Goal: Task Accomplishment & Management: Use online tool/utility

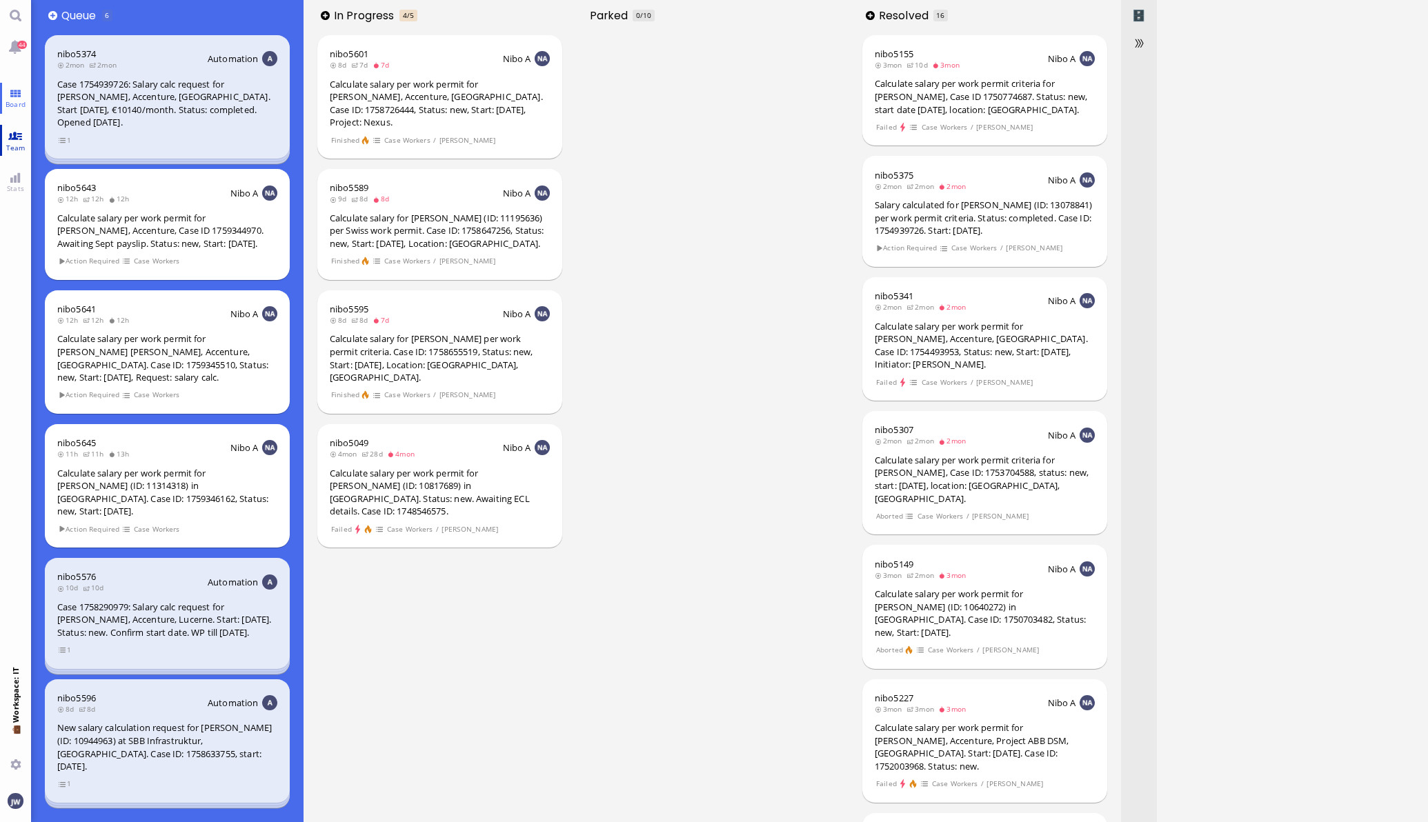
click at [22, 135] on link "Team" at bounding box center [15, 140] width 31 height 31
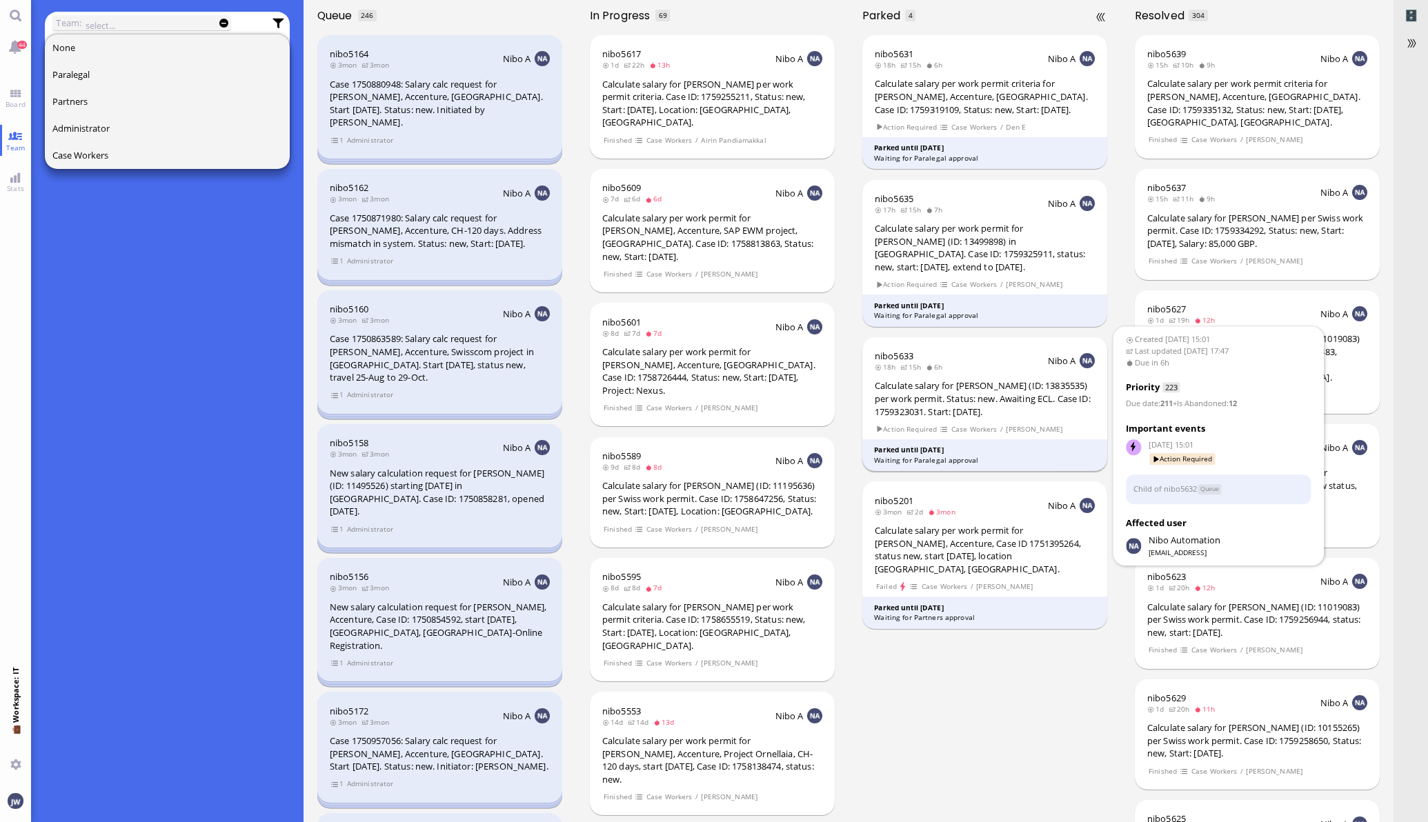
click at [993, 390] on div "Calculate salary for [PERSON_NAME] (ID: 13835535) per work permit. Status: new.…" at bounding box center [985, 398] width 220 height 39
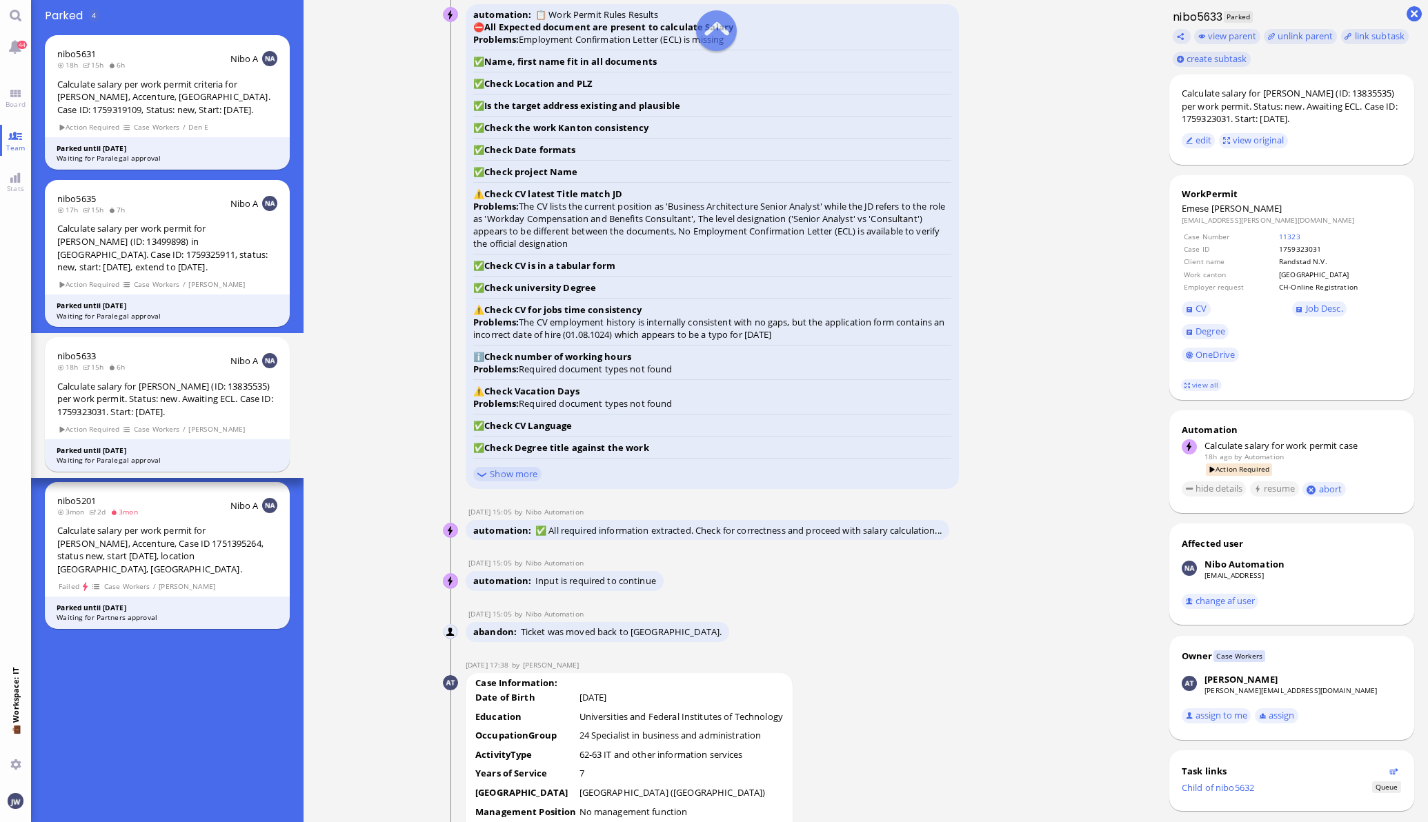
scroll to position [-2413, 0]
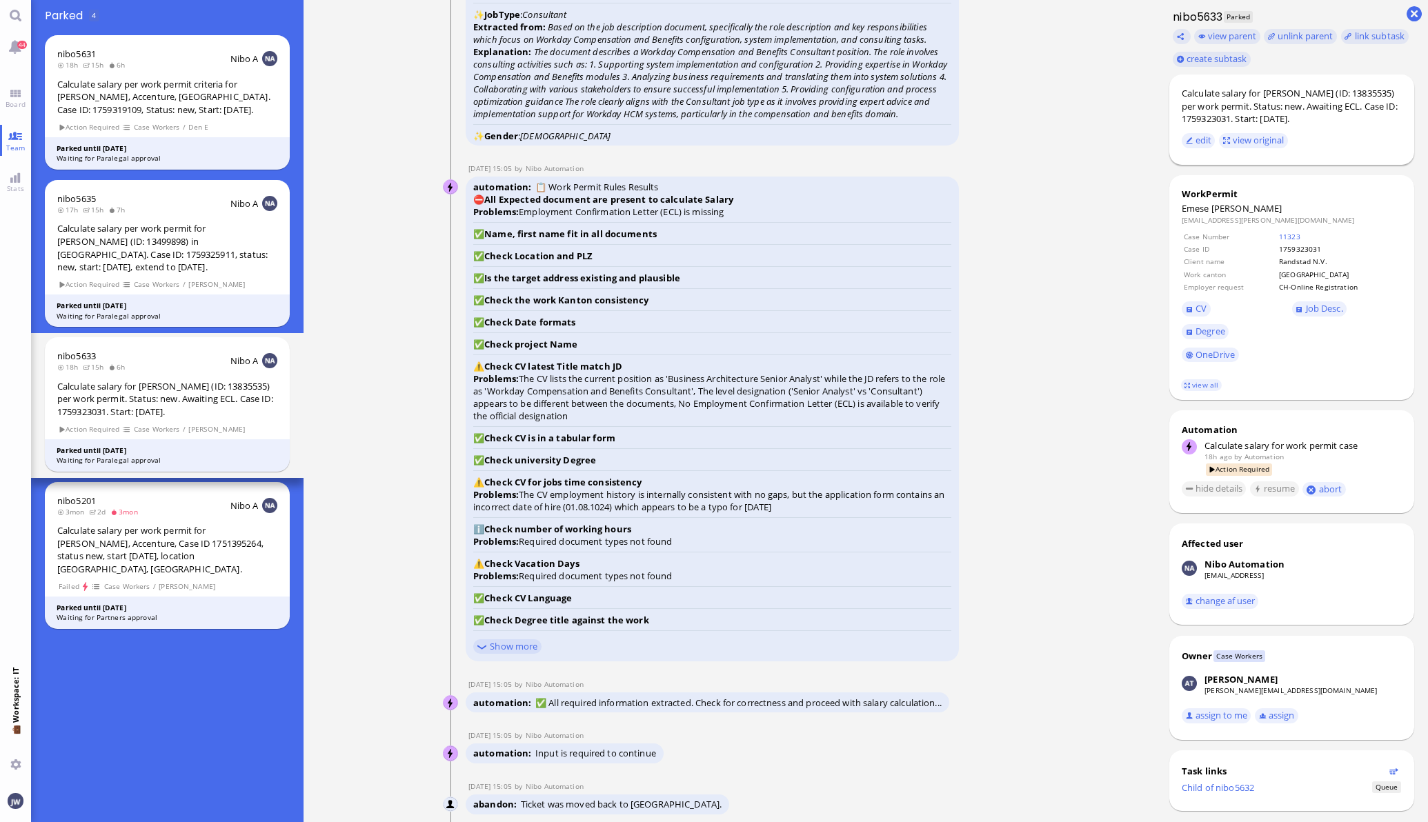
click at [1297, 90] on div "Calculate salary for [PERSON_NAME] (ID: 13835535) per work permit. Status: new.…" at bounding box center [1291, 106] width 220 height 39
copy div "[PERSON_NAME]"
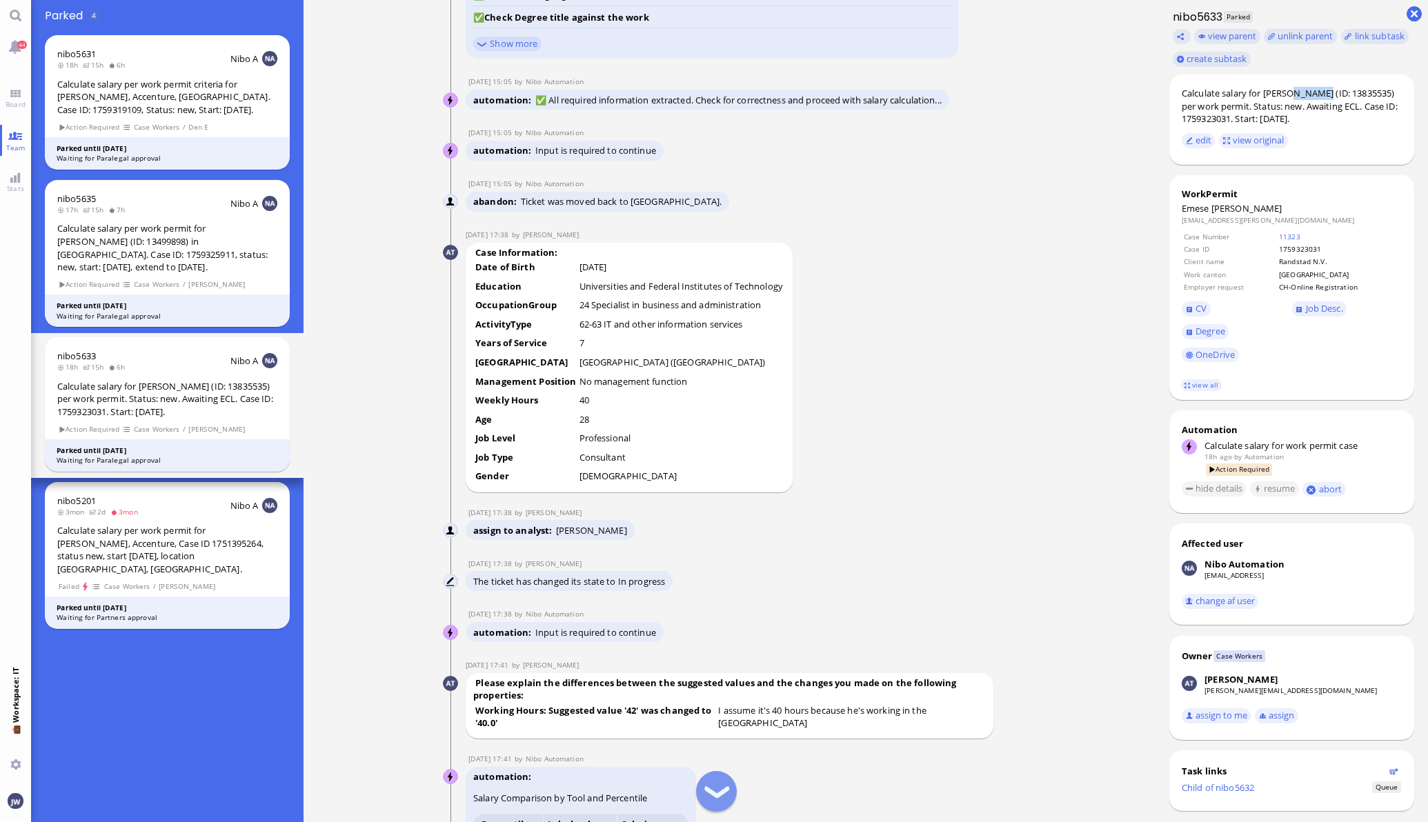
scroll to position [-1810, 0]
click at [1195, 308] on span "CV" at bounding box center [1200, 308] width 11 height 12
click at [1195, 303] on span "CV" at bounding box center [1200, 308] width 11 height 12
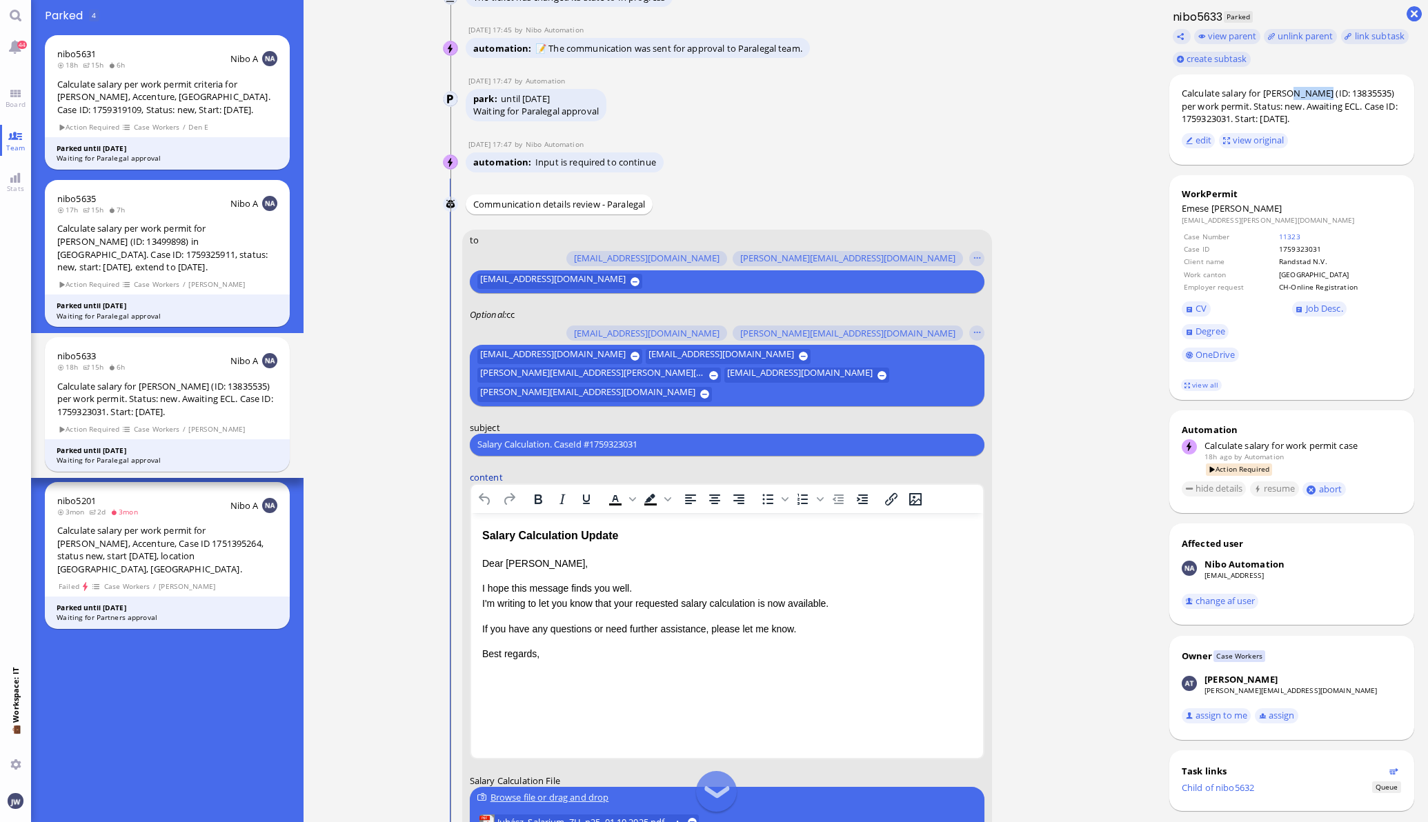
scroll to position [-172, 0]
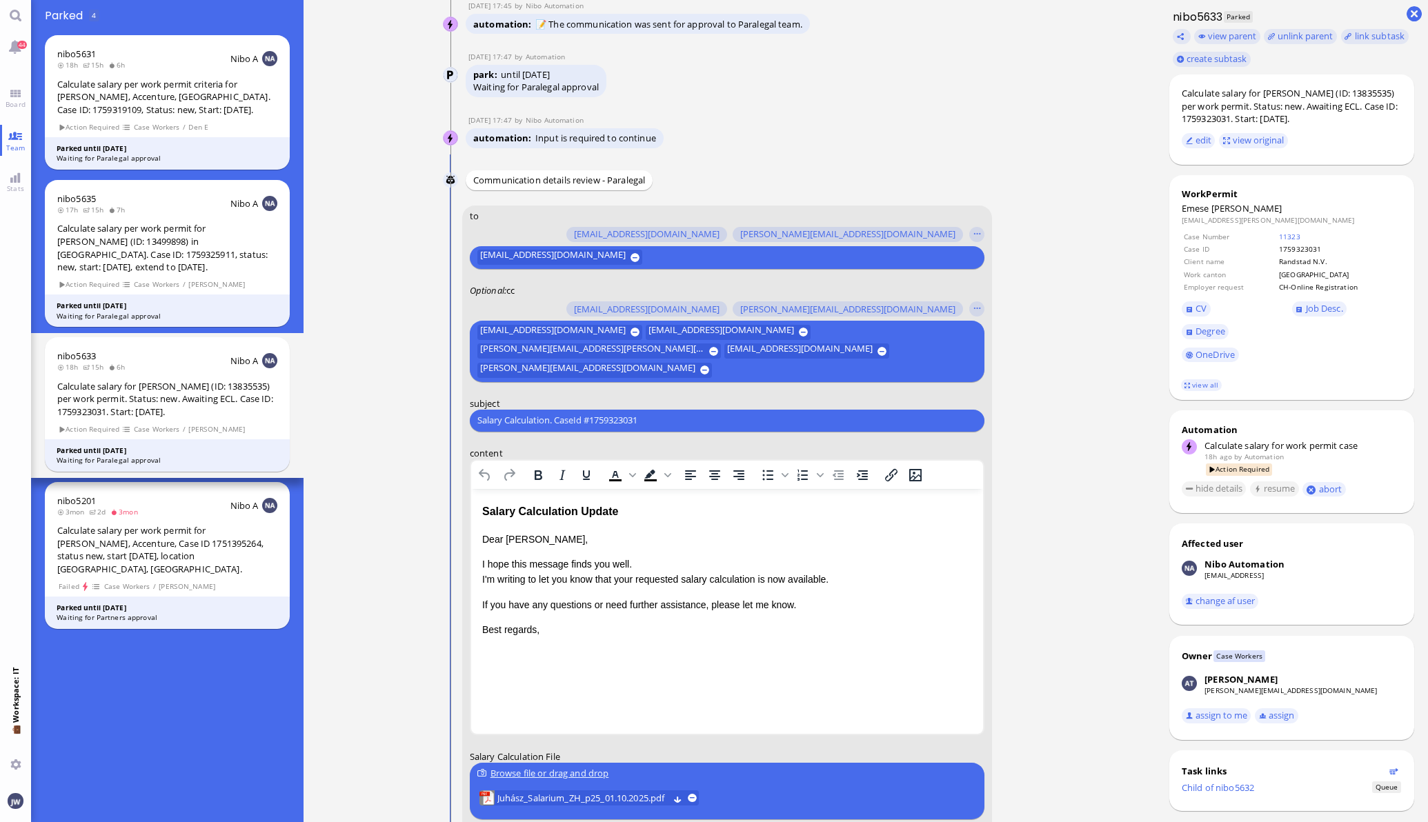
click at [635, 418] on input "Salary Calculation. CaseId #1759323031" at bounding box center [726, 420] width 499 height 14
paste input "PazPerTout new case: [PERSON_NAME] (1759323031 / 13835535), Employer Request: C…"
type input "PazPerTout new case: [PERSON_NAME] (1759323031 / 13835535), Employer Request: C…"
click at [501, 513] on div "Salary Calculation Update" at bounding box center [726, 511] width 490 height 18
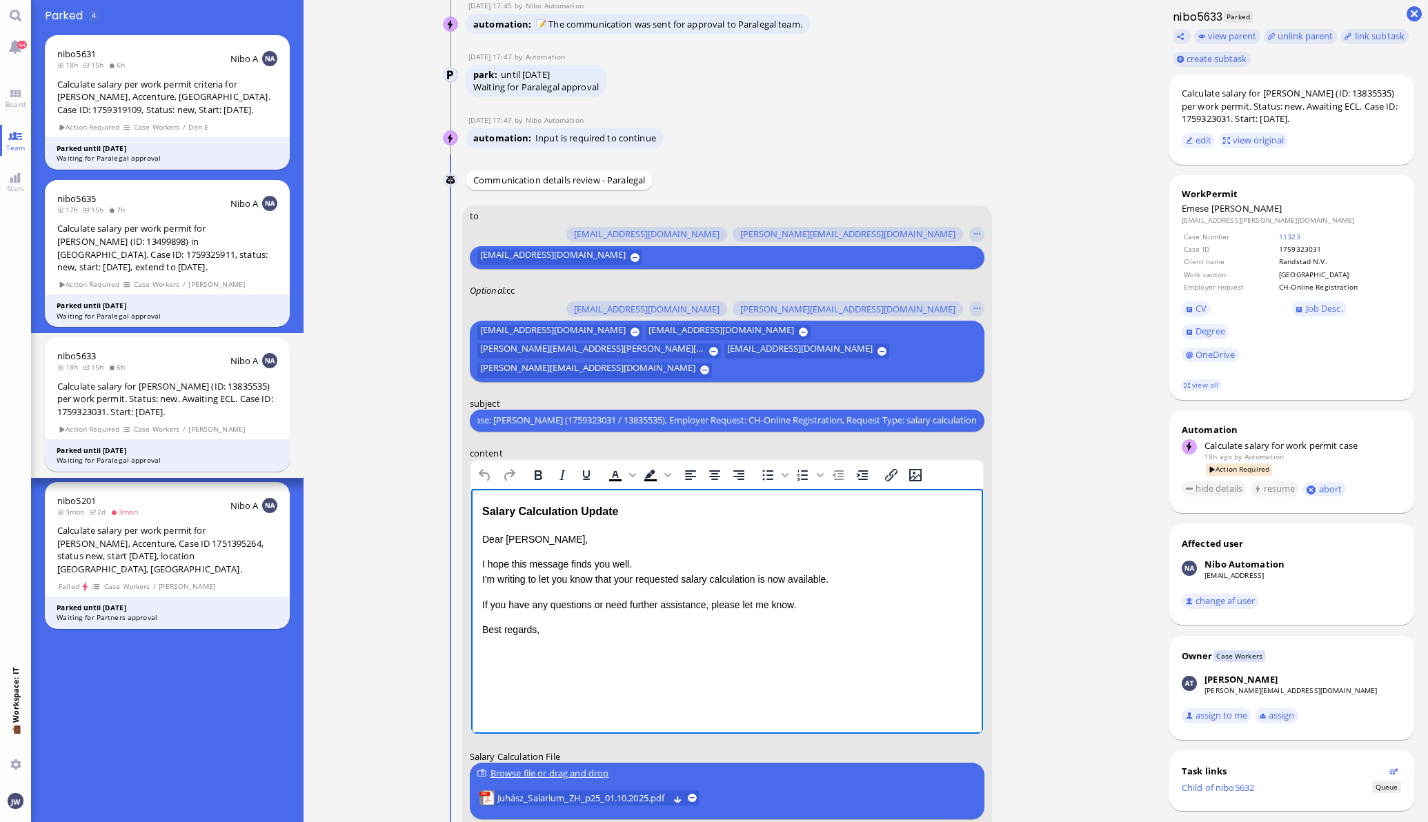
scroll to position [0, 0]
click at [501, 513] on div "Salary Calculation Update" at bounding box center [726, 511] width 490 height 18
click at [600, 510] on div "Salary Calculation Update" at bounding box center [726, 511] width 490 height 18
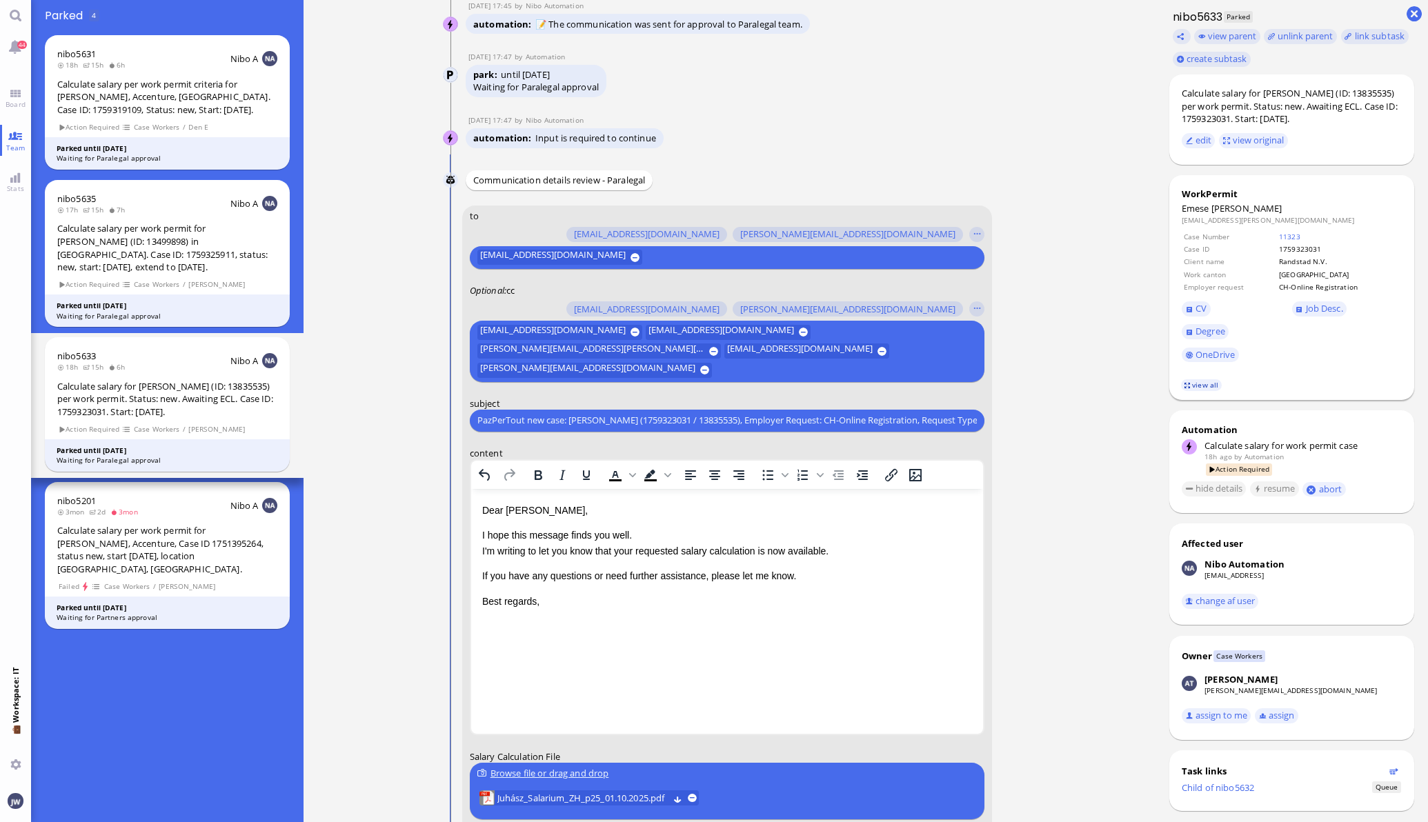
click at [1195, 383] on link "view all" at bounding box center [1201, 385] width 40 height 12
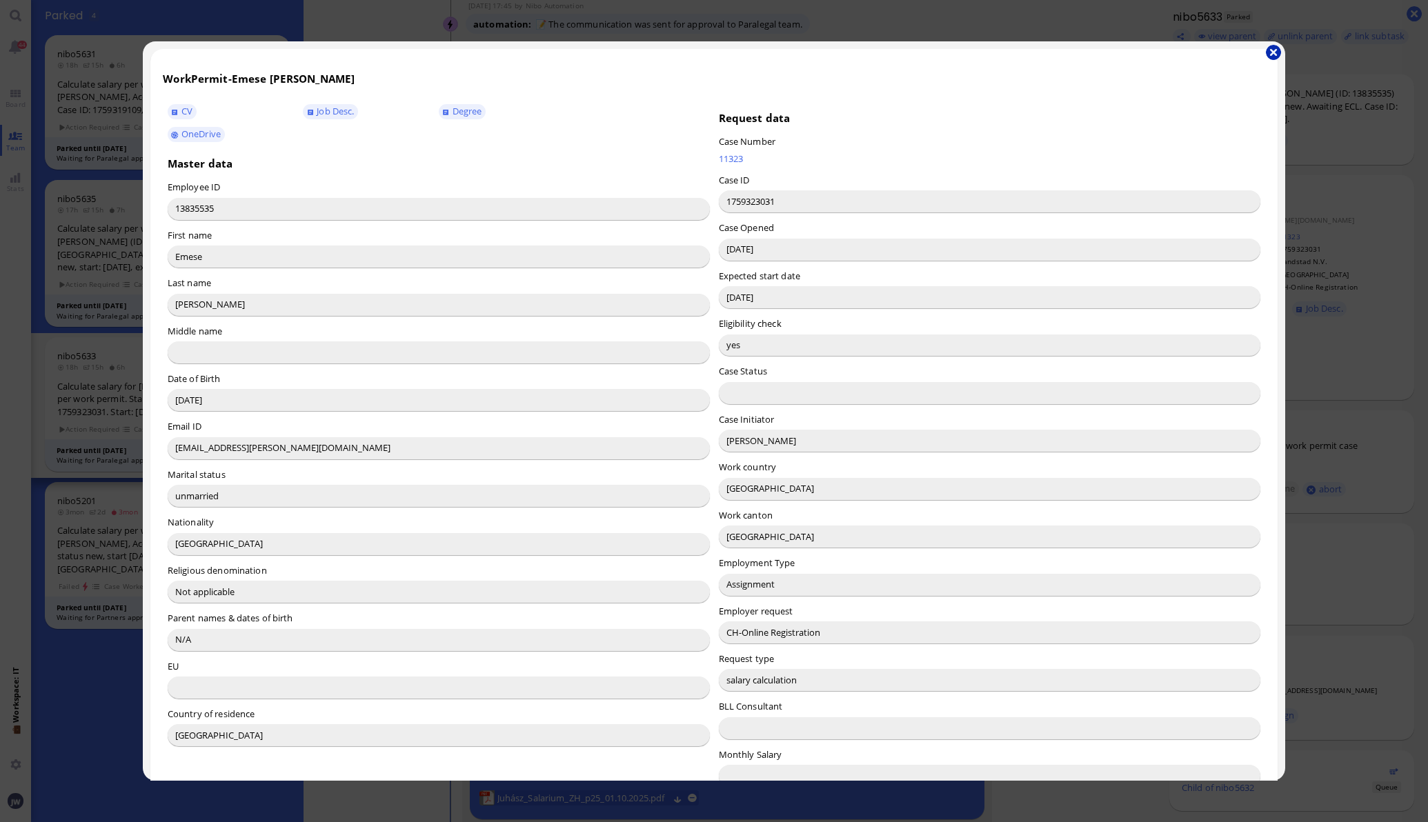
click at [1276, 48] on button "button" at bounding box center [1273, 52] width 15 height 15
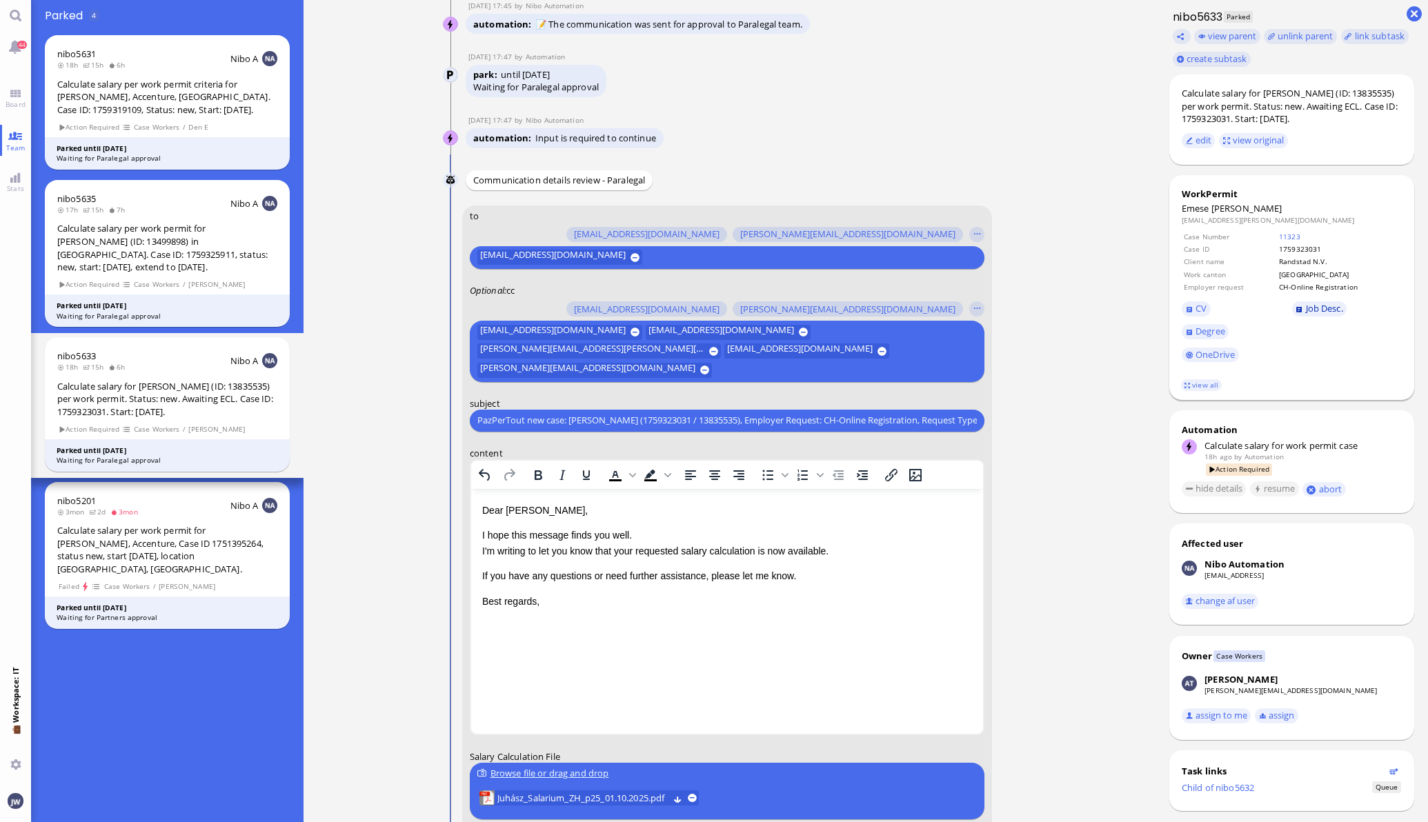
click at [1292, 306] on link "Job Desc." at bounding box center [1319, 308] width 55 height 15
click at [626, 548] on p "I hope this message finds you well. I'm writing to let you know that your reque…" at bounding box center [726, 542] width 490 height 31
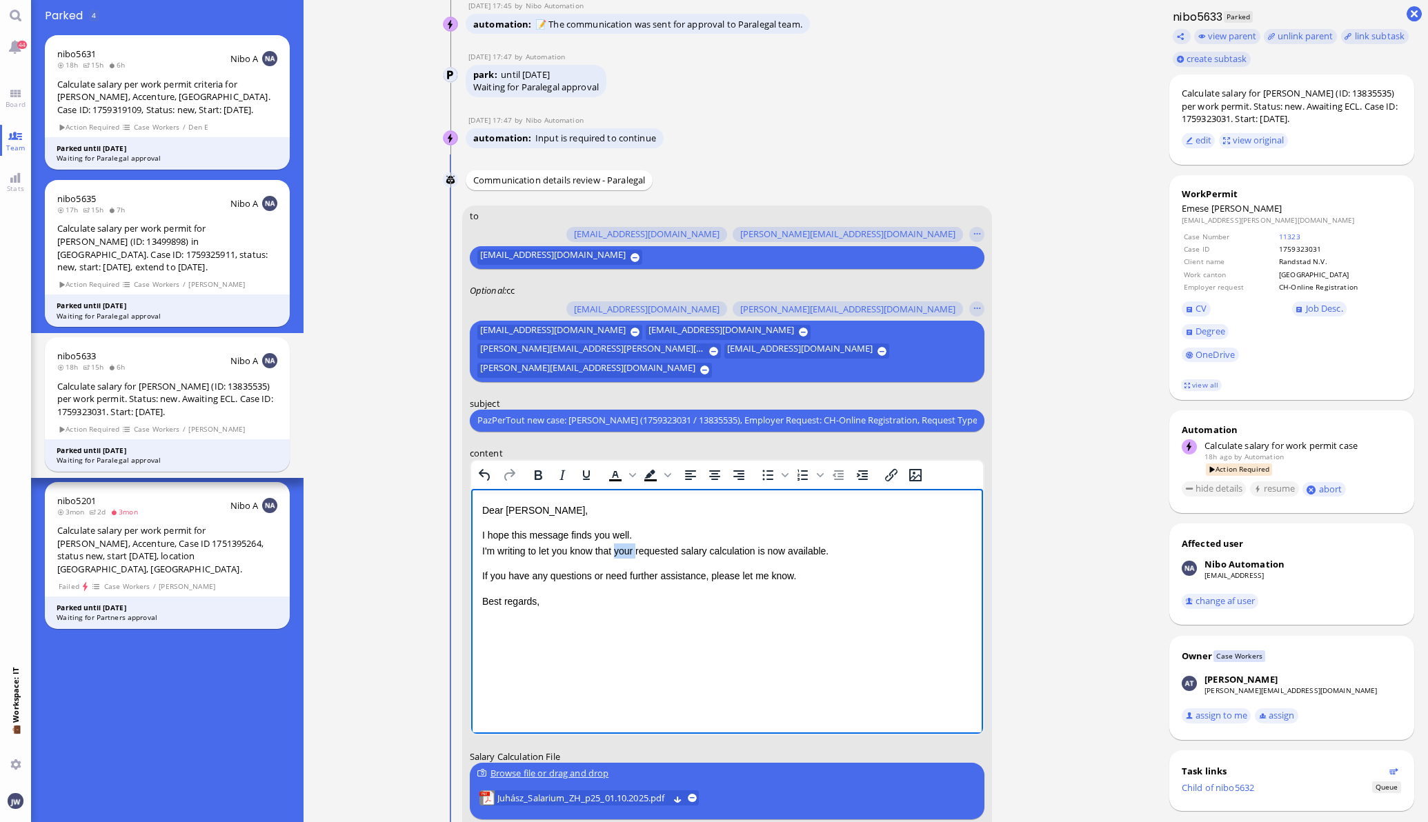
click at [626, 548] on p "I hope this message finds you well. I'm writing to let you know that your reque…" at bounding box center [726, 542] width 490 height 31
click at [759, 551] on p "I hope this message finds you well. I'm writing to let you know that the reques…" at bounding box center [726, 542] width 490 height 31
click at [756, 546] on p "I hope this message finds you well. I'm writing to let you know that the reques…" at bounding box center [726, 542] width 490 height 31
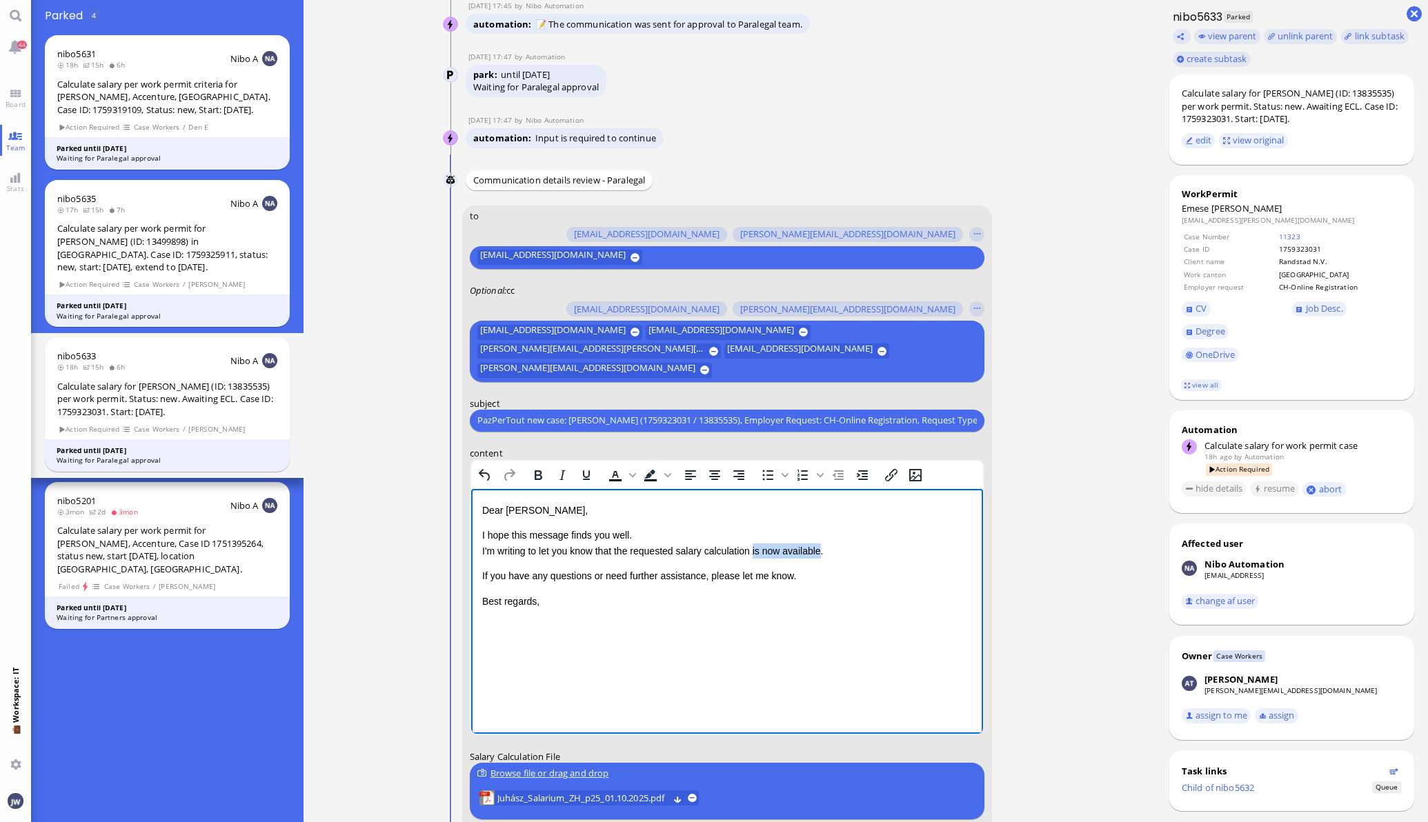
click at [793, 546] on p "I hope this message finds you well. I'm writing to let you know that the reques…" at bounding box center [726, 542] width 490 height 31
click at [1295, 93] on div "Calculate salary for [PERSON_NAME] (ID: 13835535) per work permit. Status: new.…" at bounding box center [1291, 106] width 220 height 39
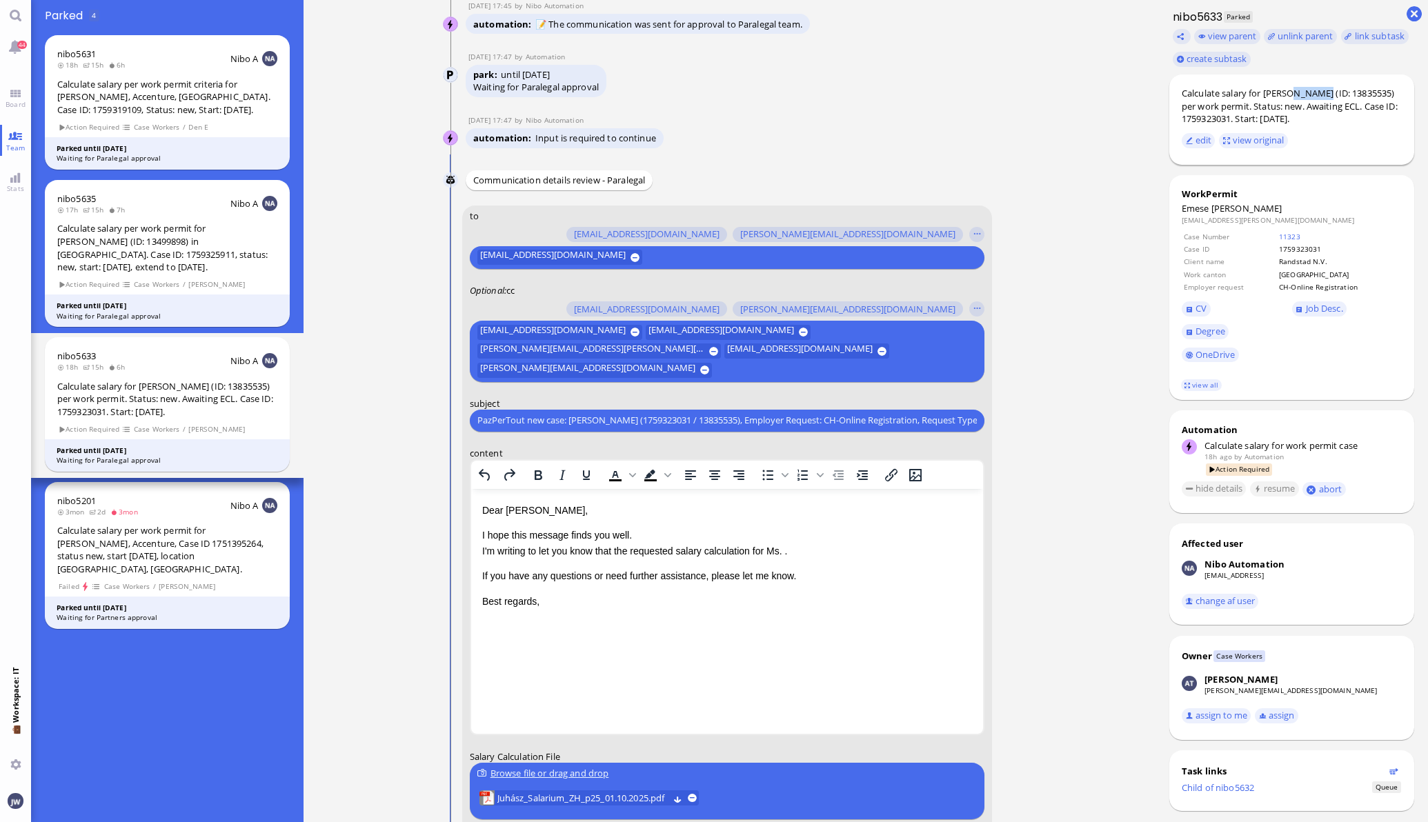
copy div "[PERSON_NAME]"
drag, startPoint x: 786, startPoint y: 551, endPoint x: 859, endPoint y: 523, distance: 78.4
click at [789, 551] on p "I hope this message finds you well. I'm writing to let you know that the reques…" at bounding box center [726, 542] width 490 height 31
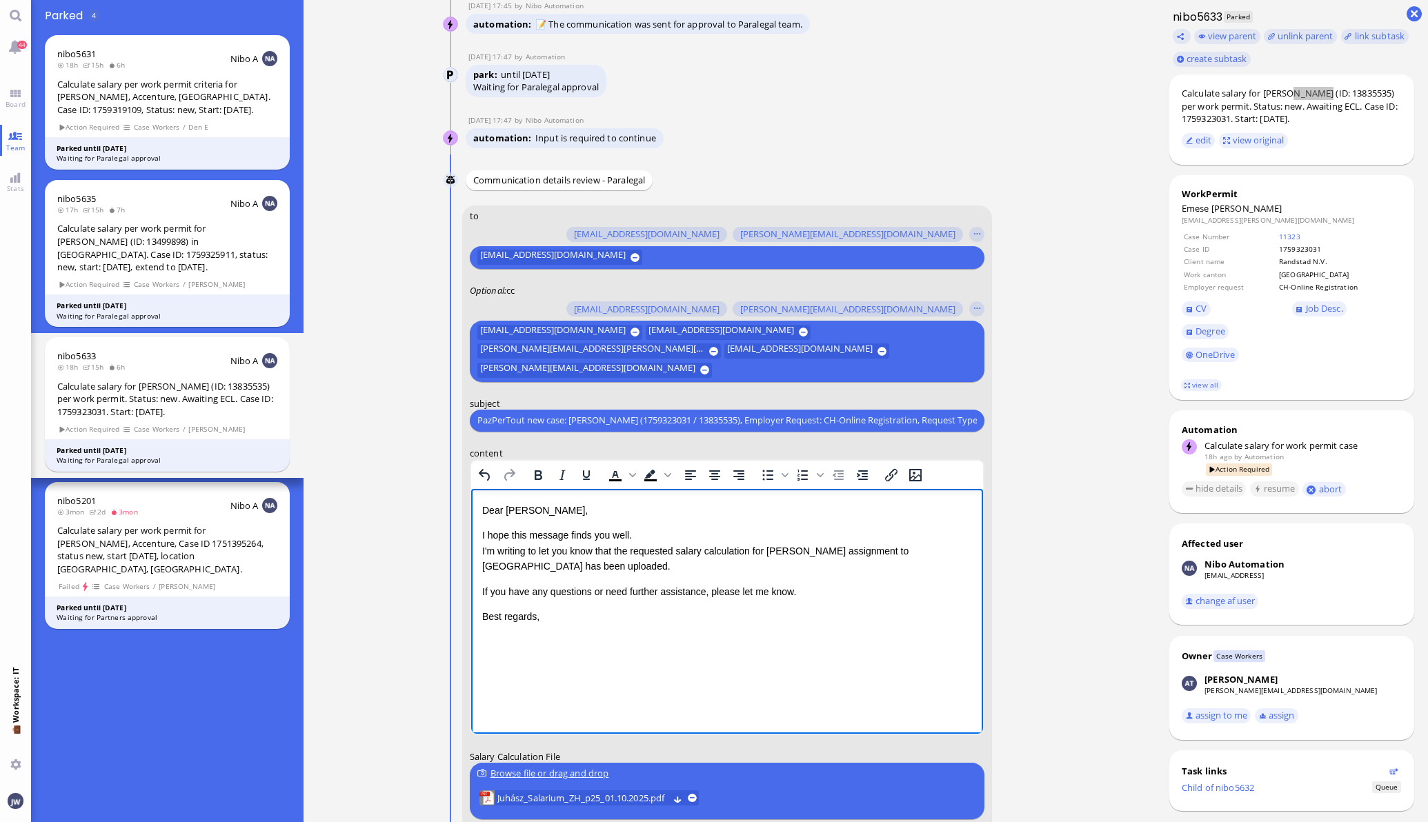
click at [545, 563] on p "I hope this message finds you well. I'm writing to let you know that the reques…" at bounding box center [726, 550] width 490 height 46
click at [783, 592] on span "Please be informed that we need the permit order by [DATE] if he's to start his…" at bounding box center [708, 591] width 455 height 11
click at [852, 590] on span "Please be informed that we need the permit order by [DATE] if she's to start hi…" at bounding box center [710, 591] width 459 height 11
click at [850, 591] on span "Please be informed that we need the permit order by [DATE] if she's to start hi…" at bounding box center [710, 591] width 459 height 11
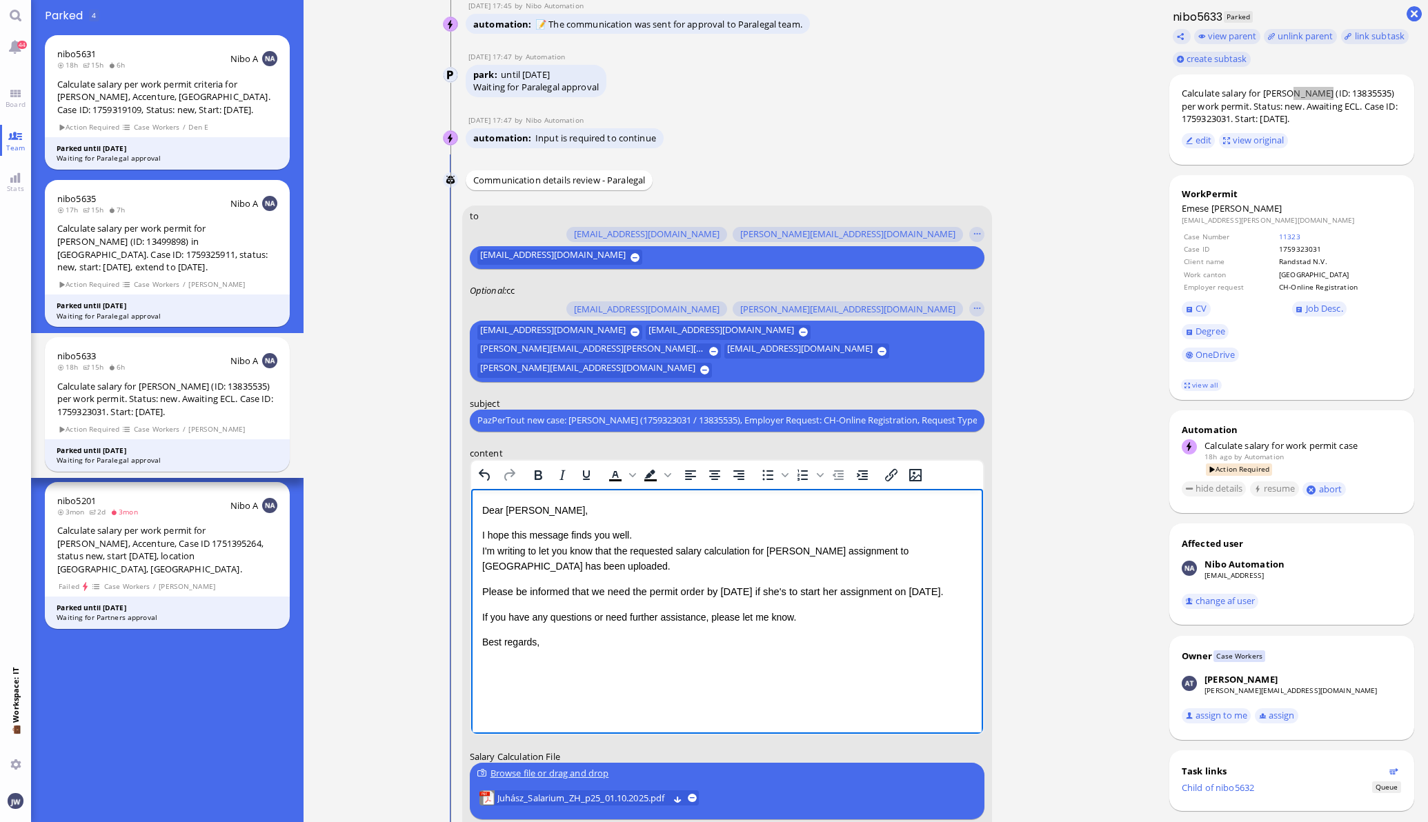
click at [732, 590] on span "Please be informed that we need the permit order by [DATE] if she's to start he…" at bounding box center [711, 591] width 461 height 11
click at [811, 624] on p "If you have any questions or need further assistance, please let me know." at bounding box center [726, 616] width 490 height 15
click at [556, 649] on p "Best regards," at bounding box center [726, 641] width 490 height 15
click at [549, 568] on p "I hope this message finds you well. I'm writing to let you know that the reques…" at bounding box center [726, 550] width 490 height 46
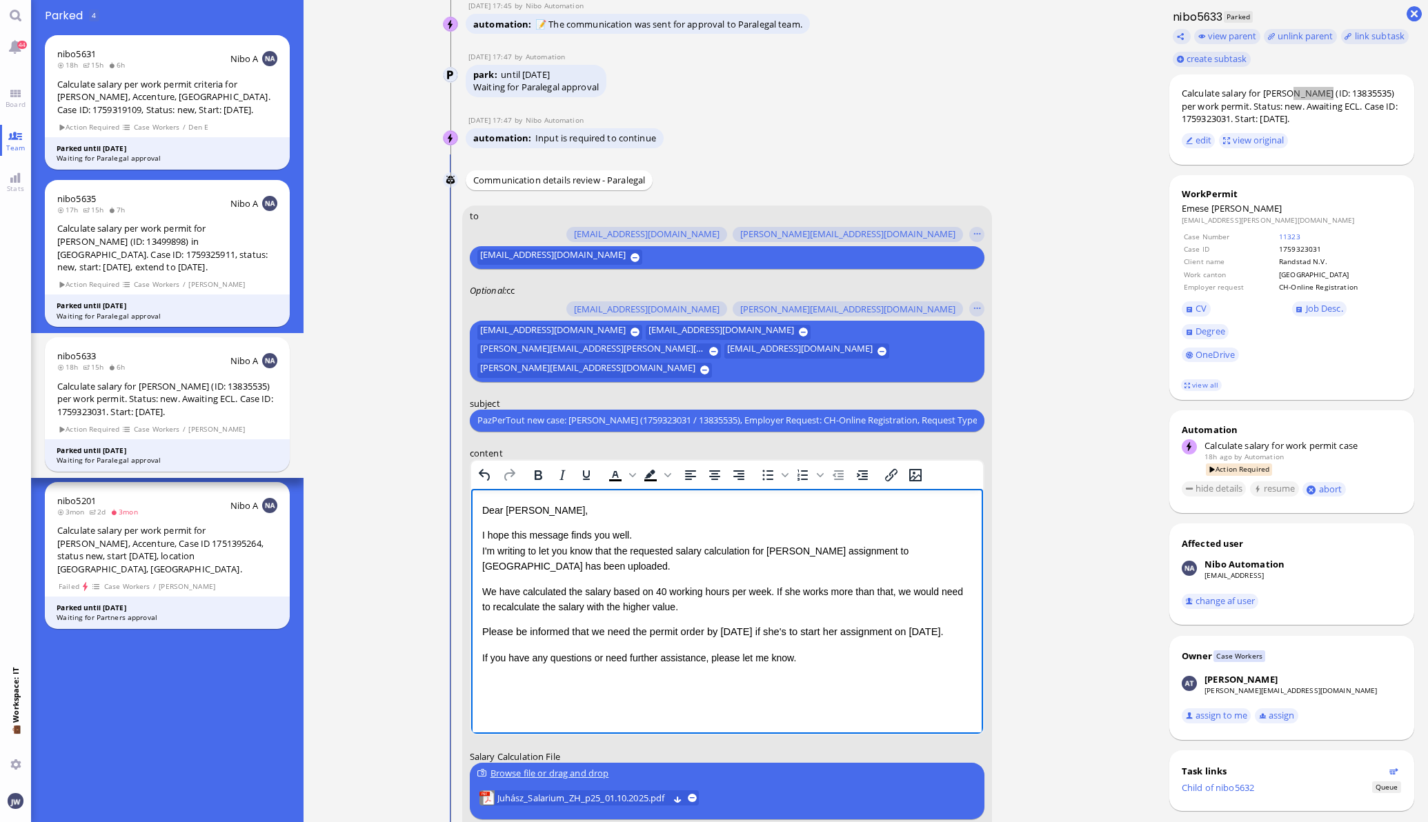
click at [481, 588] on p "We have calculated the salary based on 40 working hours per week. If she works …" at bounding box center [726, 598] width 490 height 31
click at [666, 609] on p "We have calculated the salary based on 40 working hours per week. If she works …" at bounding box center [726, 598] width 490 height 31
copy p "We have calculated the salary based on 40 working hours per week. If she works …"
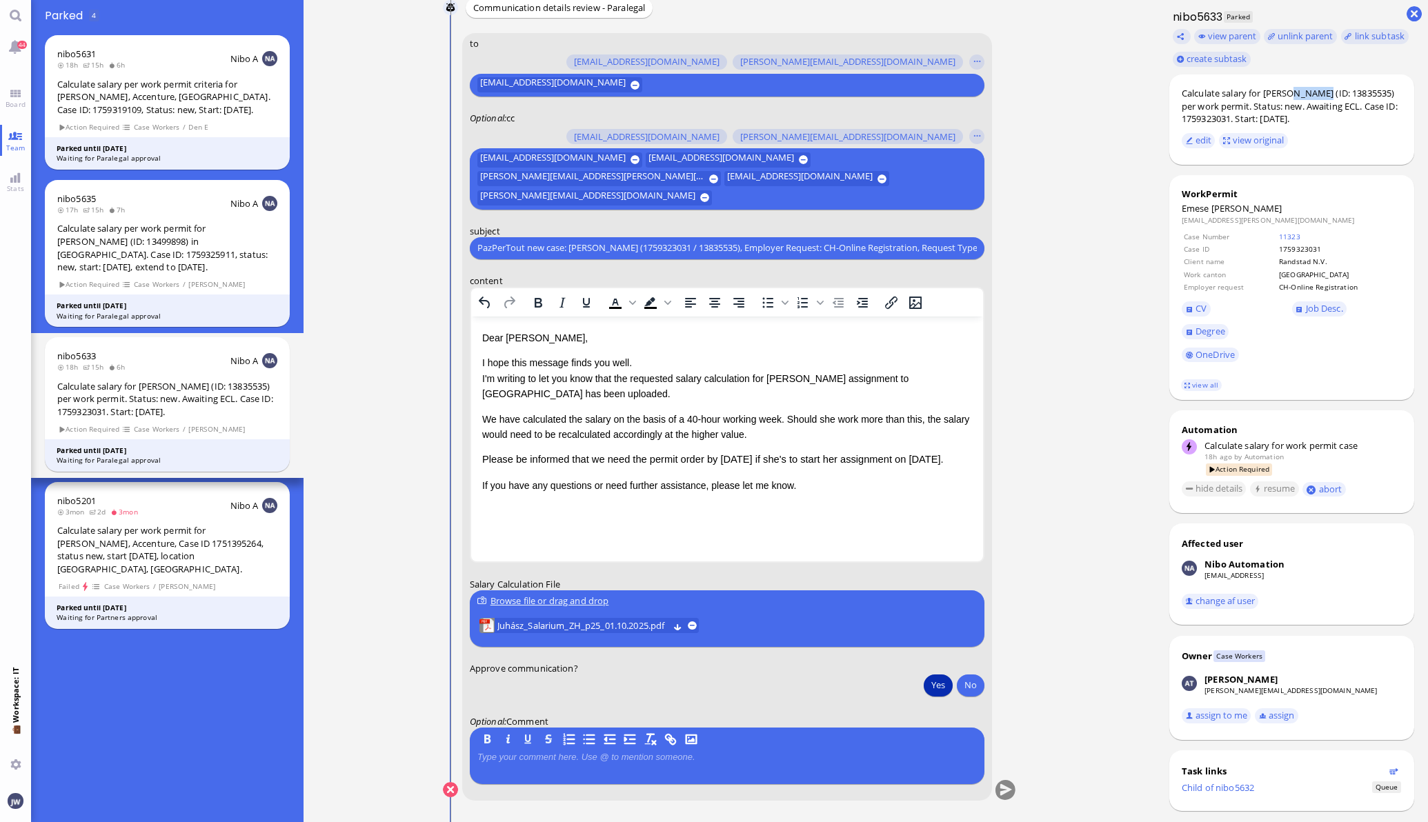
click at [929, 683] on button "Yes" at bounding box center [938, 685] width 29 height 22
click at [622, 626] on span "Juhász_Salarium_ZH_p25_01.10.2025.pdf" at bounding box center [582, 625] width 171 height 15
click at [1195, 330] on span "Degree" at bounding box center [1210, 331] width 30 height 12
click at [995, 790] on button "submit" at bounding box center [1005, 790] width 21 height 21
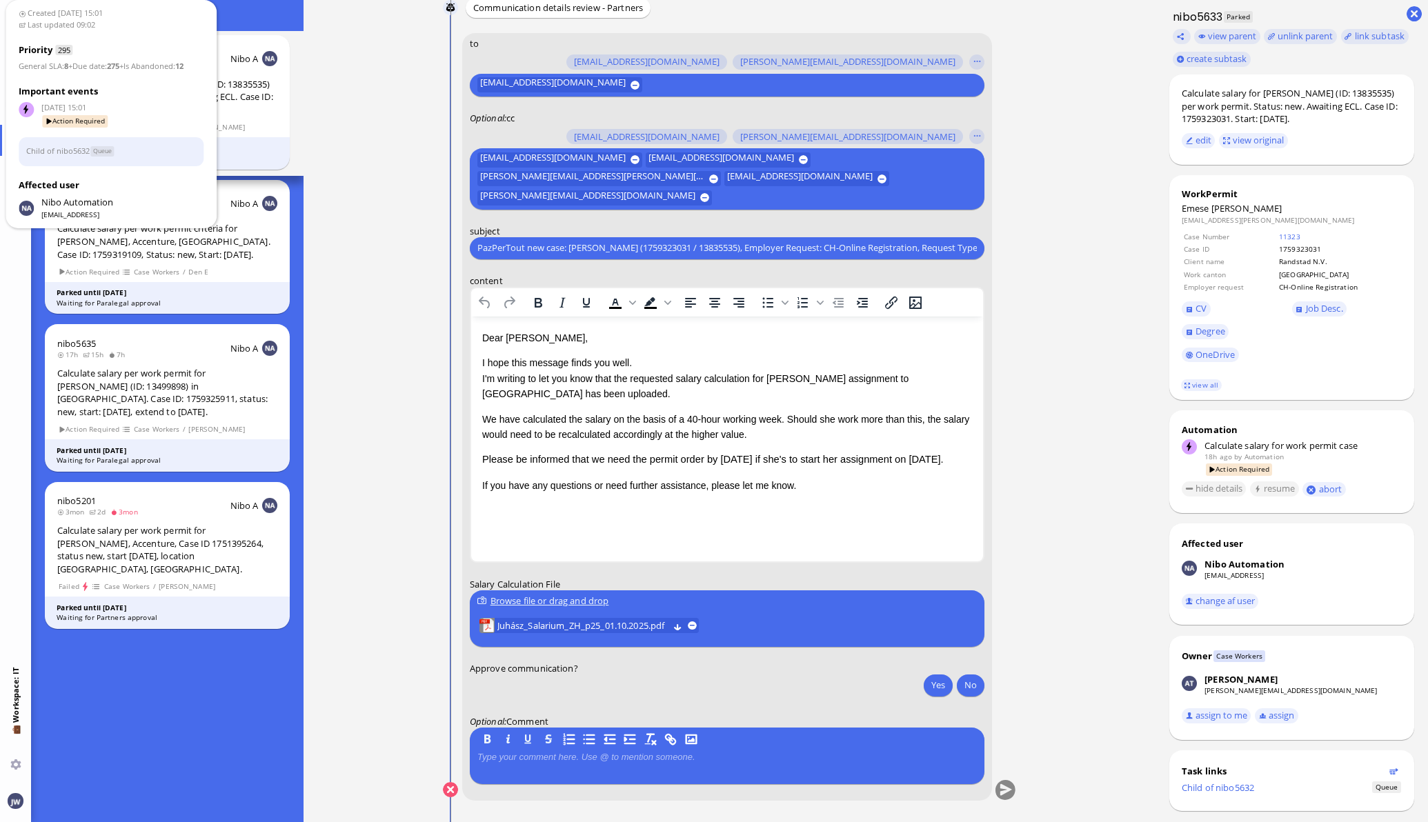
click at [190, 720] on div "nibo5633 18h 1m 6h Nibo A Calculate salary for [PERSON_NAME] (ID: 13835535) per…" at bounding box center [167, 426] width 272 height 791
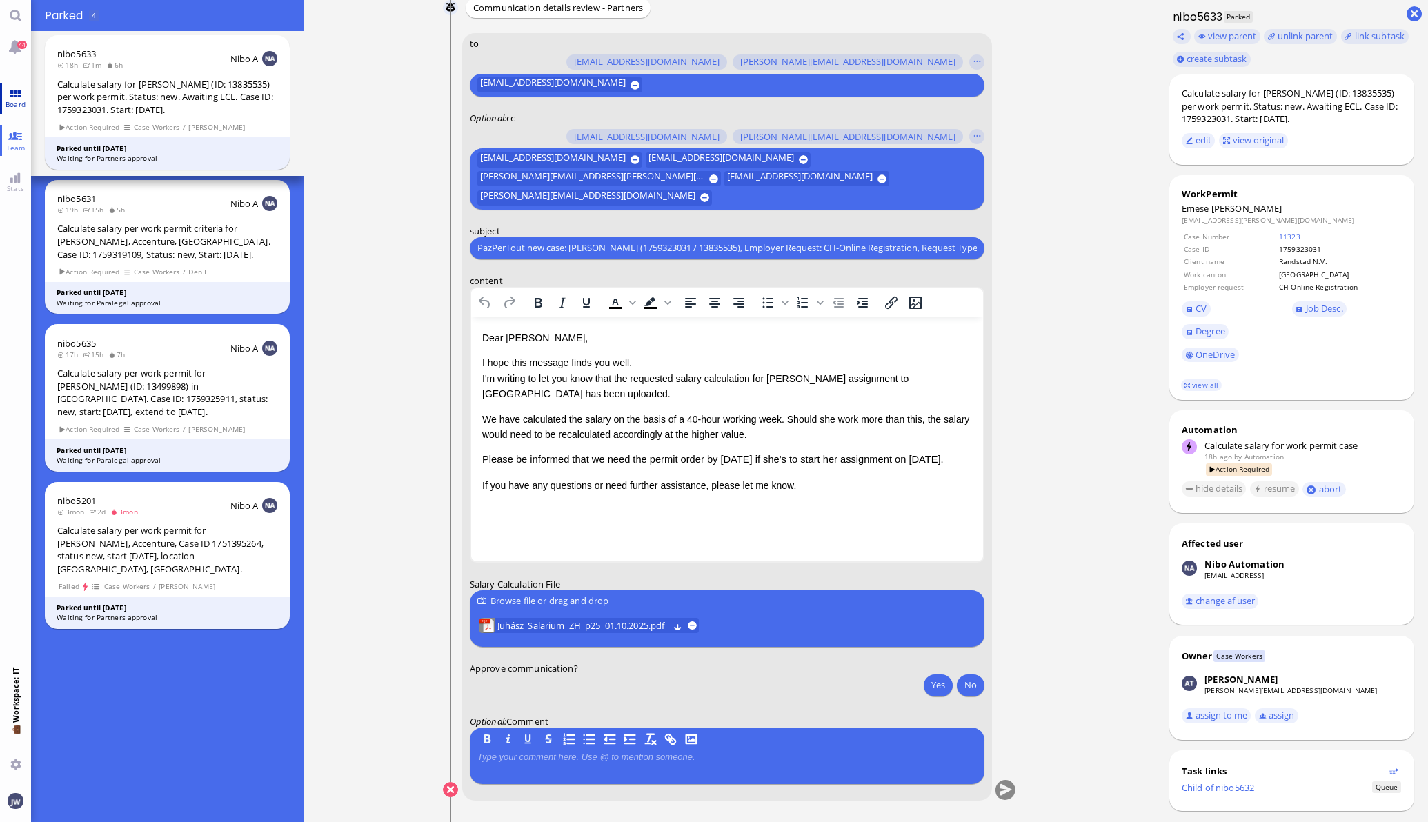
click at [10, 102] on span "Board" at bounding box center [15, 104] width 27 height 10
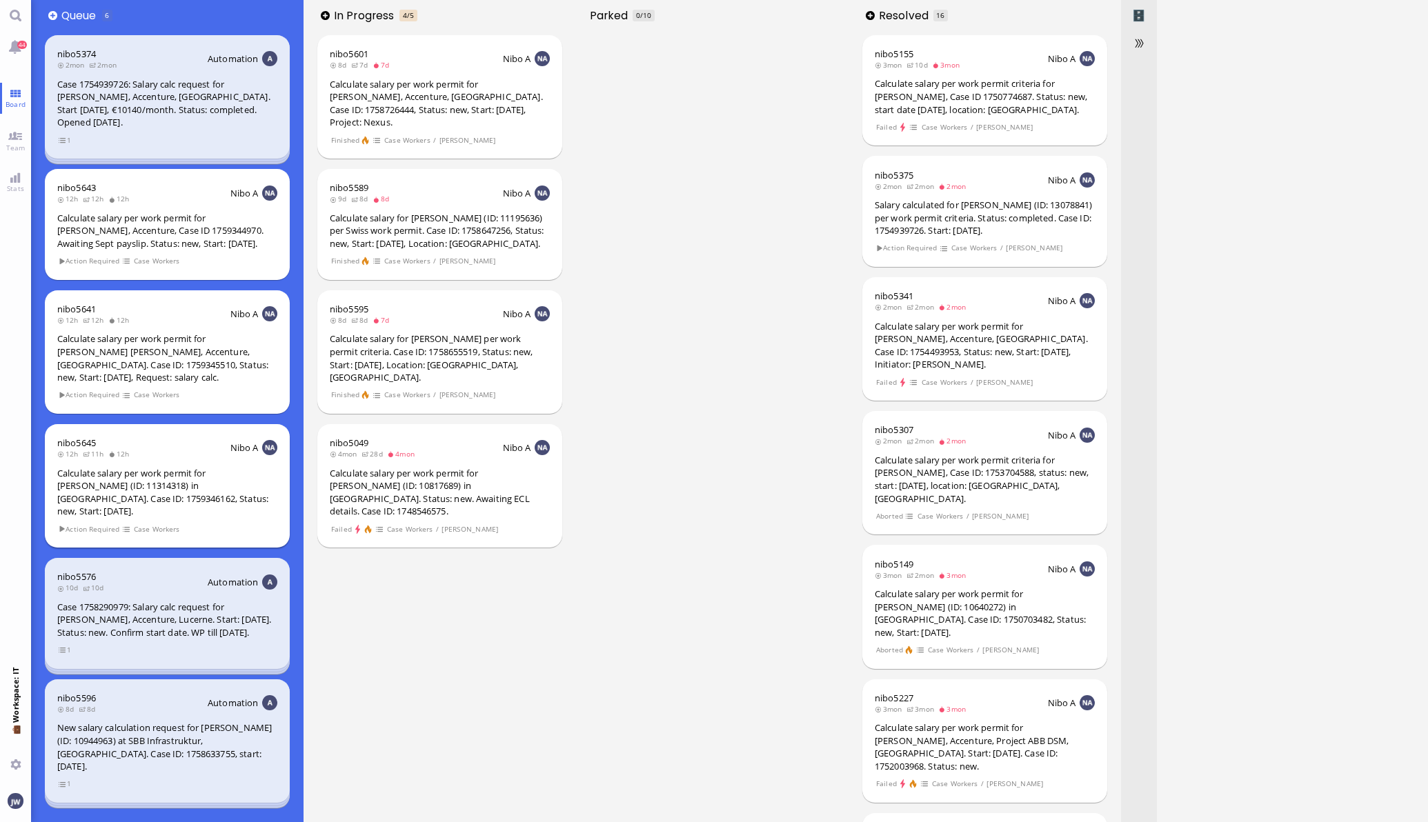
click at [203, 486] on div "Calculate salary per work permit for [PERSON_NAME] (ID: 11314318) in [GEOGRAPHI…" at bounding box center [167, 492] width 220 height 51
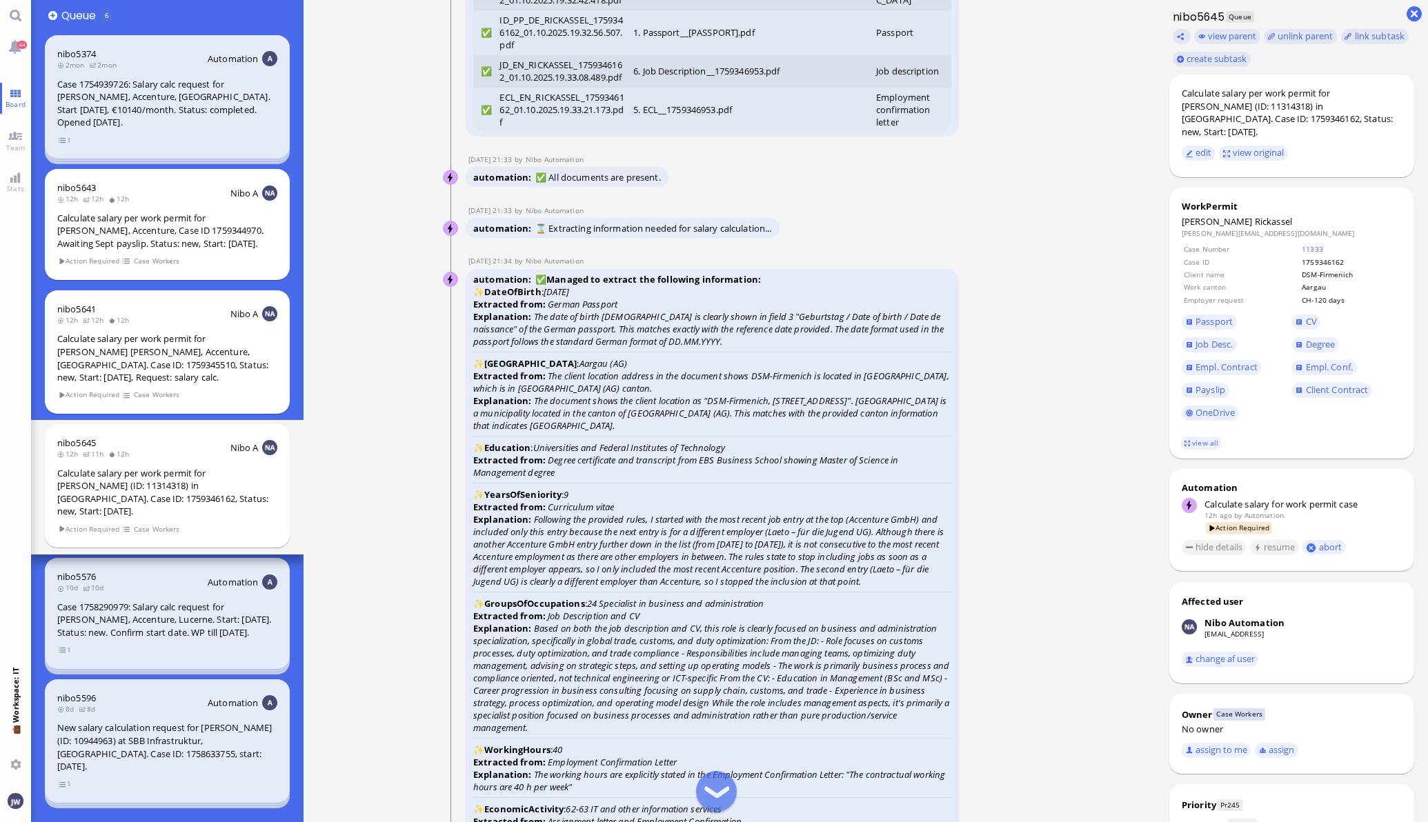
scroll to position [-1724, 0]
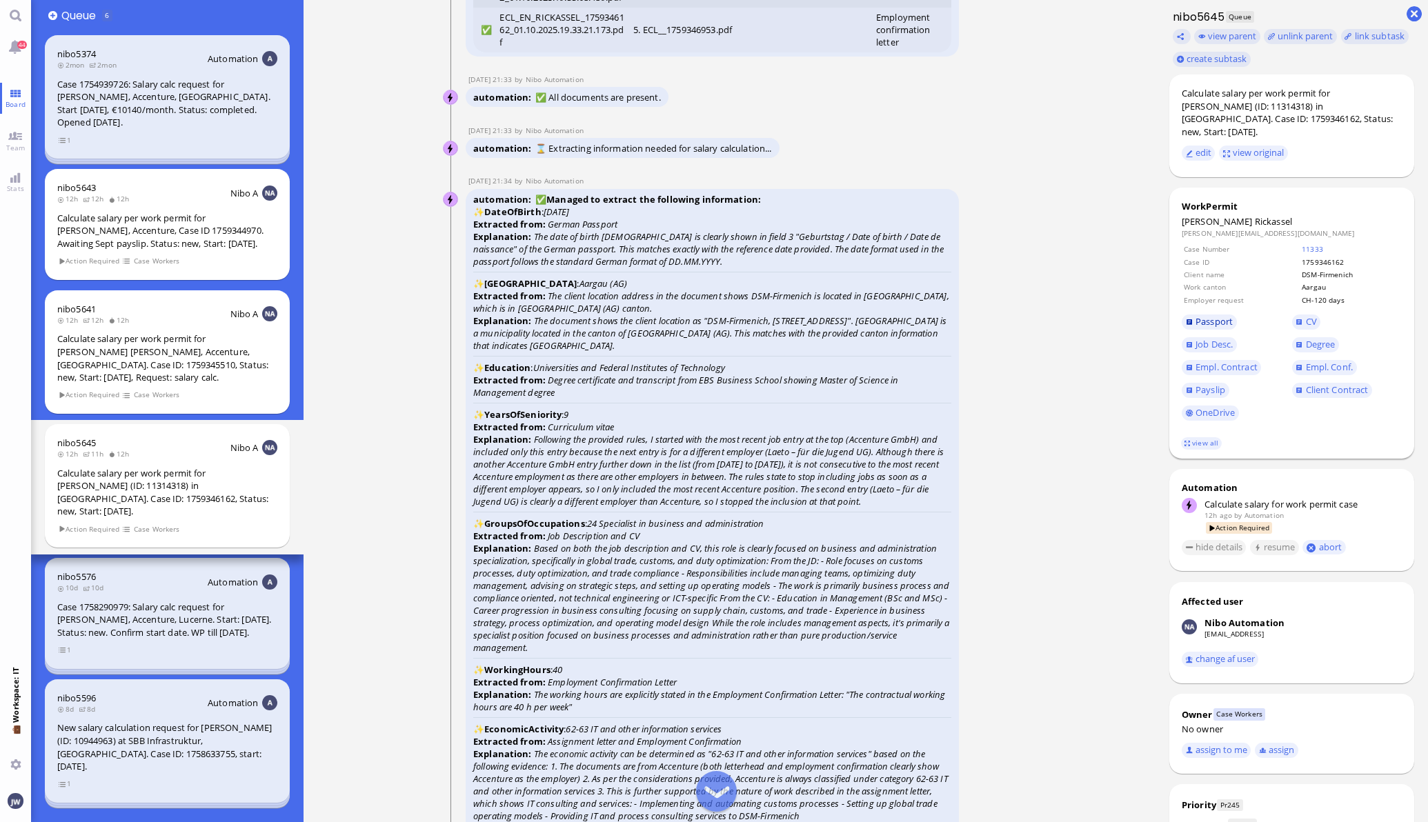
click at [1208, 315] on span "Passport" at bounding box center [1213, 321] width 37 height 12
click at [1202, 338] on span "Job Desc." at bounding box center [1213, 344] width 37 height 12
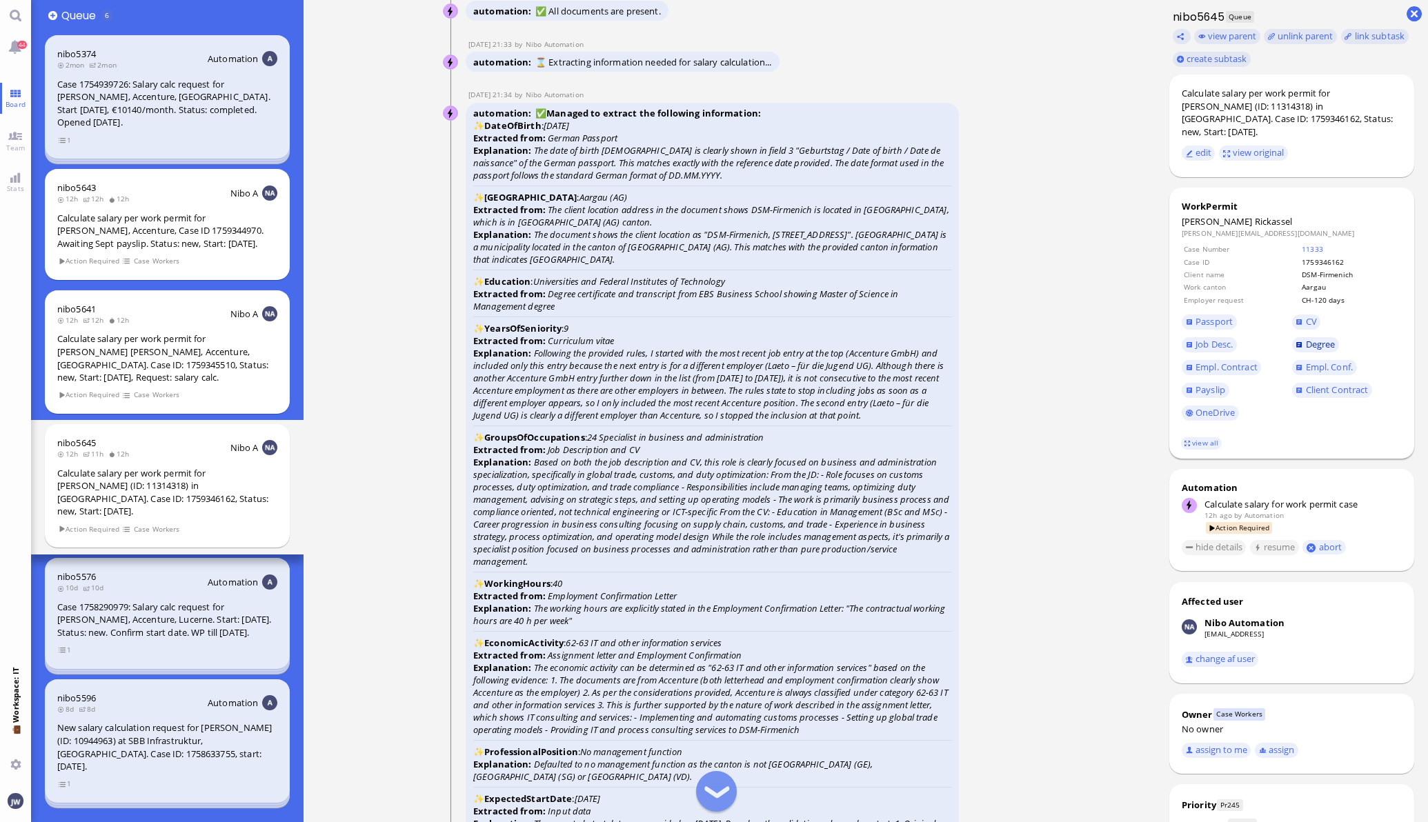
click at [1309, 338] on span "Degree" at bounding box center [1321, 344] width 30 height 12
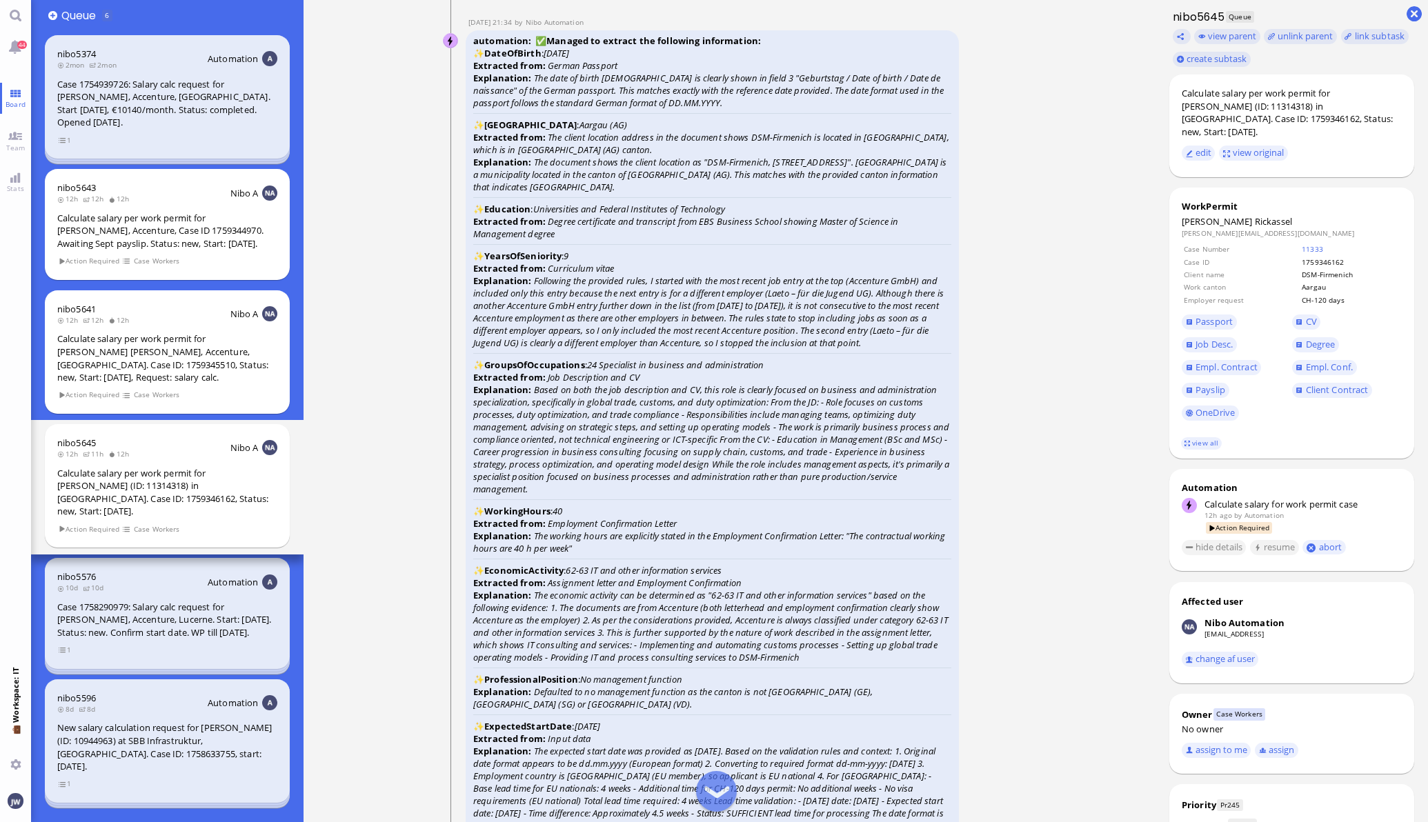
scroll to position [-1552, 0]
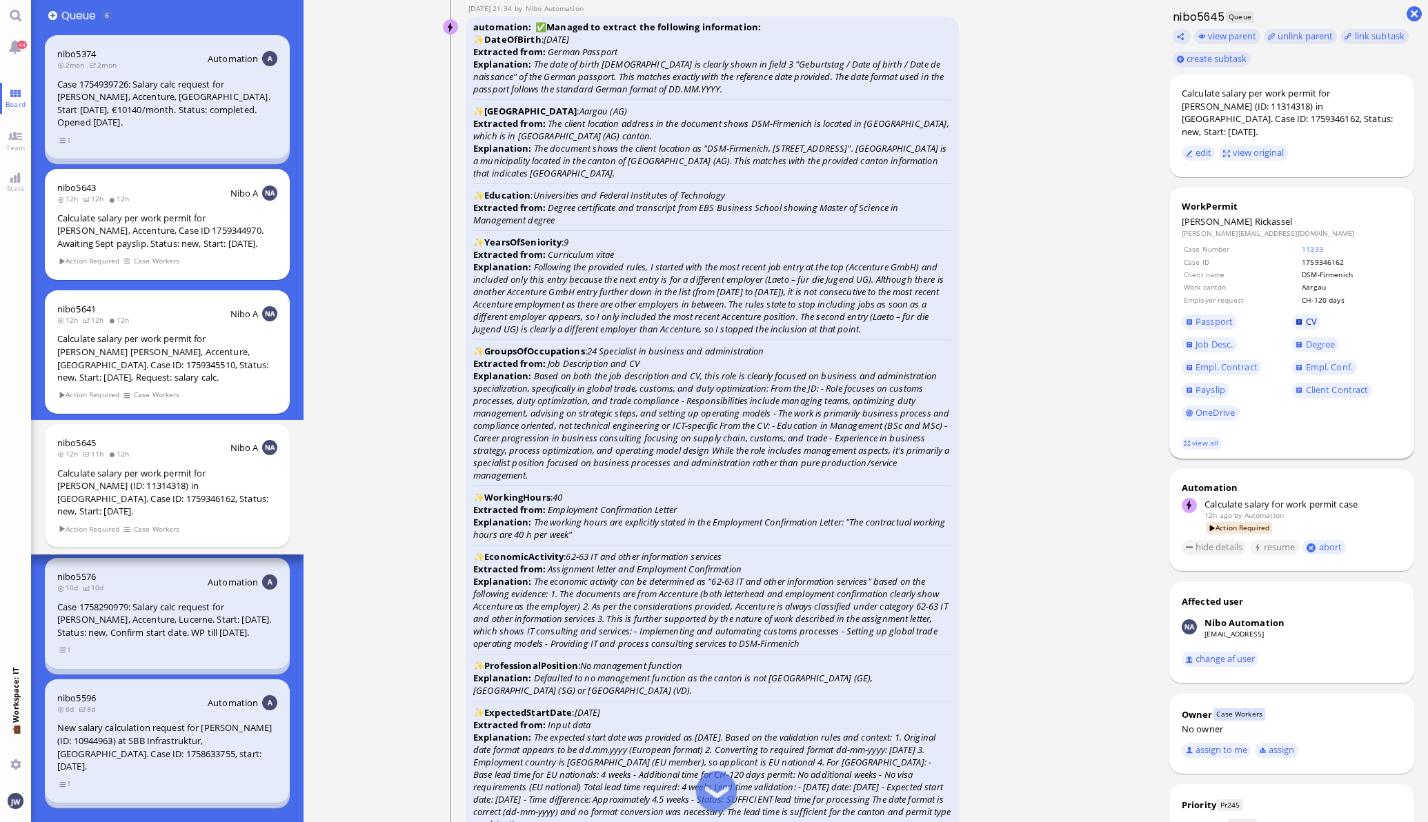
click at [1306, 315] on span "CV" at bounding box center [1311, 321] width 11 height 12
click at [1306, 361] on span "Empl. Conf." at bounding box center [1329, 367] width 47 height 12
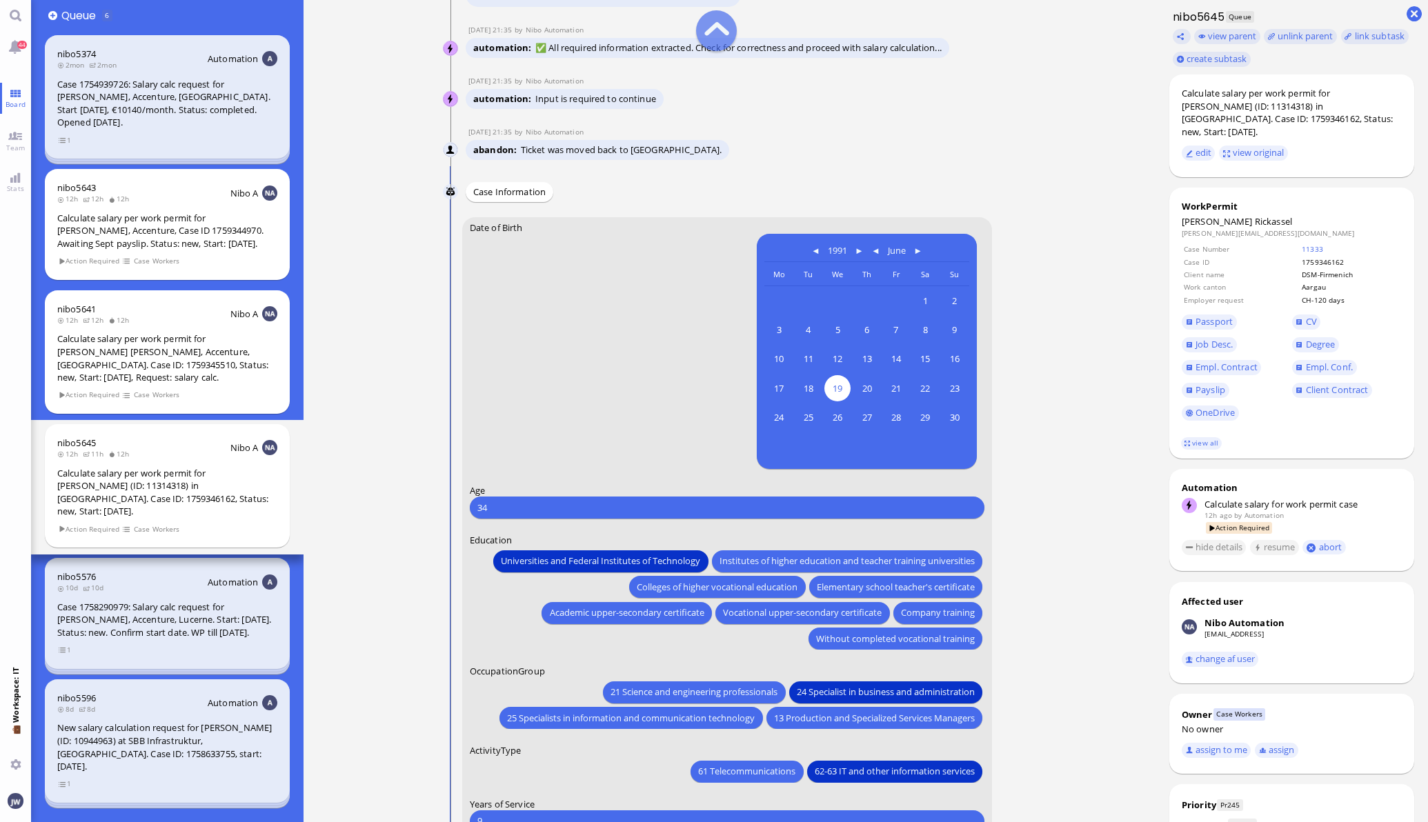
scroll to position [0, 0]
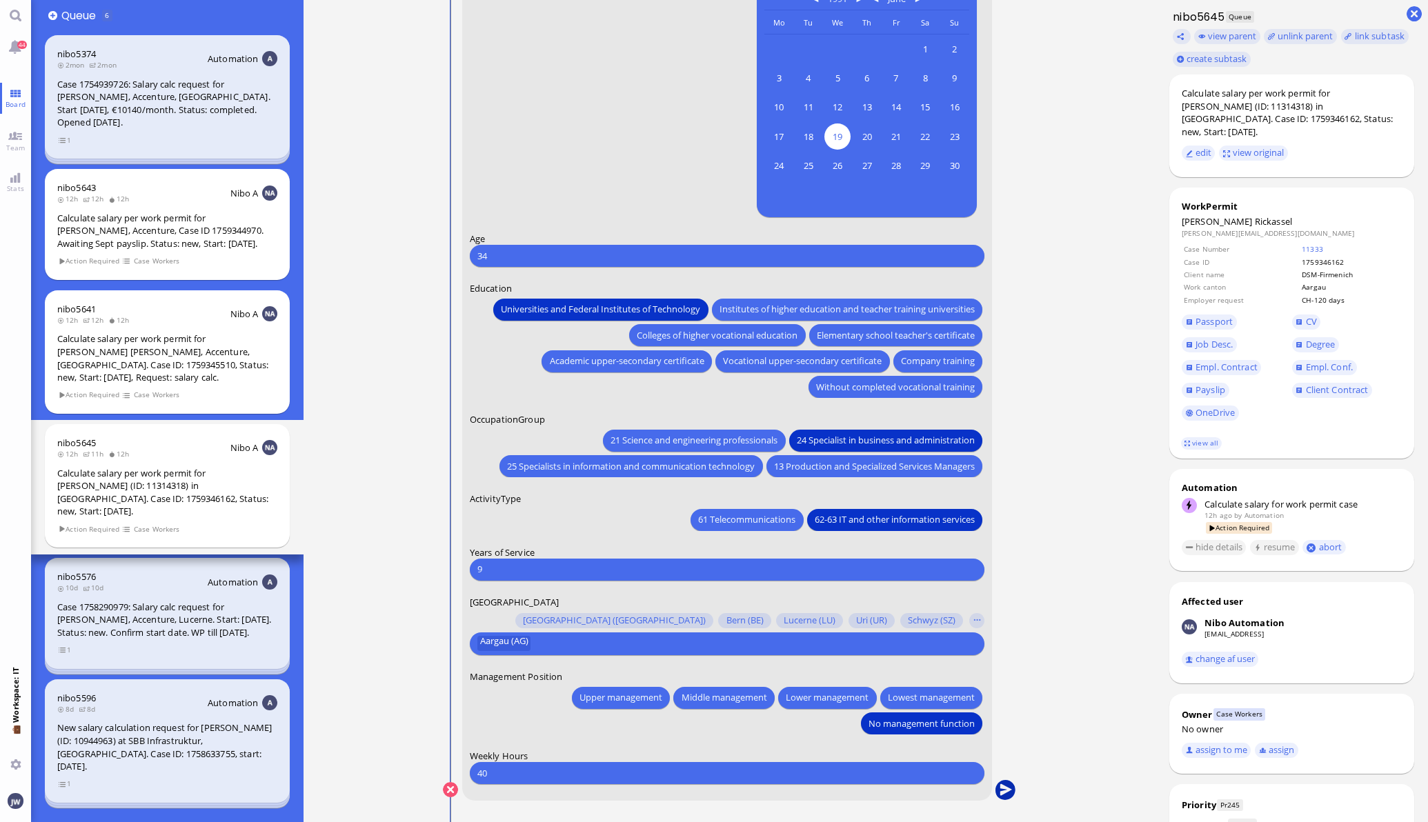
click at [1006, 790] on button "submit" at bounding box center [1005, 790] width 21 height 21
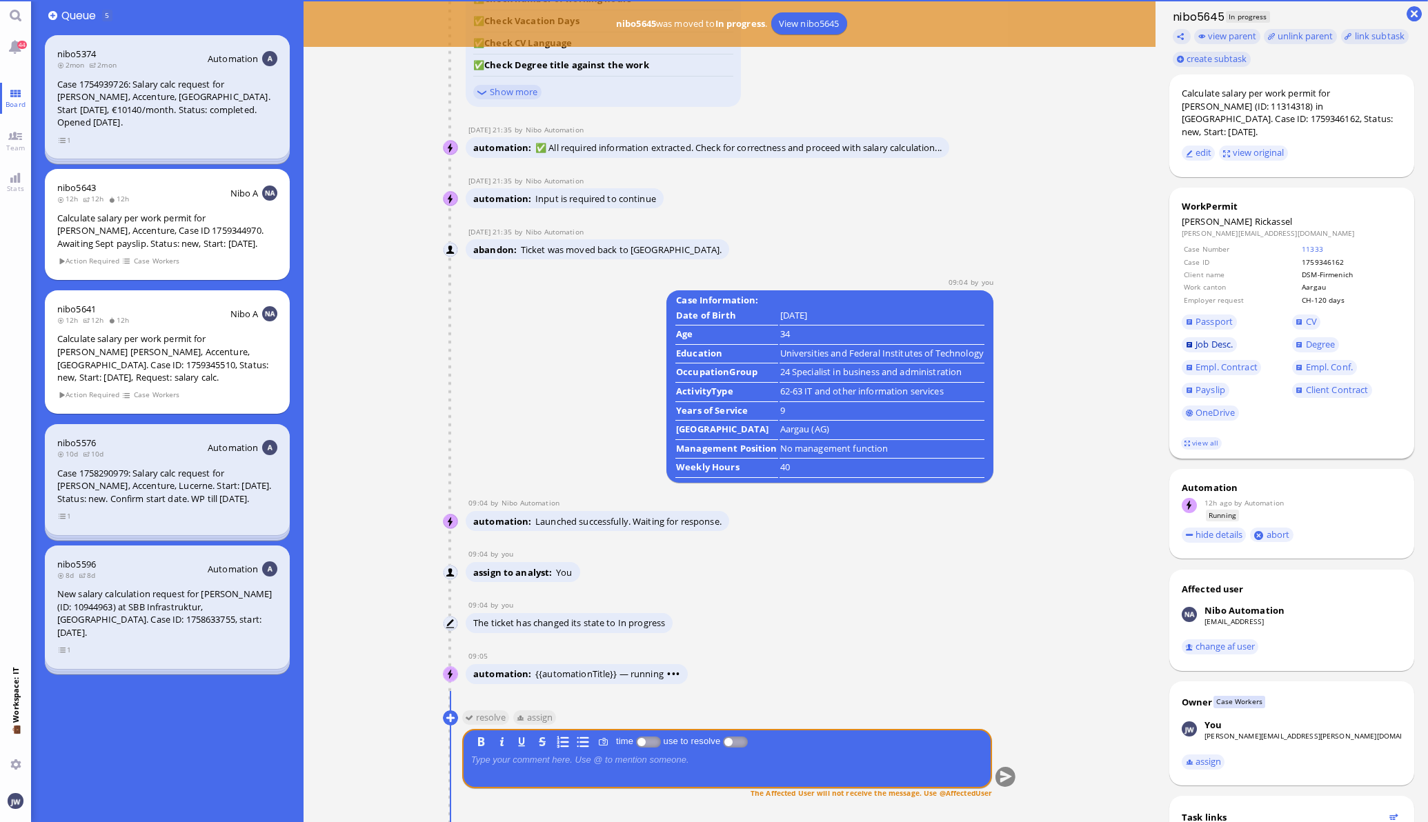
click at [1210, 338] on span "Job Desc." at bounding box center [1213, 344] width 37 height 12
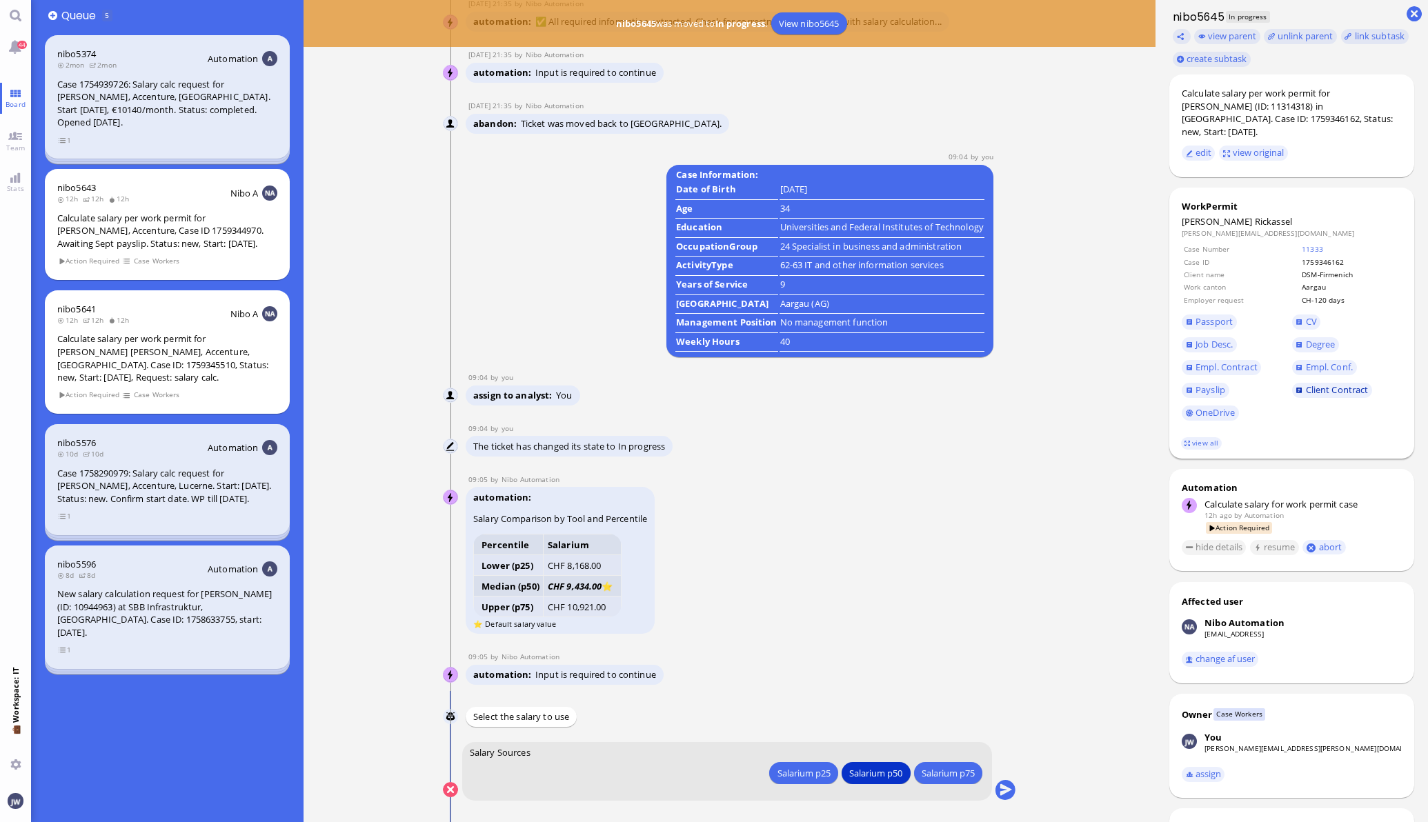
click at [1312, 383] on span "Client Contract" at bounding box center [1337, 389] width 63 height 12
click at [798, 775] on div "Salarium p25" at bounding box center [803, 773] width 53 height 14
click at [1004, 789] on button "submit" at bounding box center [1005, 790] width 21 height 21
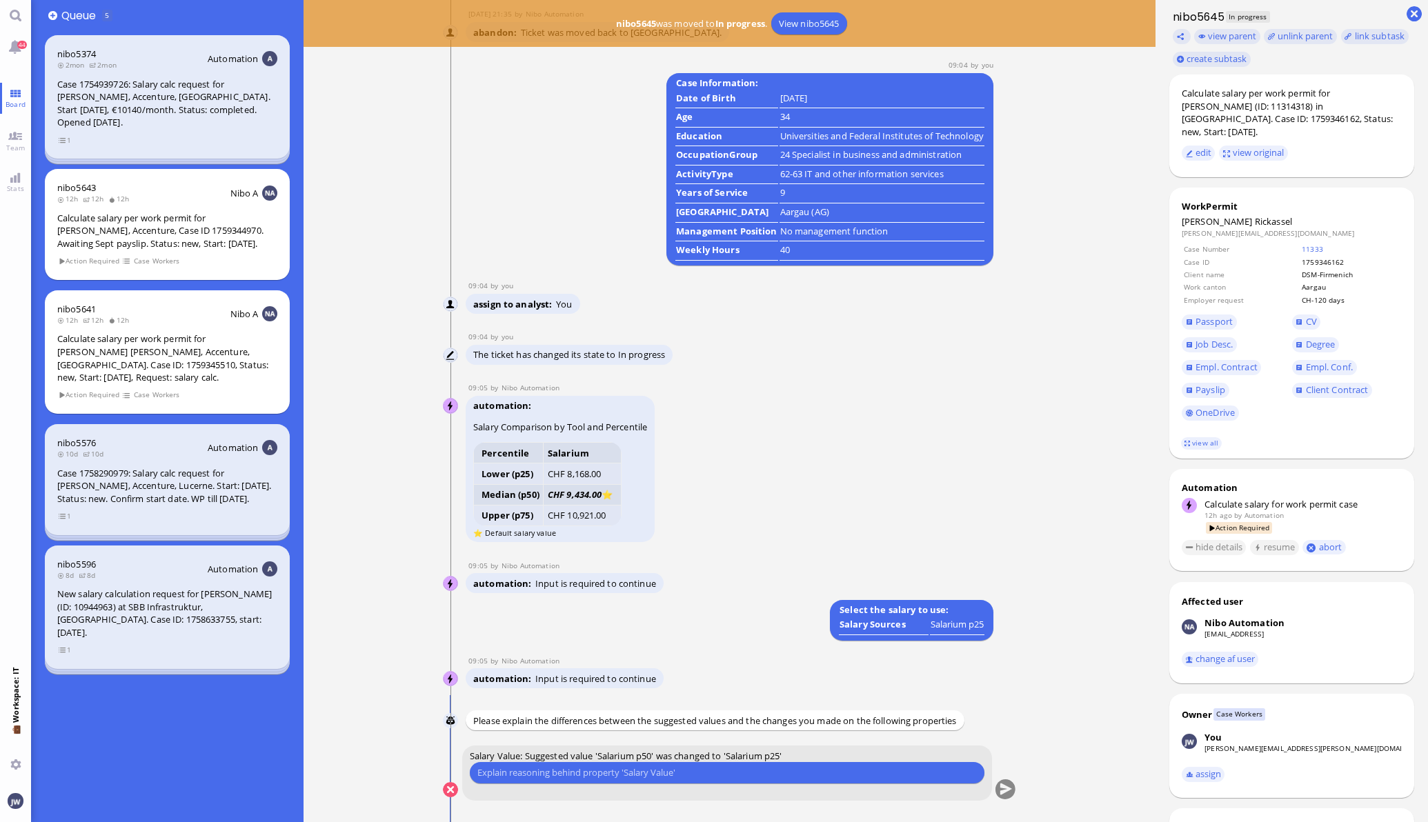
click at [703, 776] on input "text" at bounding box center [726, 773] width 499 height 14
type input "E"
type input "European working at a pharma client"
click at [995, 790] on button "submit" at bounding box center [1005, 790] width 21 height 21
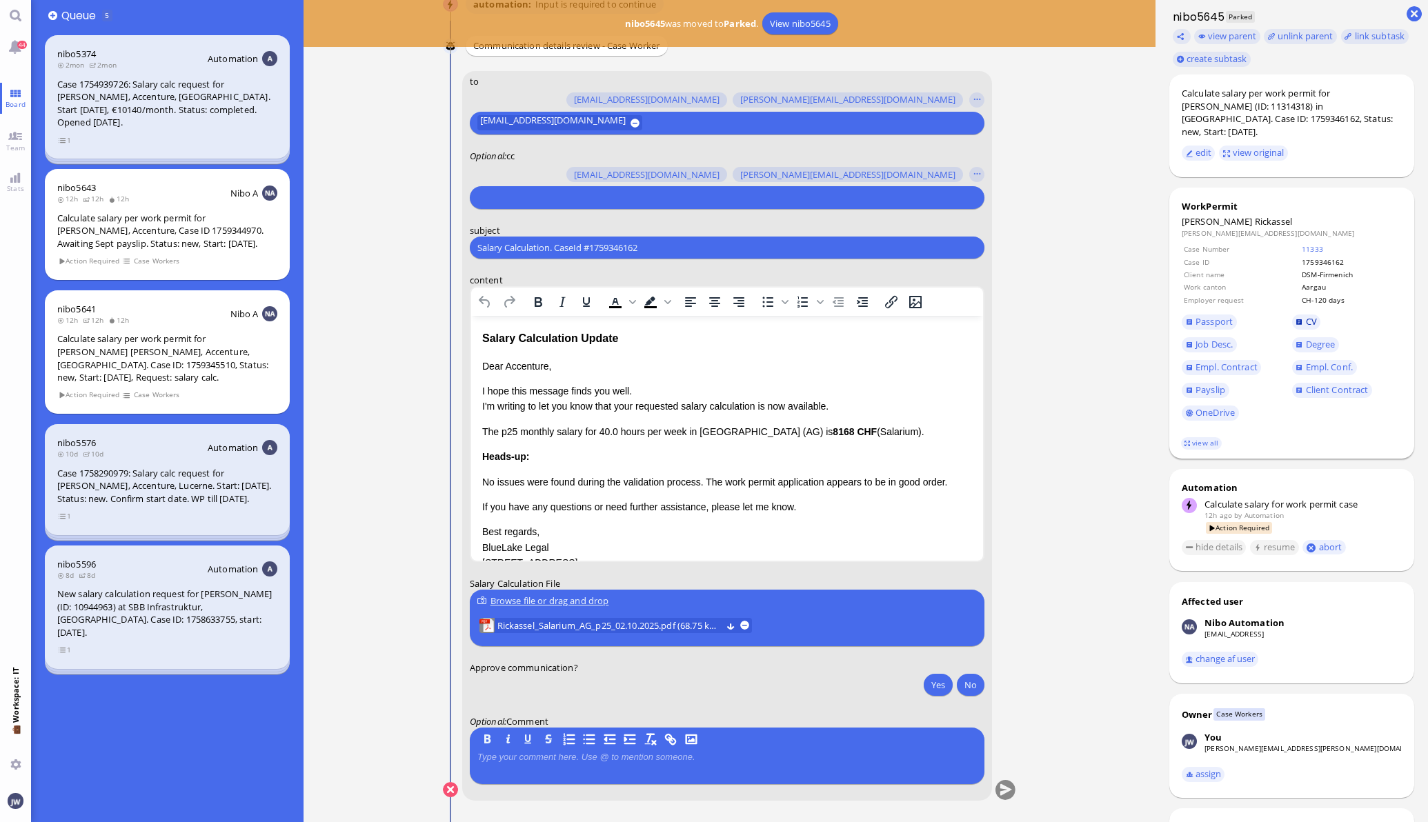
click at [1306, 315] on span "CV" at bounding box center [1311, 321] width 11 height 12
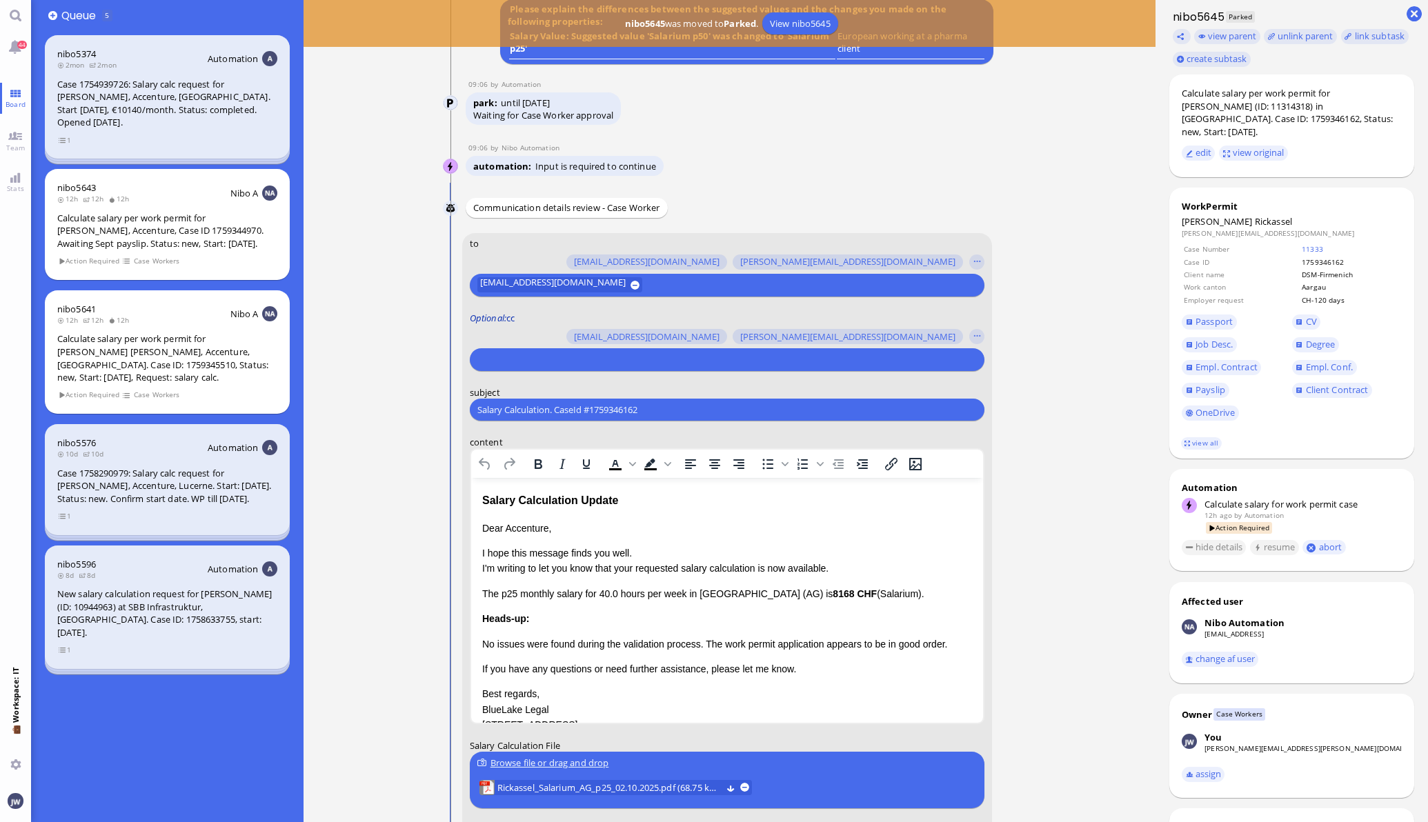
scroll to position [-172, 0]
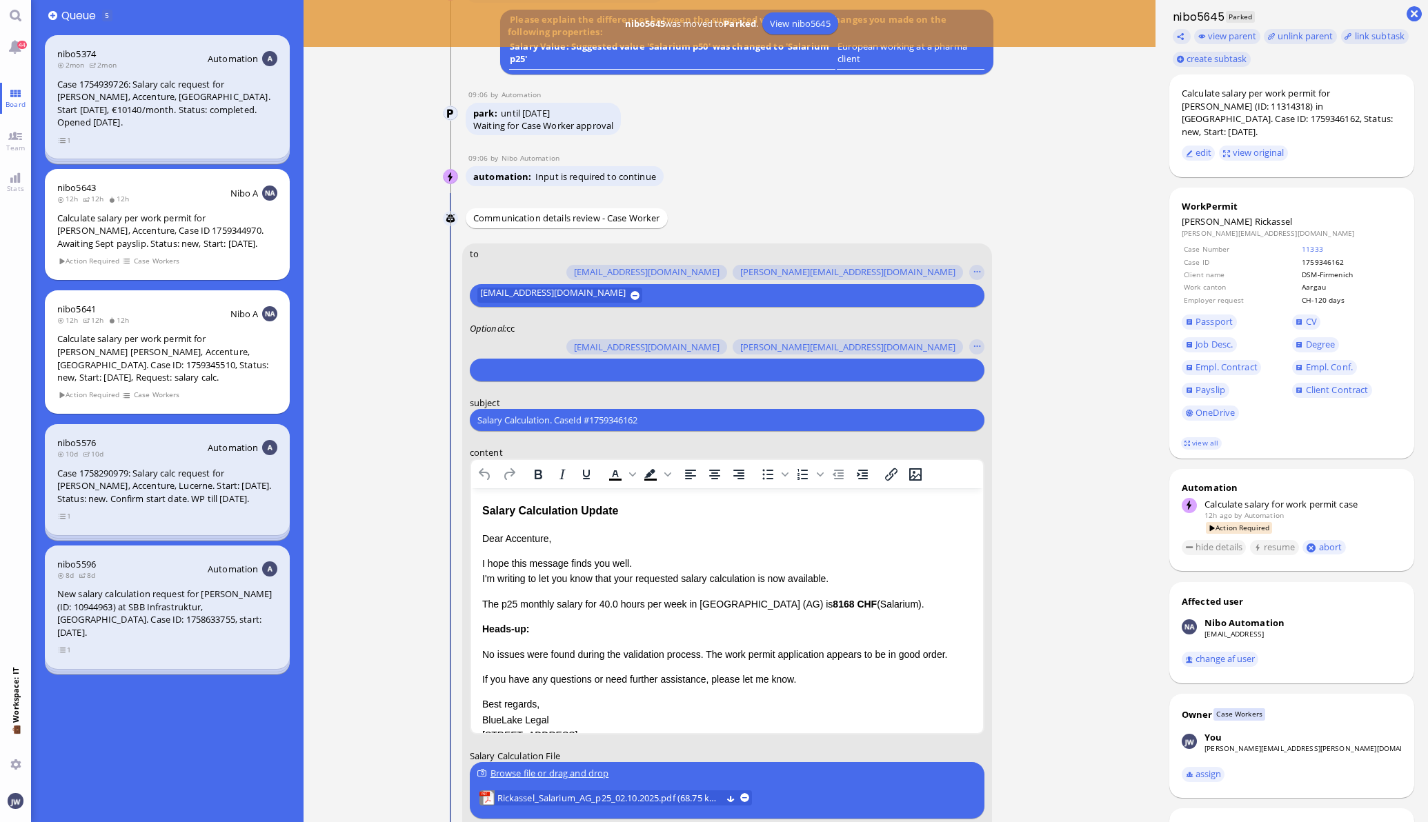
click at [570, 384] on form "to [PERSON_NAME][EMAIL_ADDRESS][DOMAIN_NAME] [DOMAIN_NAME][EMAIL_ADDRESS][DOMAI…" at bounding box center [726, 608] width 530 height 730
click at [573, 370] on input "text" at bounding box center [725, 370] width 496 height 14
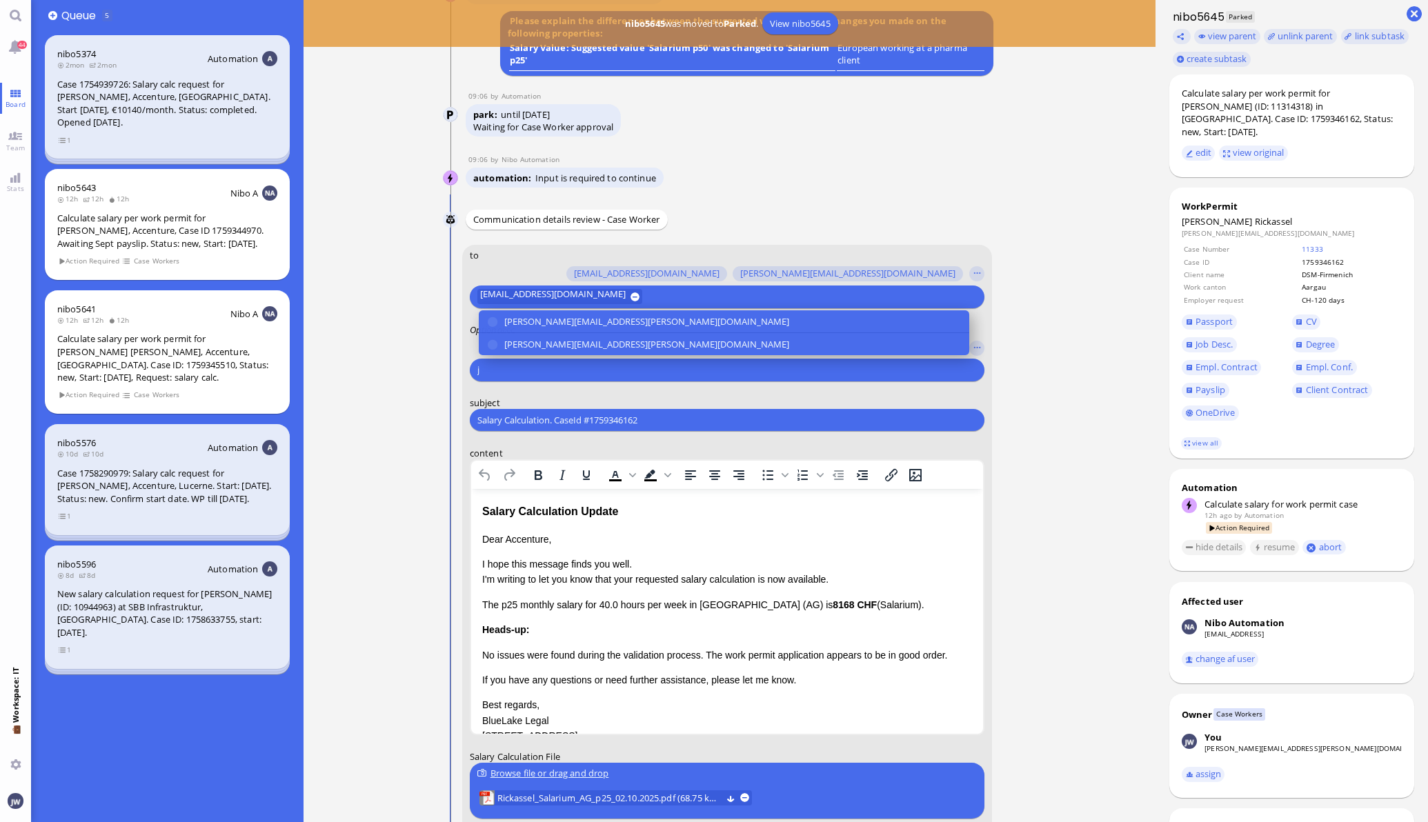
scroll to position [-171, 0]
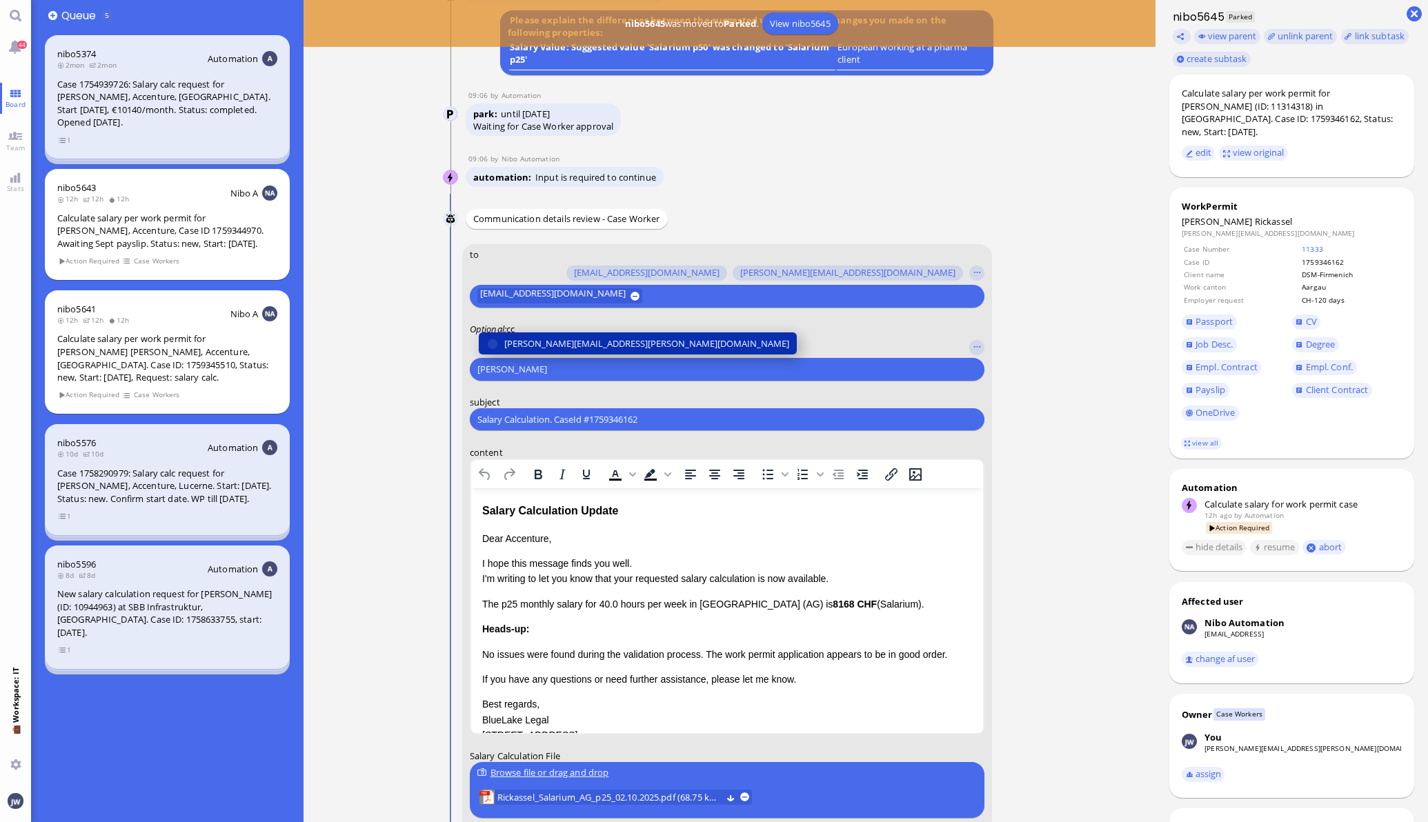
type input "[PERSON_NAME]"
click at [568, 337] on span "[PERSON_NAME][EMAIL_ADDRESS][PERSON_NAME][DOMAIN_NAME]" at bounding box center [646, 344] width 285 height 14
type input "den"
click at [569, 337] on span "[EMAIL_ADDRESS][DOMAIN_NAME]" at bounding box center [577, 344] width 146 height 14
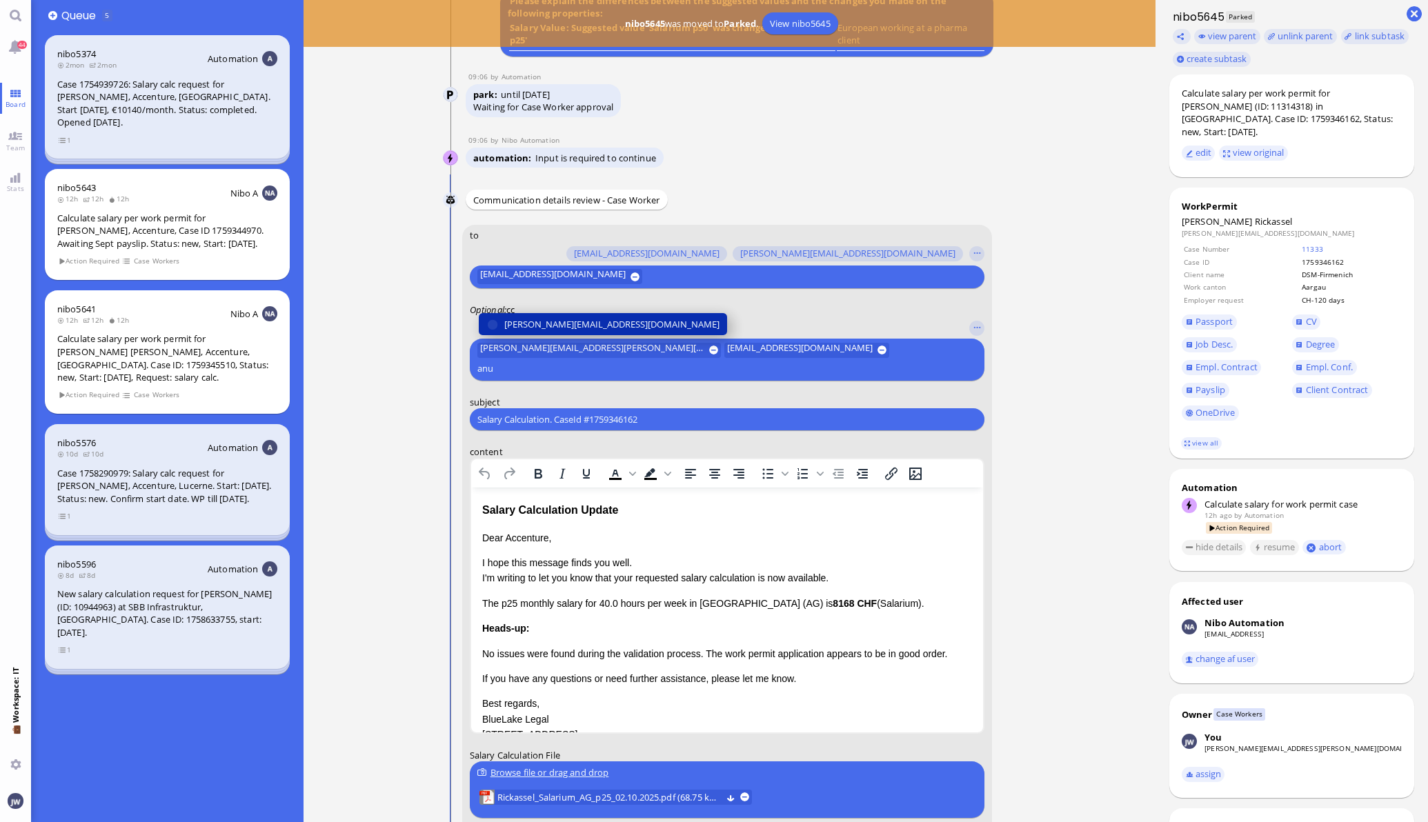
type input "anu"
click at [568, 332] on span "[PERSON_NAME][EMAIL_ADDRESS][DOMAIN_NAME]" at bounding box center [611, 324] width 215 height 14
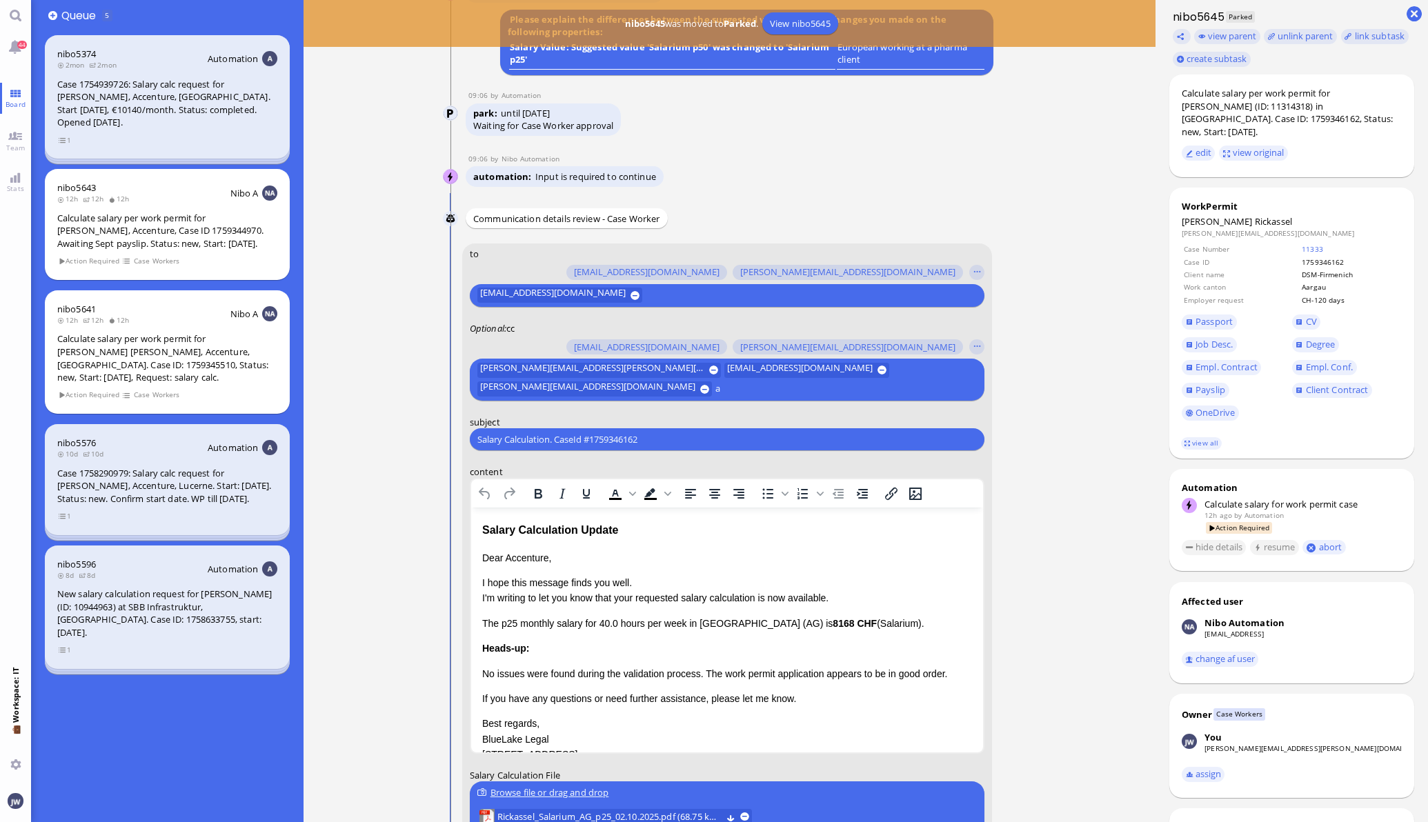
scroll to position [-190, 0]
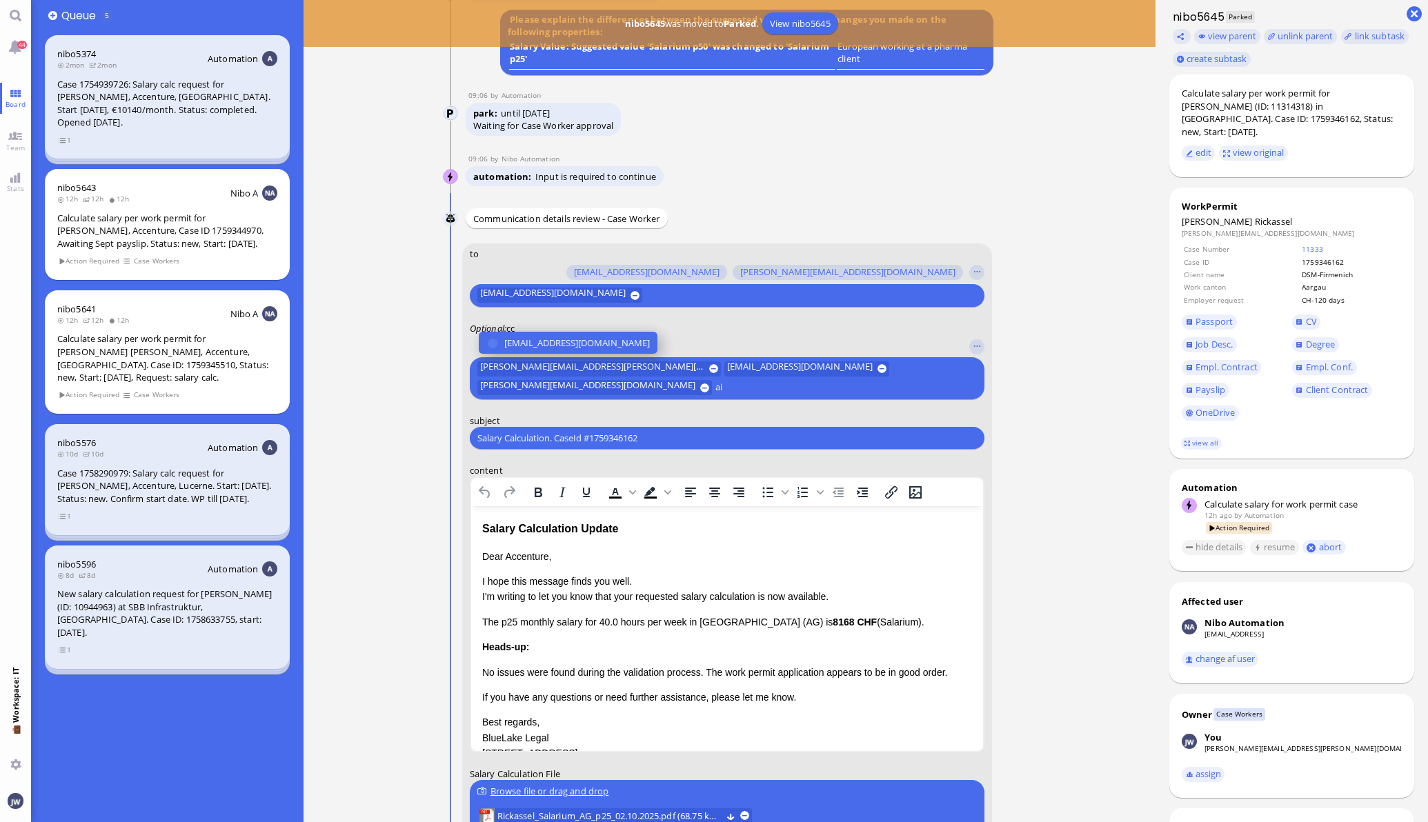
type input "a"
type input "fabi"
click at [590, 345] on span "[EMAIL_ADDRESS][DOMAIN_NAME]" at bounding box center [577, 343] width 146 height 14
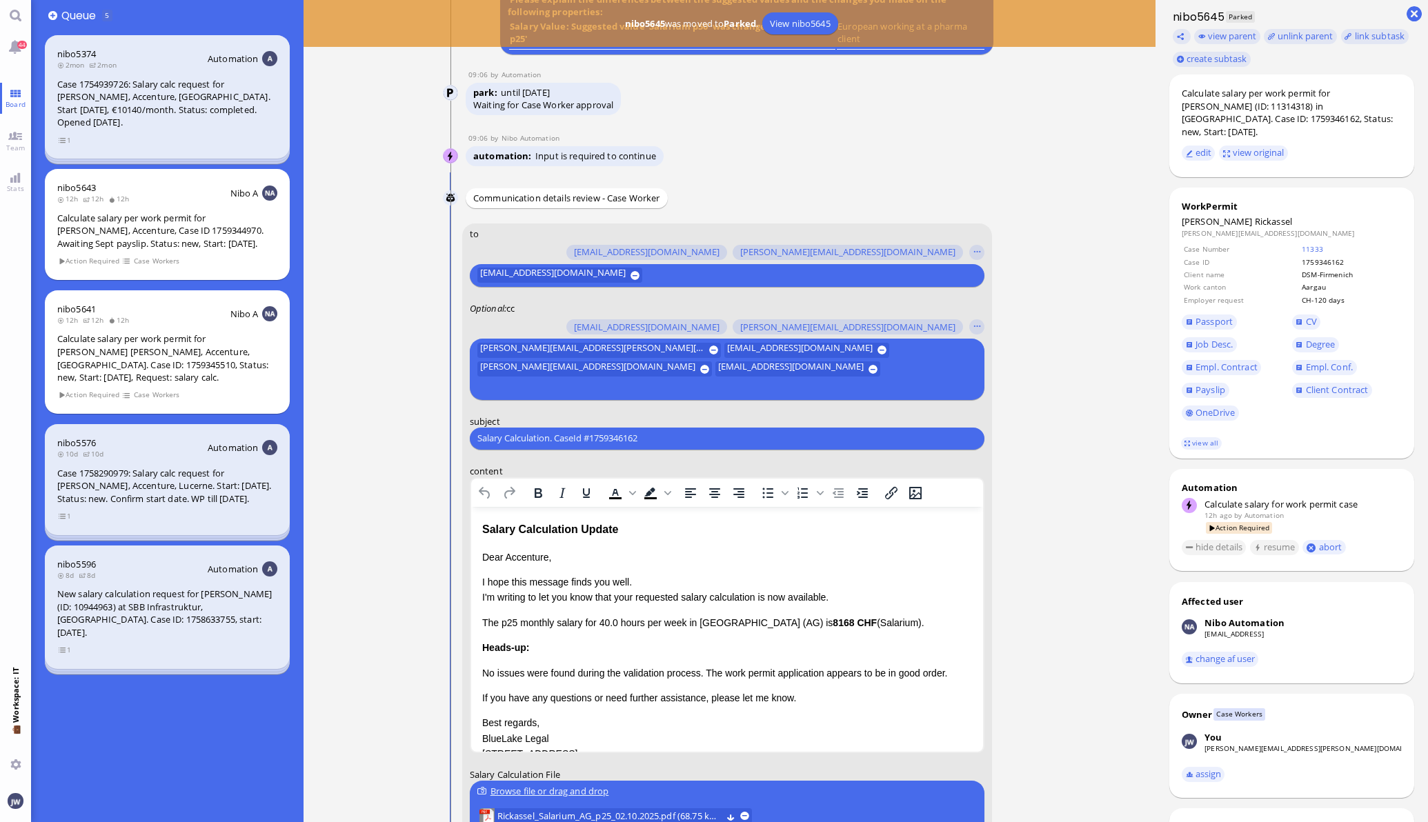
scroll to position [-191, 0]
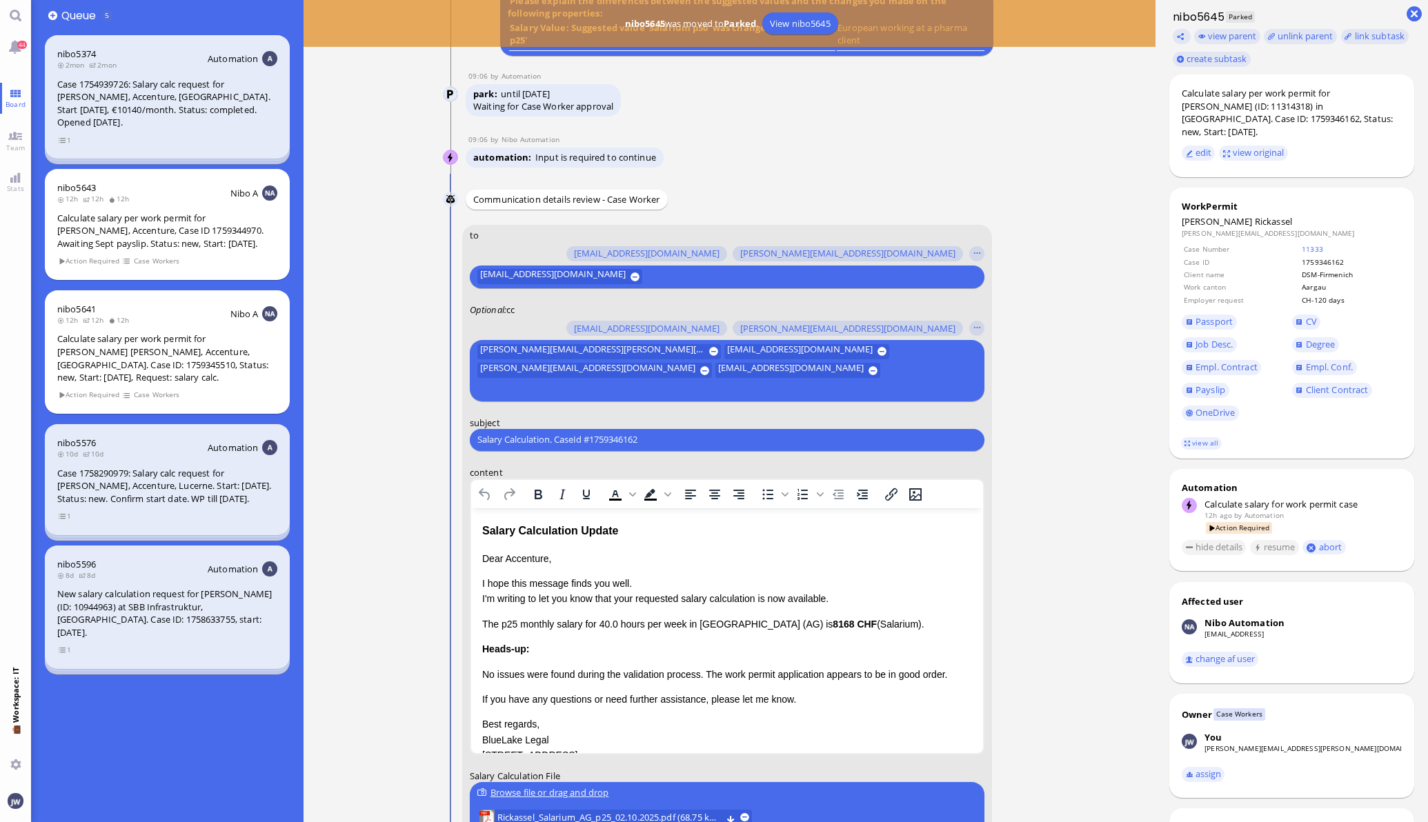
click at [830, 383] on input "text" at bounding box center [725, 389] width 496 height 14
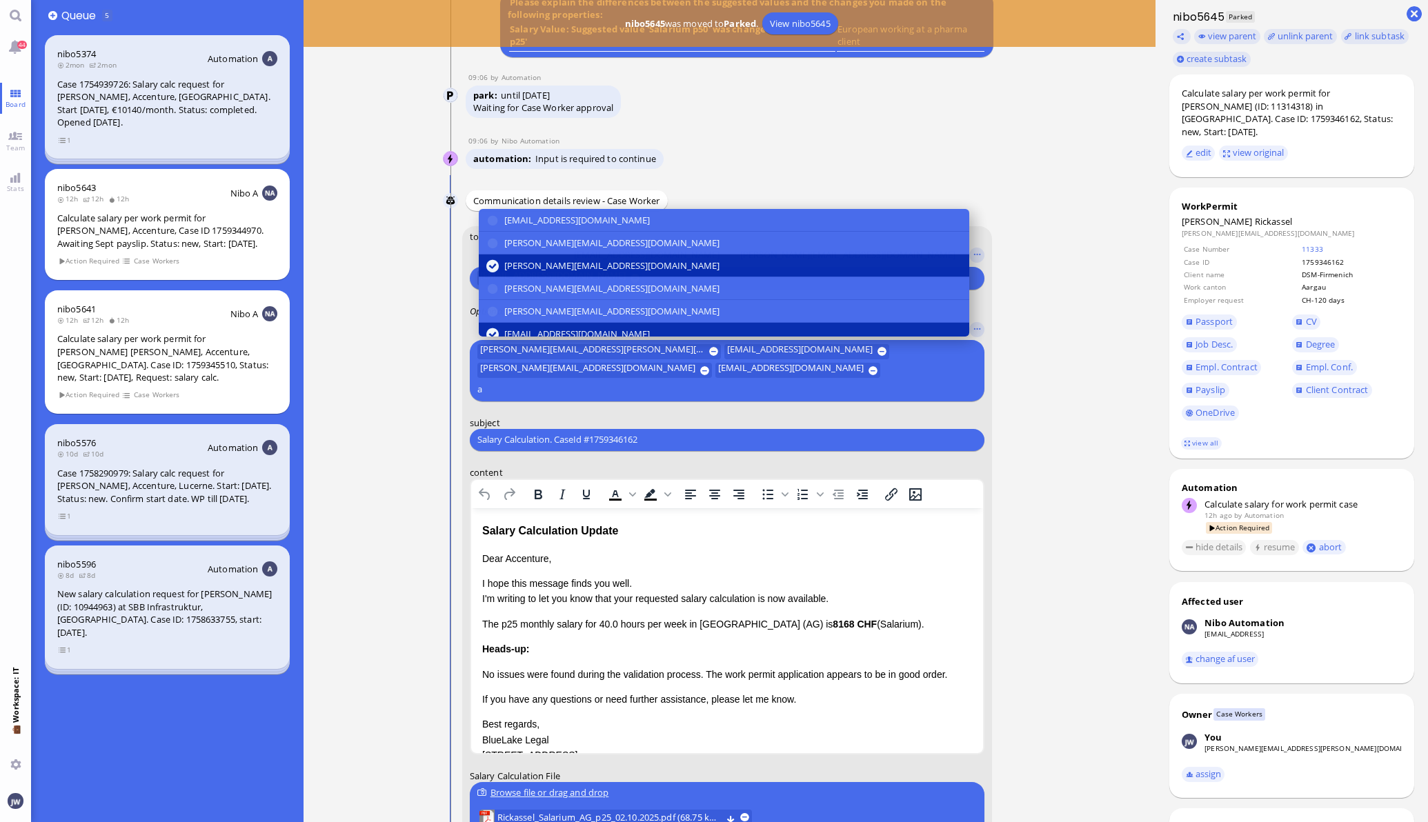
scroll to position [-190, 0]
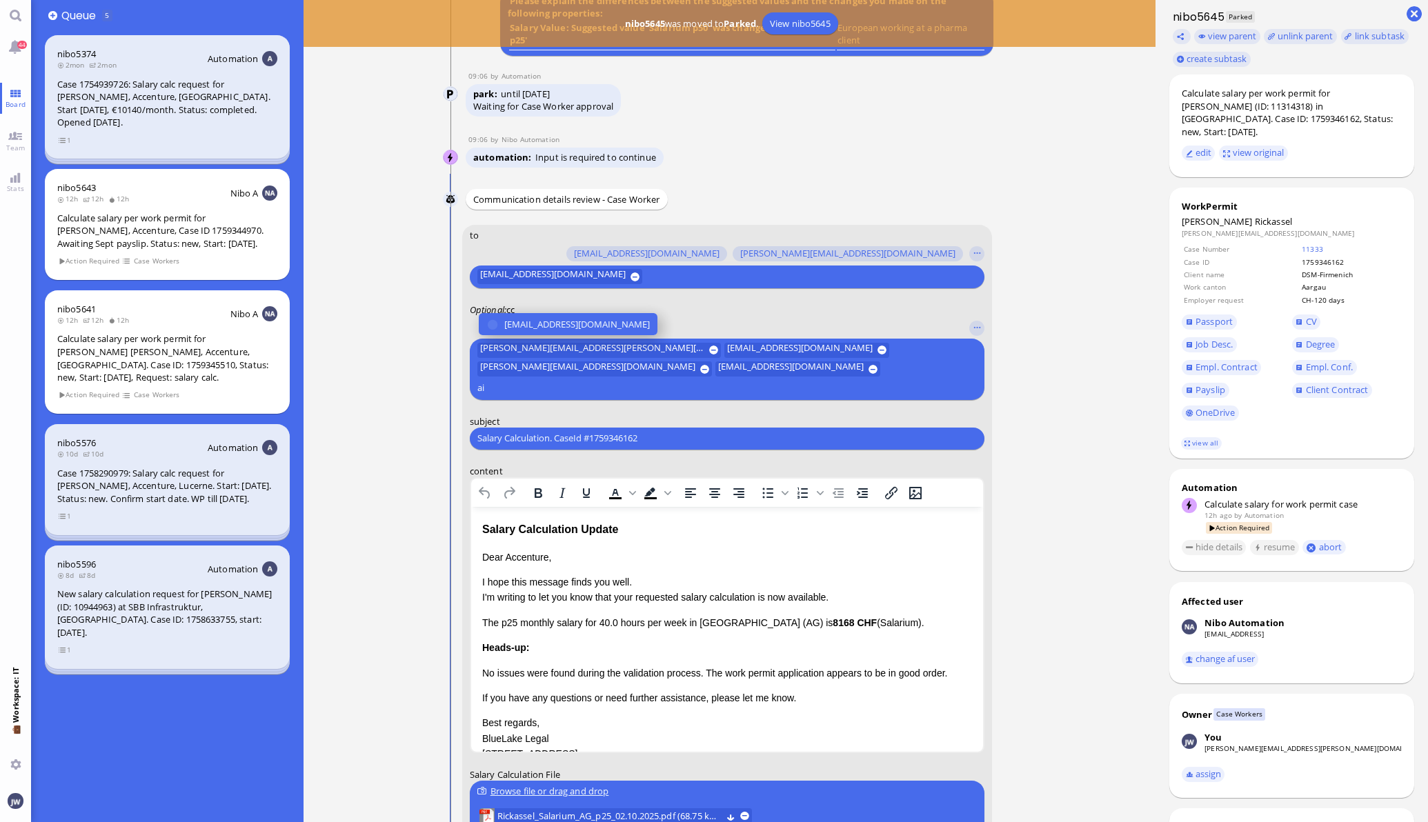
type input "a"
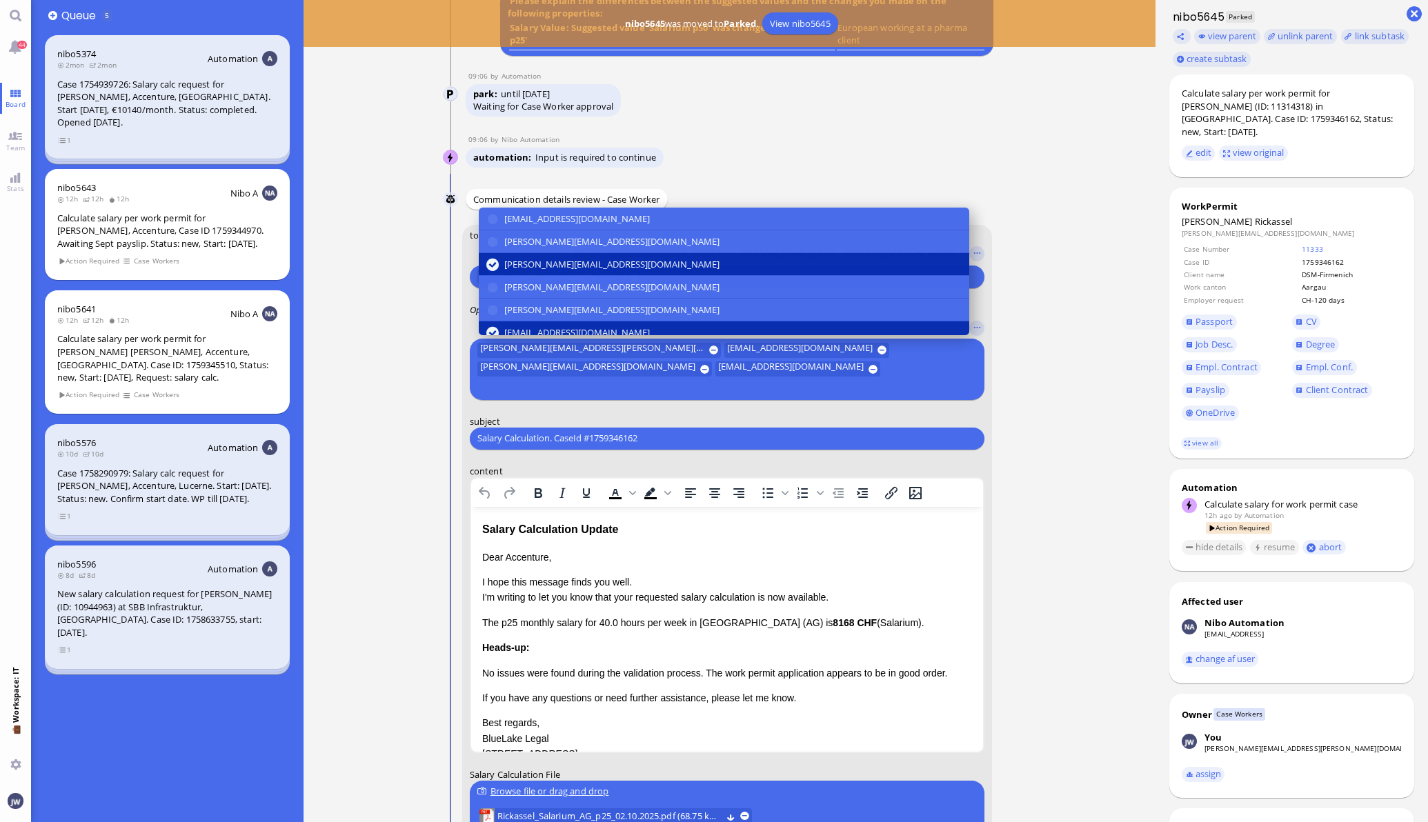
scroll to position [-191, 0]
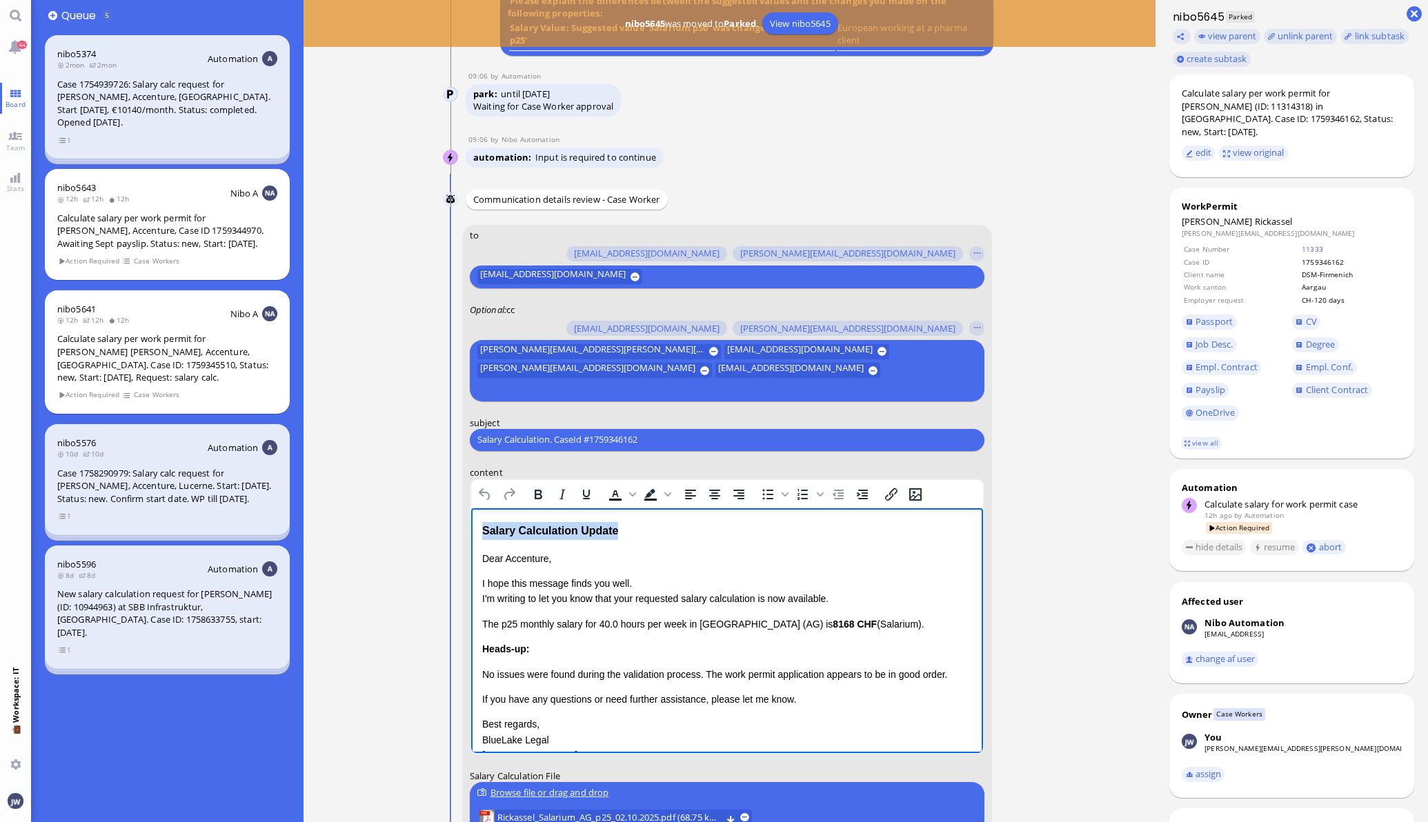
drag, startPoint x: 622, startPoint y: 535, endPoint x: 463, endPoint y: 529, distance: 159.4
click at [470, 529] on html "Salary Calculation Update Dear Accenture, I hope this message finds you well. I…" at bounding box center [726, 656] width 512 height 297
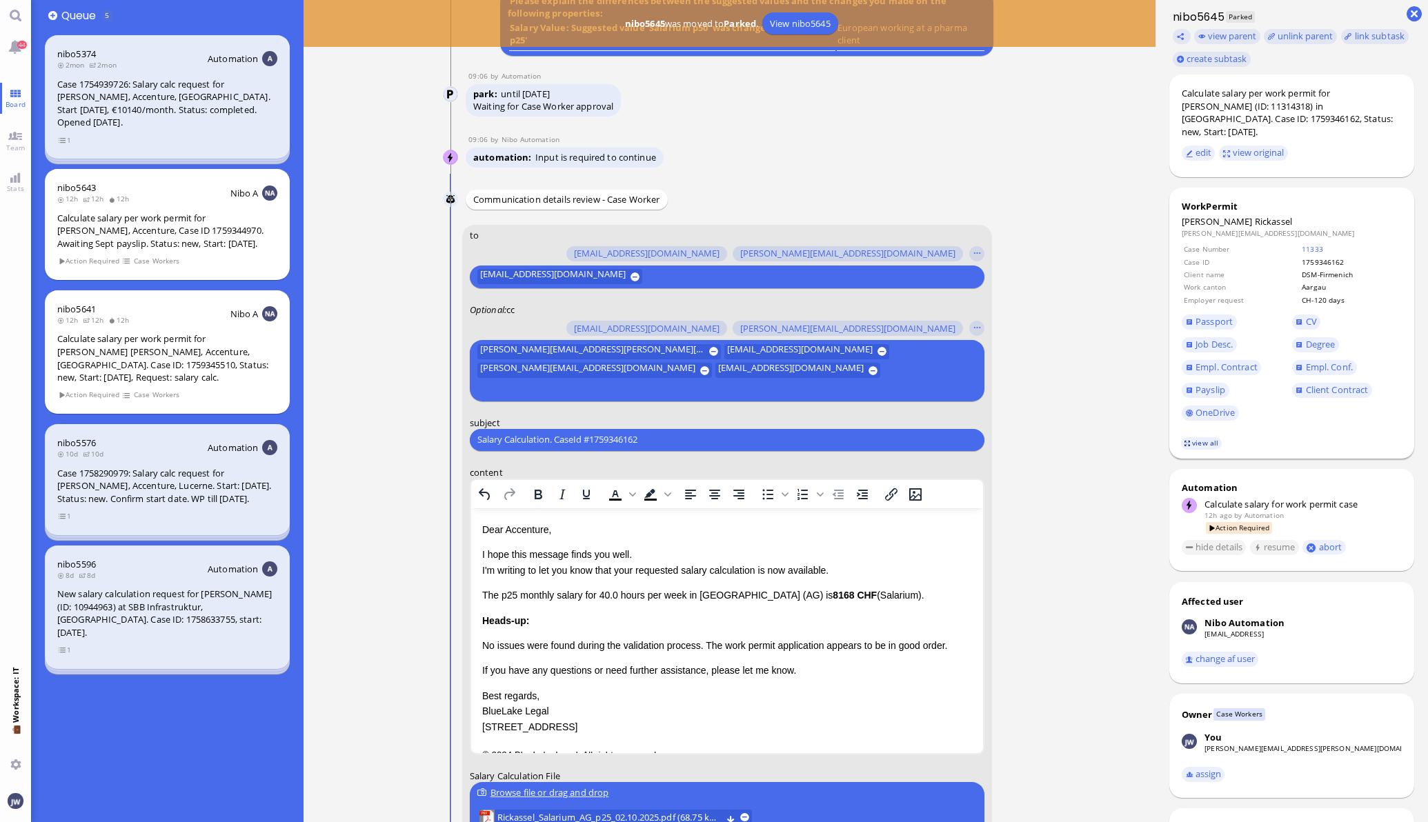
click at [1181, 437] on link "view all" at bounding box center [1201, 443] width 40 height 12
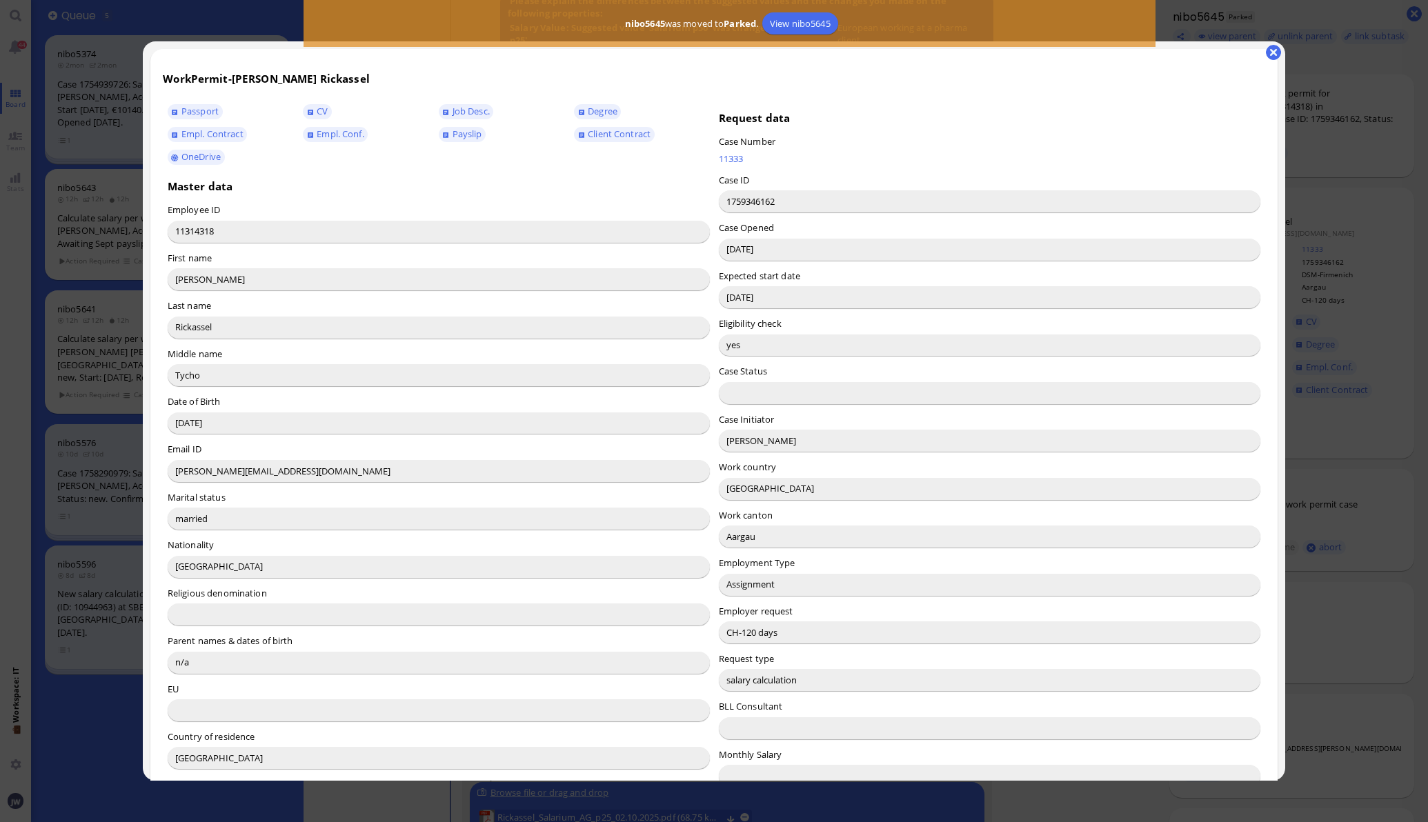
click at [741, 448] on input "[PERSON_NAME]" at bounding box center [990, 441] width 542 height 22
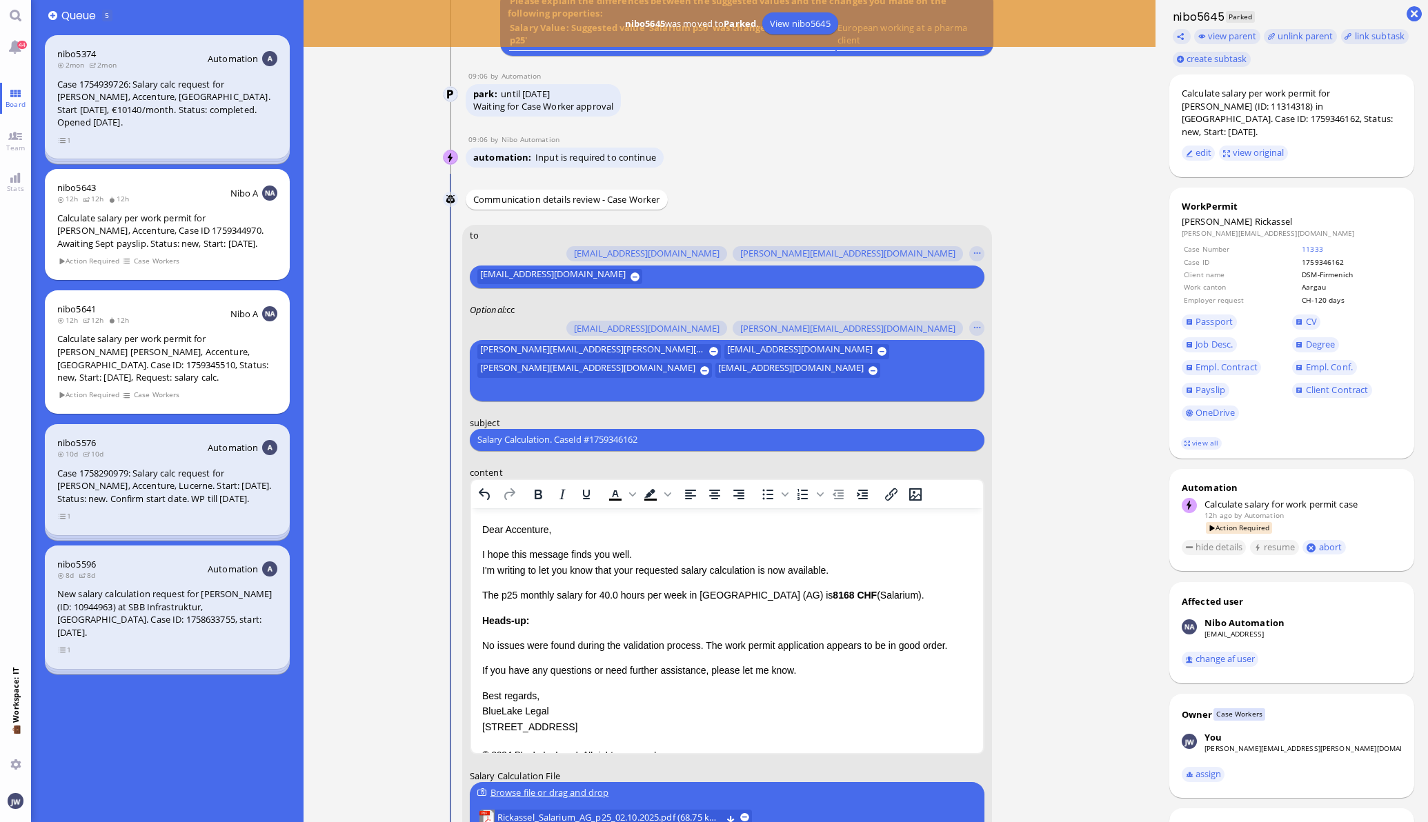
click at [546, 535] on p "Dear Accenture," at bounding box center [726, 528] width 490 height 15
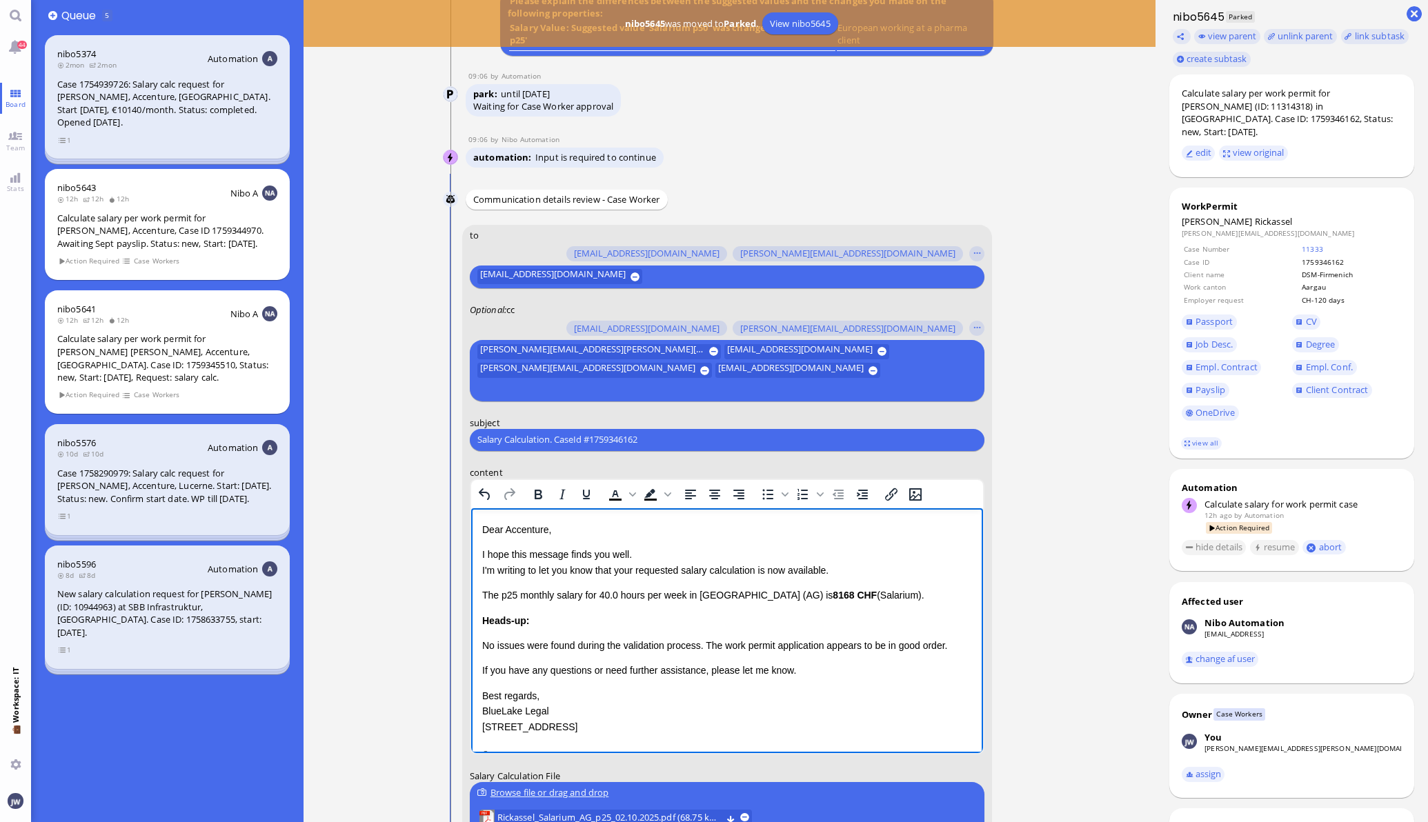
click at [531, 531] on p "Dear Accenture," at bounding box center [726, 528] width 490 height 15
click at [1292, 360] on link "Empl. Conf." at bounding box center [1324, 367] width 65 height 15
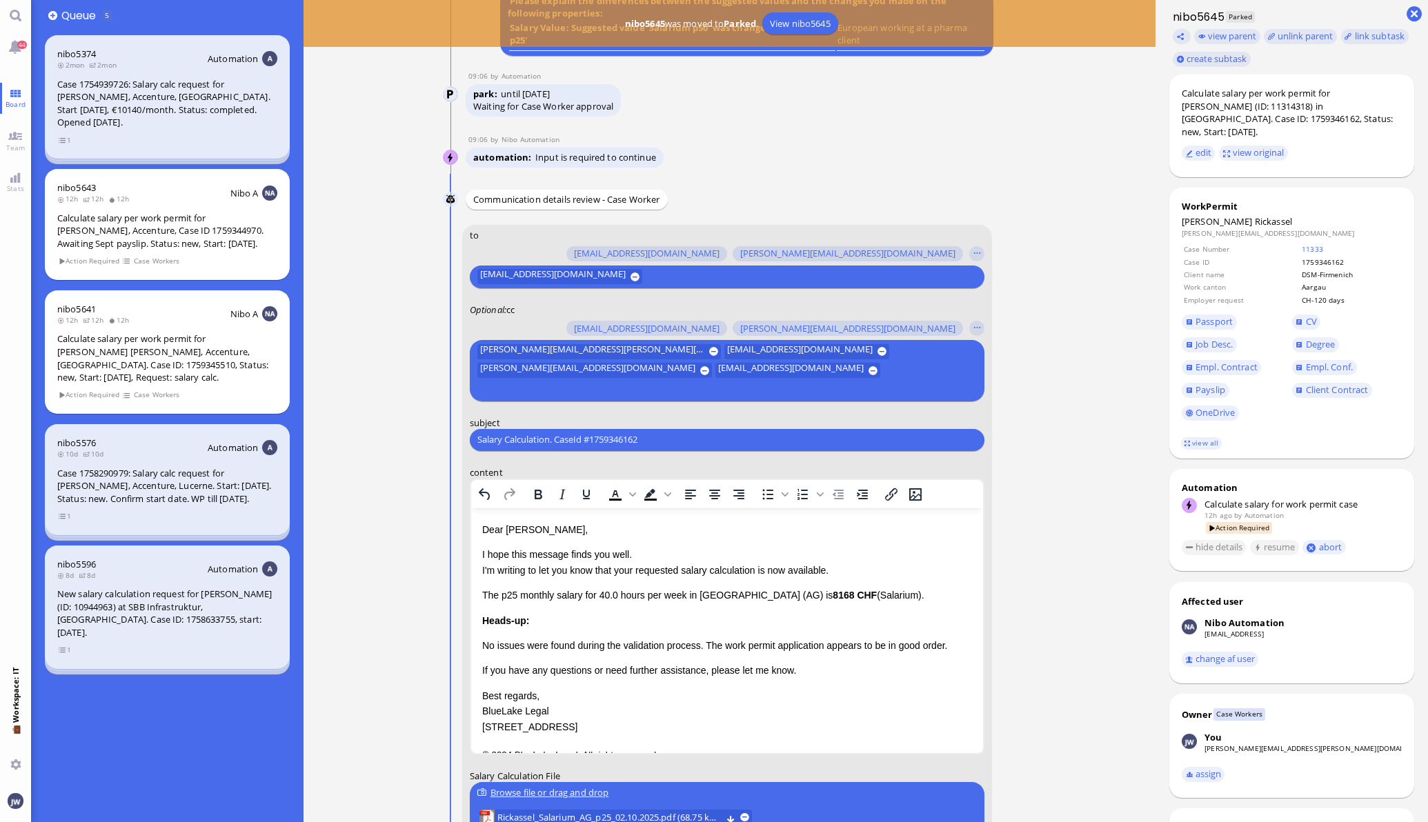
click at [628, 569] on p "I hope this message finds you well. I'm writing to let you know that your reque…" at bounding box center [726, 561] width 490 height 31
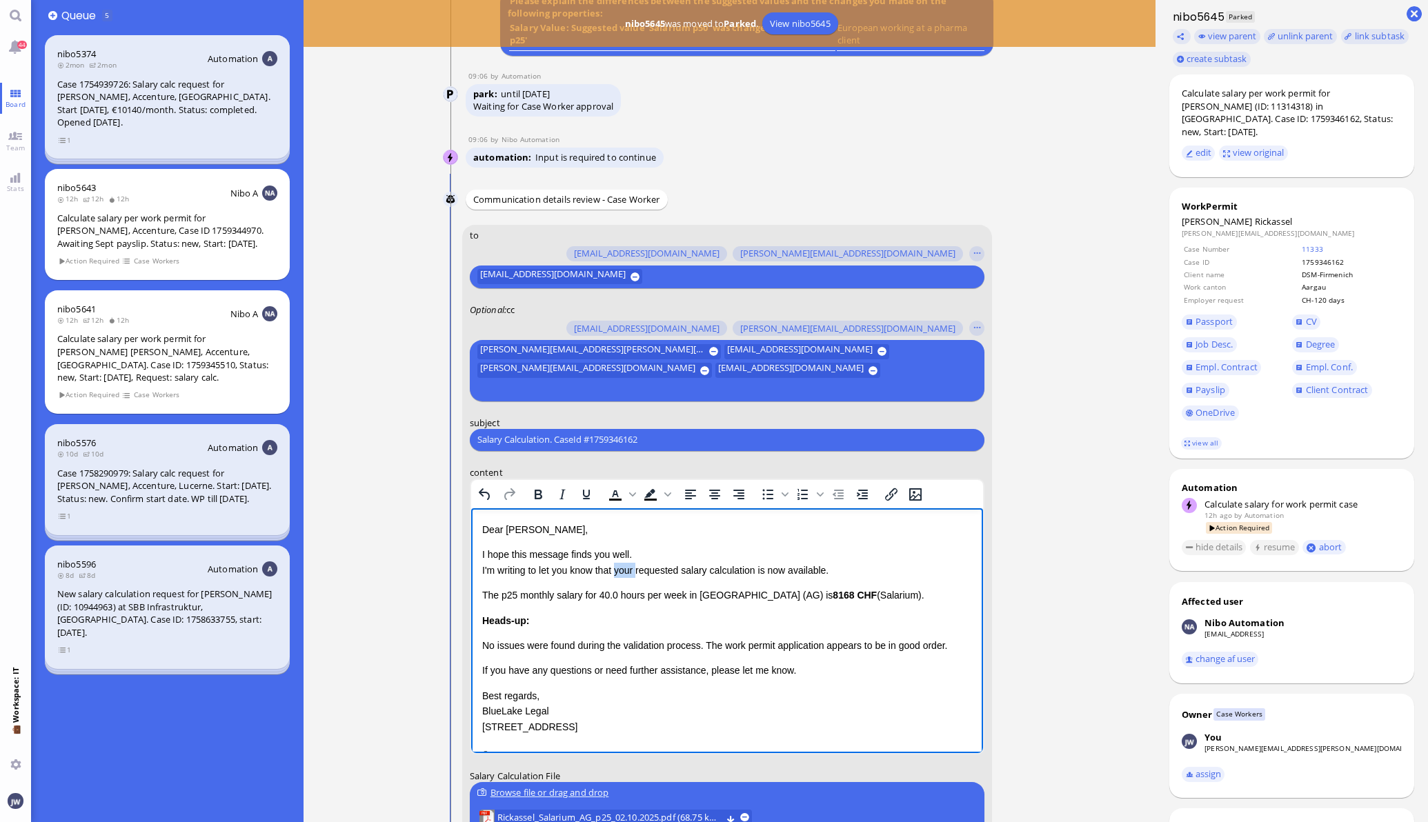
click at [628, 569] on p "I hope this message finds you well. I'm writing to let you know that your reque…" at bounding box center [726, 561] width 490 height 31
click at [1185, 103] on div "Calculate salary per work permit for [PERSON_NAME] (ID: 11314318) in [GEOGRAPHI…" at bounding box center [1291, 112] width 220 height 51
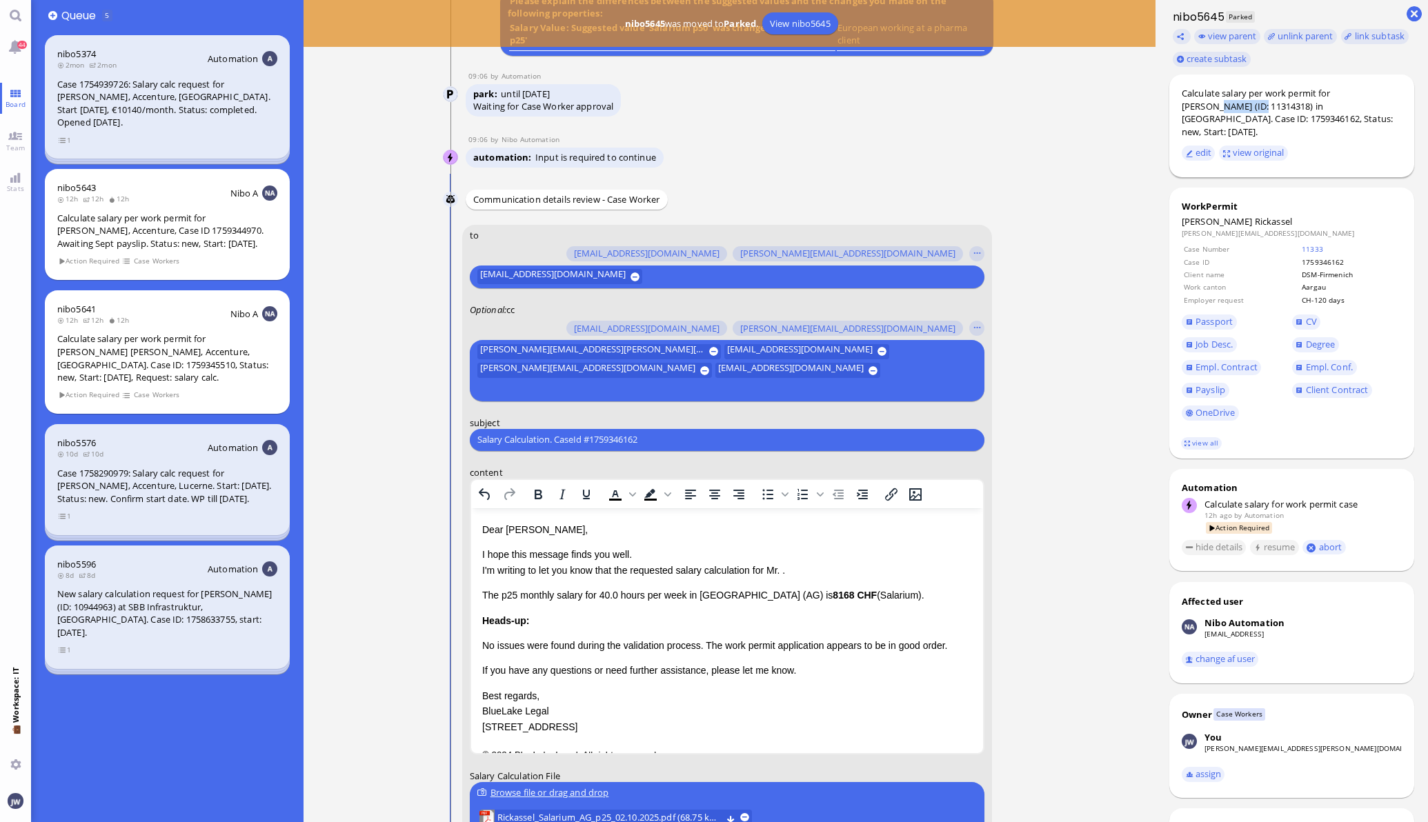
click at [1186, 103] on div "Calculate salary per work permit for [PERSON_NAME] (ID: 11314318) in [GEOGRAPHI…" at bounding box center [1291, 112] width 220 height 51
copy div "Rickassel"
click at [783, 570] on p "I hope this message finds you well. I'm writing to let you know that the reques…" at bounding box center [726, 561] width 490 height 31
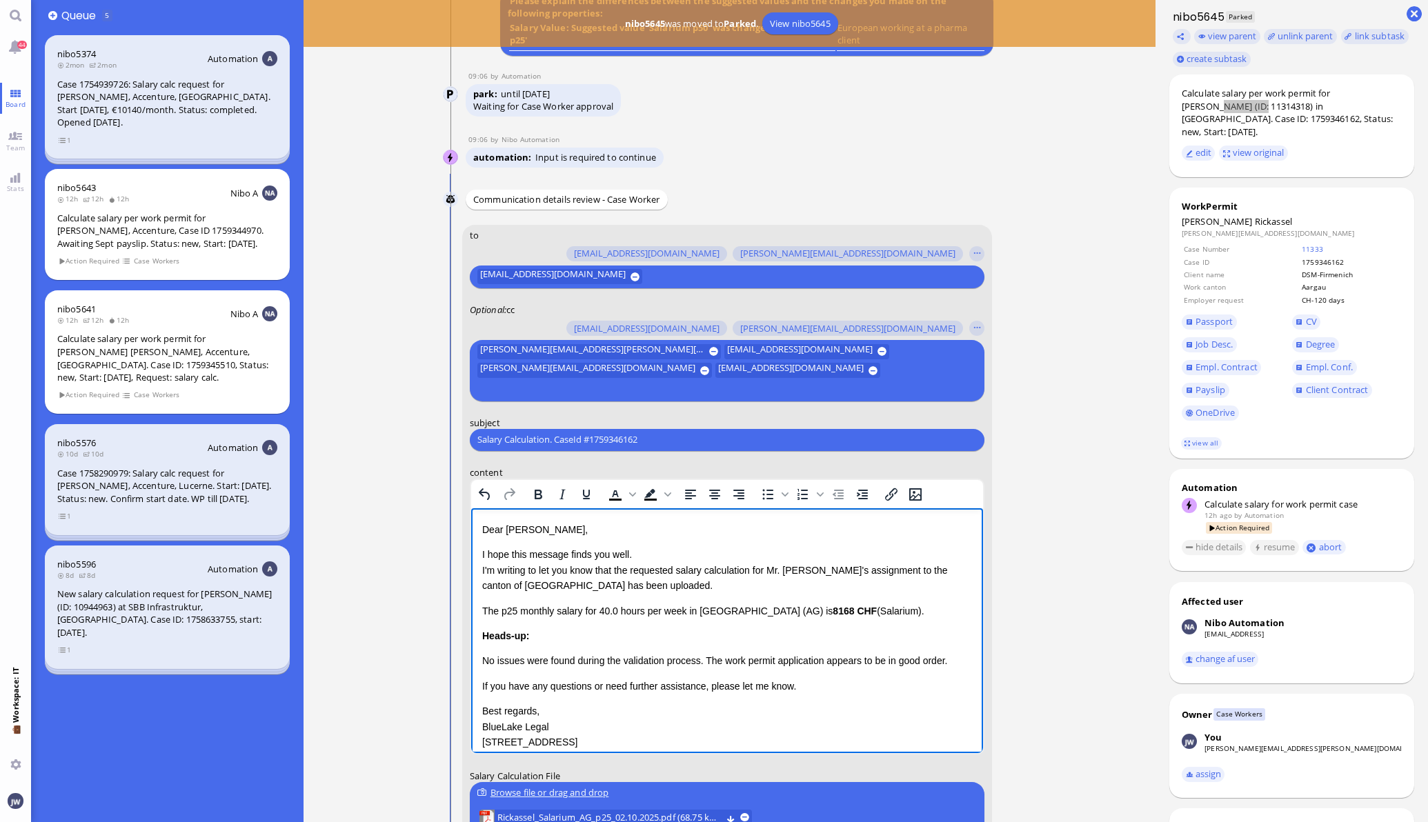
click at [612, 590] on p "I hope this message finds you well. I'm writing to let you know that the reques…" at bounding box center [726, 569] width 490 height 46
click at [481, 607] on p "The p25 monthly salary for 40.0 hours per week in [GEOGRAPHIC_DATA] (AG) is 816…" at bounding box center [726, 610] width 490 height 15
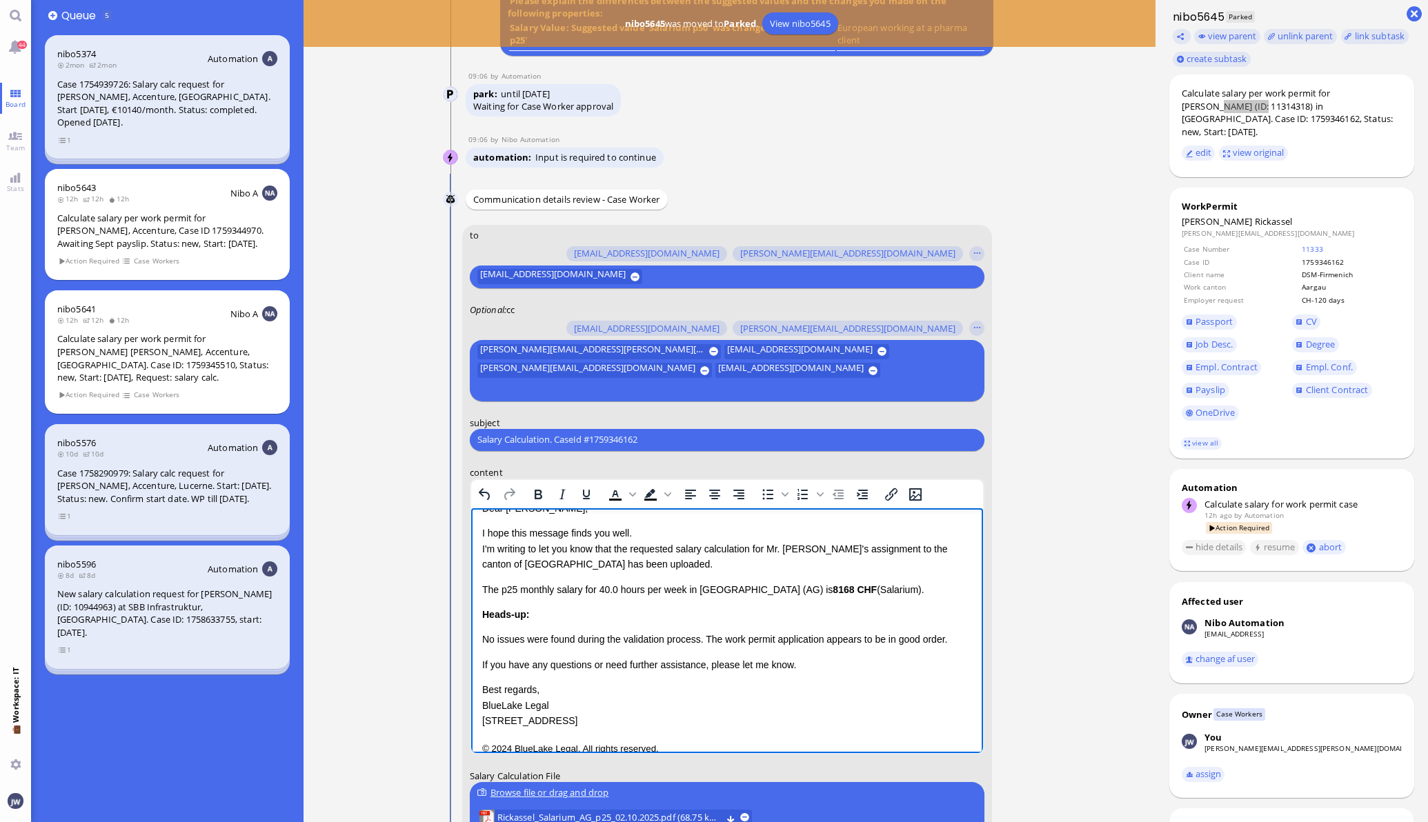
scroll to position [38, 0]
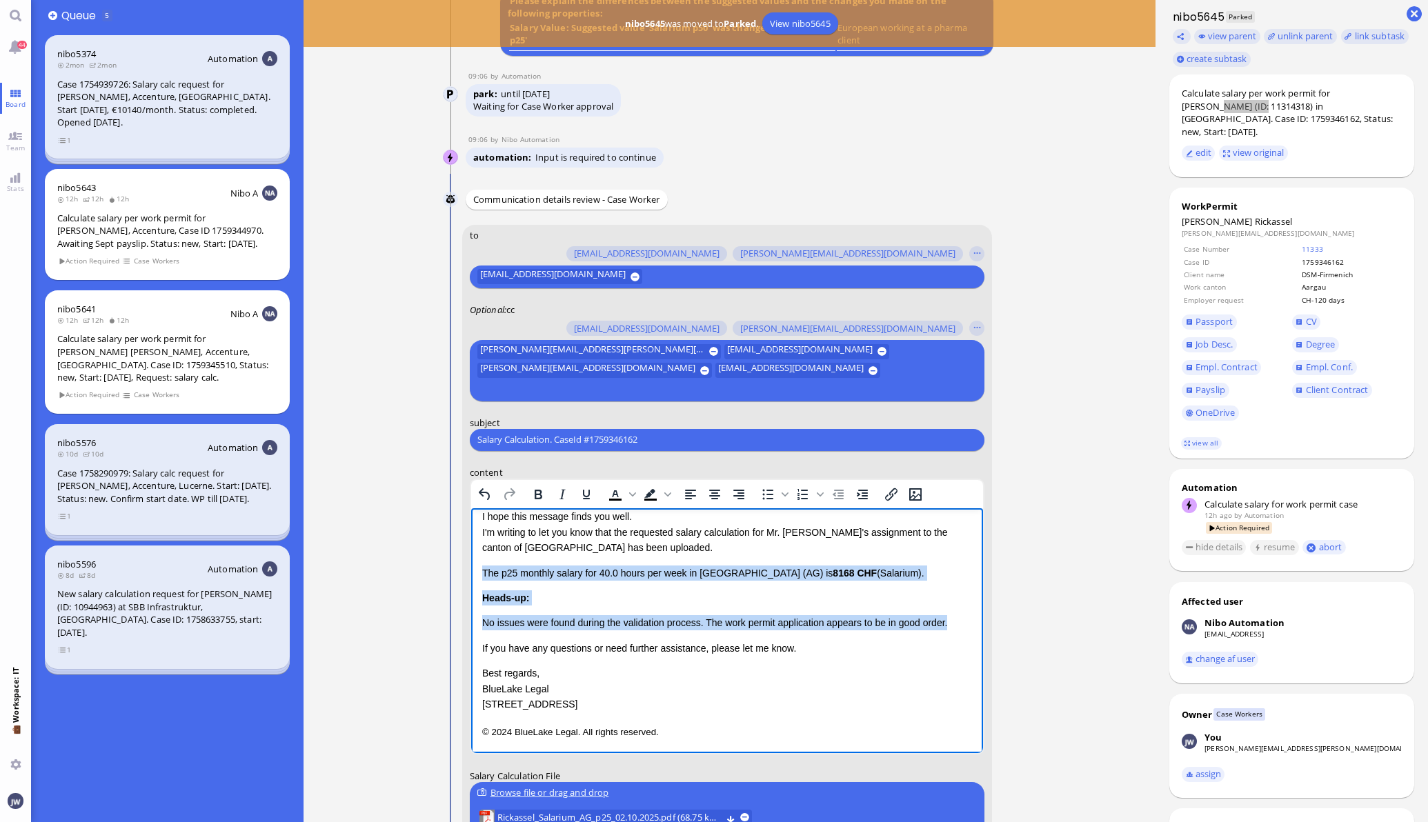
click at [949, 621] on p "No issues were found during the validation process. The work permit application…" at bounding box center [726, 622] width 490 height 15
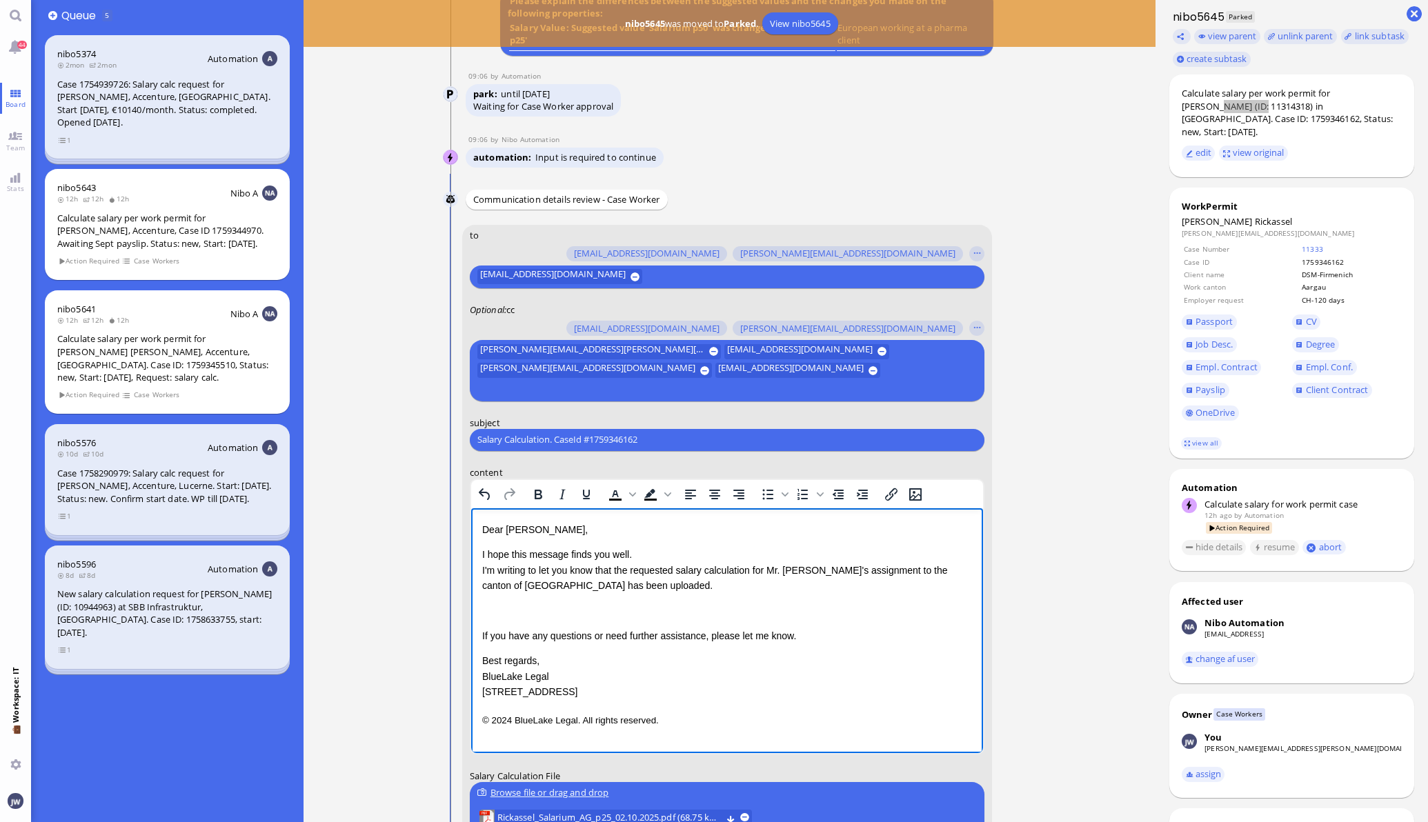
scroll to position [0, 0]
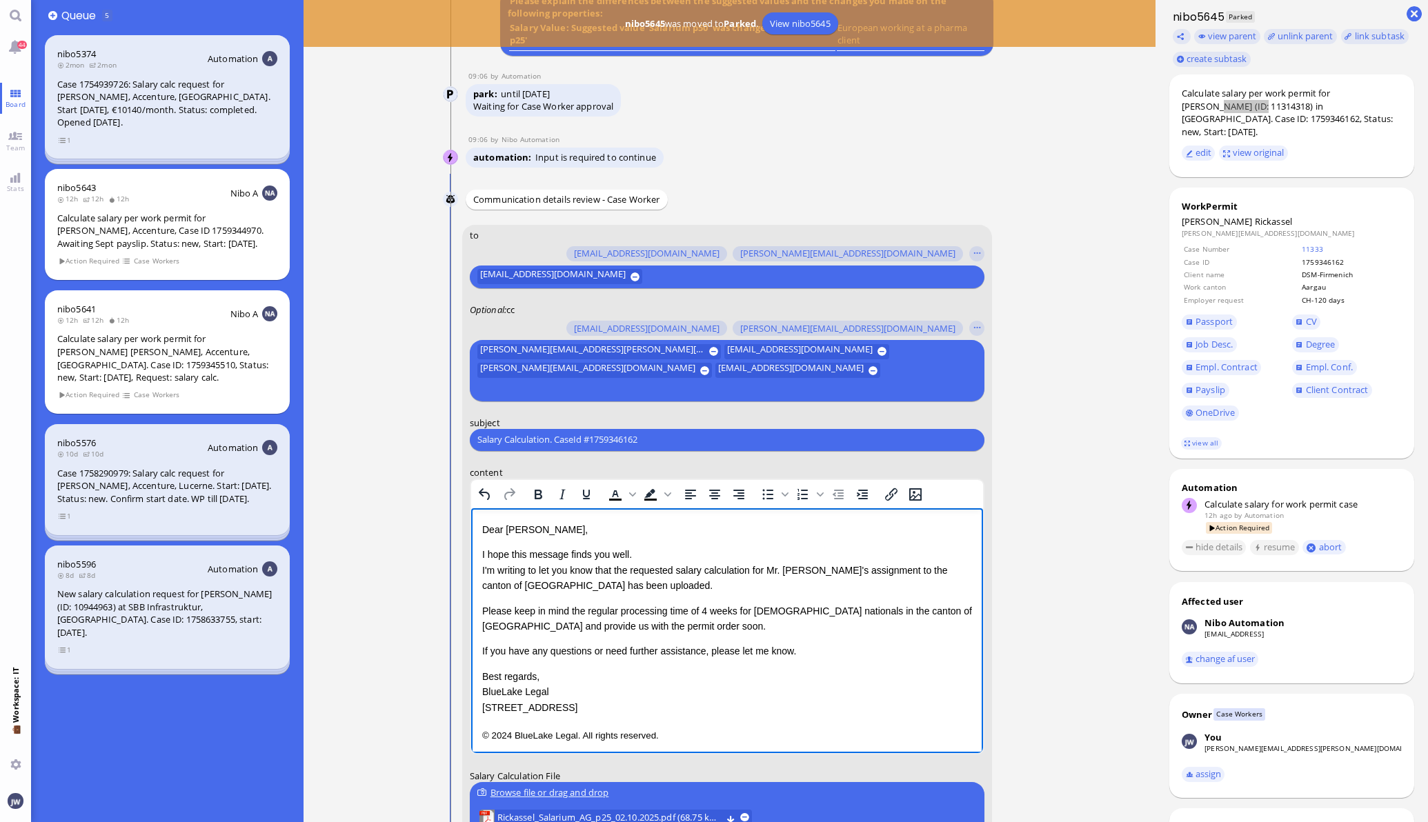
click at [483, 652] on p "If you have any questions or need further assistance, please let me know." at bounding box center [726, 650] width 490 height 15
click at [812, 652] on p "If you have any questions or need further assistance, please let me know." at bounding box center [726, 646] width 490 height 15
click at [747, 725] on p "© 2024 BlueLake Legal. All rights reserved." at bounding box center [726, 731] width 490 height 18
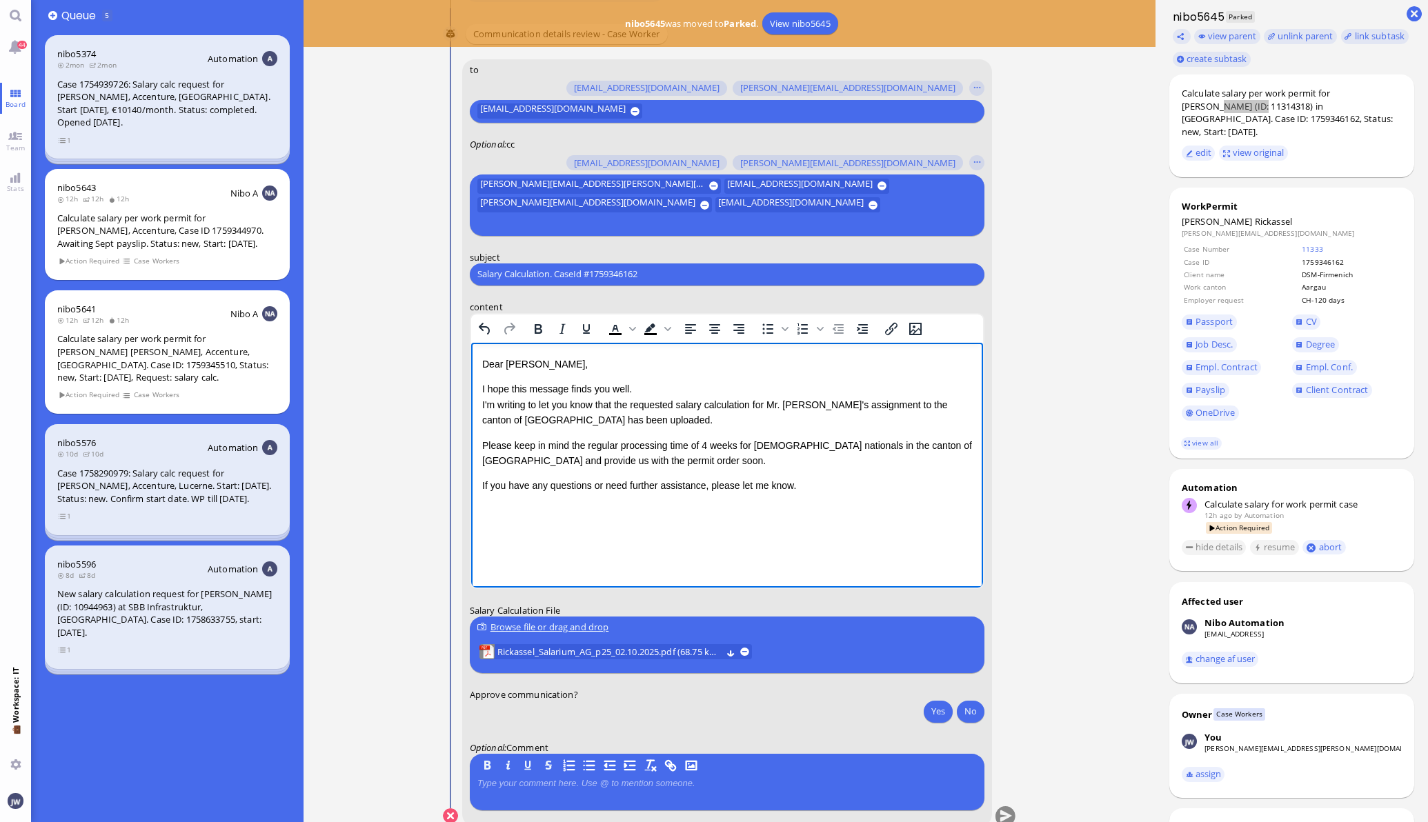
scroll to position [0, 0]
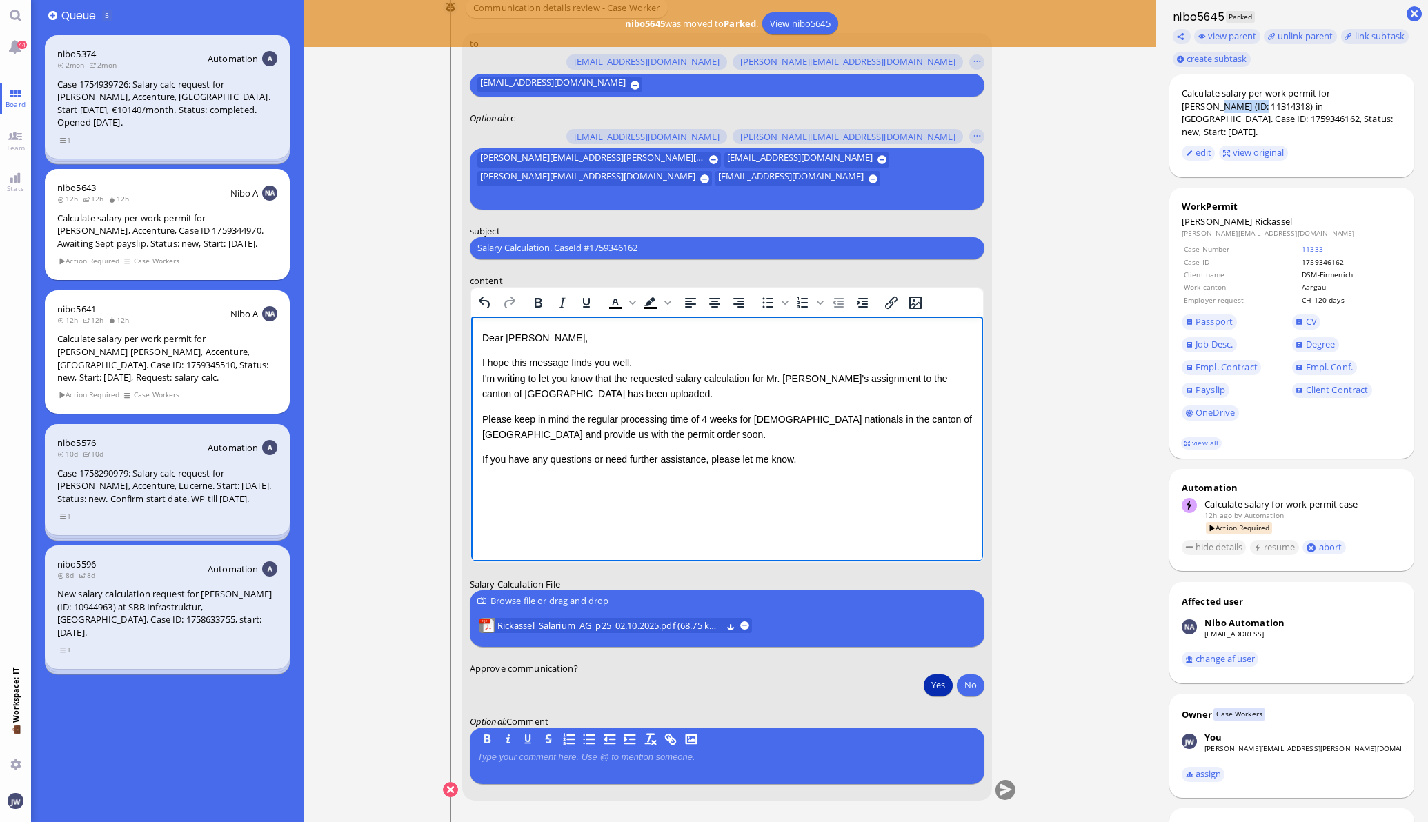
click at [928, 686] on button "Yes" at bounding box center [938, 685] width 29 height 22
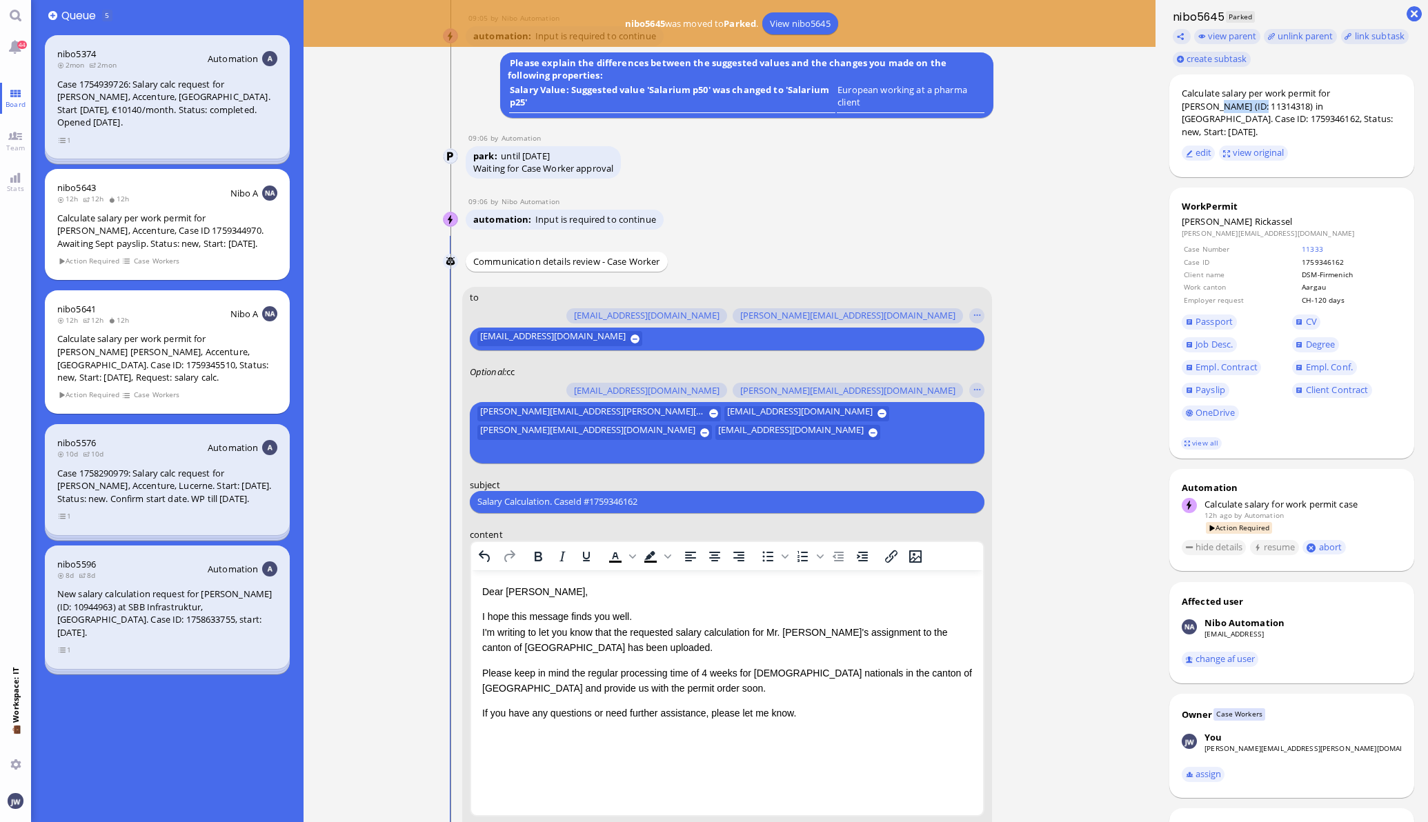
scroll to position [-259, 0]
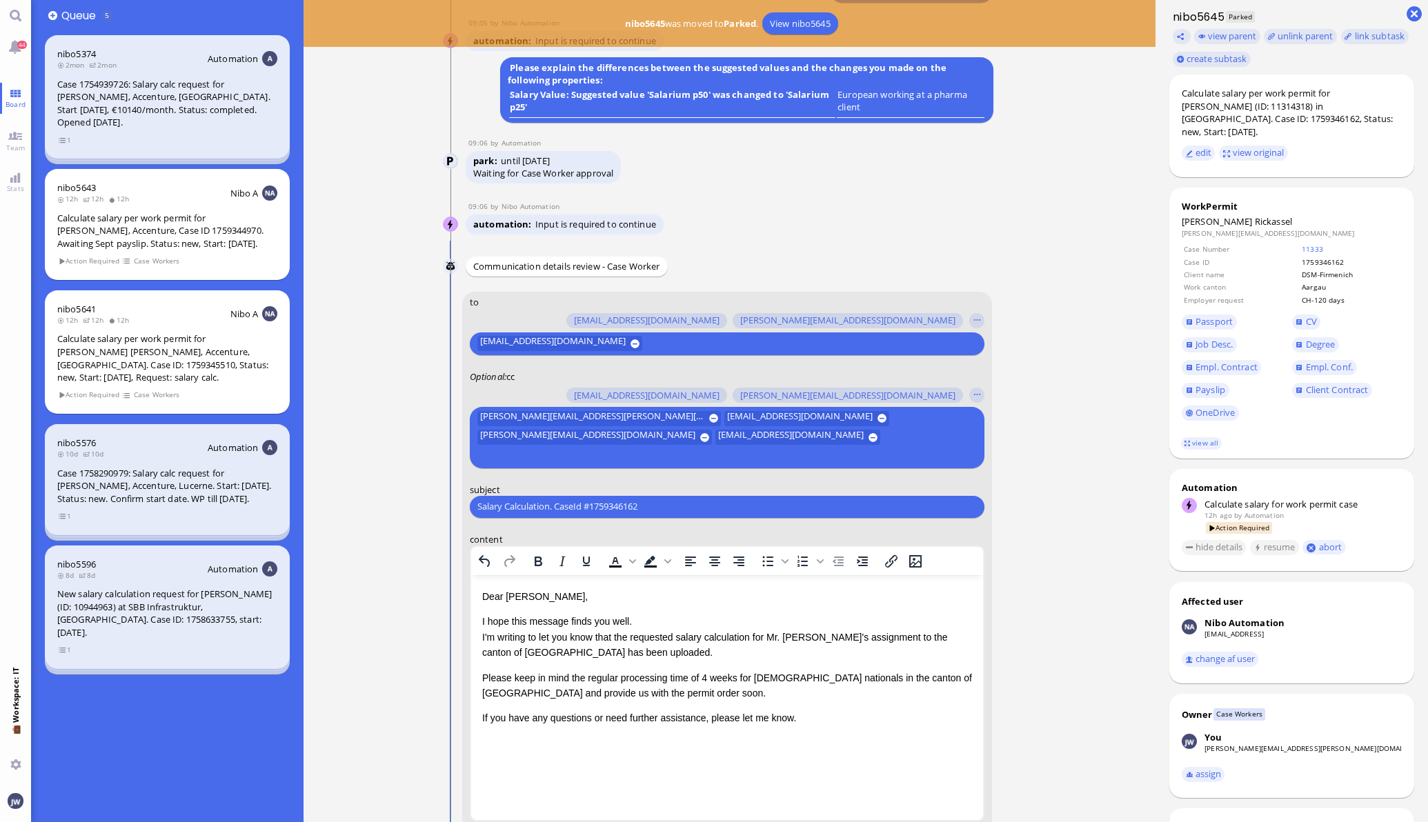
click at [692, 497] on div "Salary Calculation. CaseId #1759346162 Please type something" at bounding box center [727, 506] width 515 height 22
click at [699, 506] on input "Salary Calculation. CaseId #1759346162" at bounding box center [726, 506] width 499 height 14
click at [1197, 110] on div "Calculate salary per work permit for [PERSON_NAME] (ID: 11314318) in [GEOGRAPHI…" at bounding box center [1291, 112] width 220 height 51
copy div "Rickassel"
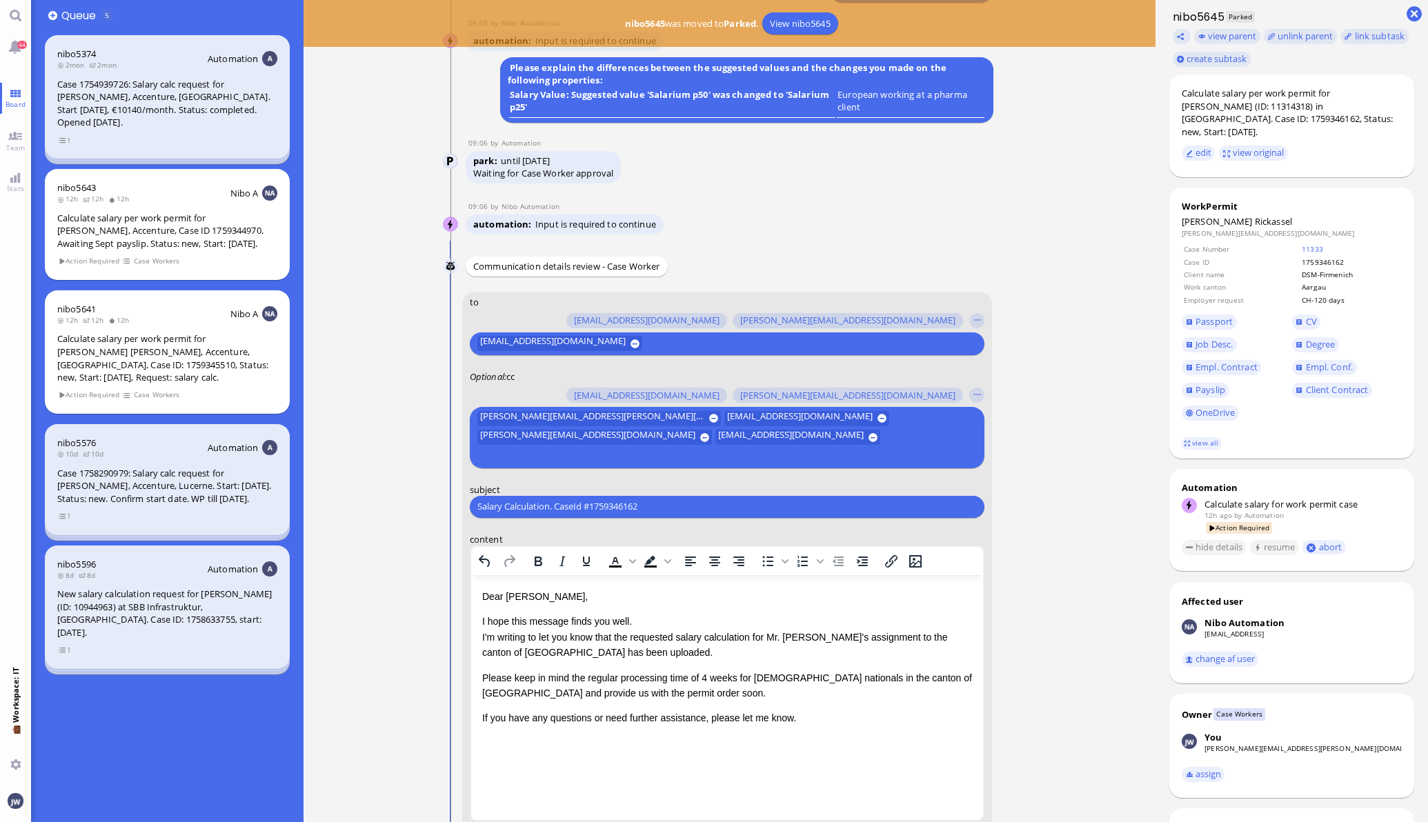
click at [628, 503] on input "Salary Calculation. CaseId #1759346162" at bounding box center [726, 506] width 499 height 14
paste input "PazPerTout new case: [PERSON_NAME] (1759346162 / 11314318), Employer Request: C…"
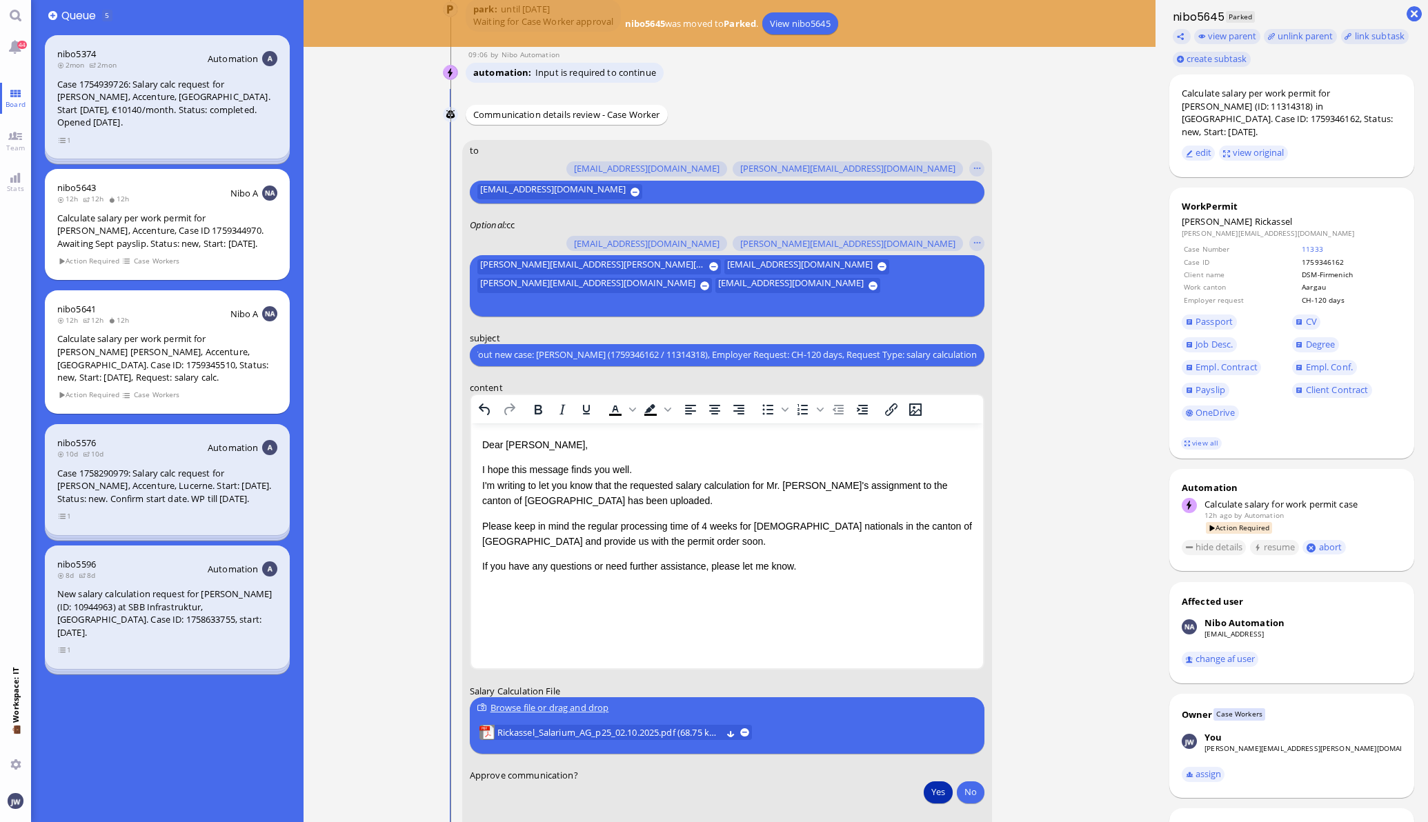
scroll to position [0, 0]
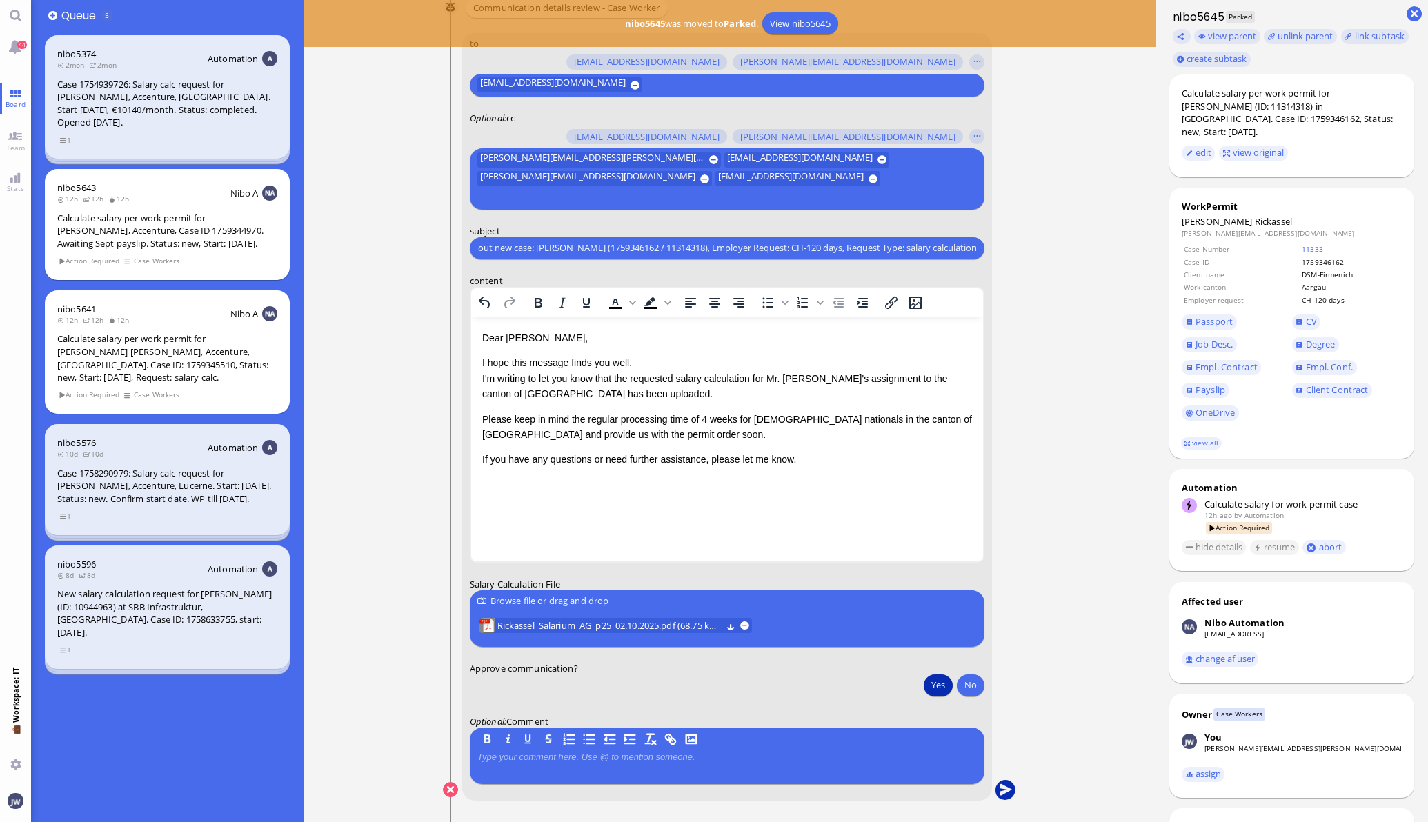
type input "PazPerTout new case: [PERSON_NAME] (1759346162 / 11314318), Employer Request: C…"
drag, startPoint x: 1001, startPoint y: 790, endPoint x: 1012, endPoint y: 774, distance: 19.9
click at [1000, 791] on button "submit" at bounding box center [1005, 790] width 21 height 21
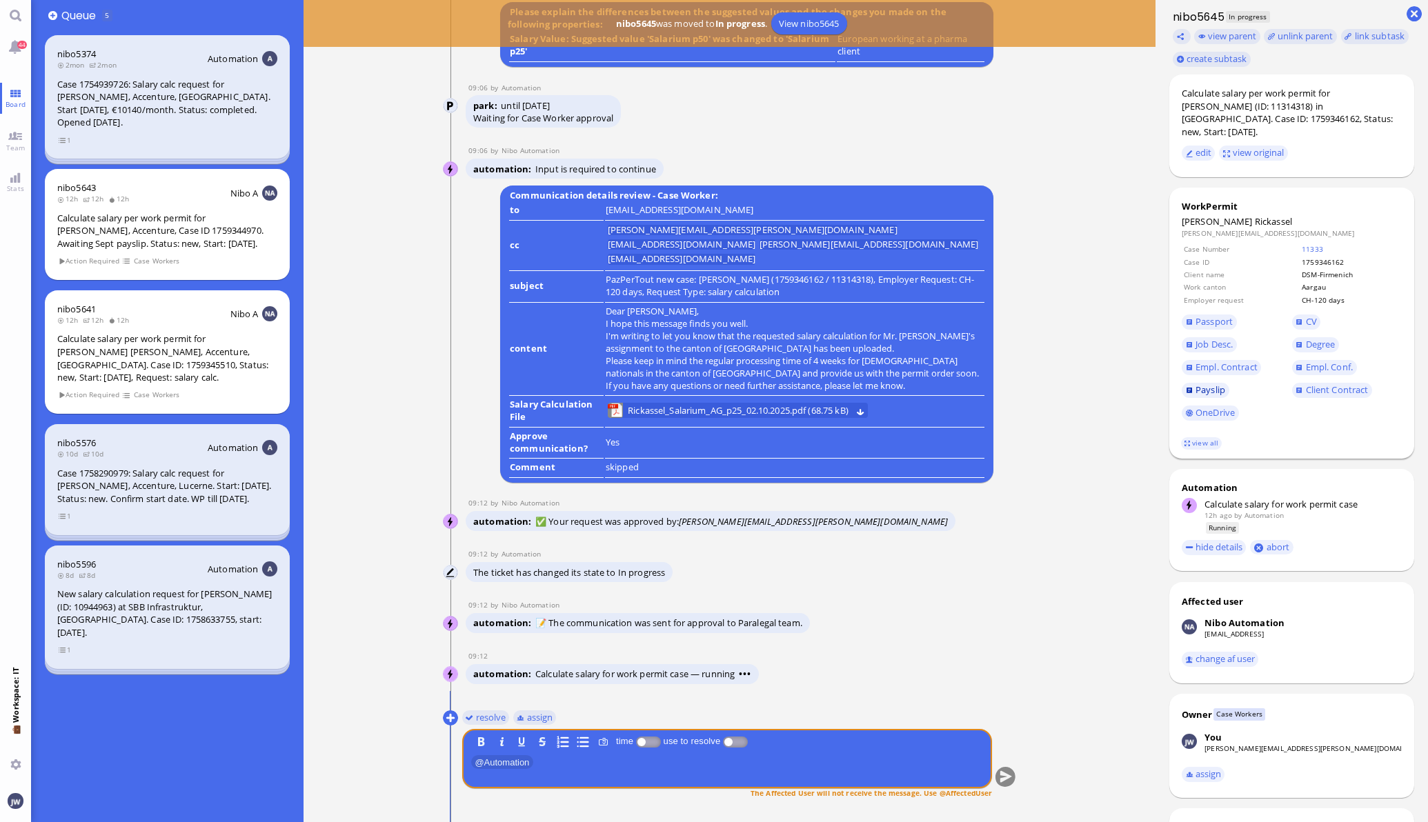
click at [1211, 383] on span "Payslip" at bounding box center [1210, 389] width 30 height 12
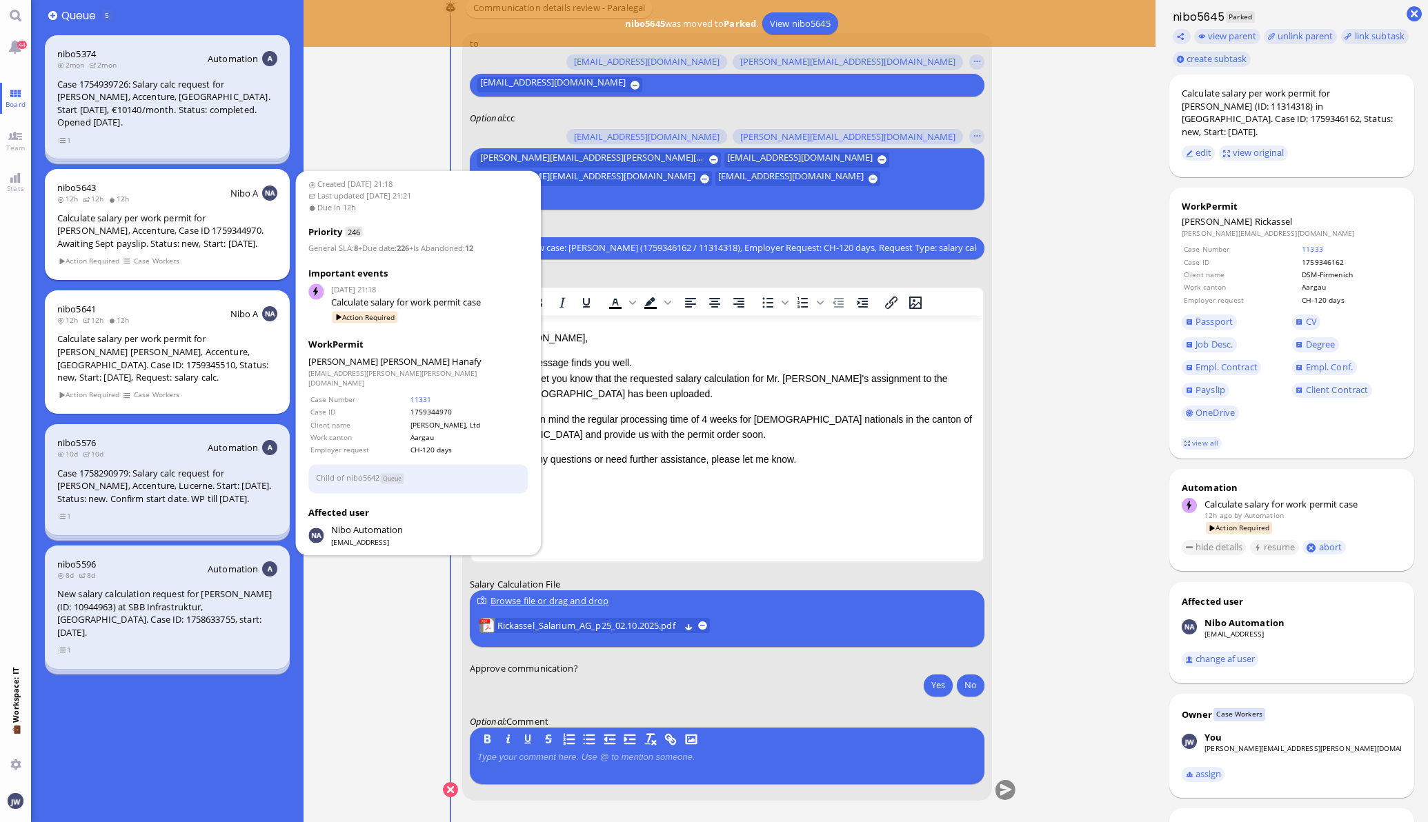
click at [184, 248] on div "Calculate salary per work permit for [PERSON_NAME], Accenture, Case ID 17593449…" at bounding box center [167, 231] width 220 height 39
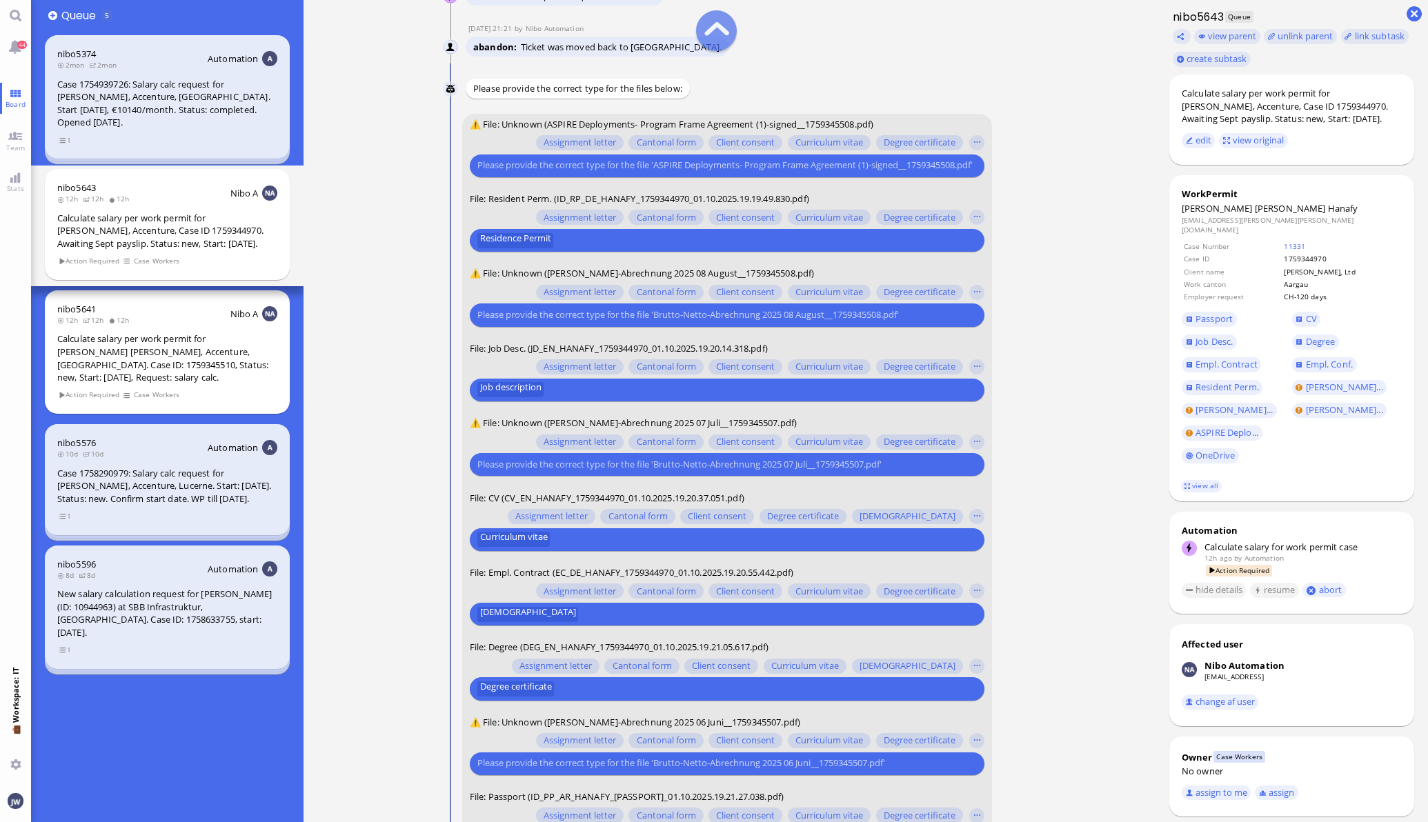
scroll to position [-172, 0]
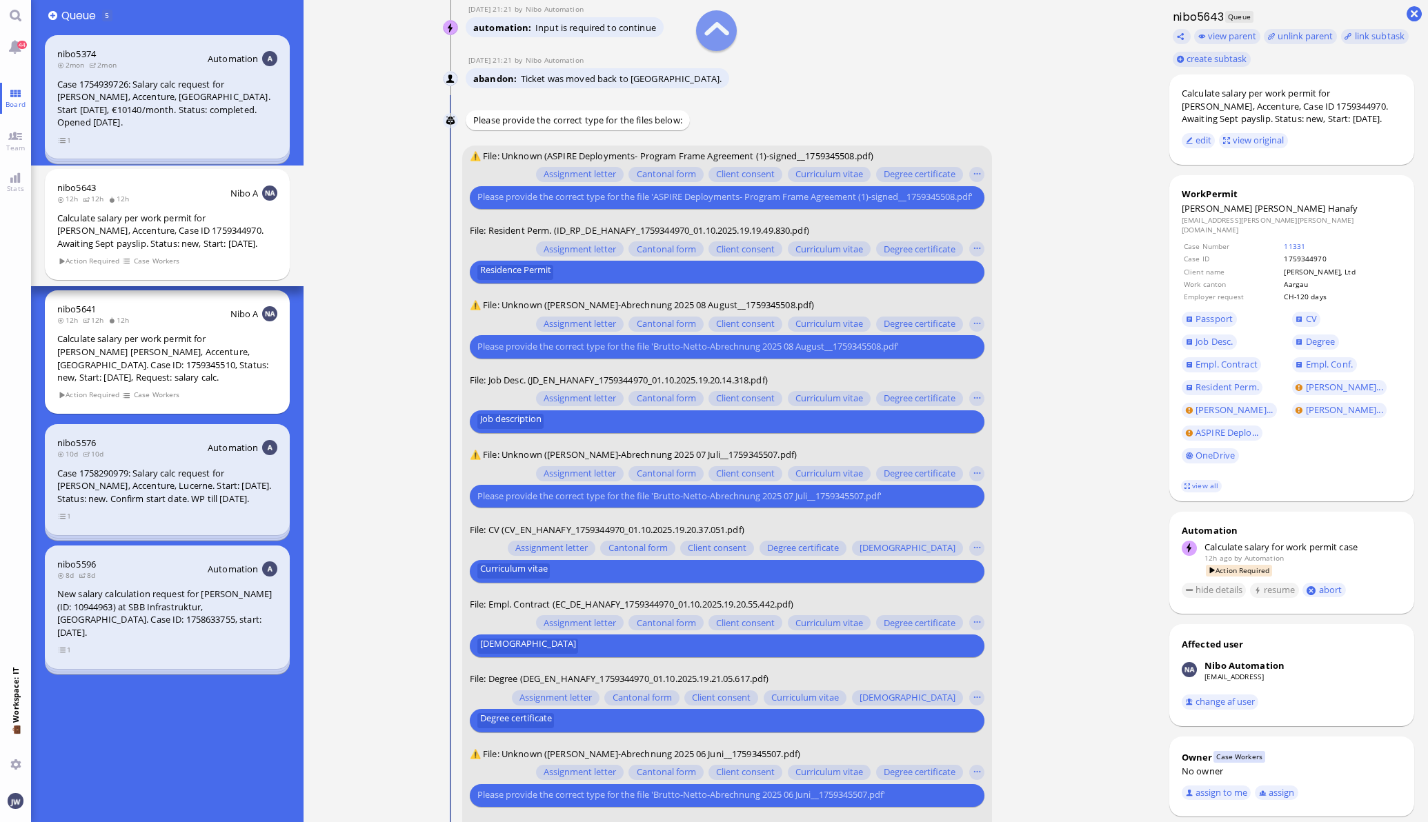
click at [583, 345] on input "text" at bounding box center [725, 346] width 496 height 14
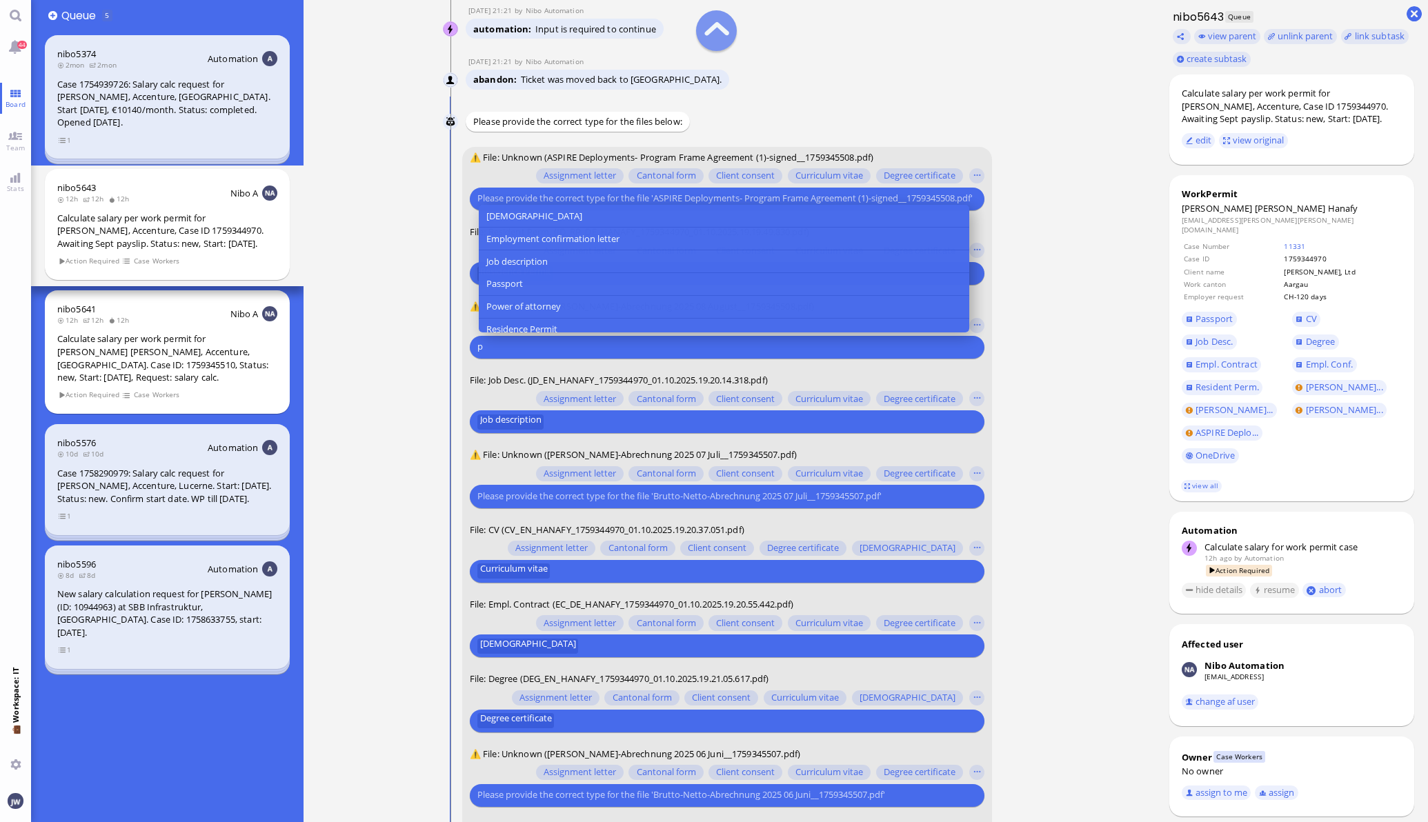
scroll to position [-170, 0]
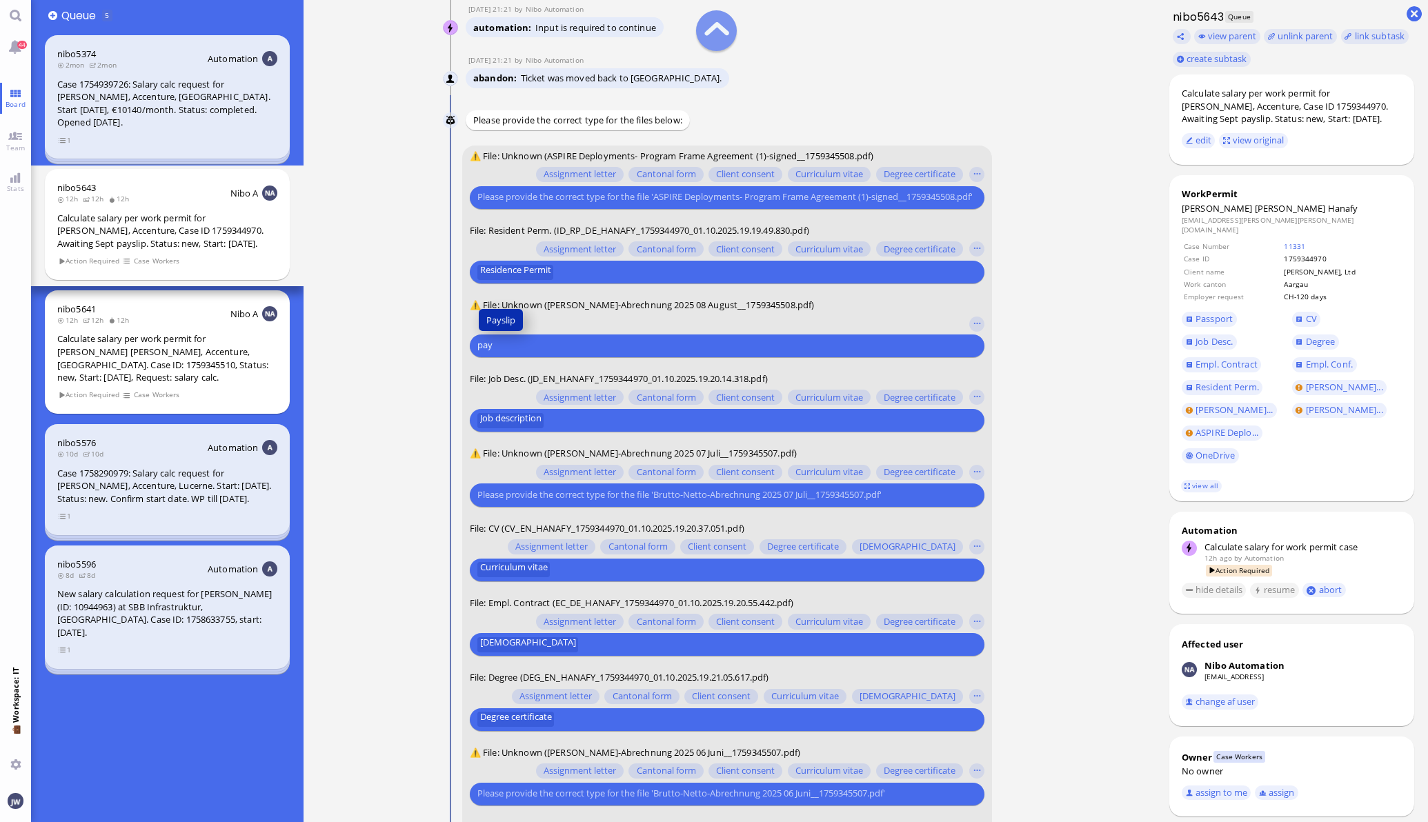
type input "pay"
click at [507, 313] on span "Payslip" at bounding box center [500, 320] width 29 height 14
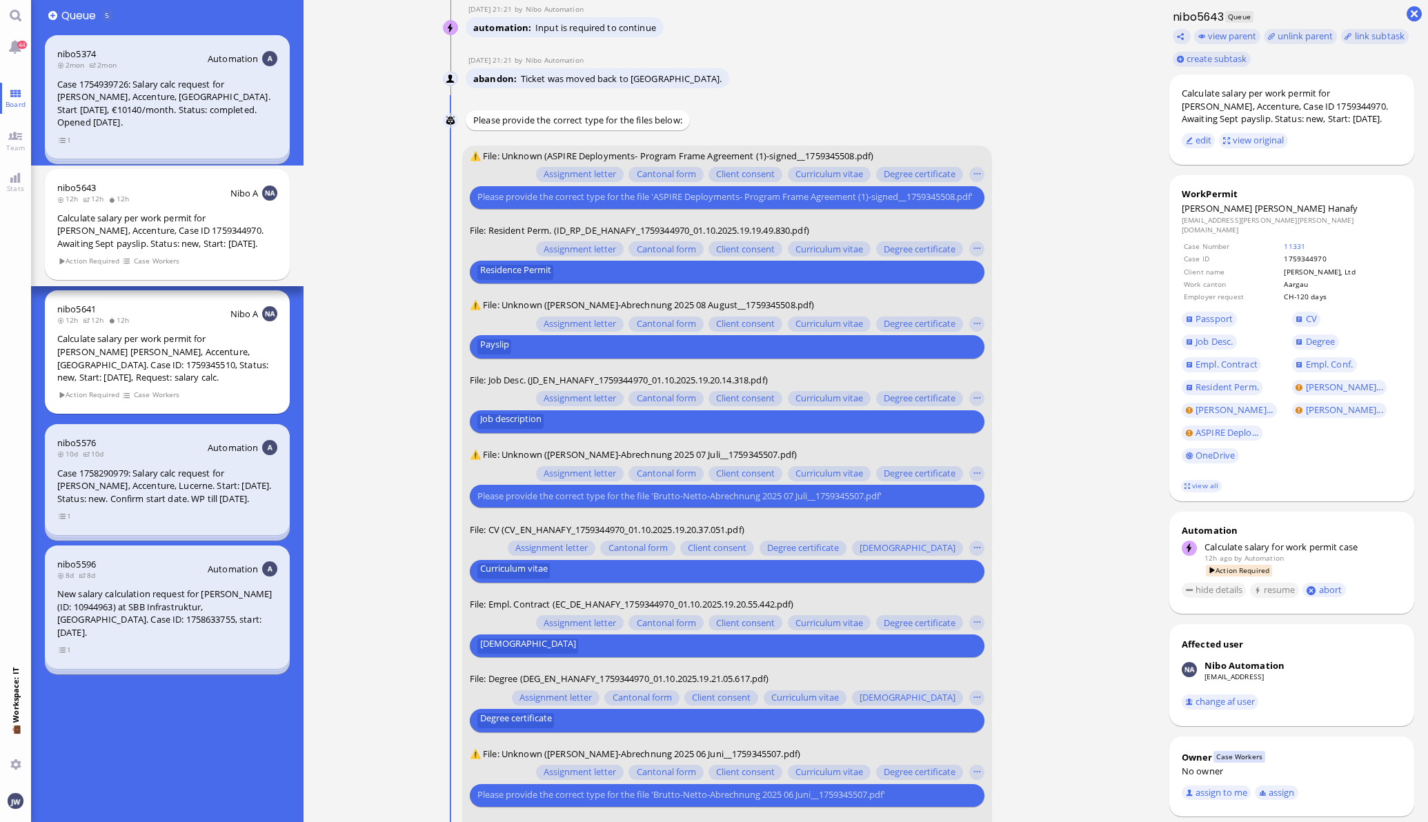
click at [531, 501] on input "text" at bounding box center [725, 496] width 496 height 14
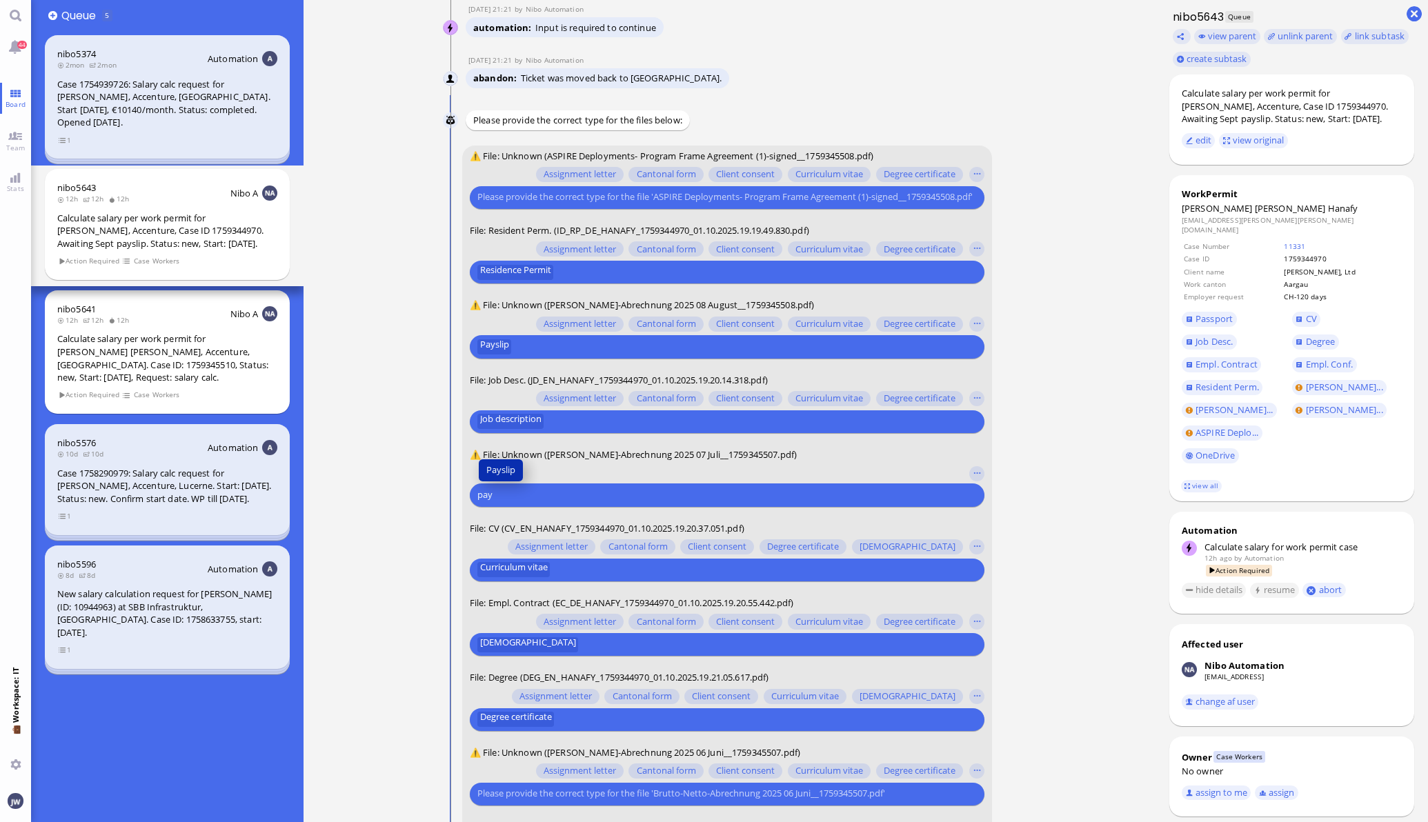
type input "pay"
click at [492, 470] on span "Payslip" at bounding box center [500, 470] width 29 height 14
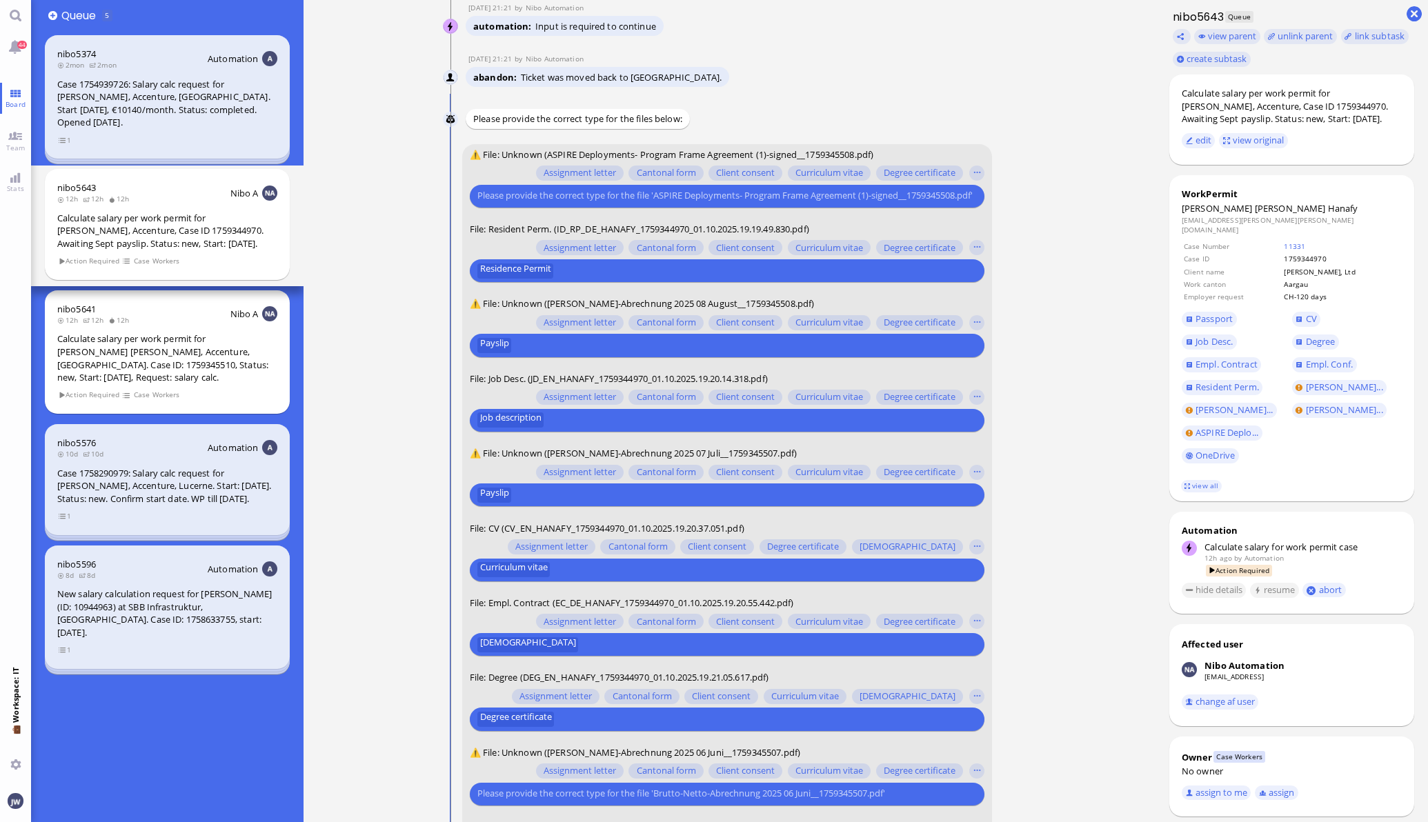
scroll to position [-172, 0]
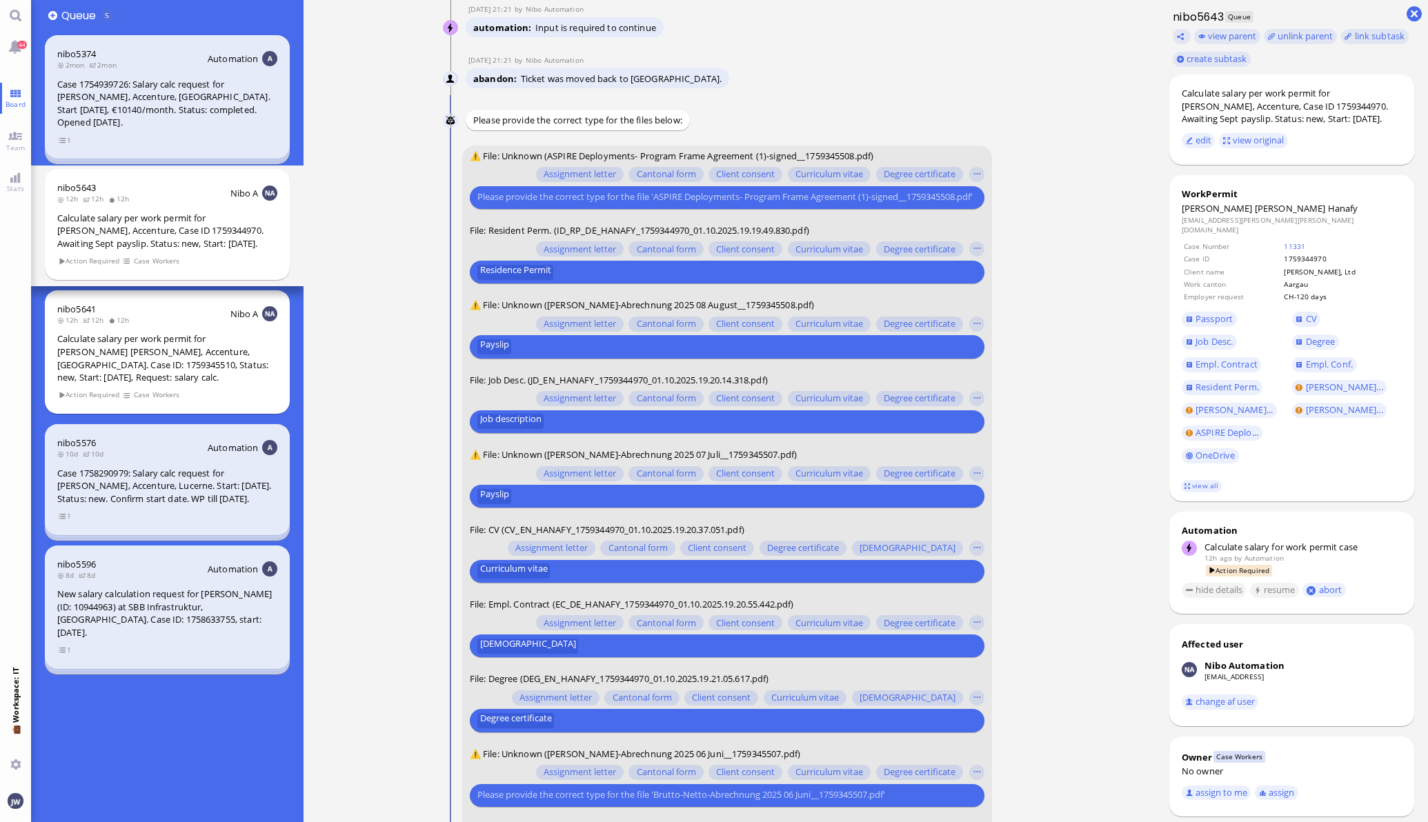
click at [552, 197] on input "text" at bounding box center [725, 197] width 496 height 14
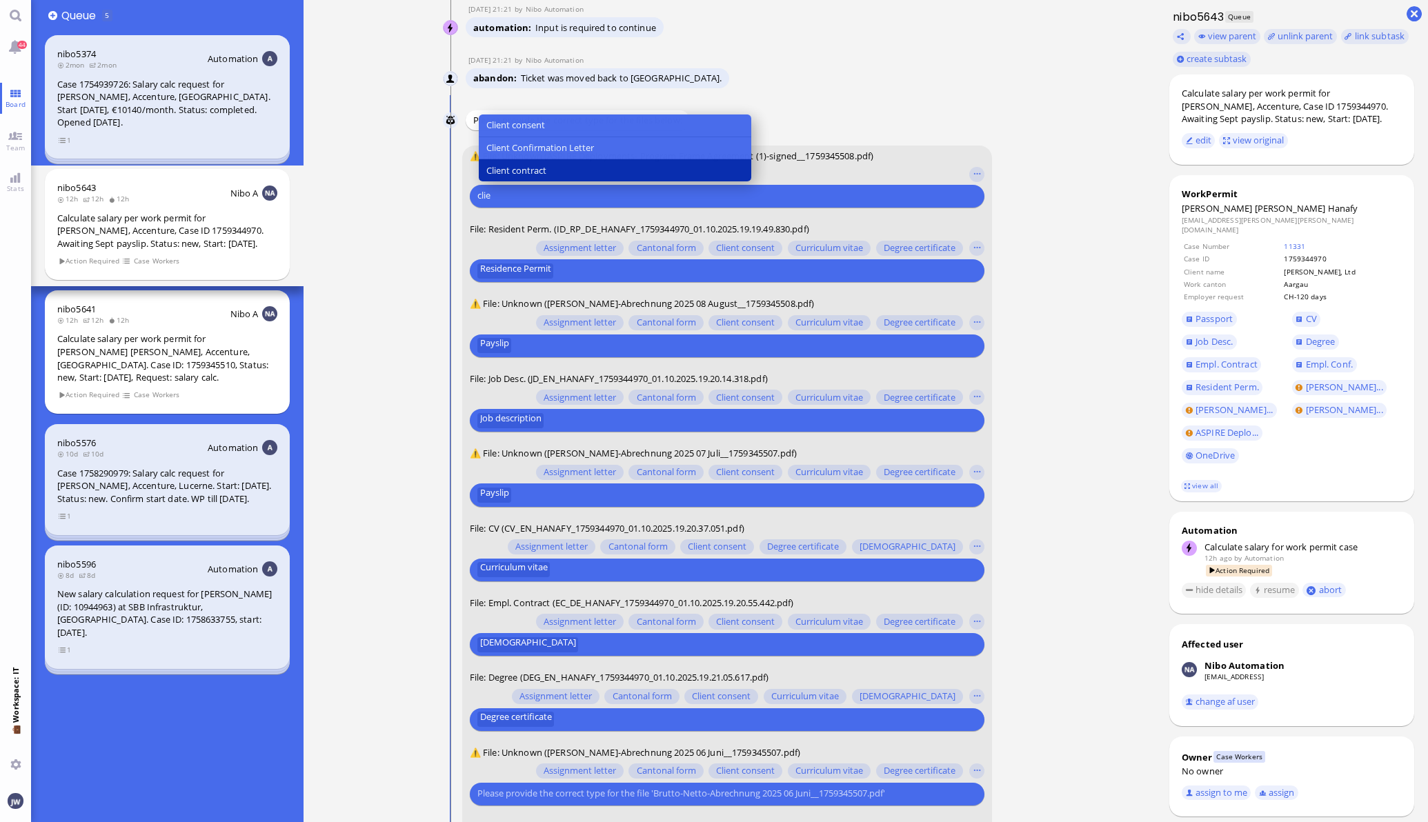
type input "clie"
click at [527, 163] on span "Client contract" at bounding box center [516, 170] width 60 height 14
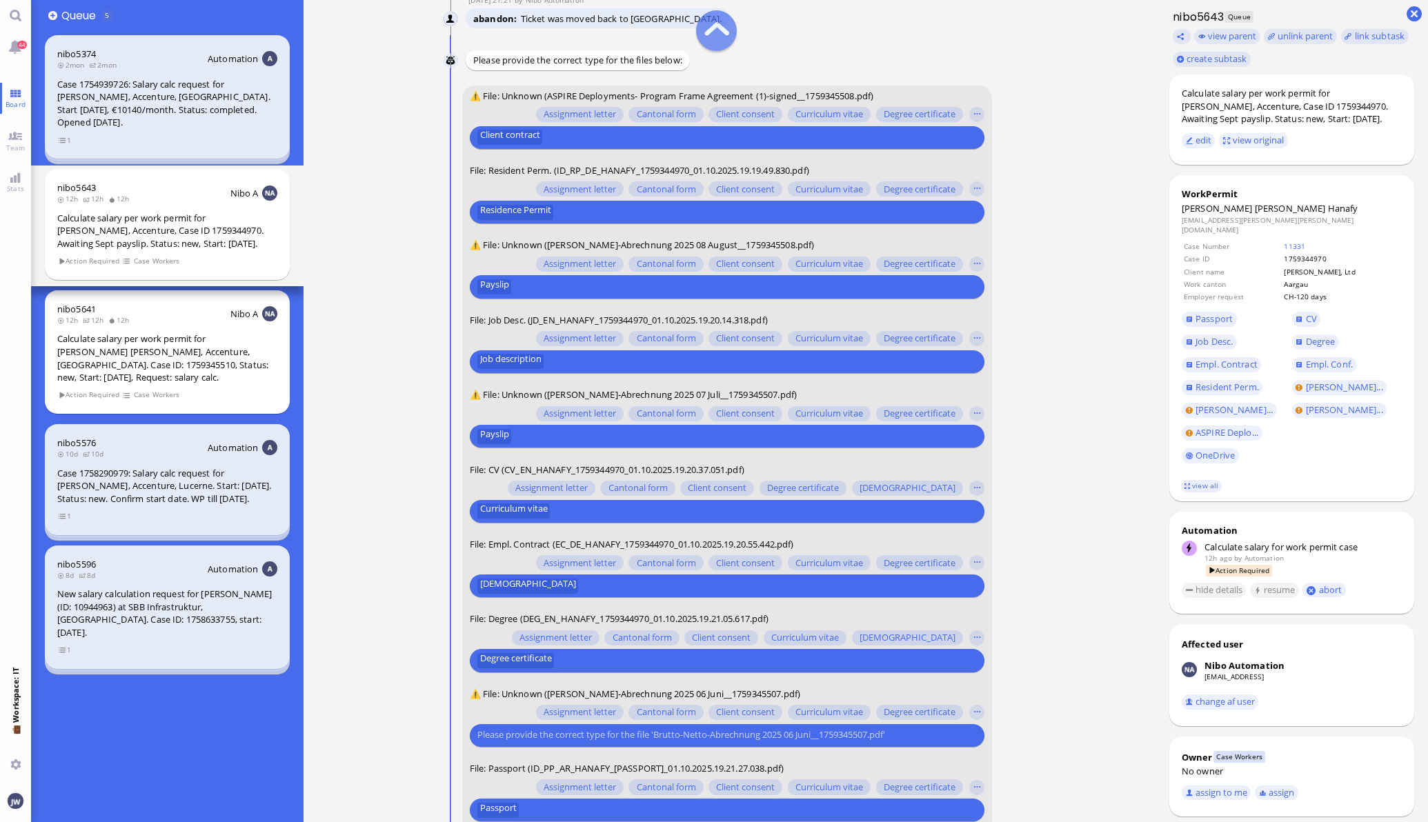
scroll to position [-86, 0]
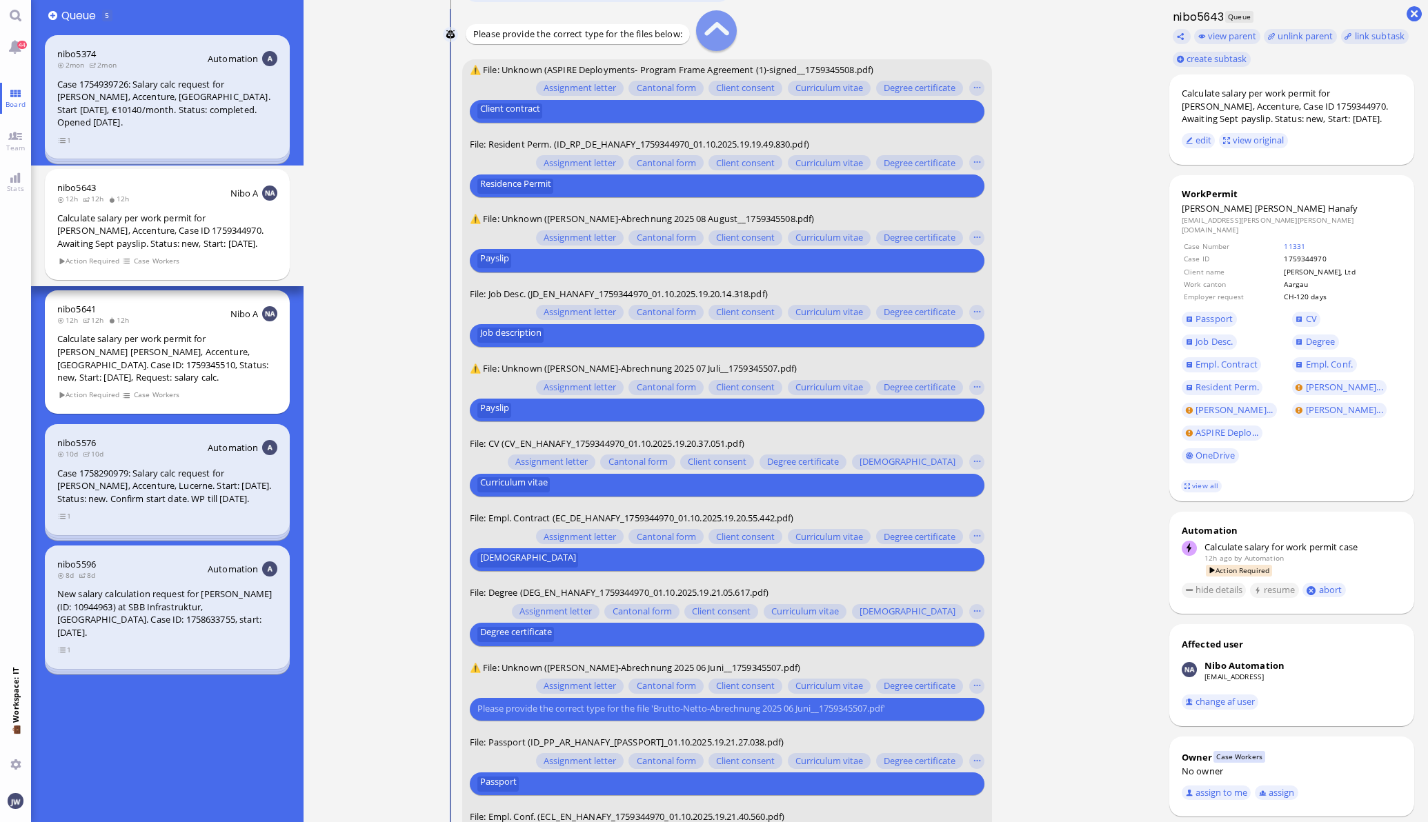
click at [555, 717] on div at bounding box center [724, 709] width 499 height 19
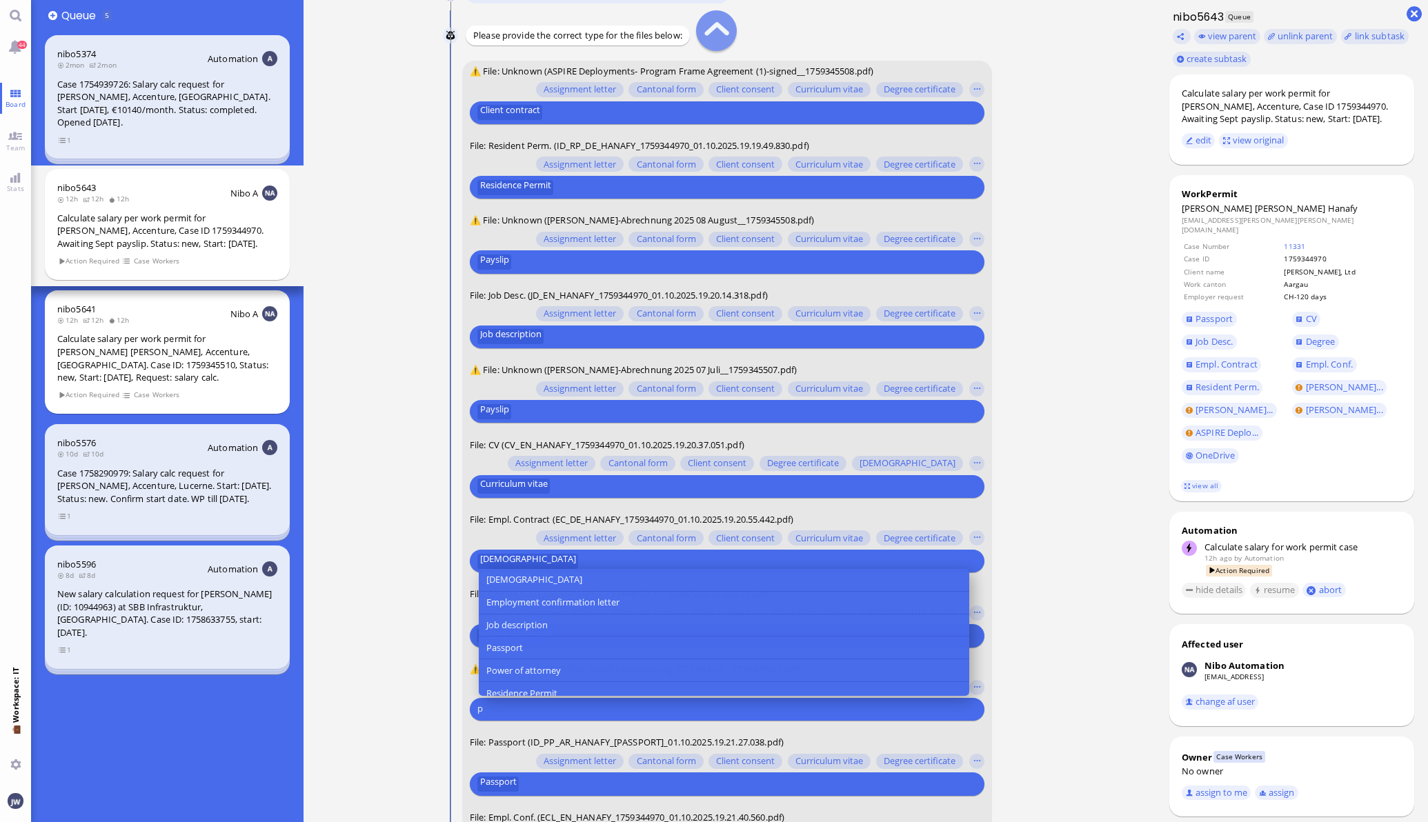
scroll to position [-85, 0]
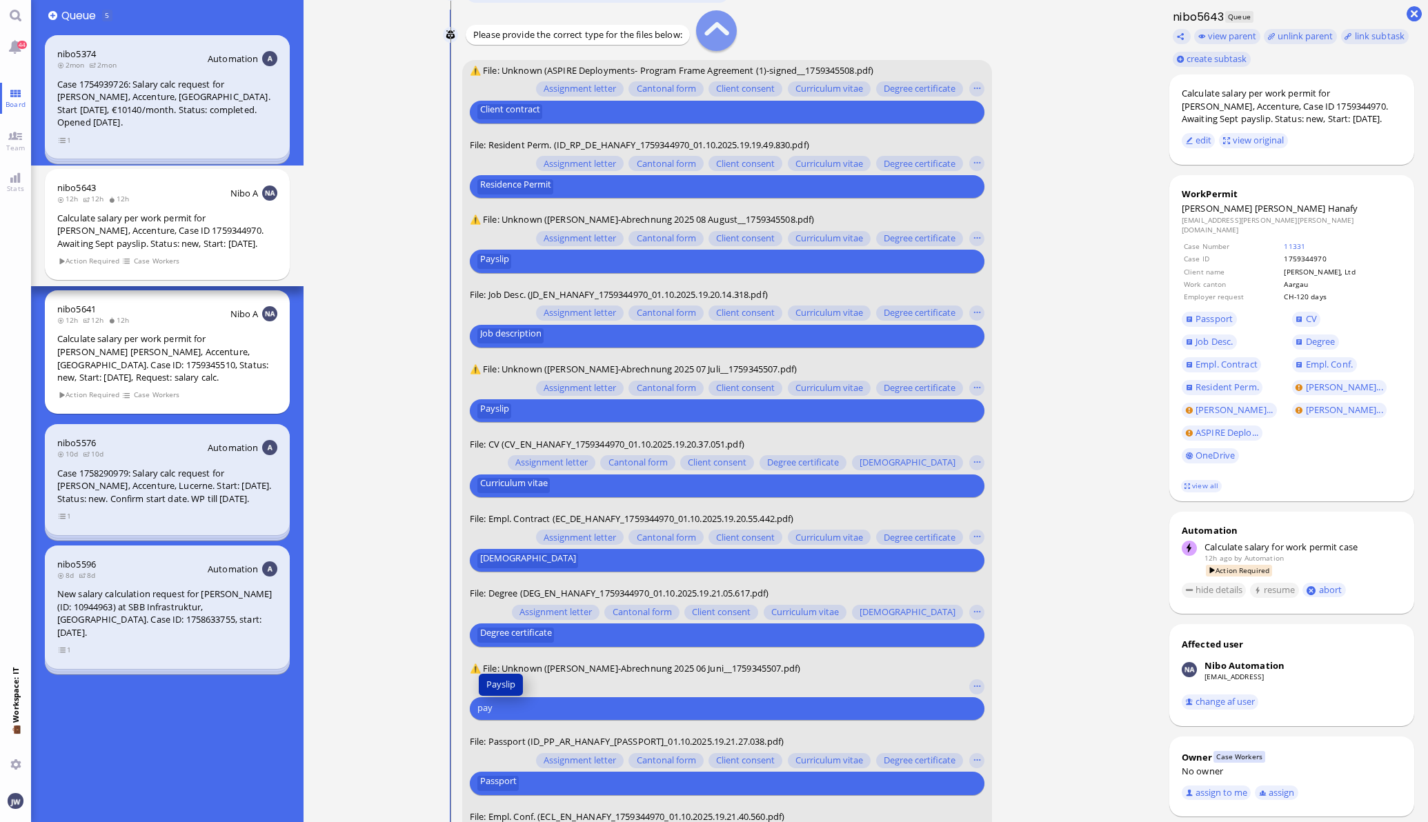
type input "pay"
click at [506, 686] on span "Payslip" at bounding box center [500, 684] width 29 height 14
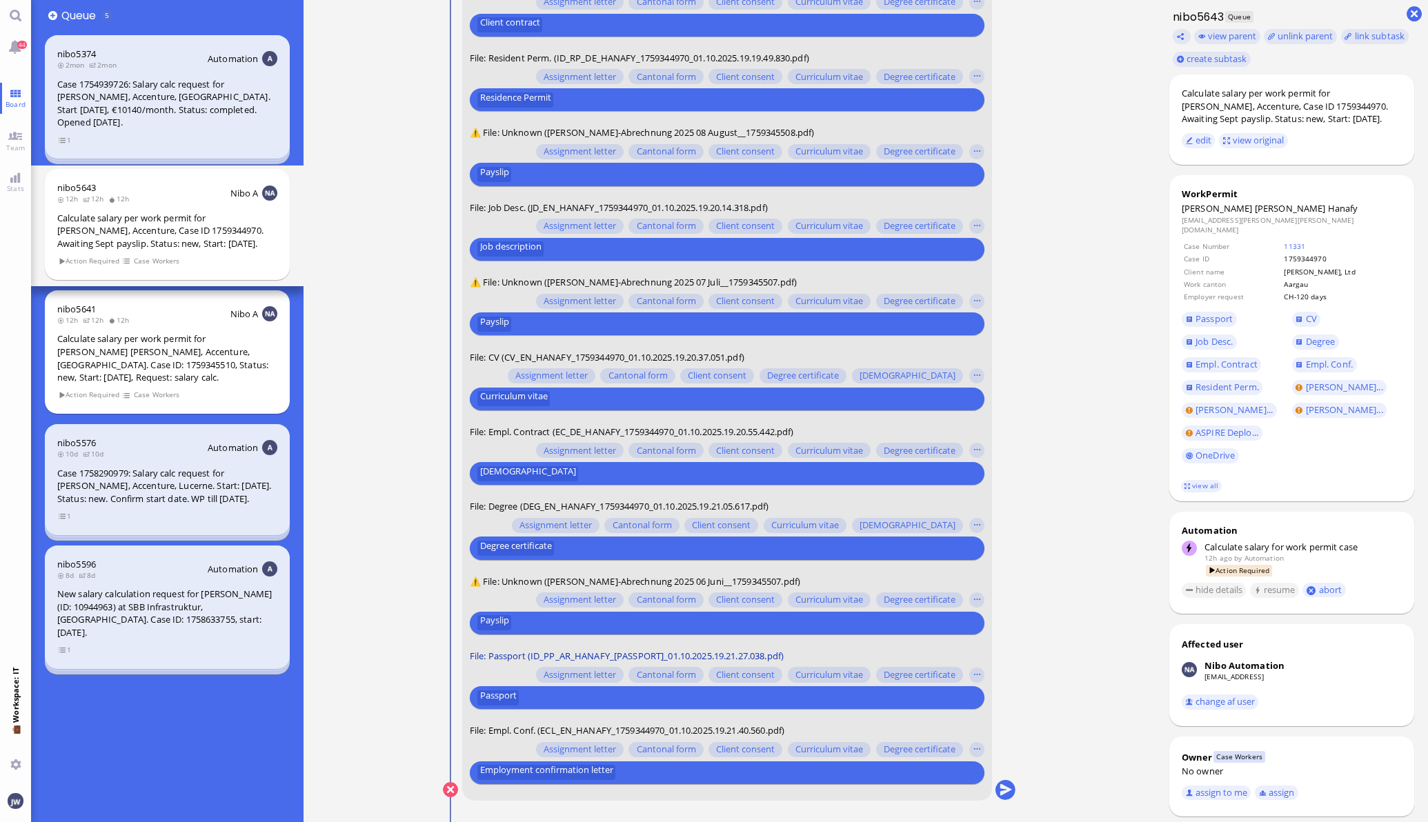
scroll to position [0, 0]
click at [995, 788] on button "submit" at bounding box center [1005, 790] width 21 height 21
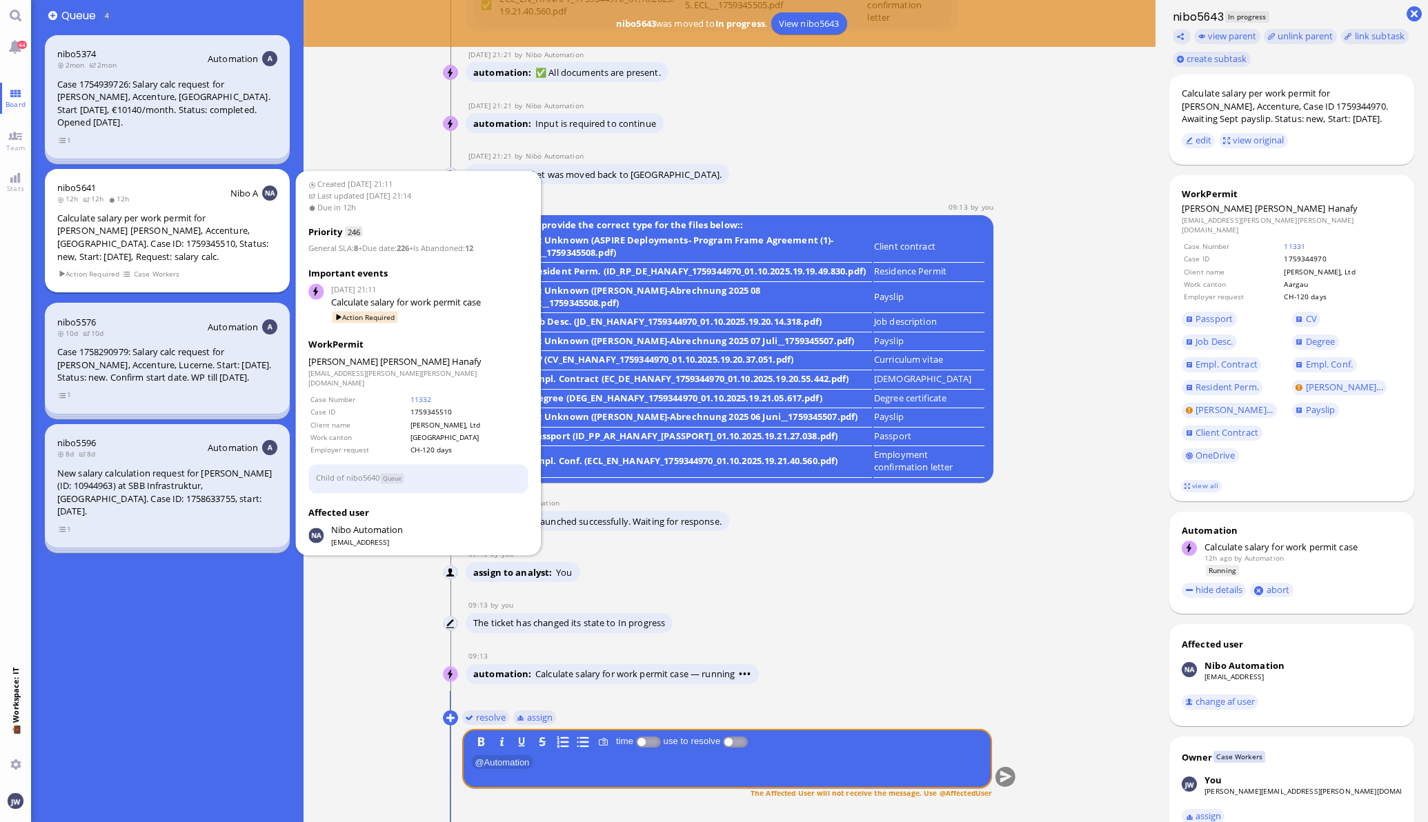
click at [131, 224] on div "Calculate salary per work permit for [PERSON_NAME] [PERSON_NAME], Accenture, [G…" at bounding box center [167, 237] width 220 height 51
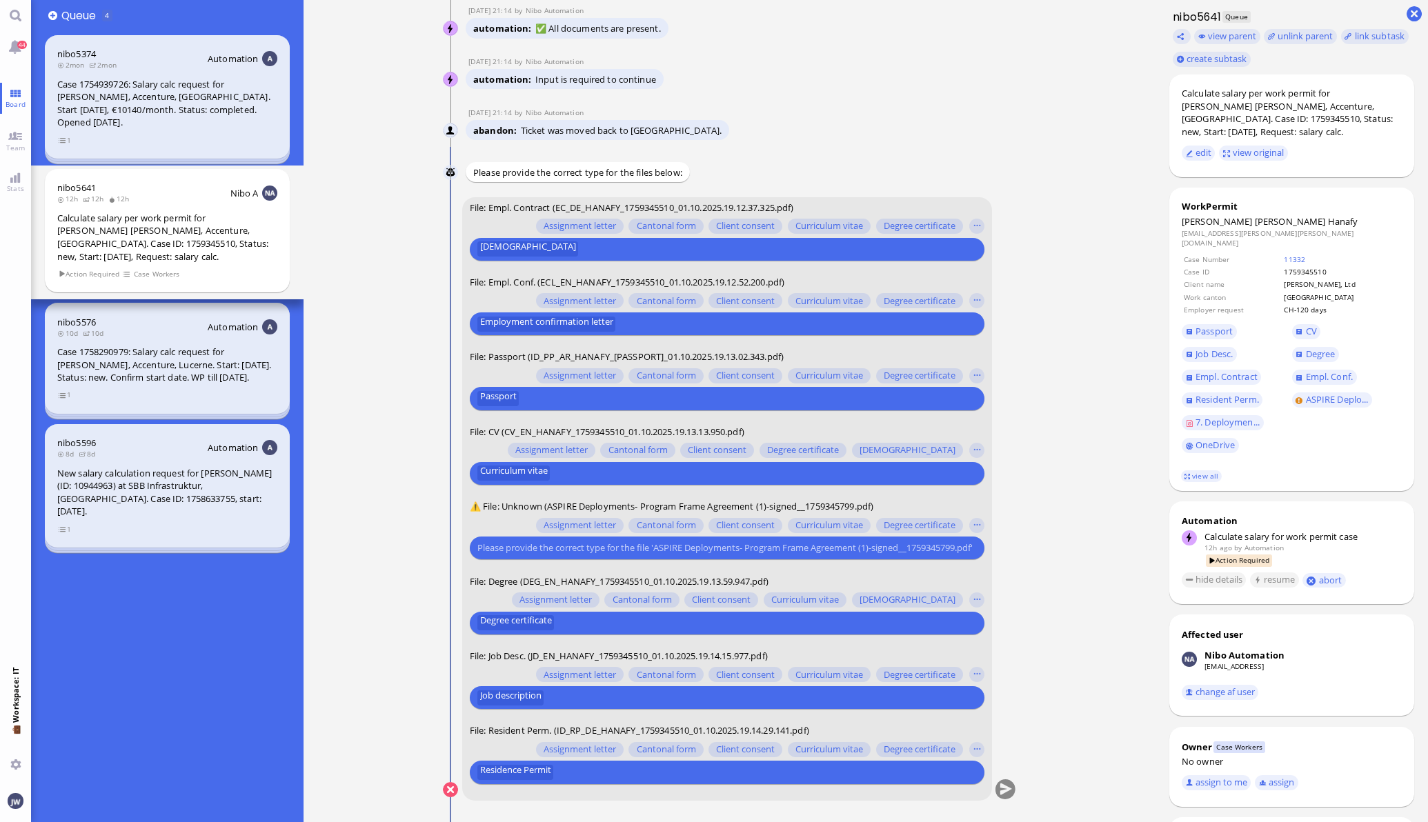
click at [487, 548] on input "text" at bounding box center [725, 548] width 496 height 14
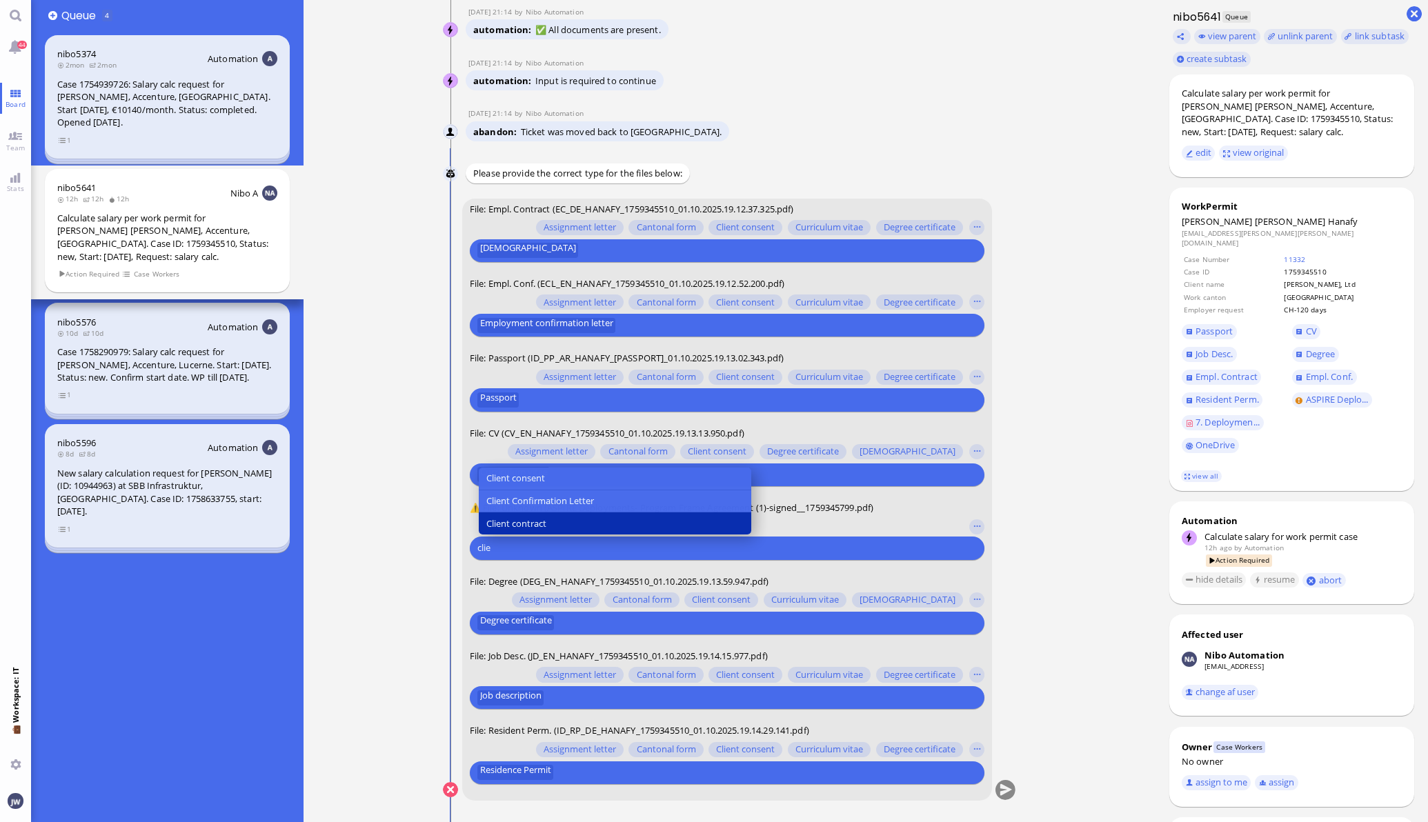
type input "clie"
click at [515, 519] on span "Client contract" at bounding box center [516, 524] width 60 height 14
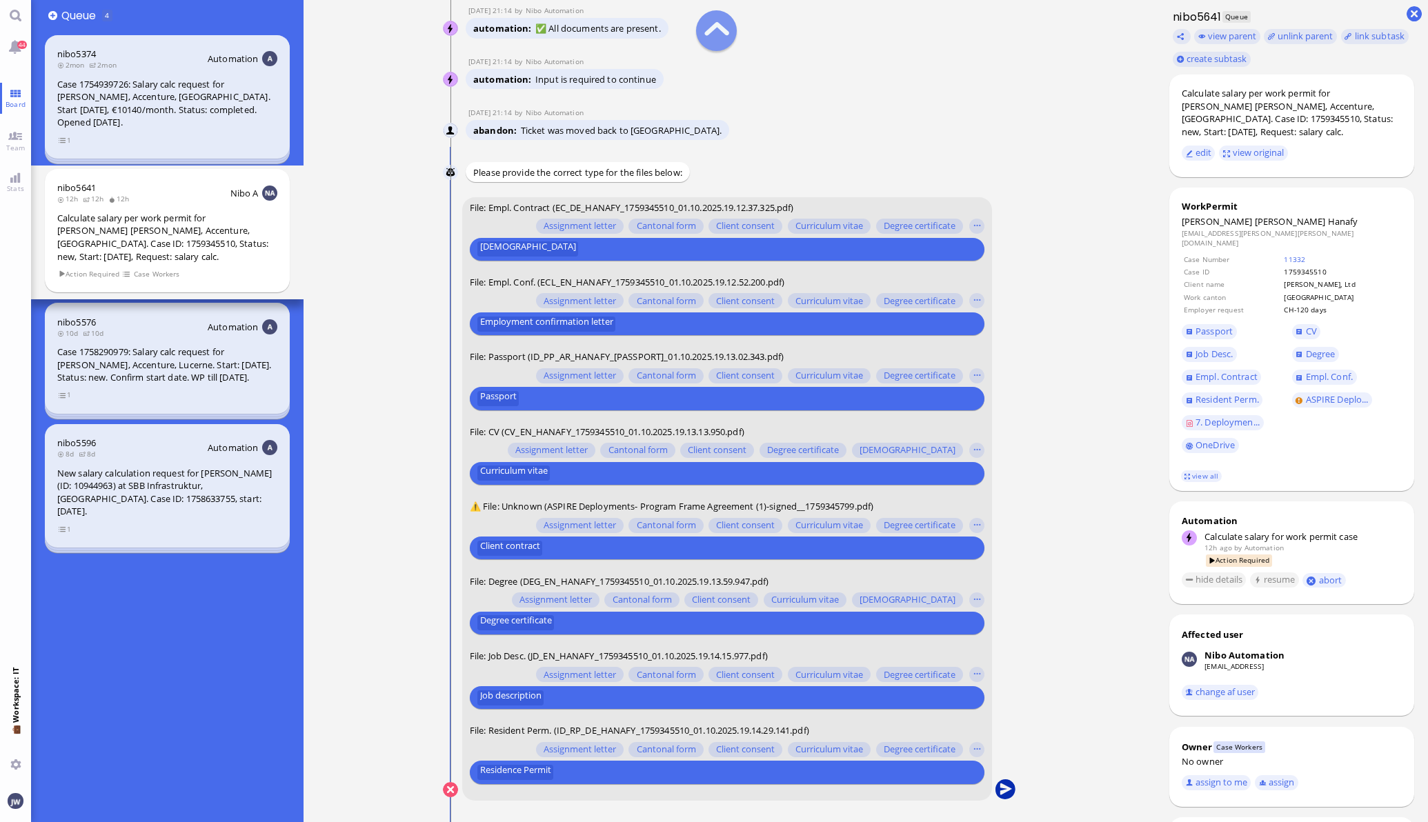
click at [995, 786] on button "submit" at bounding box center [1005, 790] width 21 height 21
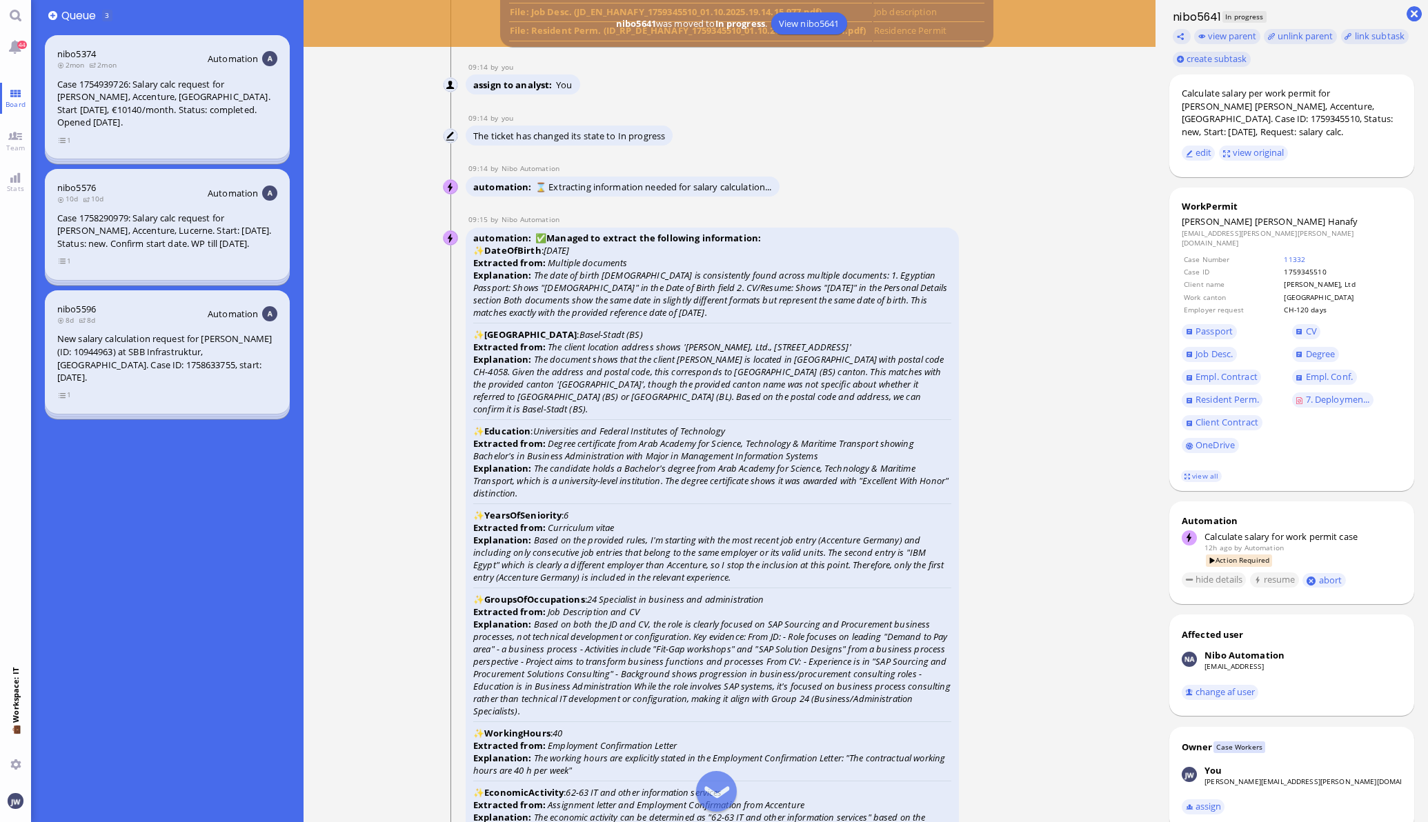
scroll to position [-1637, 0]
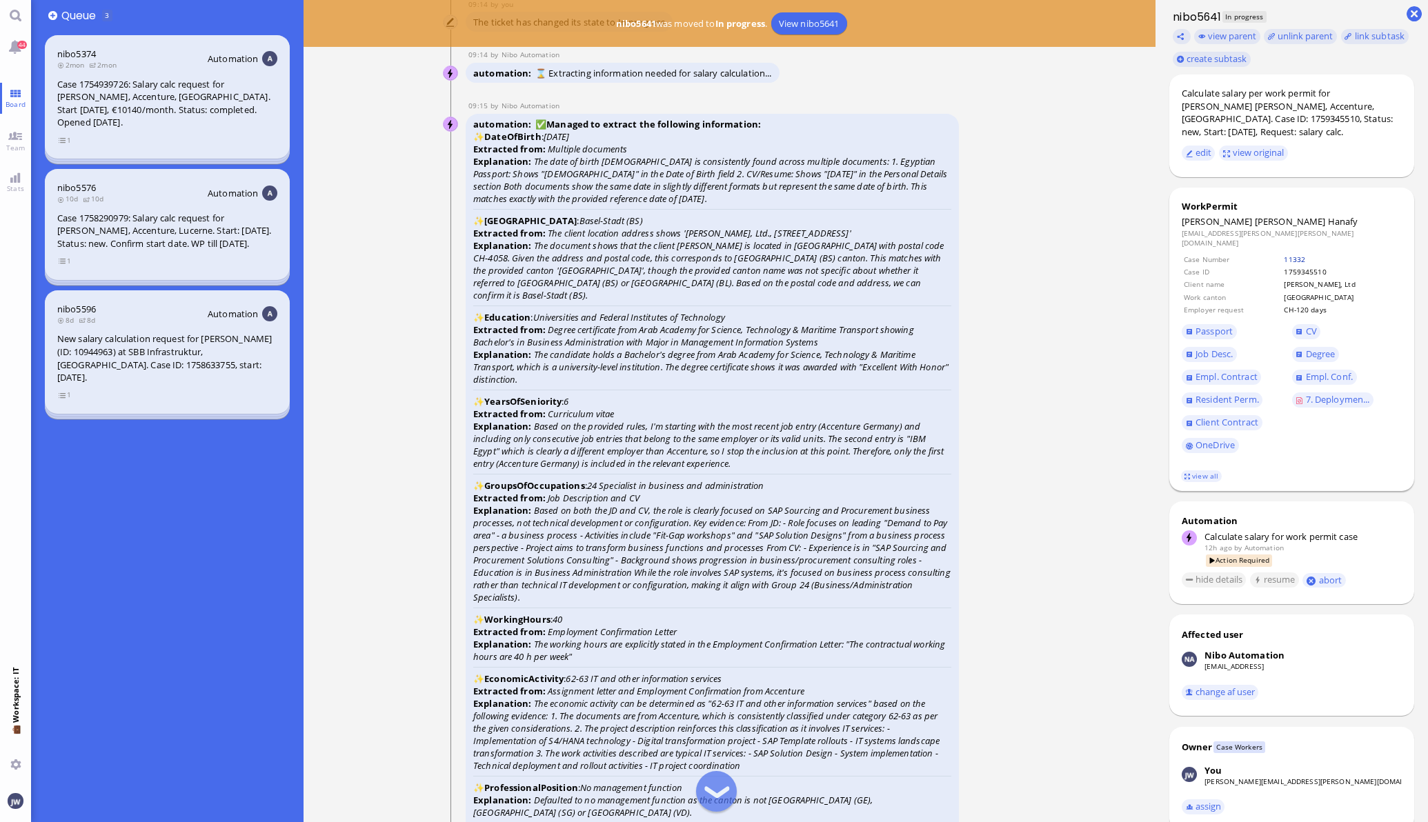
click at [1284, 254] on link "11332" at bounding box center [1294, 259] width 21 height 10
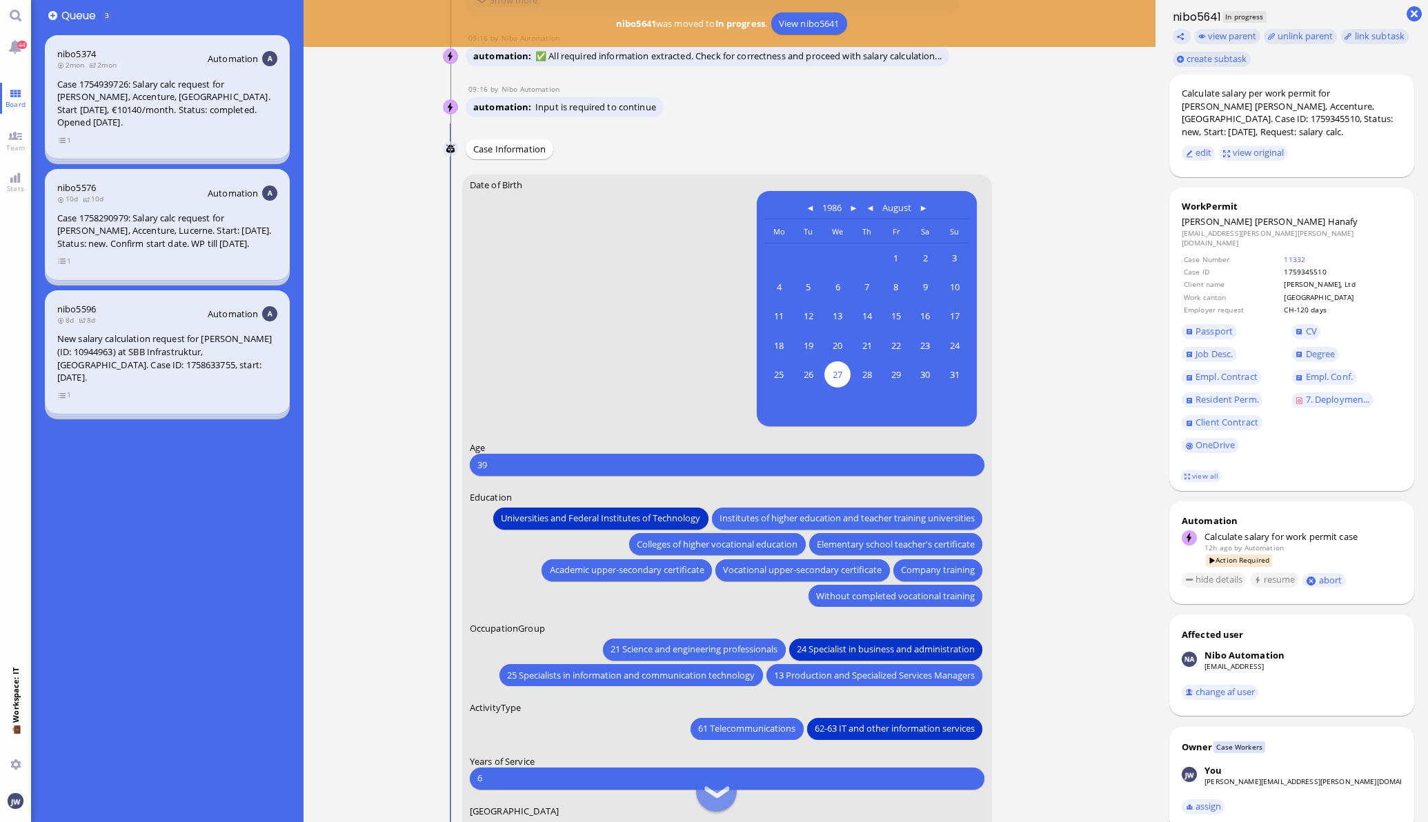
scroll to position [0, 0]
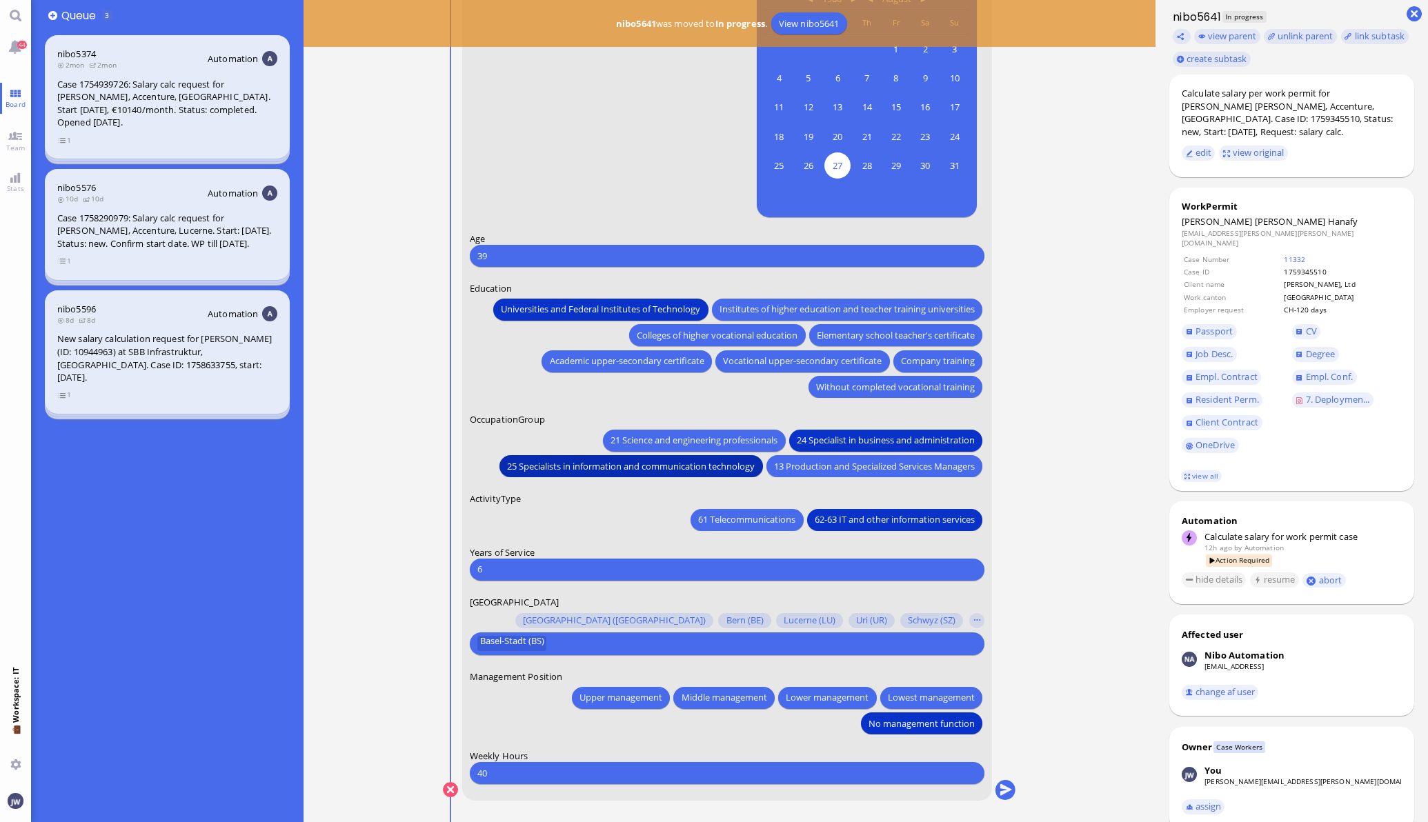
click at [630, 466] on span "25 Specialists in information and communication technology" at bounding box center [631, 466] width 248 height 14
click at [1203, 325] on span "Passport" at bounding box center [1213, 331] width 37 height 12
click at [1292, 324] on link "CV" at bounding box center [1306, 331] width 29 height 15
click at [1210, 348] on span "Job Desc." at bounding box center [1213, 354] width 37 height 12
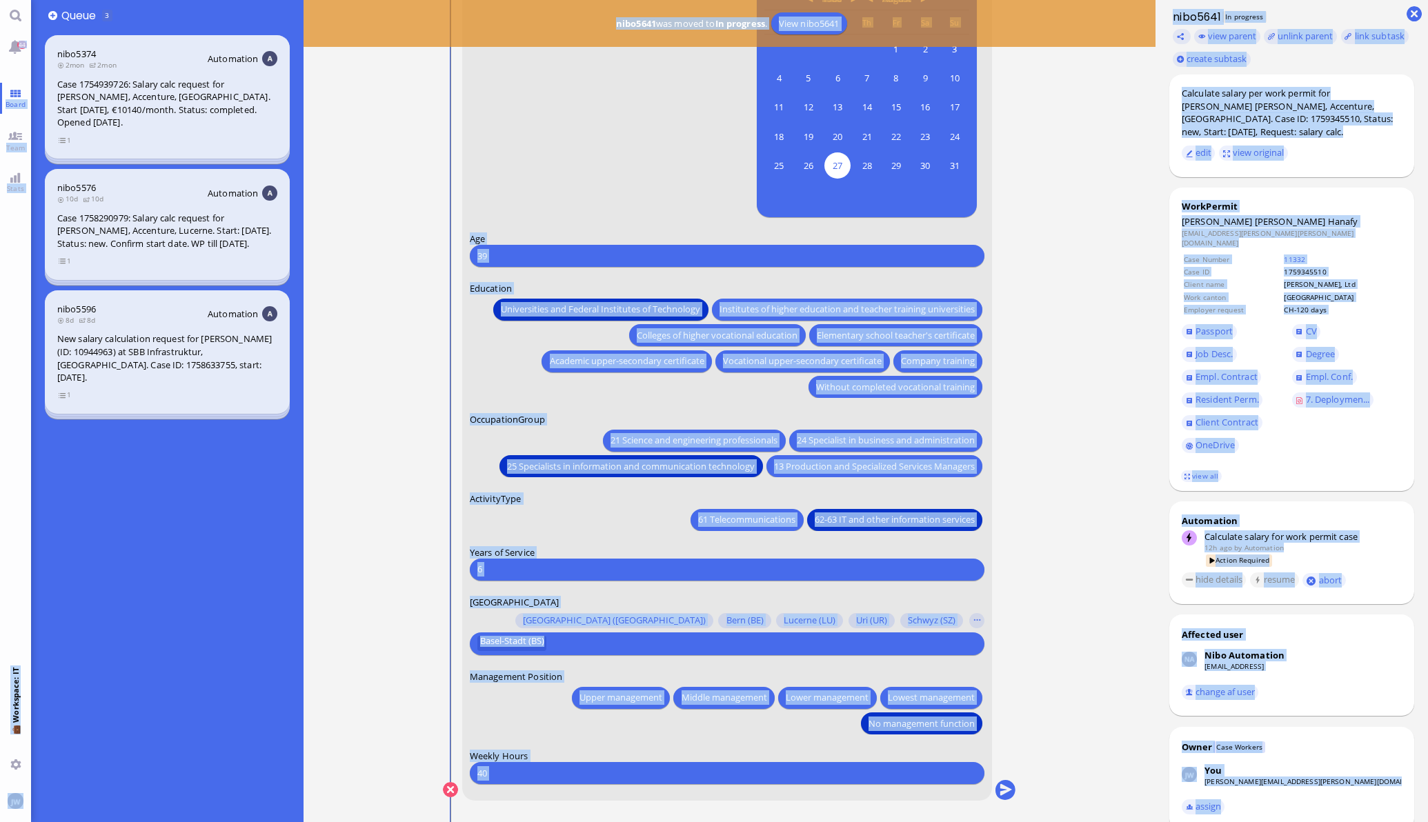
click at [1078, 441] on ticket "[DATE] 21:11 by Automation Automation Calculate eligible salary for work permit…" at bounding box center [729, 411] width 852 height 822
click at [1079, 411] on ticket "[DATE] 21:11 by Automation Automation Calculate eligible salary for work permit…" at bounding box center [729, 411] width 852 height 822
click at [1095, 439] on ticket "[DATE] 21:11 by Automation Automation Calculate eligible salary for work permit…" at bounding box center [729, 411] width 852 height 822
click at [641, 187] on runbook-parameter-input "[DATE] [DATE] Mo [DATE] Tu [DATE] We [DATE] Th [DATE] Fr [DATE] Sa [DATE] [DATE…" at bounding box center [727, 98] width 515 height 235
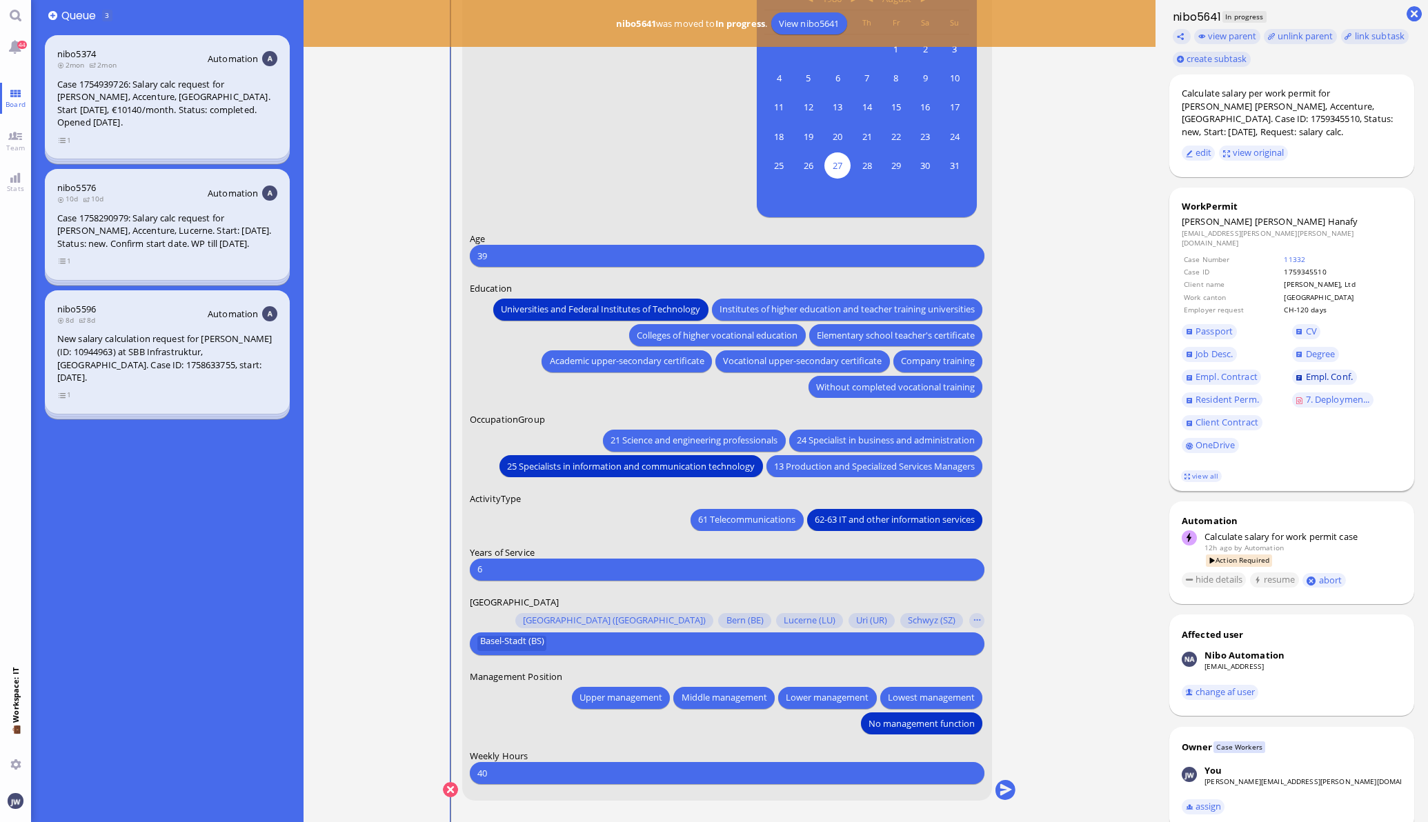
click at [1292, 370] on link "Empl. Conf." at bounding box center [1324, 377] width 65 height 15
click at [1238, 393] on span "Resident Perm." at bounding box center [1226, 399] width 63 height 12
click at [1306, 393] on span "7. Deploymen..." at bounding box center [1338, 399] width 64 height 12
click at [1195, 348] on span "Job Desc." at bounding box center [1213, 354] width 37 height 12
click at [997, 792] on button "submit" at bounding box center [1005, 790] width 21 height 21
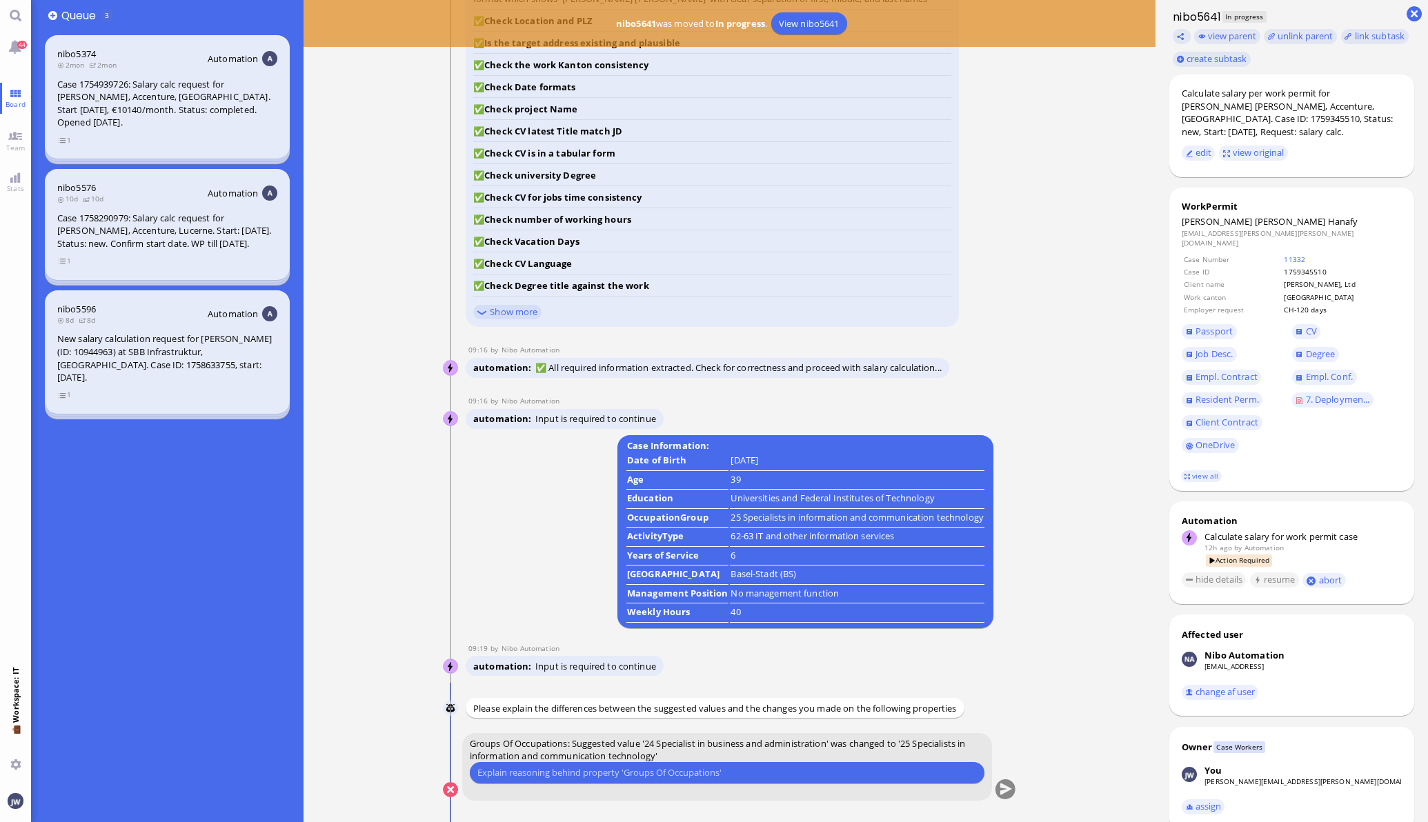
click at [624, 772] on input "text" at bounding box center [726, 773] width 499 height 14
type input "We went with 25 previously"
click at [986, 783] on conversation-line "You Groups Of Occupations: Suggested value '24 Specialist in business and admin…" at bounding box center [730, 775] width 574 height 85
click at [995, 788] on button "submit" at bounding box center [1005, 790] width 21 height 21
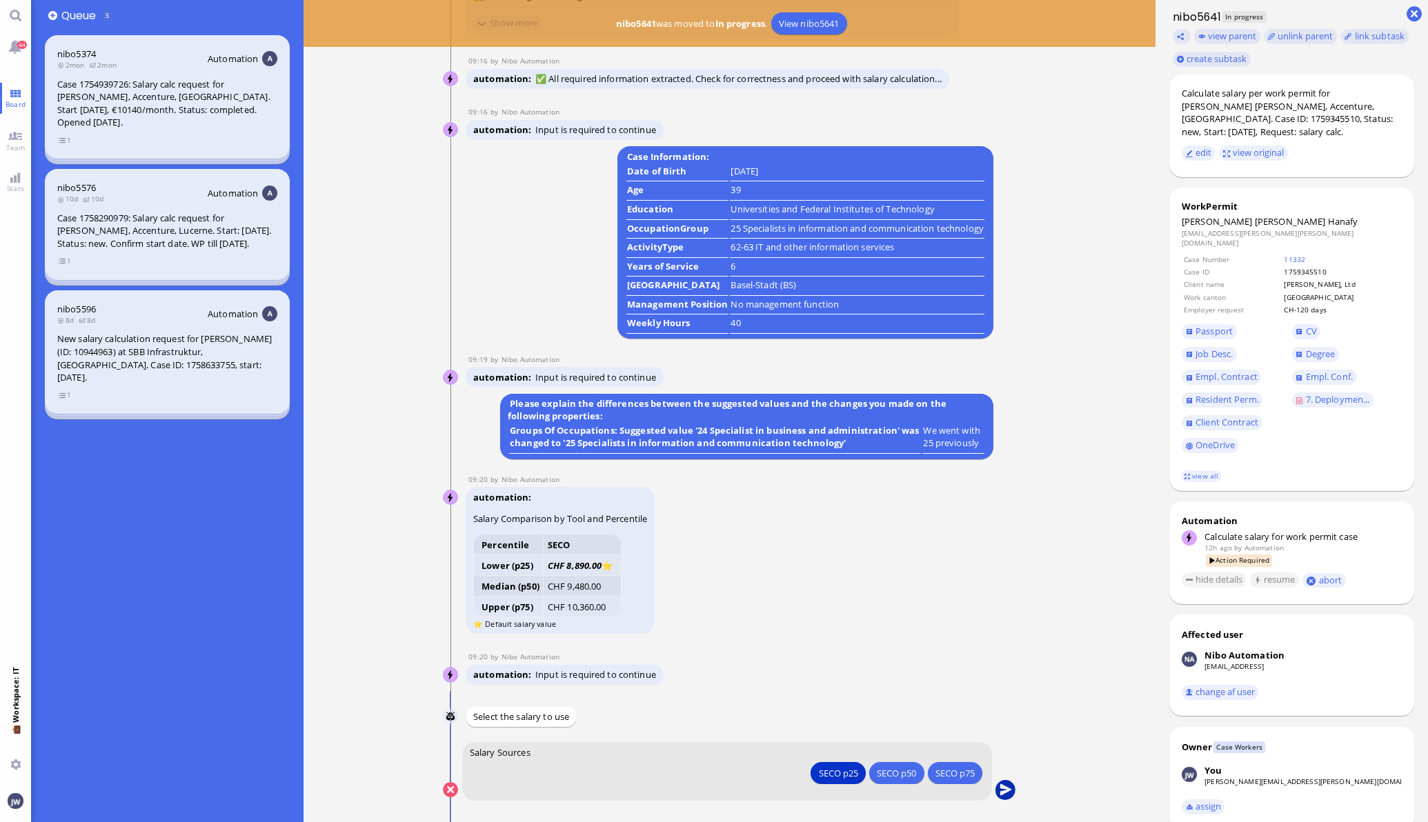
click at [1000, 787] on button "submit" at bounding box center [1005, 790] width 21 height 21
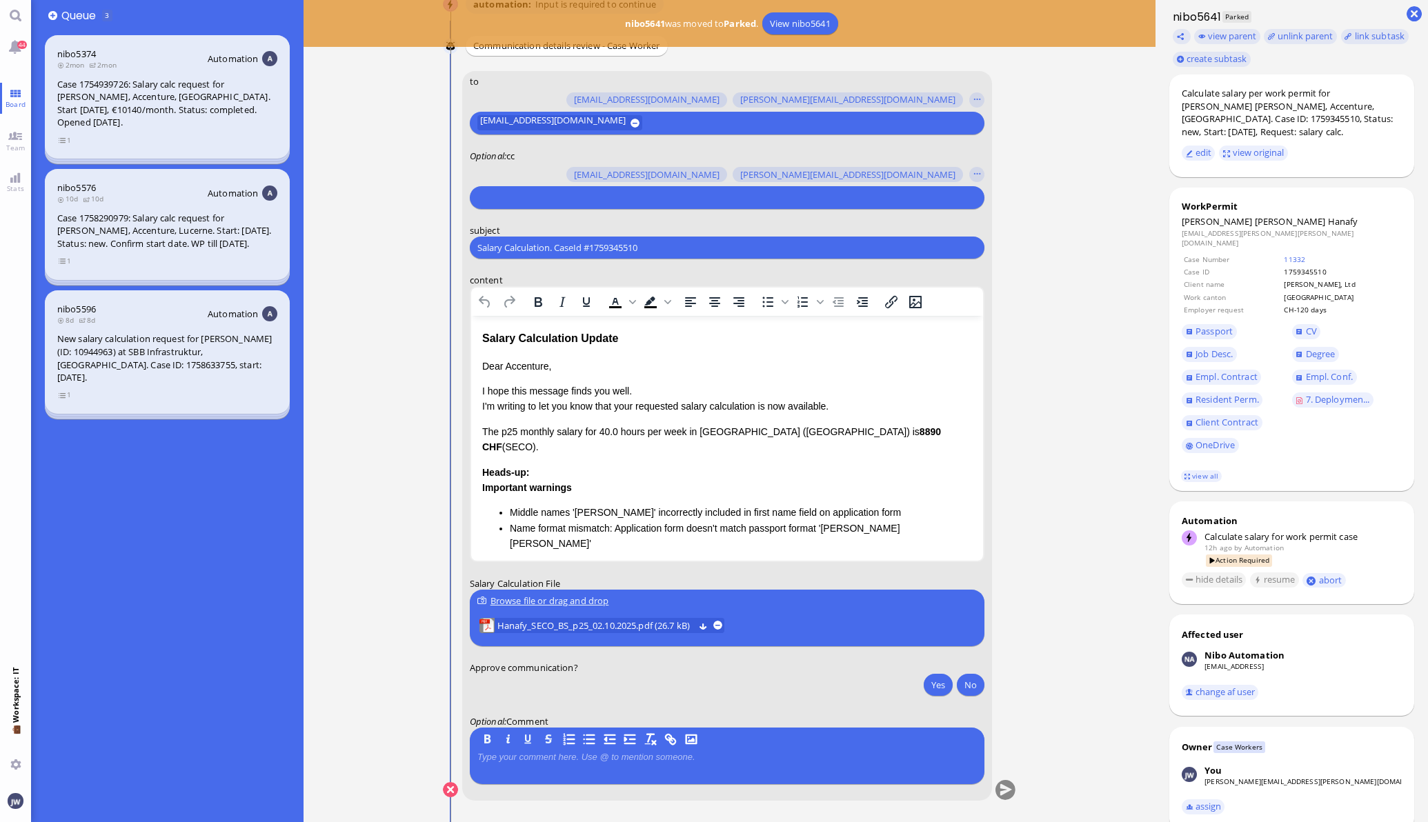
click at [566, 203] on div at bounding box center [724, 197] width 499 height 19
click at [570, 192] on input "text" at bounding box center [725, 197] width 496 height 14
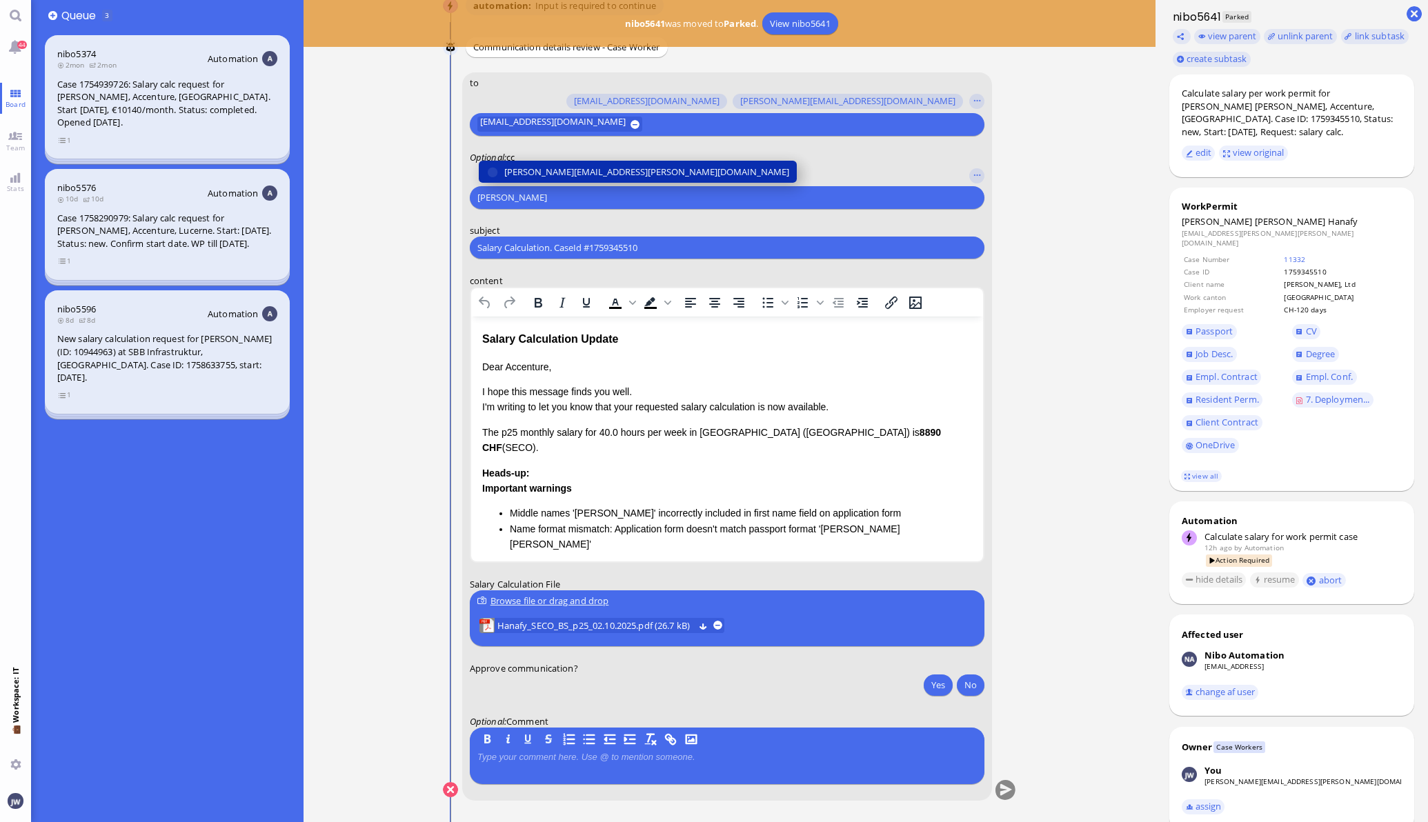
type input "[PERSON_NAME]"
click at [574, 168] on span "[PERSON_NAME][EMAIL_ADDRESS][PERSON_NAME][DOMAIN_NAME]" at bounding box center [646, 172] width 285 height 14
type input "den"
click at [574, 168] on span "[EMAIL_ADDRESS][DOMAIN_NAME]" at bounding box center [577, 172] width 146 height 14
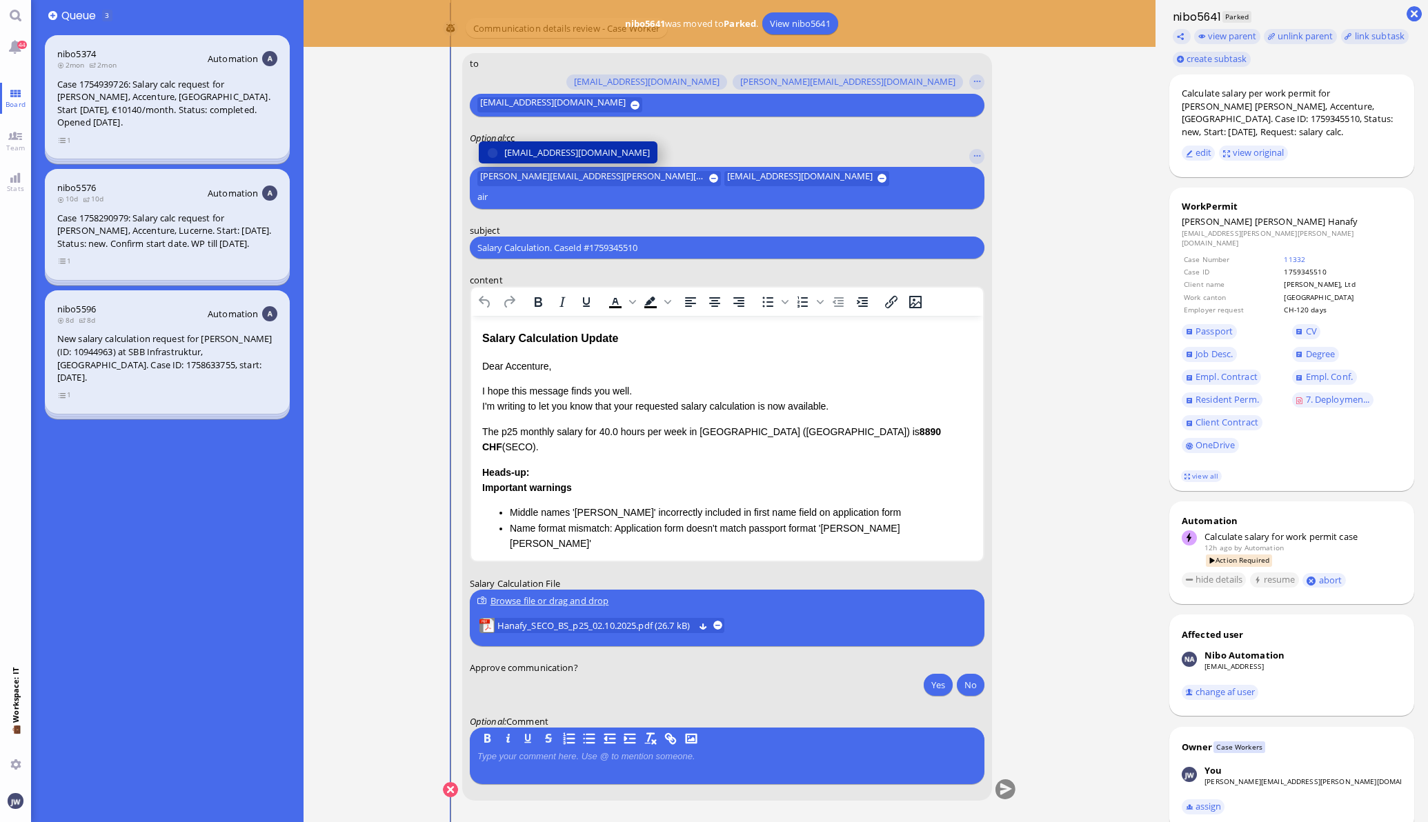
type input "air"
click at [572, 160] on span "[EMAIL_ADDRESS][DOMAIN_NAME]" at bounding box center [577, 153] width 146 height 14
type input "fab"
click at [560, 149] on span "[EMAIL_ADDRESS][DOMAIN_NAME]" at bounding box center [577, 153] width 146 height 14
type input "anu"
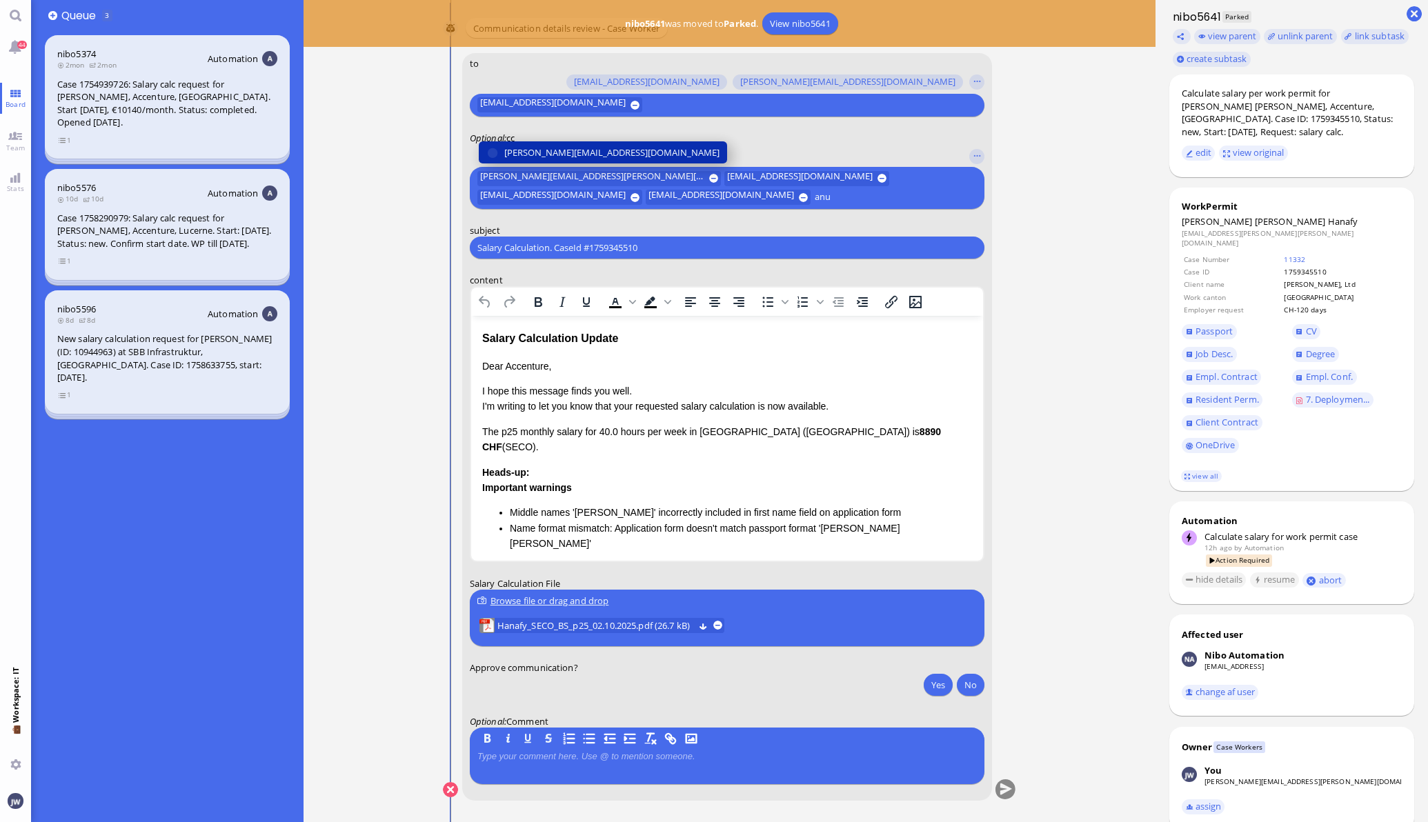
click at [559, 142] on button "[PERSON_NAME][EMAIL_ADDRESS][DOMAIN_NAME]" at bounding box center [602, 153] width 248 height 22
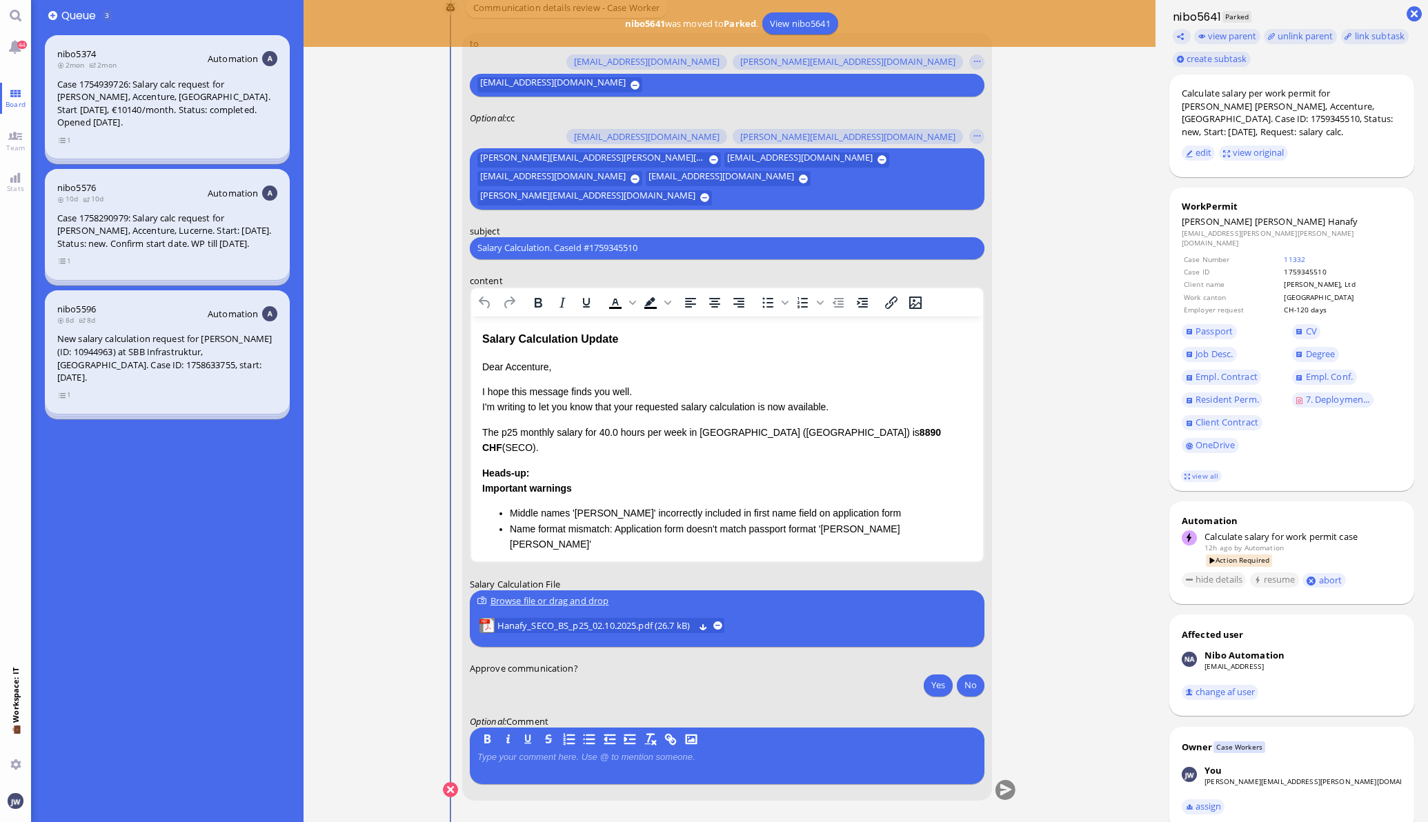
click at [503, 255] on div "Salary Calculation. CaseId #1759345510 Please type something" at bounding box center [727, 248] width 515 height 22
click at [510, 246] on input "Salary Calculation. CaseId #1759345510" at bounding box center [726, 248] width 499 height 14
paste input "PazPerTout new case: [PERSON_NAME] [PERSON_NAME] (1759345510 / 11735761), Emplo…"
type input "PazPerTout new case: [PERSON_NAME] [PERSON_NAME] (1759345510 / 11735761), Emplo…"
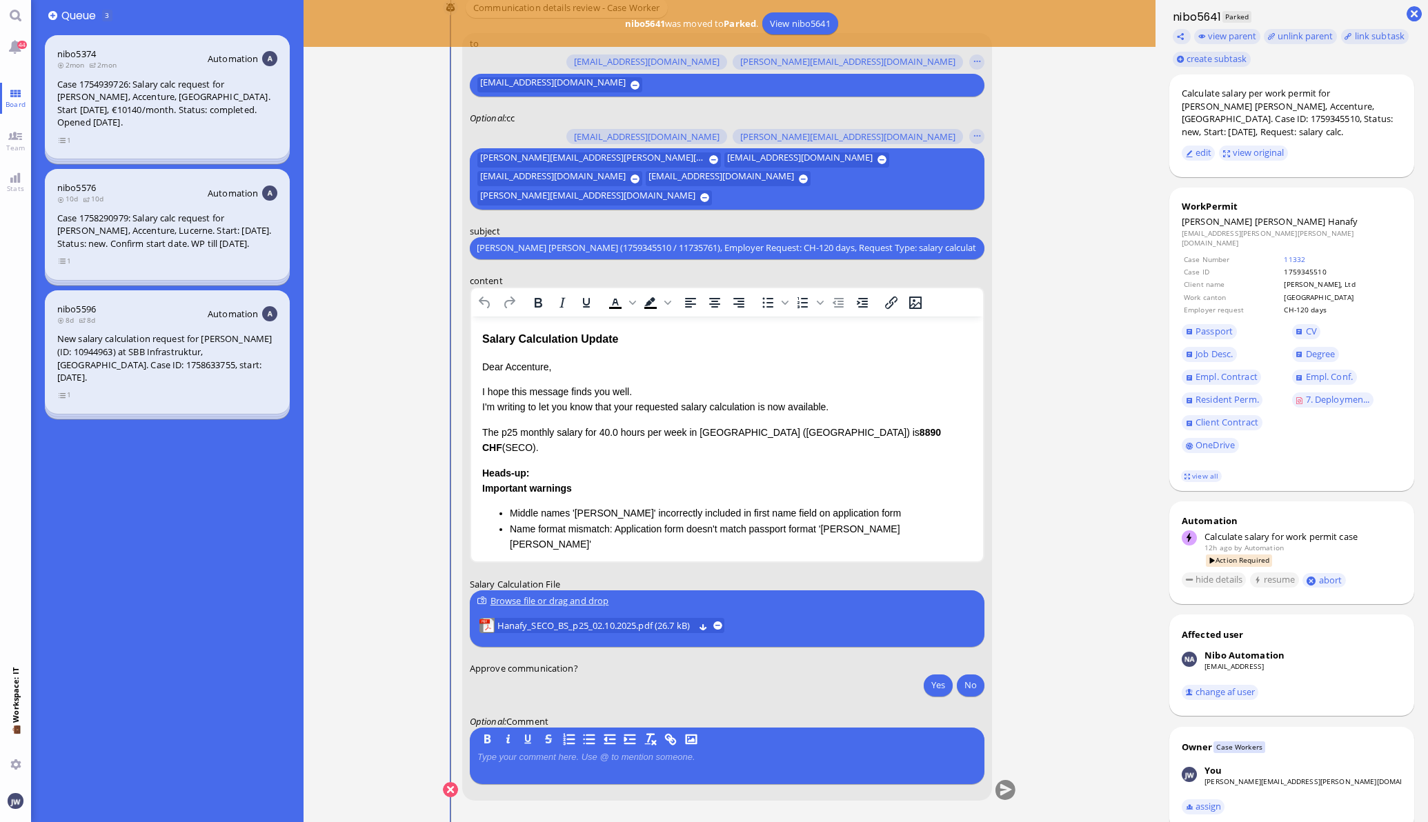
click at [503, 332] on div "Salary Calculation Update" at bounding box center [726, 339] width 490 height 18
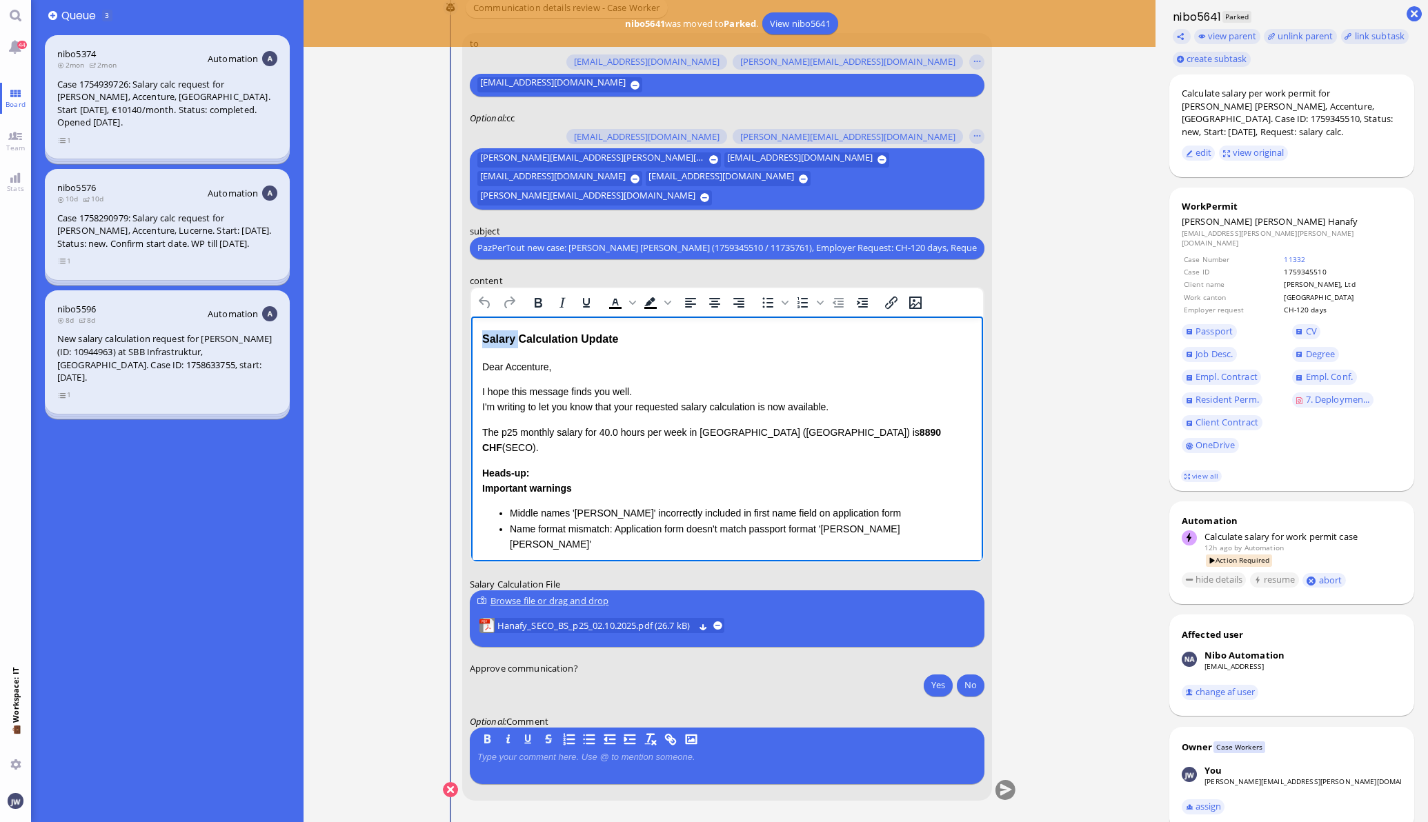
click at [503, 332] on div "Salary Calculation Update" at bounding box center [726, 339] width 490 height 18
click at [617, 338] on div "Salary Calculation Update" at bounding box center [726, 339] width 490 height 18
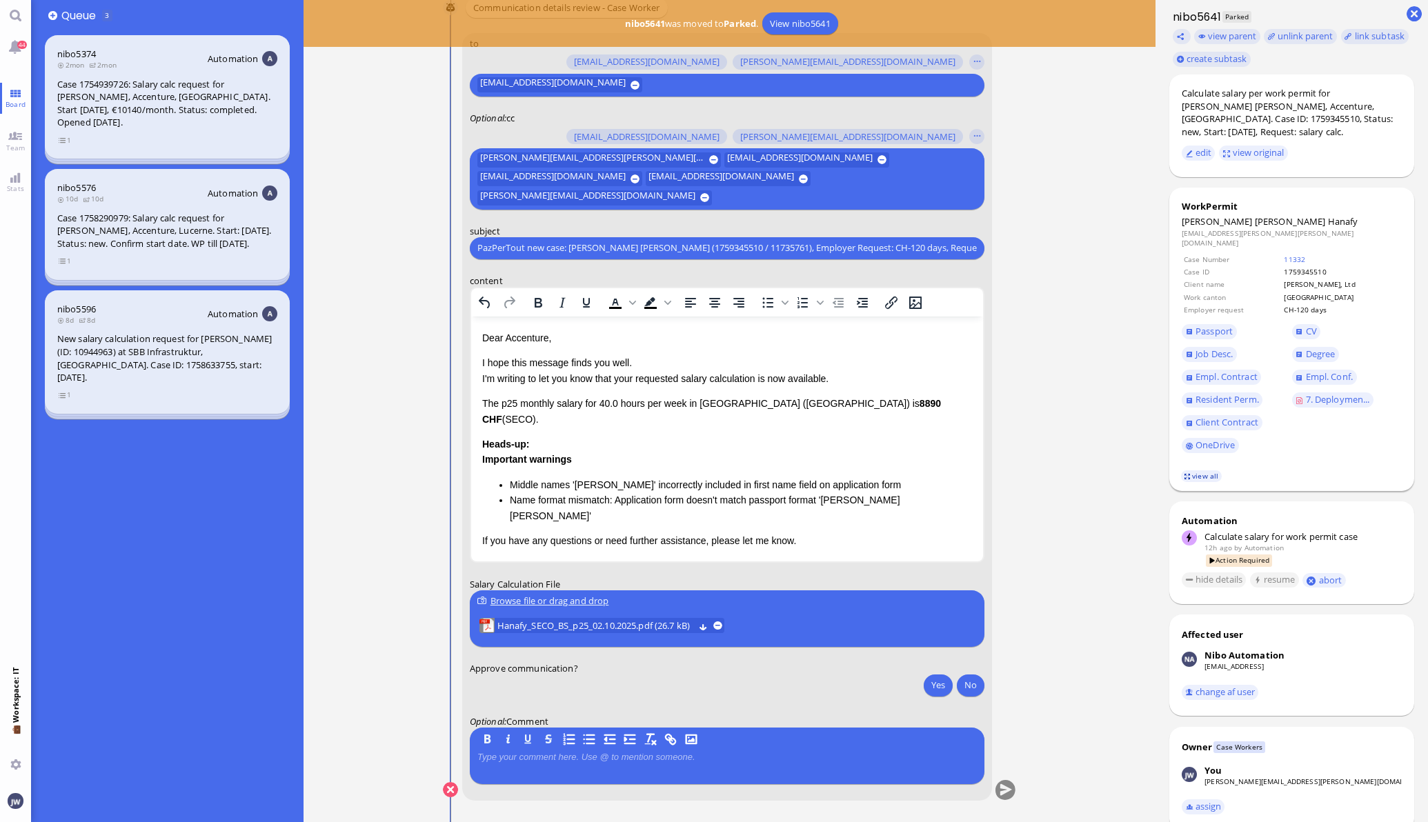
click at [1197, 470] on link "view all" at bounding box center [1201, 476] width 40 height 12
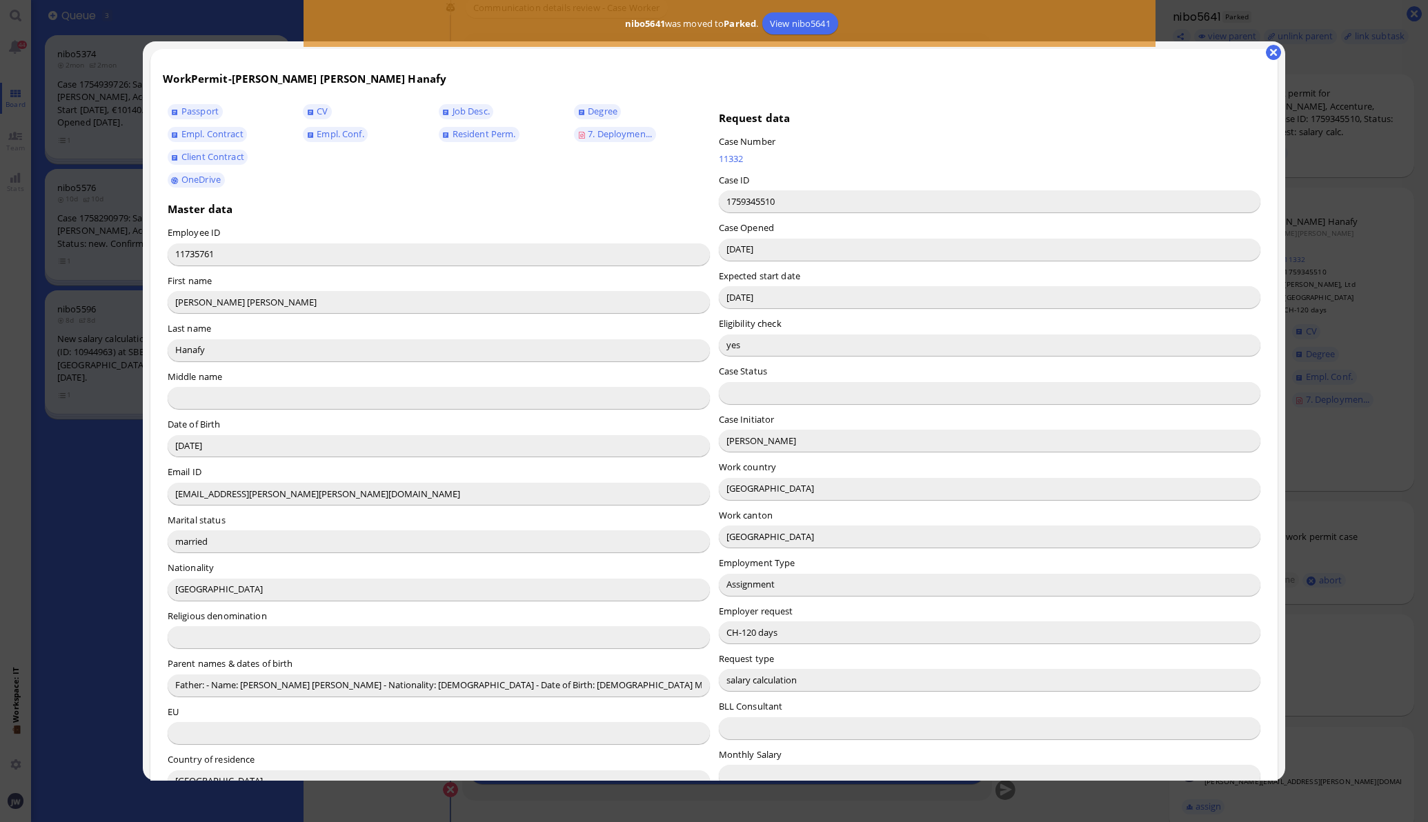
click at [740, 441] on input "[PERSON_NAME]" at bounding box center [990, 441] width 542 height 22
click at [741, 441] on input "[PERSON_NAME]" at bounding box center [990, 441] width 542 height 22
click at [743, 445] on input "[PERSON_NAME]" at bounding box center [990, 441] width 542 height 22
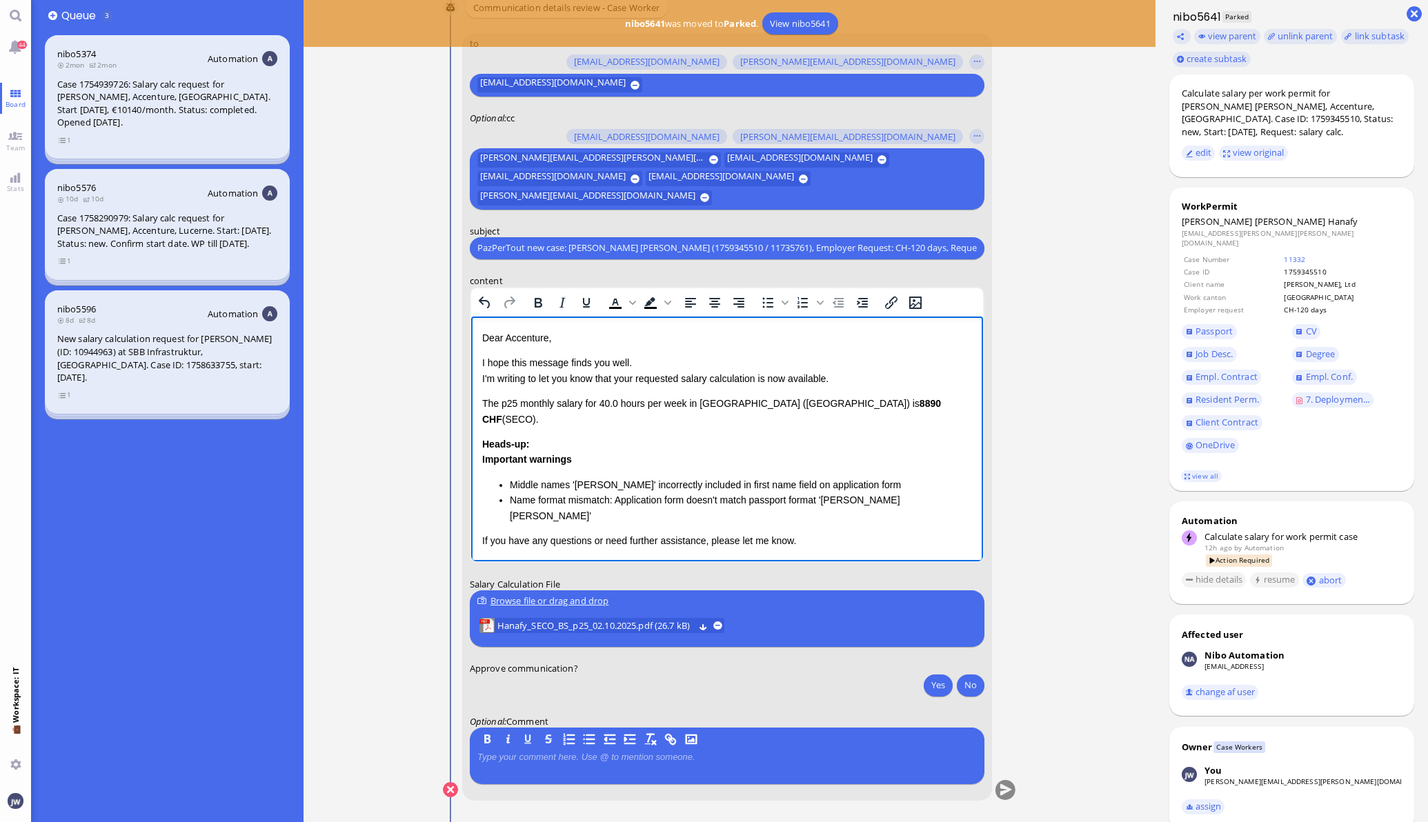
click at [524, 341] on p "Dear Accenture," at bounding box center [726, 337] width 490 height 15
click at [634, 378] on p "I hope this message finds you well. I'm writing to let you know that your reque…" at bounding box center [726, 370] width 490 height 31
click at [757, 379] on p "I hope this message finds you well. I'm writing to let you know that the reques…" at bounding box center [726, 370] width 490 height 31
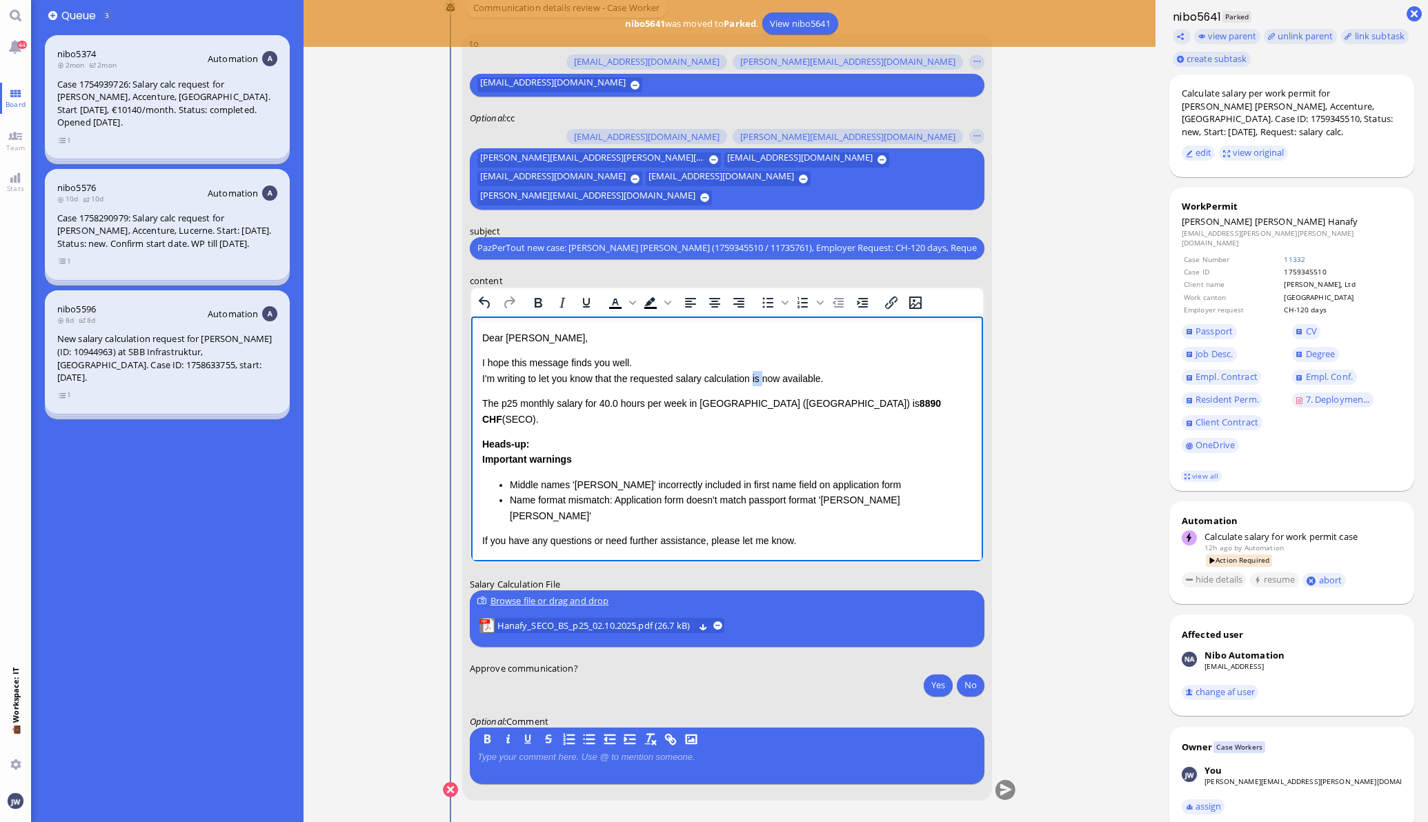
click at [757, 379] on p "I hope this message finds you well. I'm writing to let you know that the reques…" at bounding box center [726, 370] width 490 height 31
click at [795, 375] on p "I hope this message finds you well. I'm writing to let you know that the reques…" at bounding box center [726, 370] width 490 height 31
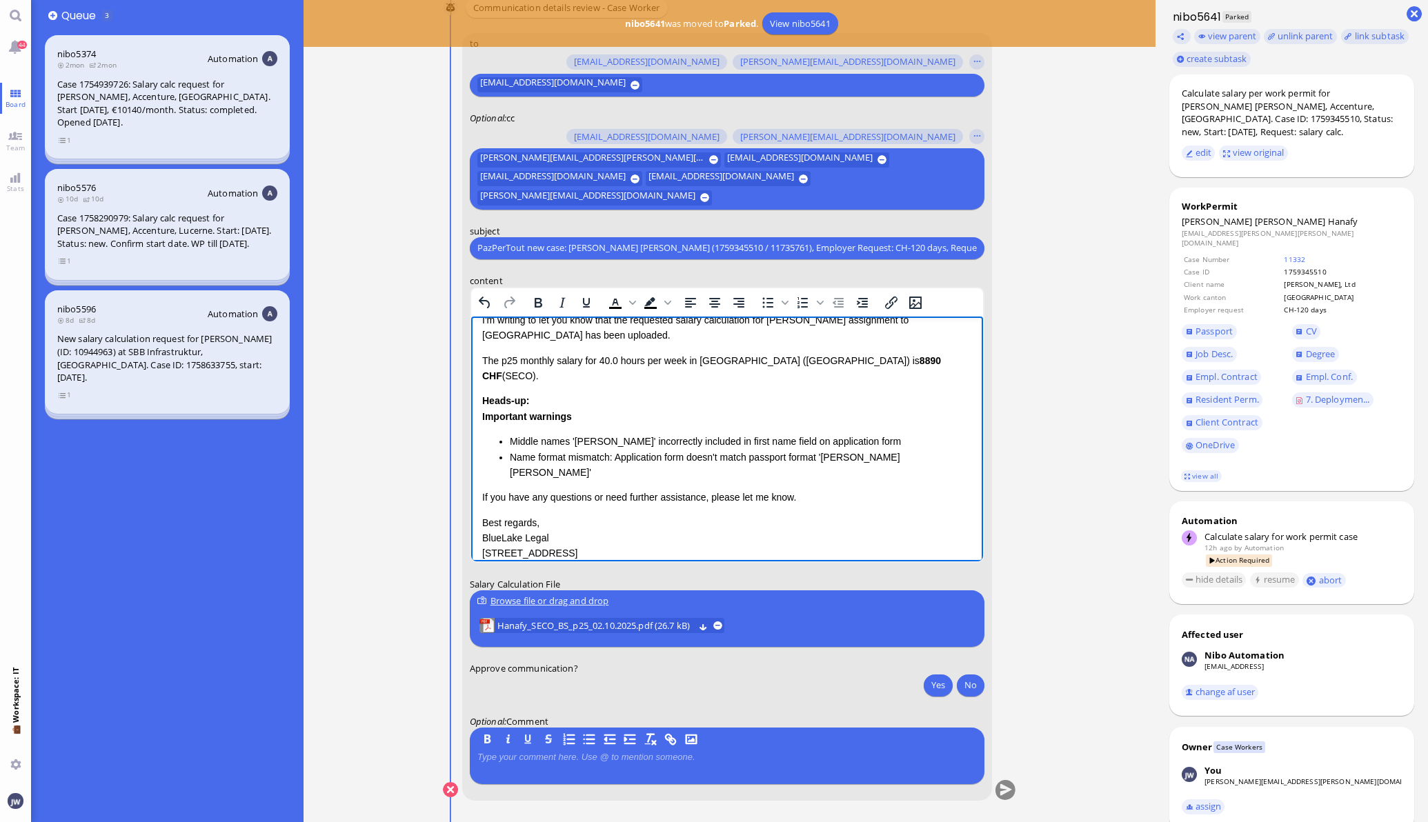
scroll to position [85, 0]
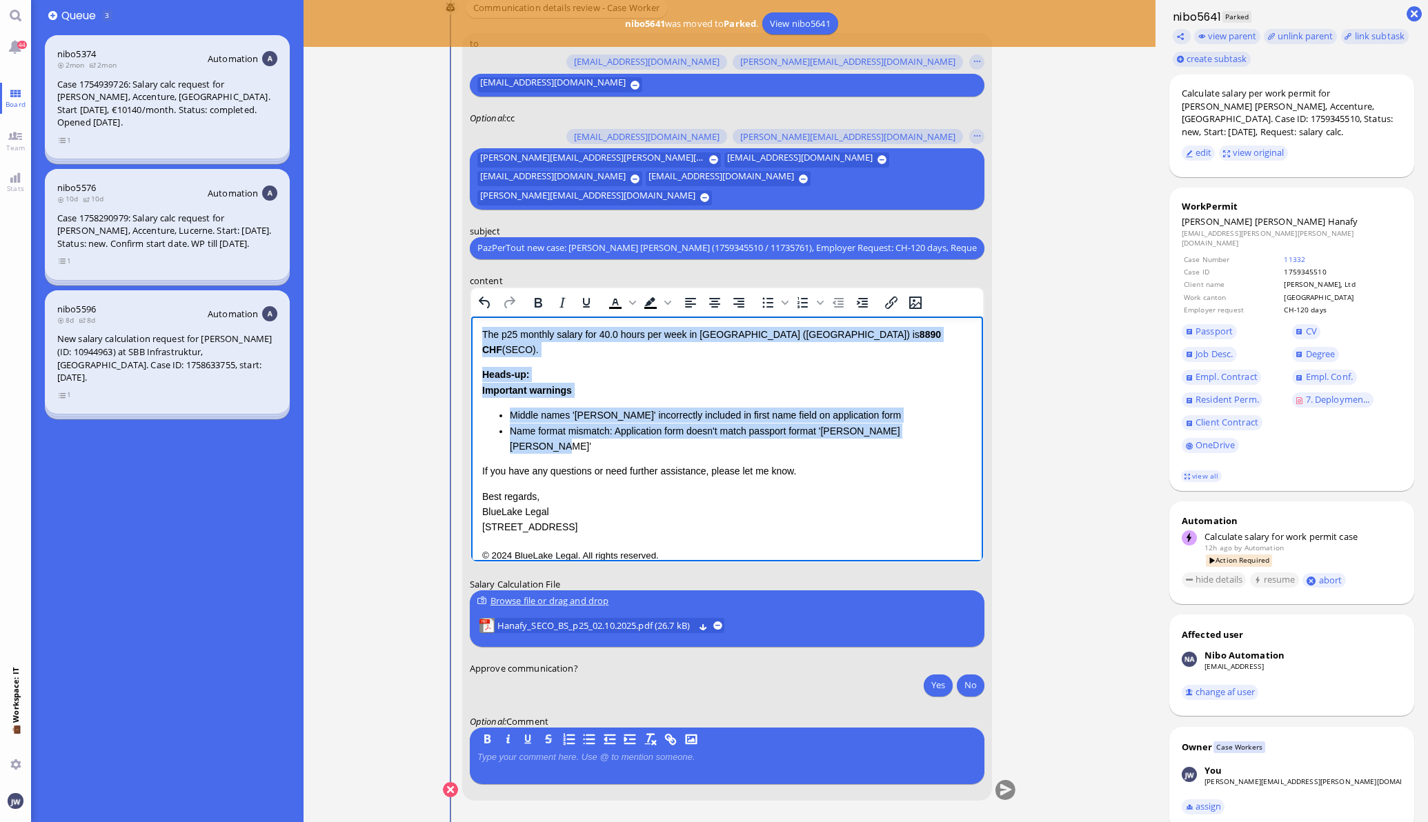
click at [551, 430] on li "Name format mismatch: Application form doesn't match passport format '[PERSON_N…" at bounding box center [740, 438] width 462 height 31
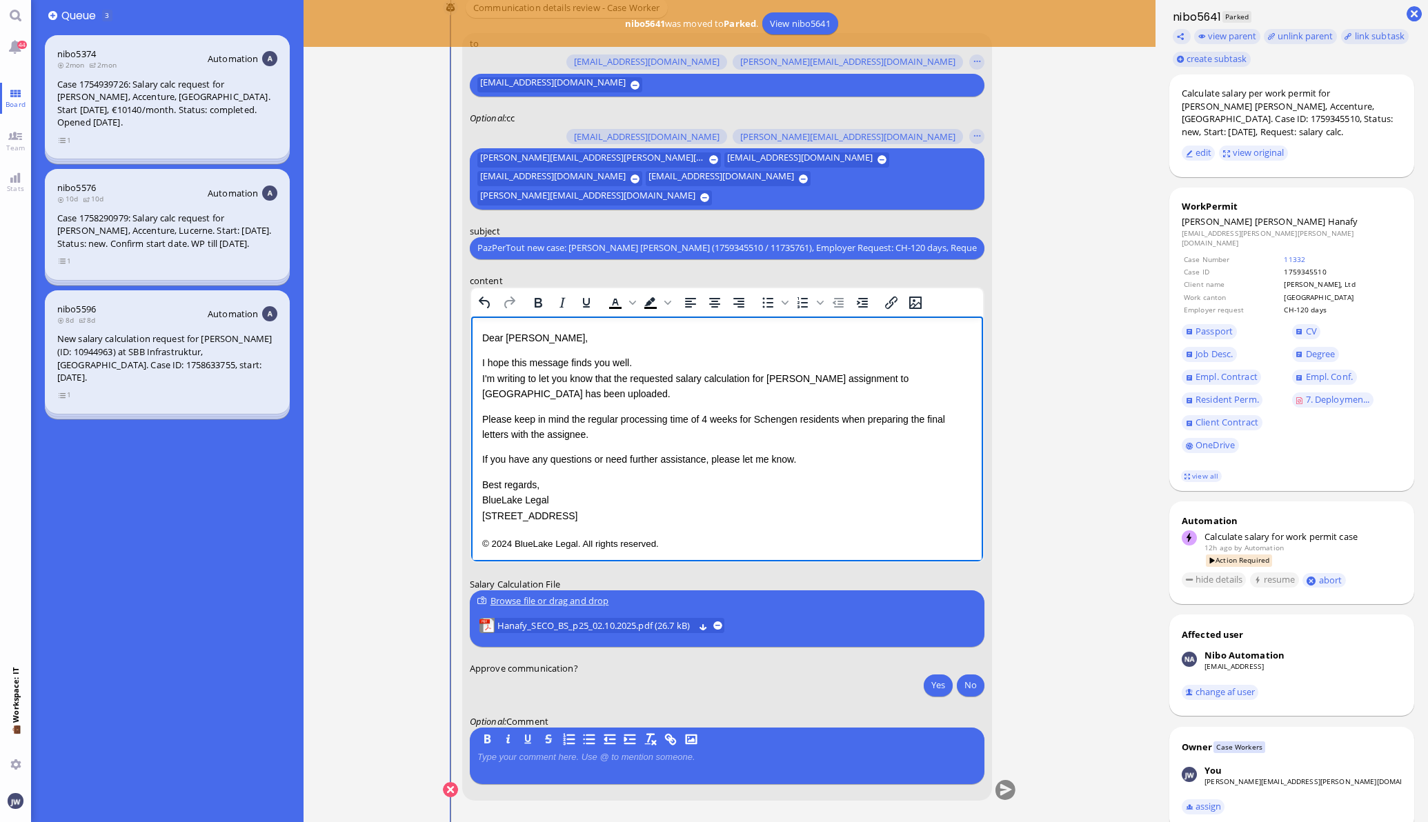
click at [811, 463] on p "If you have any questions or need further assistance, please let me know." at bounding box center [726, 458] width 490 height 15
click at [704, 539] on p "© 2024 BlueLake Legal. All rights reserved." at bounding box center [726, 543] width 490 height 18
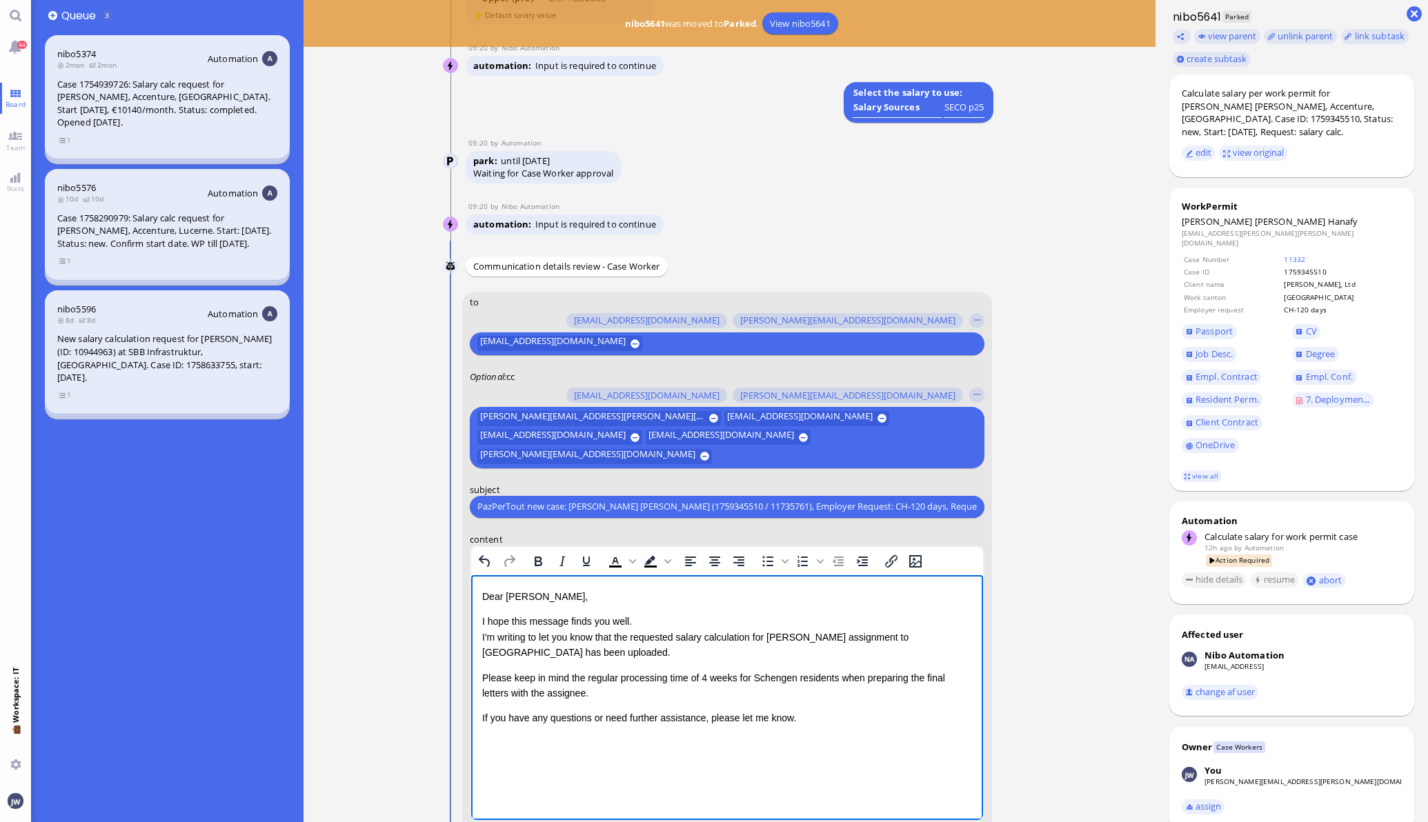
scroll to position [-86, 0]
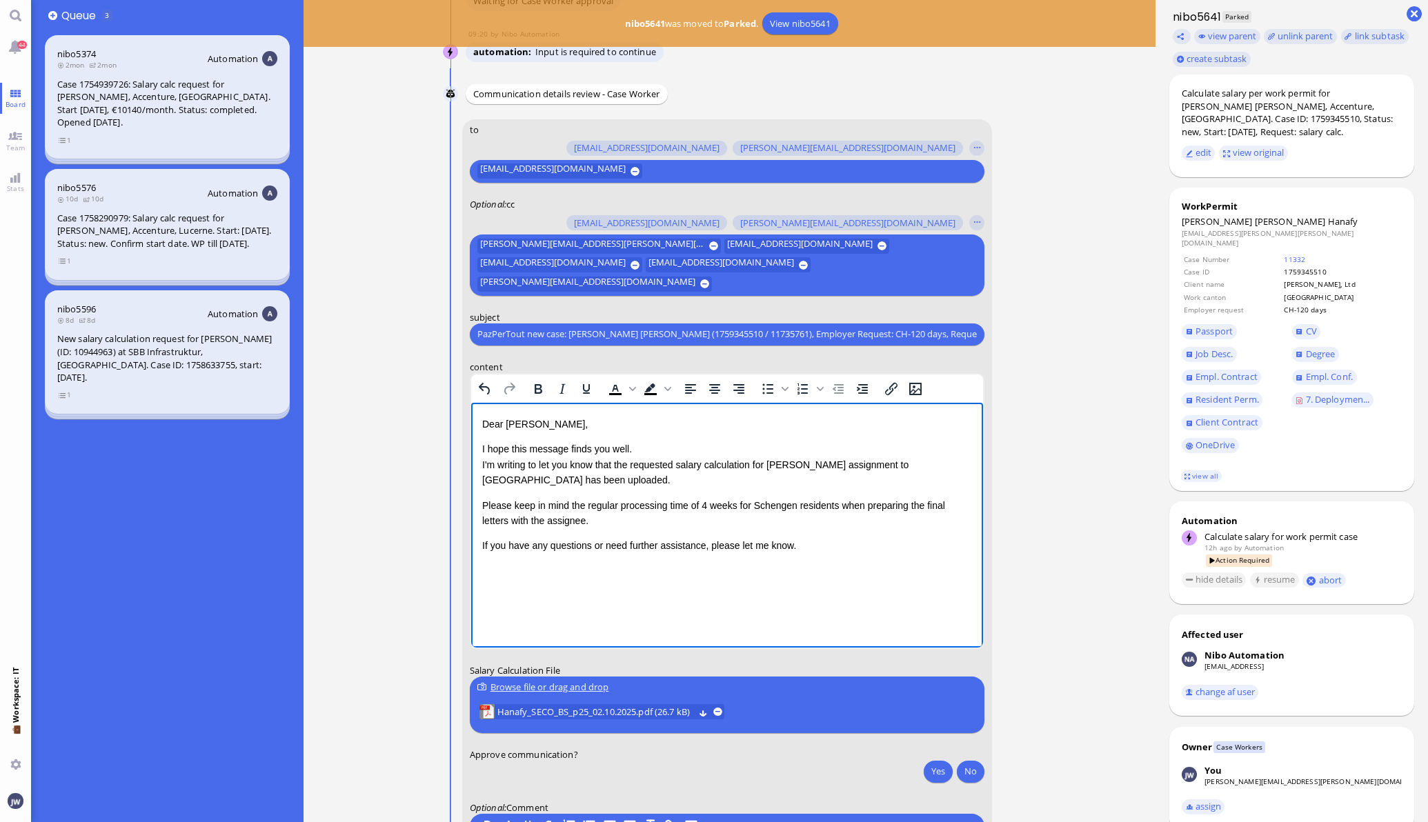
click at [832, 505] on p "Please keep in mind the regular processing time of 4 weeks for Schengen residen…" at bounding box center [726, 512] width 490 height 31
click at [926, 768] on button "Yes" at bounding box center [938, 771] width 29 height 22
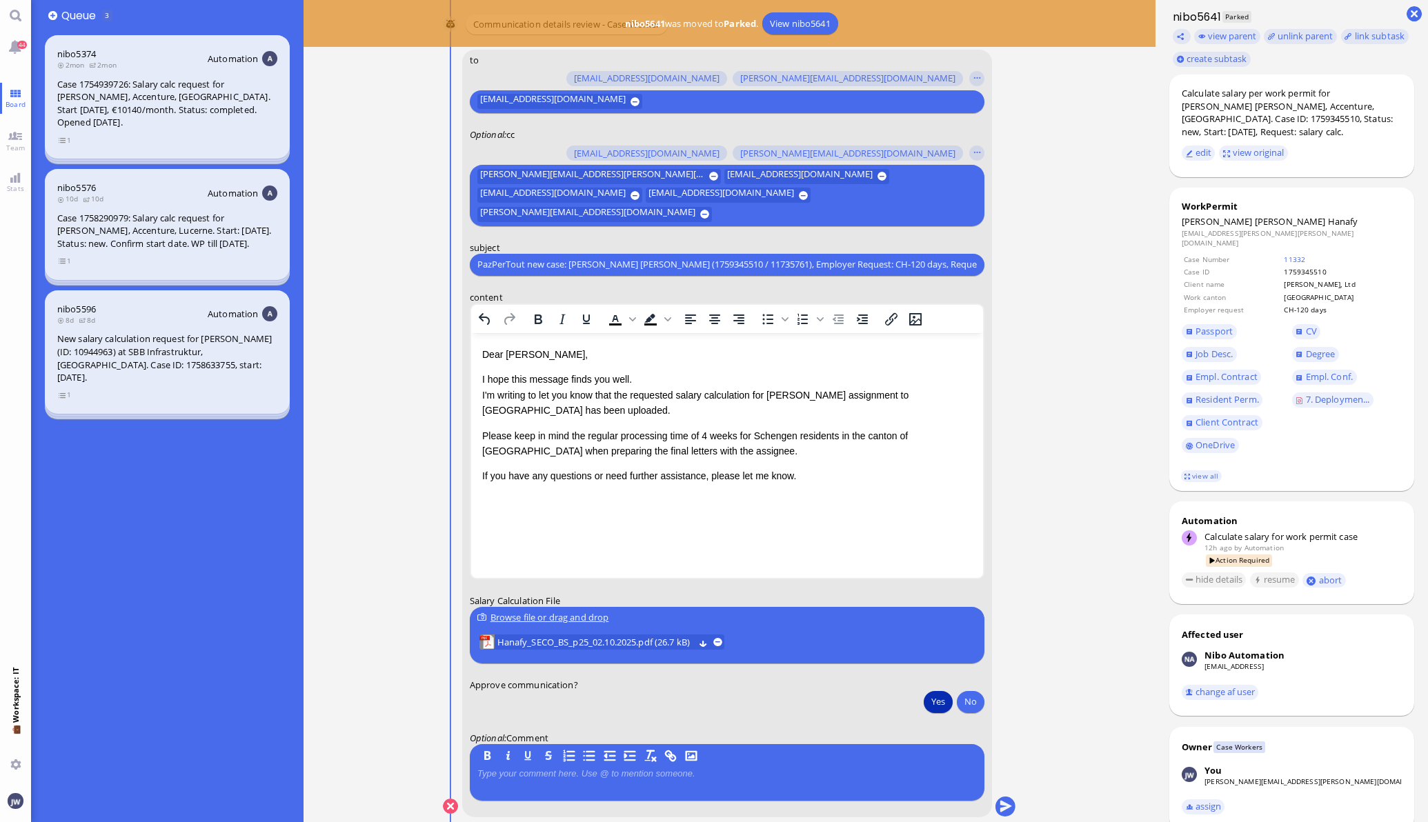
scroll to position [0, 0]
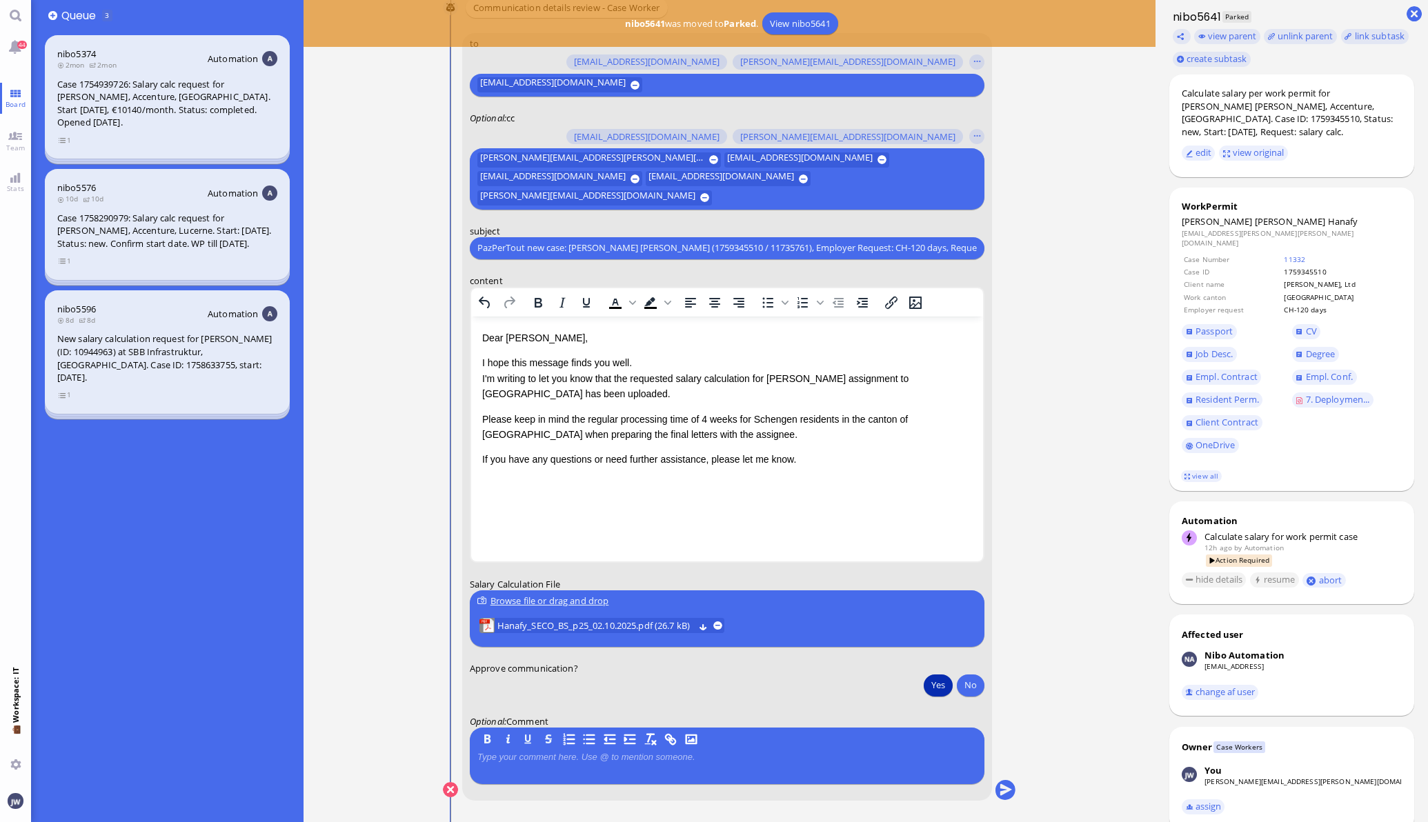
click at [1012, 791] on nitautoscroll "[DATE] 21:11 by Automation Automation Calculate eligible salary for work permit…" at bounding box center [729, 411] width 637 height 822
click at [999, 792] on button "submit" at bounding box center [1005, 790] width 21 height 21
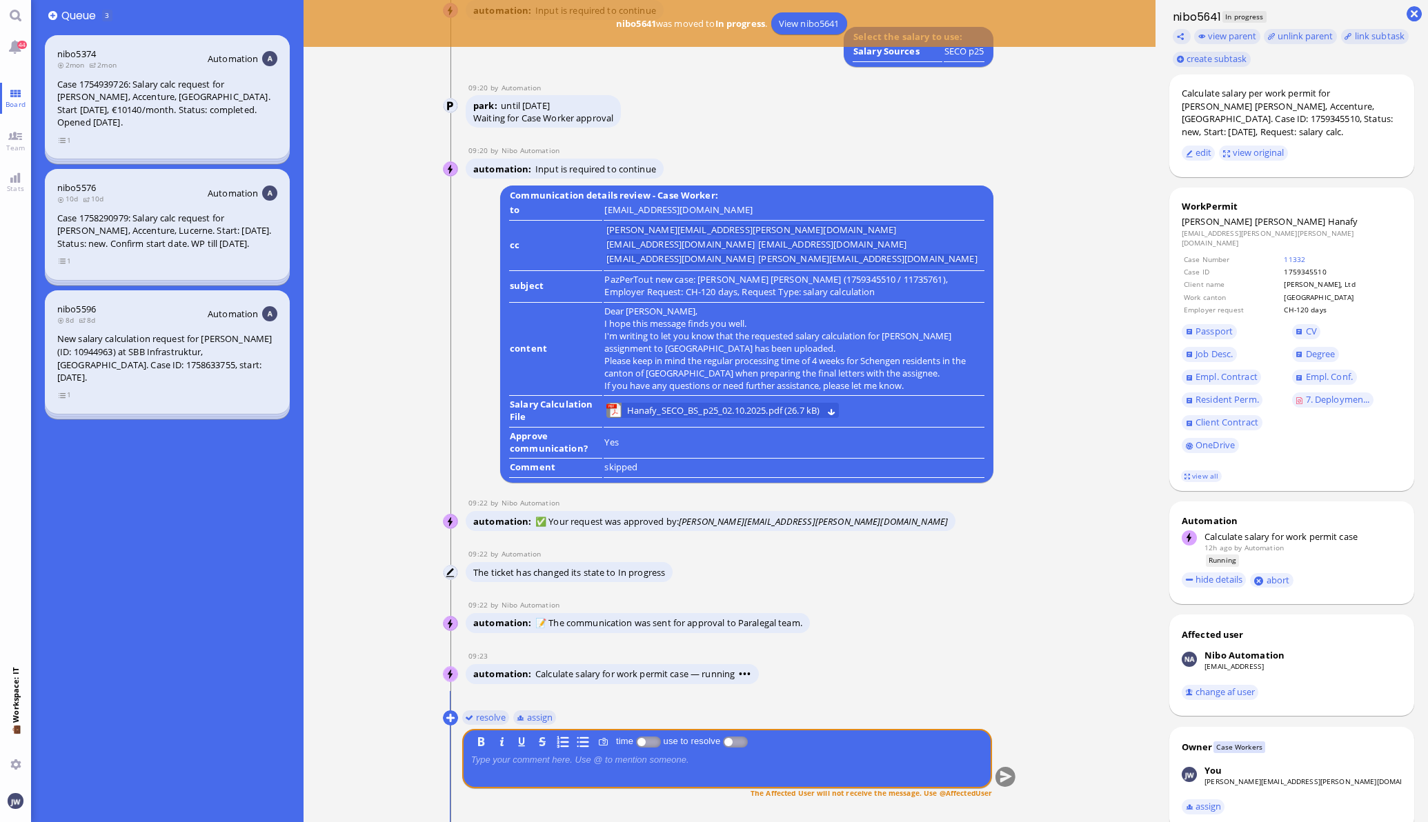
click at [391, 545] on ticket "[DATE] 21:11 by Automation Automation Calculate eligible salary for work permit…" at bounding box center [729, 411] width 852 height 822
click at [9, 106] on span "Board" at bounding box center [15, 104] width 27 height 10
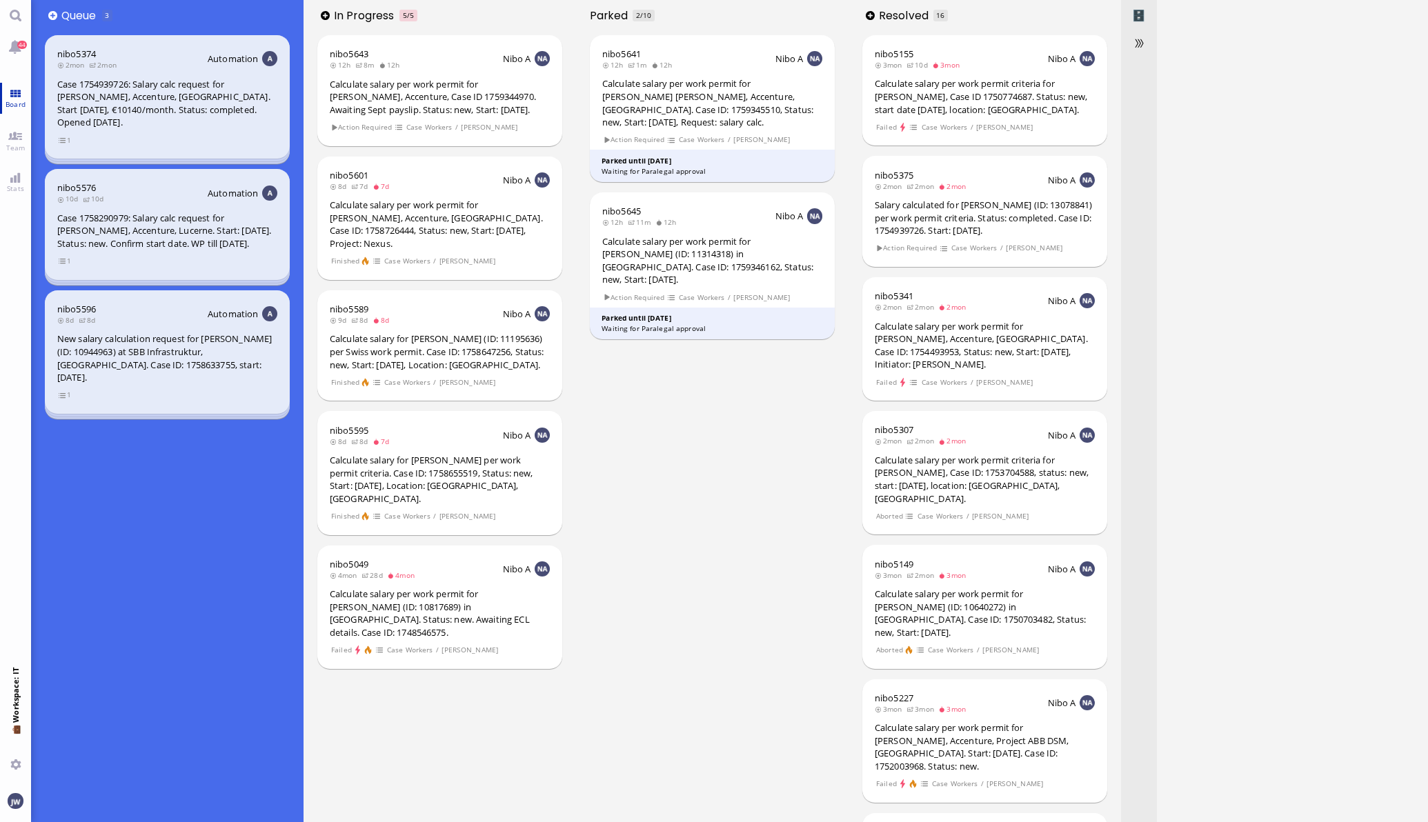
click at [26, 94] on link "Board" at bounding box center [15, 98] width 31 height 31
click at [21, 138] on link "Team" at bounding box center [15, 140] width 31 height 31
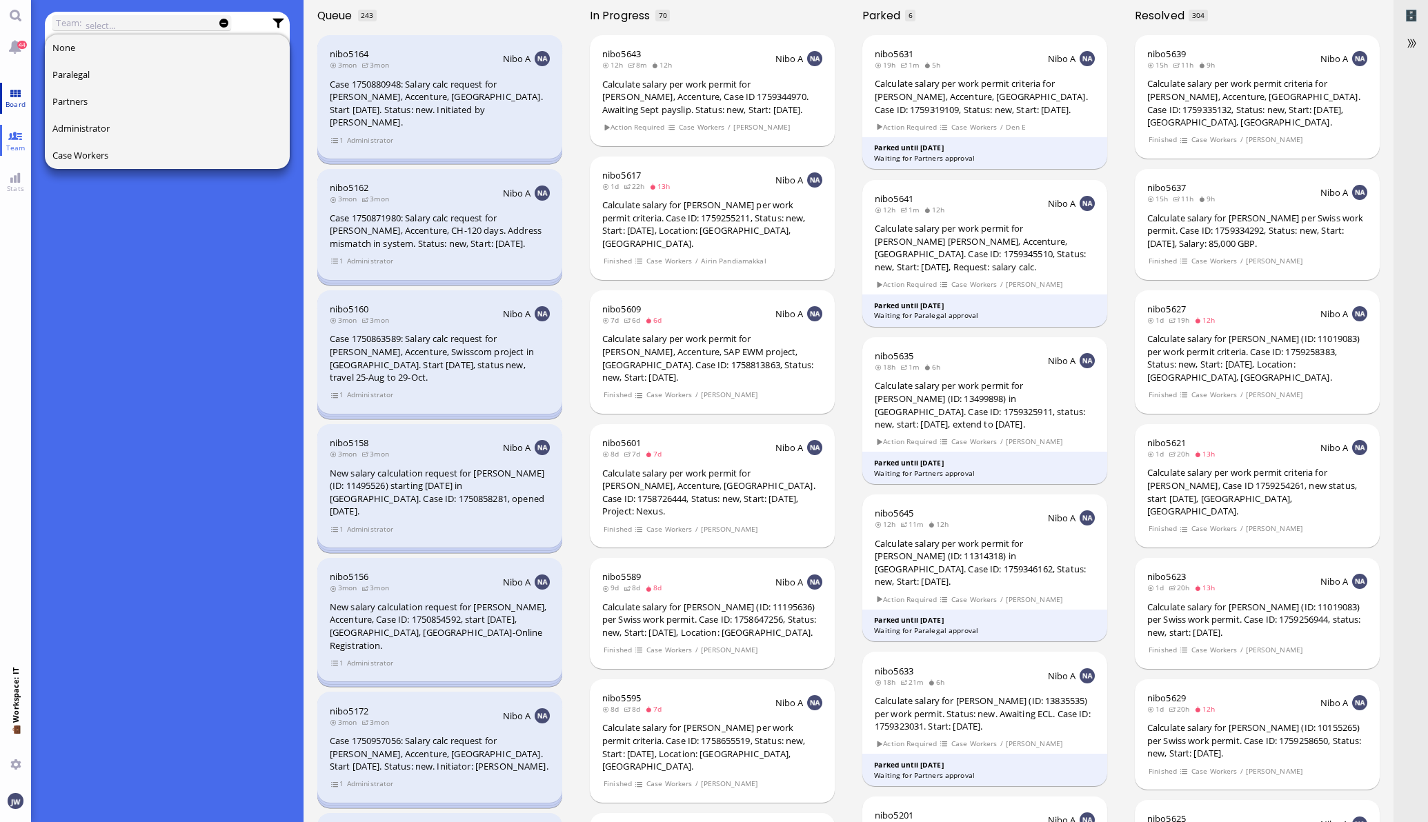
click at [16, 100] on span "Board" at bounding box center [15, 104] width 27 height 10
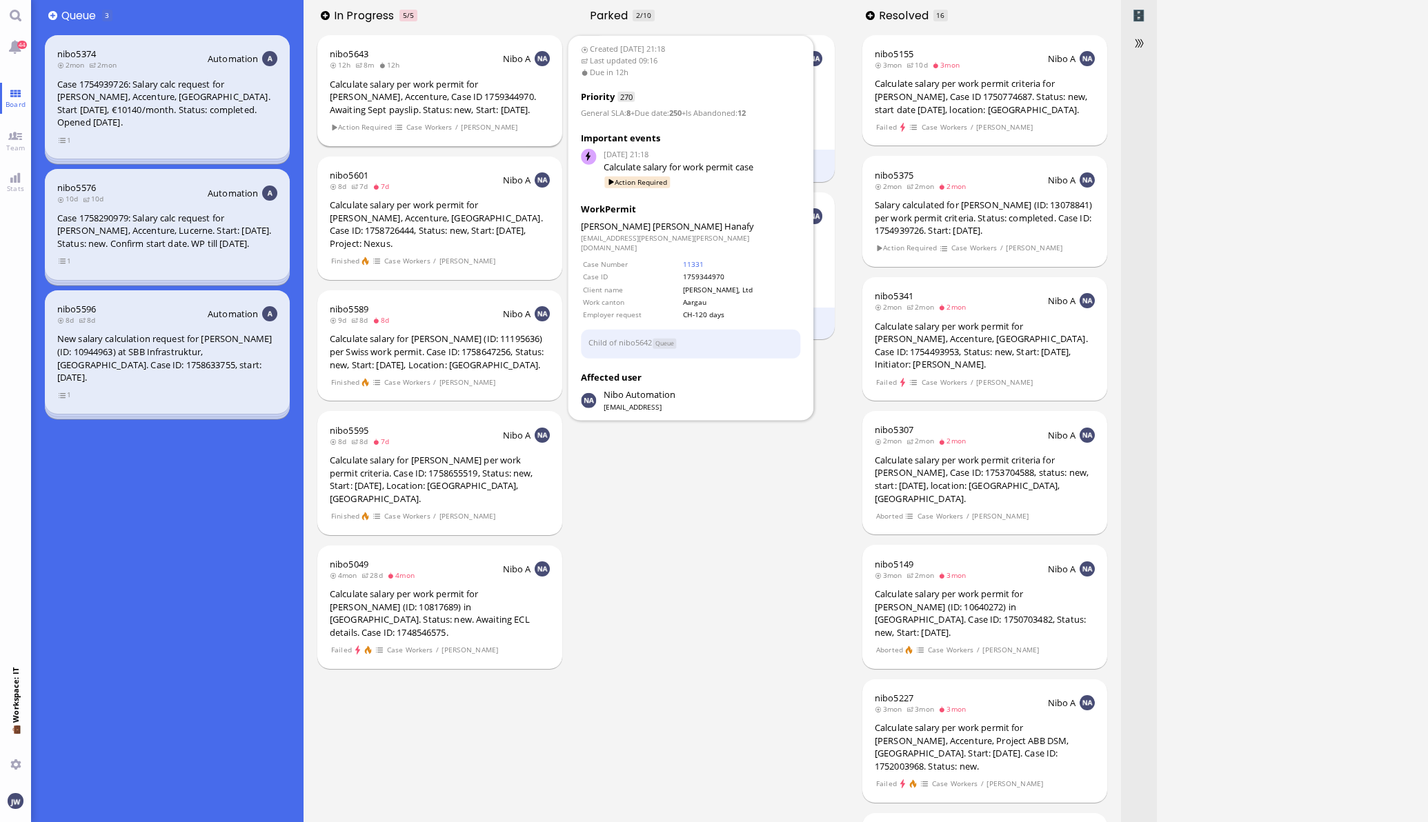
click at [502, 94] on div "Calculate salary per work permit for [PERSON_NAME], Accenture, Case ID 17593449…" at bounding box center [440, 97] width 220 height 39
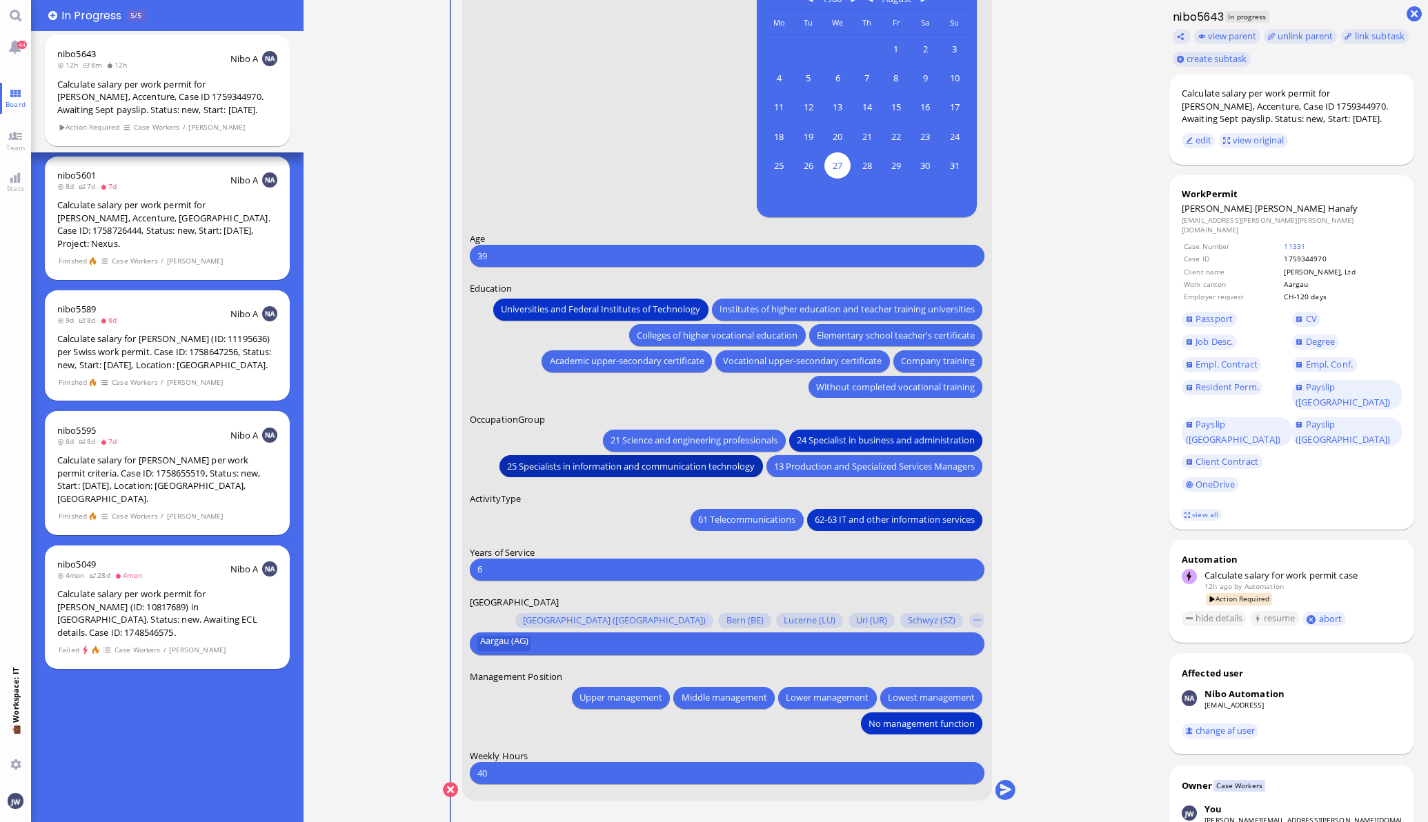
click at [702, 465] on span "25 Specialists in information and communication technology" at bounding box center [631, 466] width 248 height 14
click at [1006, 790] on button "submit" at bounding box center [1005, 790] width 21 height 21
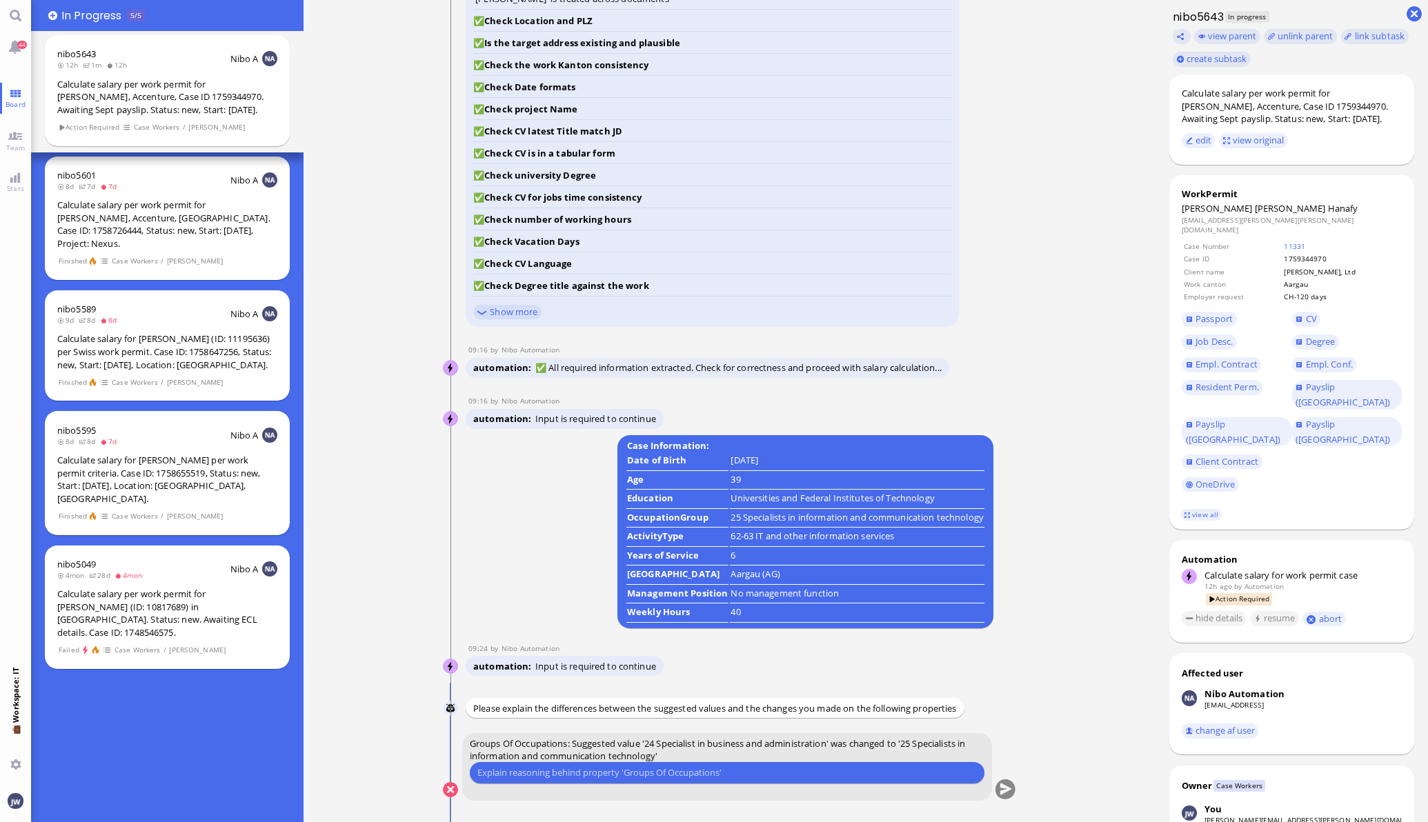
click at [637, 777] on input "text" at bounding box center [726, 773] width 499 height 14
type input "We went with 25 previously"
click at [1000, 790] on button "submit" at bounding box center [1005, 790] width 21 height 21
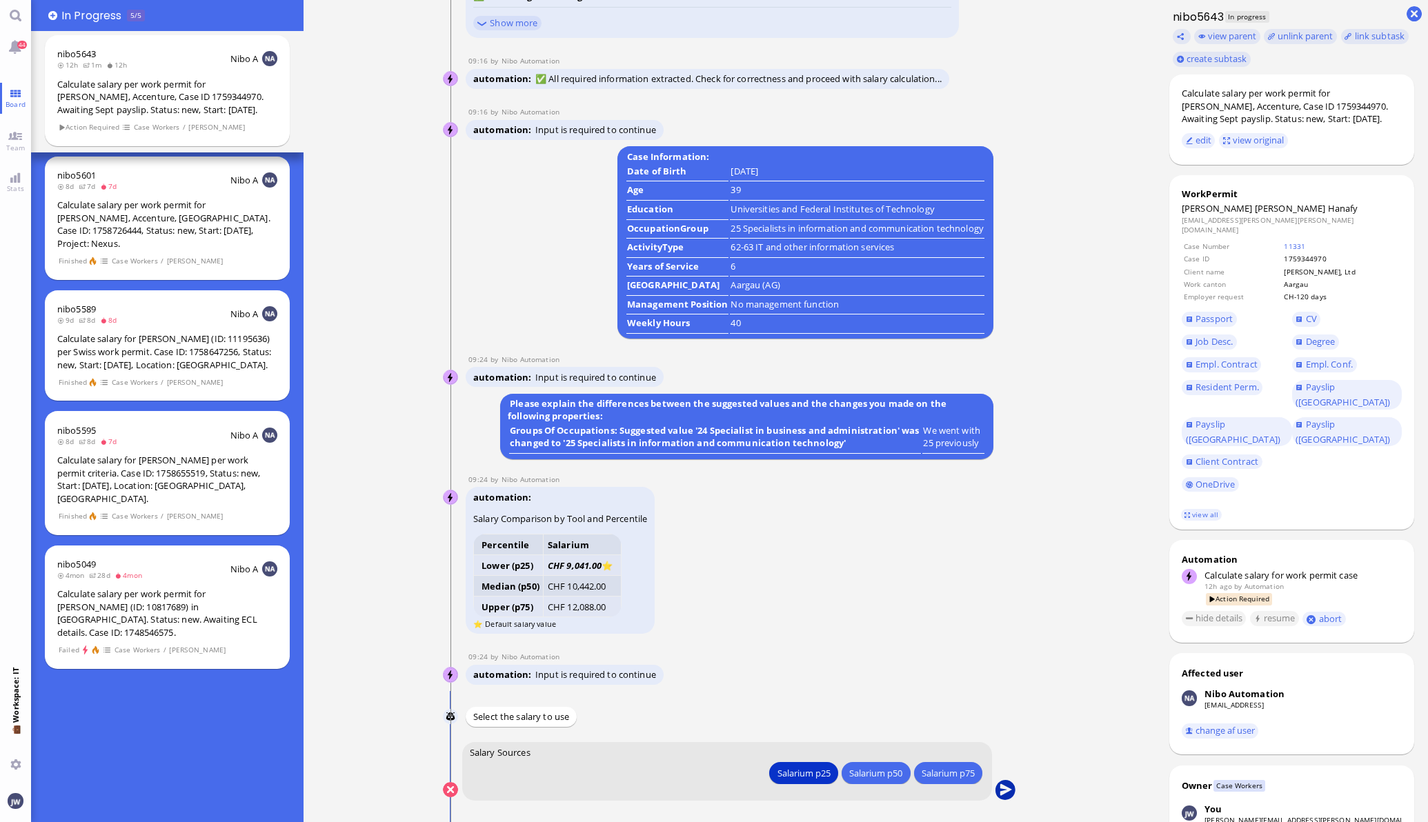
click at [998, 786] on button "submit" at bounding box center [1005, 790] width 21 height 21
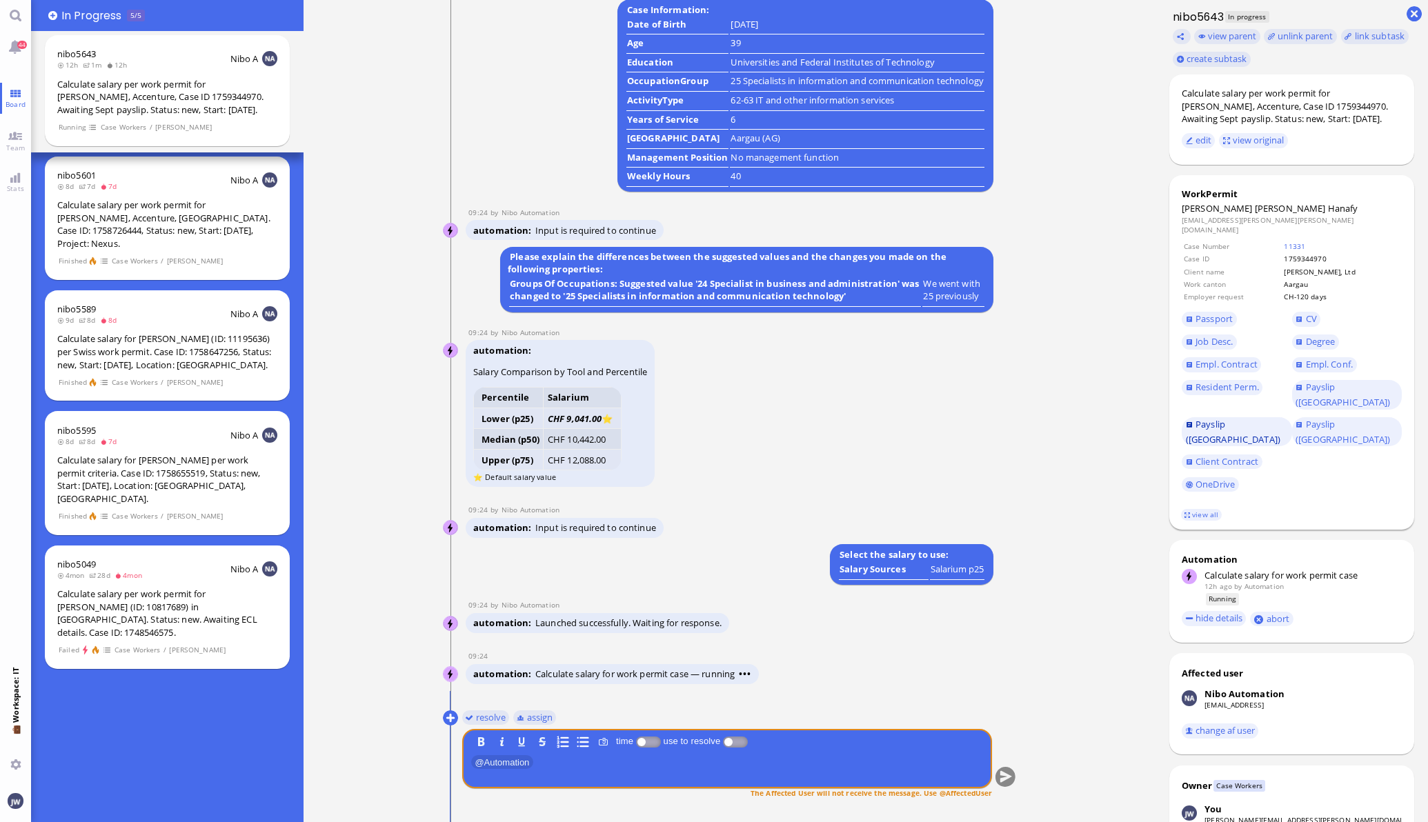
click at [1218, 418] on span "Payslip ([GEOGRAPHIC_DATA])" at bounding box center [1233, 432] width 94 height 28
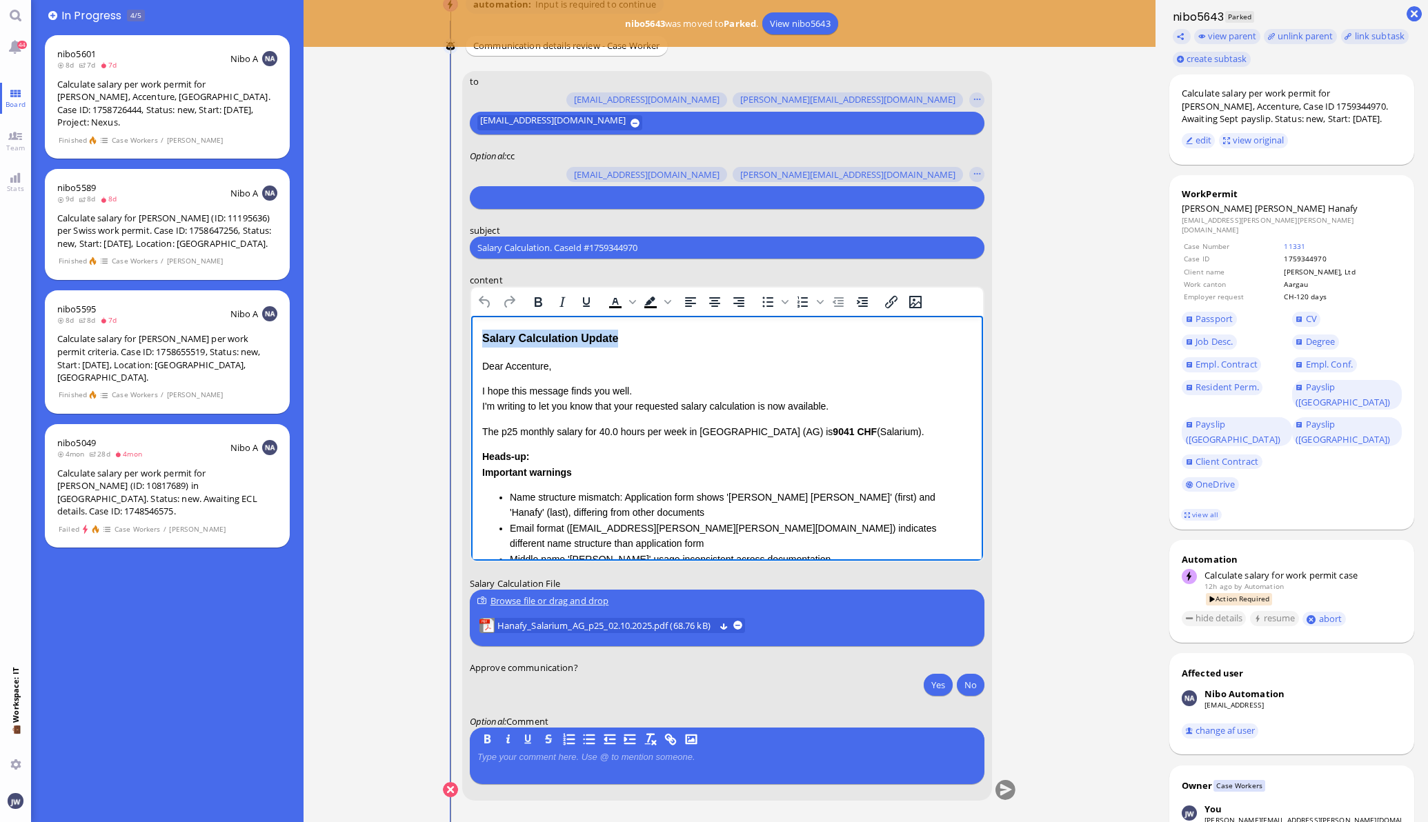
drag, startPoint x: 634, startPoint y: 343, endPoint x: 910, endPoint y: 656, distance: 416.8
click at [470, 343] on html "Salary Calculation Update Dear Accenture, I hope this message finds you well. I…" at bounding box center [726, 503] width 512 height 375
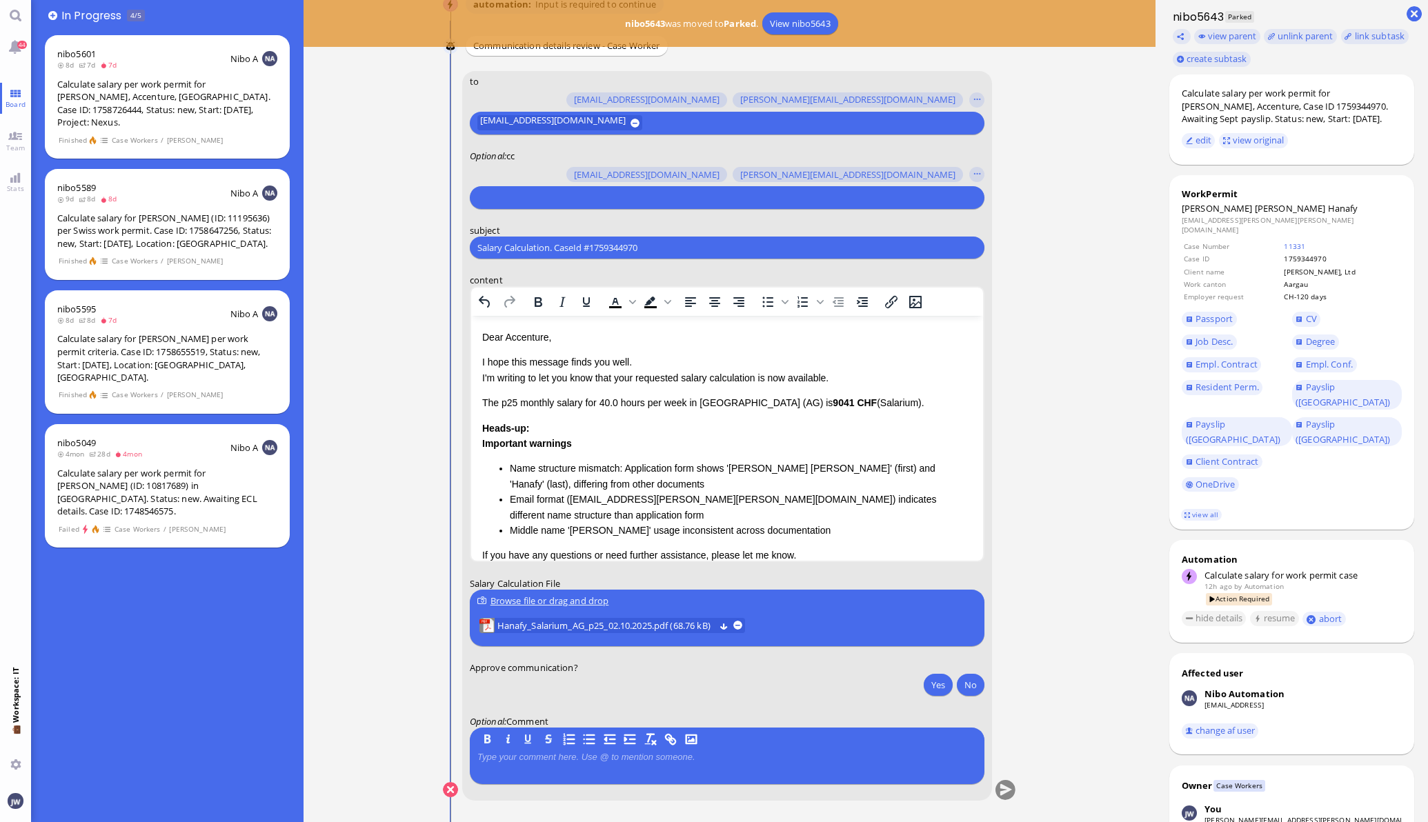
click at [584, 252] on input "Salary Calculation. CaseId #1759344970" at bounding box center [726, 248] width 499 height 14
type input "PazPerTout new case: [PERSON_NAME] [PERSON_NAME] (1759344970 / 11735761), Emplo…"
click at [578, 197] on input "text" at bounding box center [725, 197] width 496 height 14
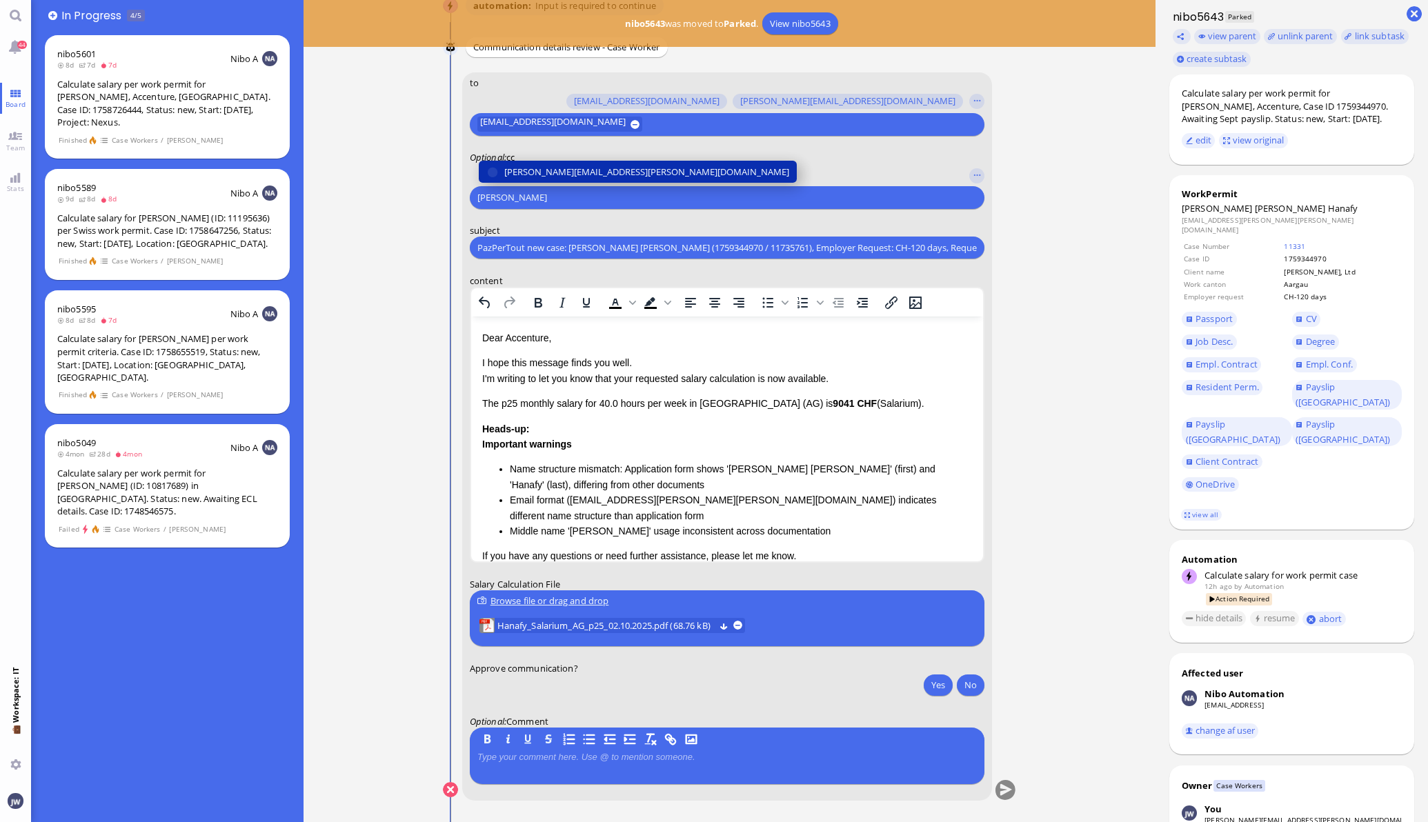
type input "[PERSON_NAME]"
click at [578, 172] on span "[PERSON_NAME][EMAIL_ADDRESS][PERSON_NAME][DOMAIN_NAME]" at bounding box center [646, 172] width 285 height 14
type input "den"
click at [578, 172] on span "[EMAIL_ADDRESS][DOMAIN_NAME]" at bounding box center [577, 172] width 146 height 14
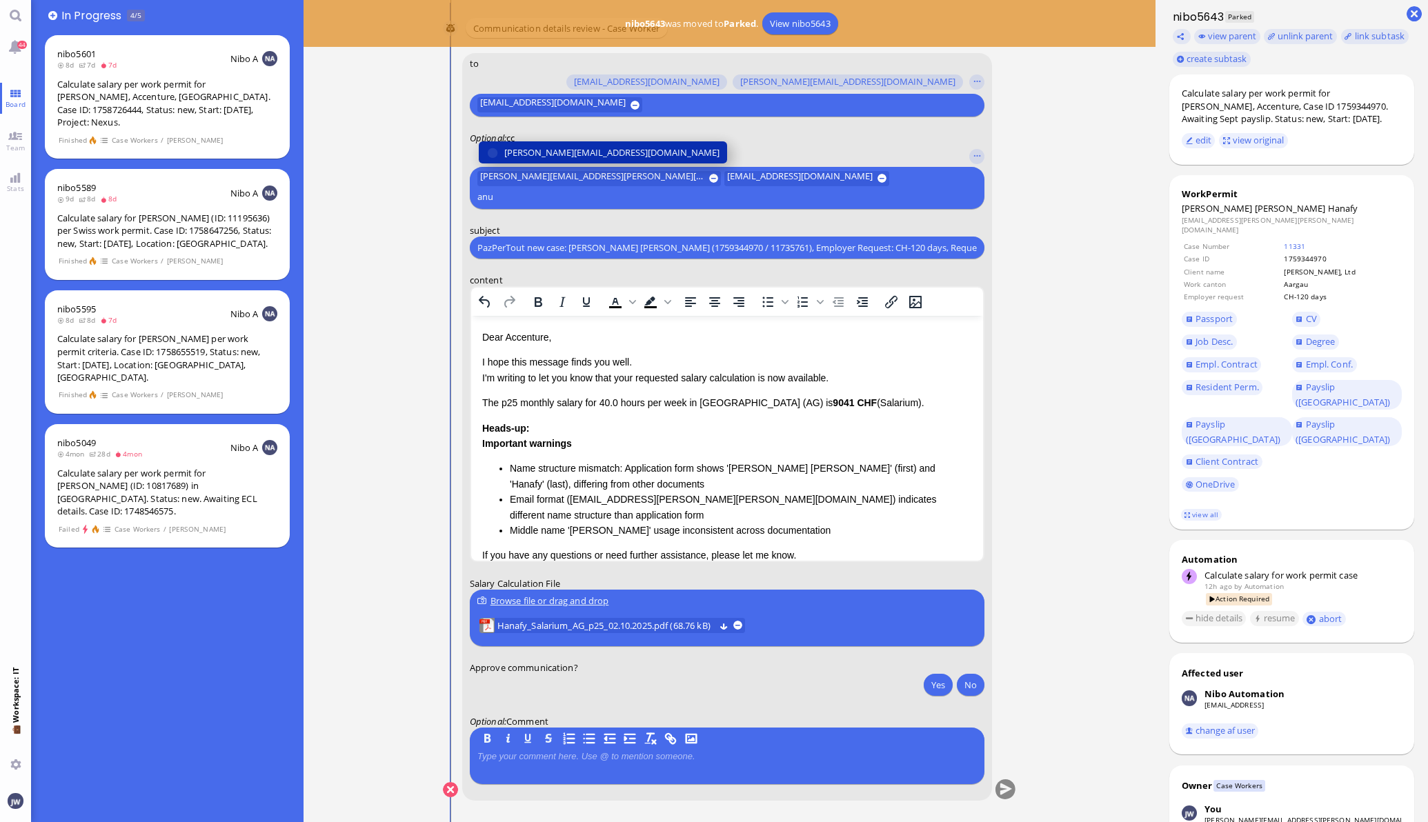
type input "anu"
drag, startPoint x: 578, startPoint y: 172, endPoint x: 575, endPoint y: 159, distance: 14.2
click at [582, 160] on span "[PERSON_NAME][EMAIL_ADDRESS][DOMAIN_NAME]" at bounding box center [611, 153] width 215 height 14
type input "air"
click at [575, 159] on button "[EMAIL_ADDRESS][DOMAIN_NAME]" at bounding box center [567, 153] width 179 height 22
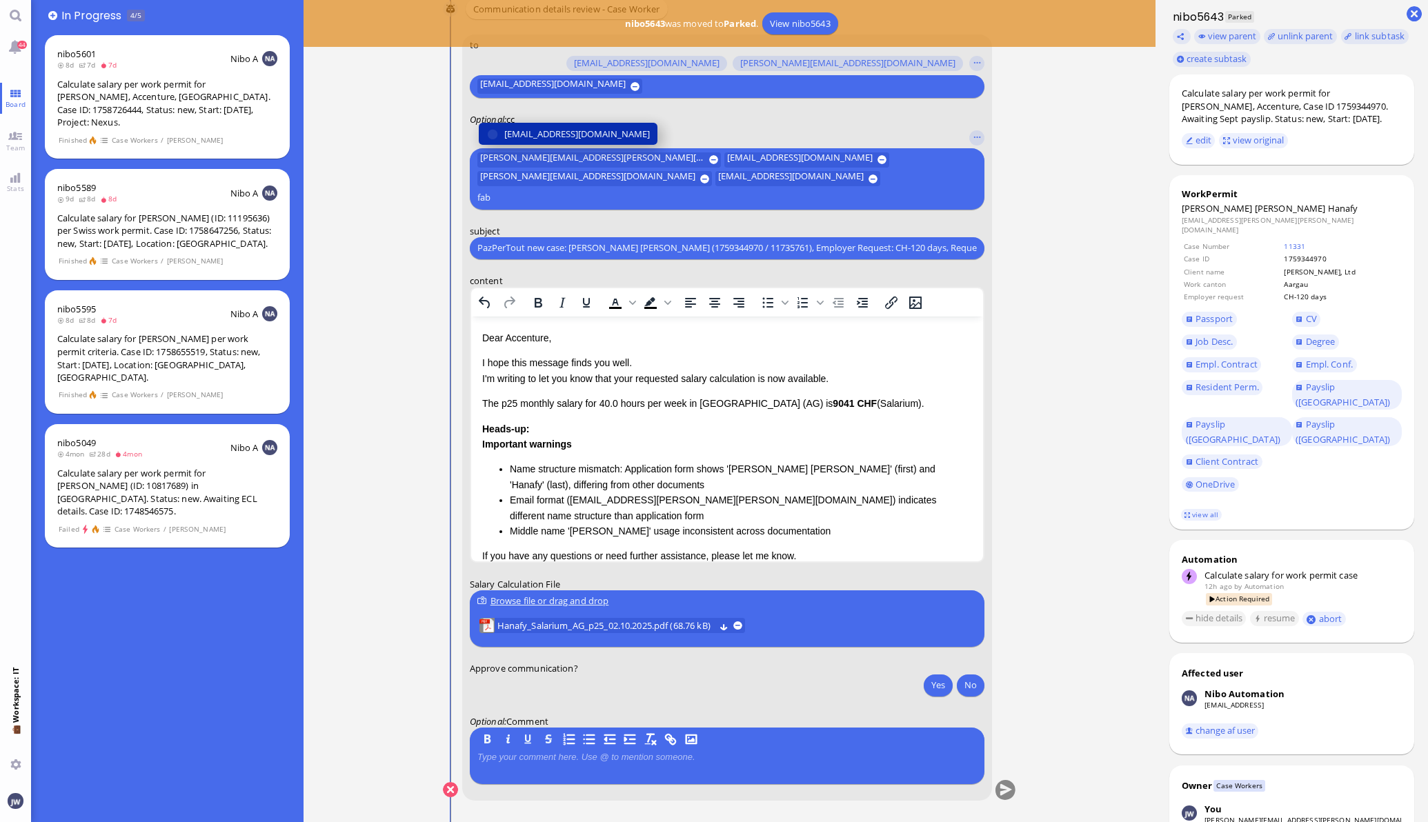
type input "fab"
click at [583, 141] on span "[EMAIL_ADDRESS][DOMAIN_NAME]" at bounding box center [577, 134] width 146 height 14
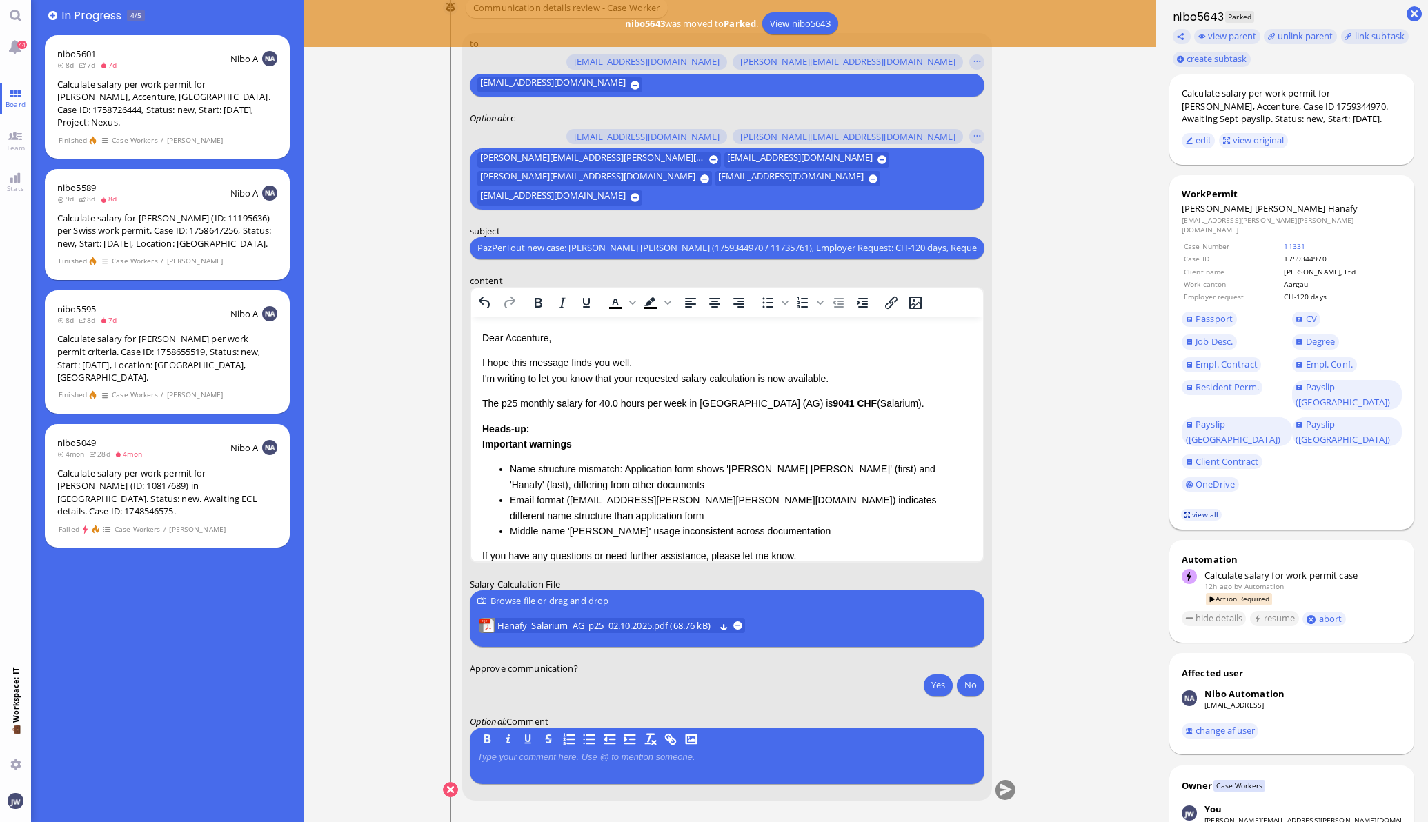
click at [1181, 509] on link "view all" at bounding box center [1201, 515] width 40 height 12
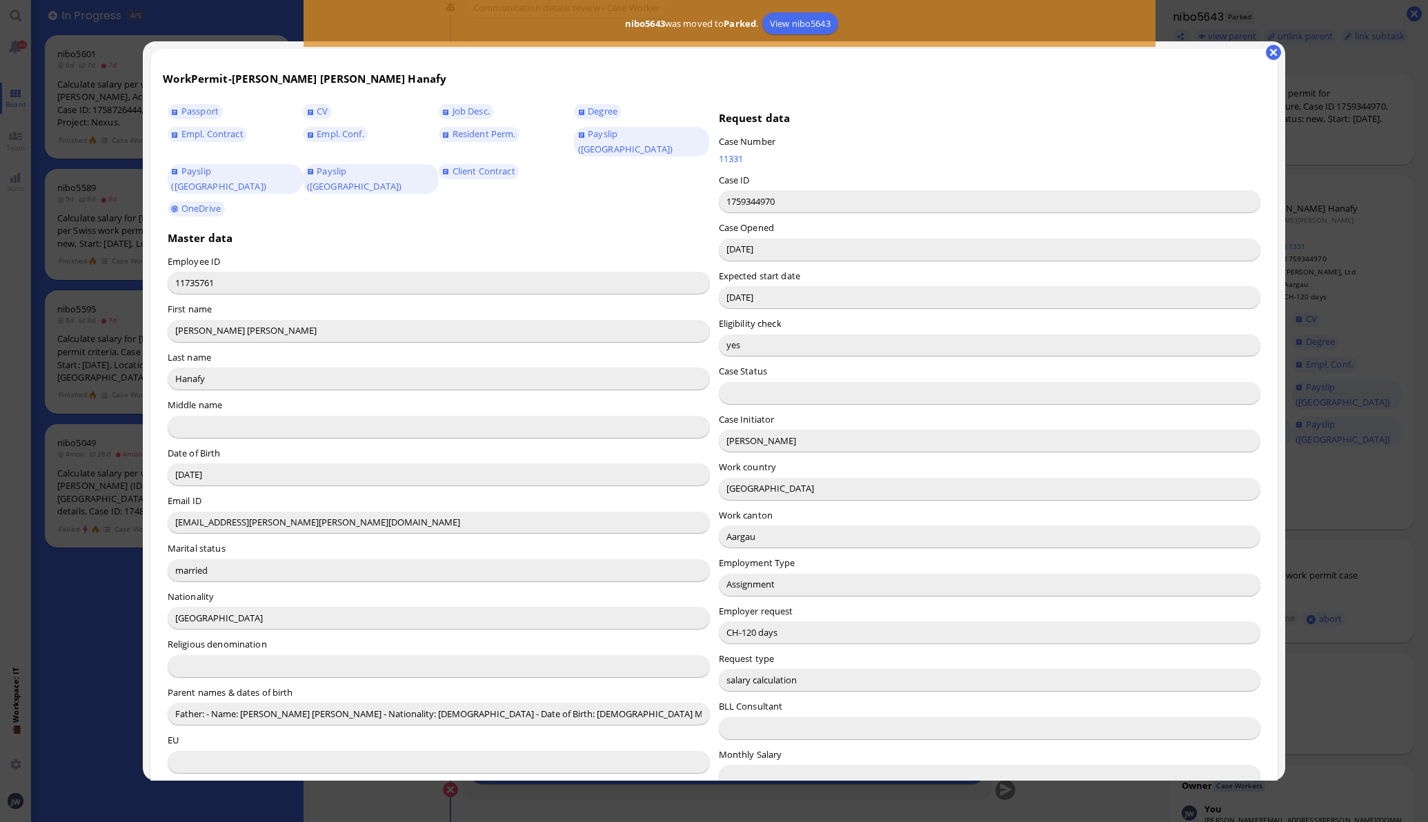
click at [740, 445] on input "[PERSON_NAME]" at bounding box center [990, 441] width 542 height 22
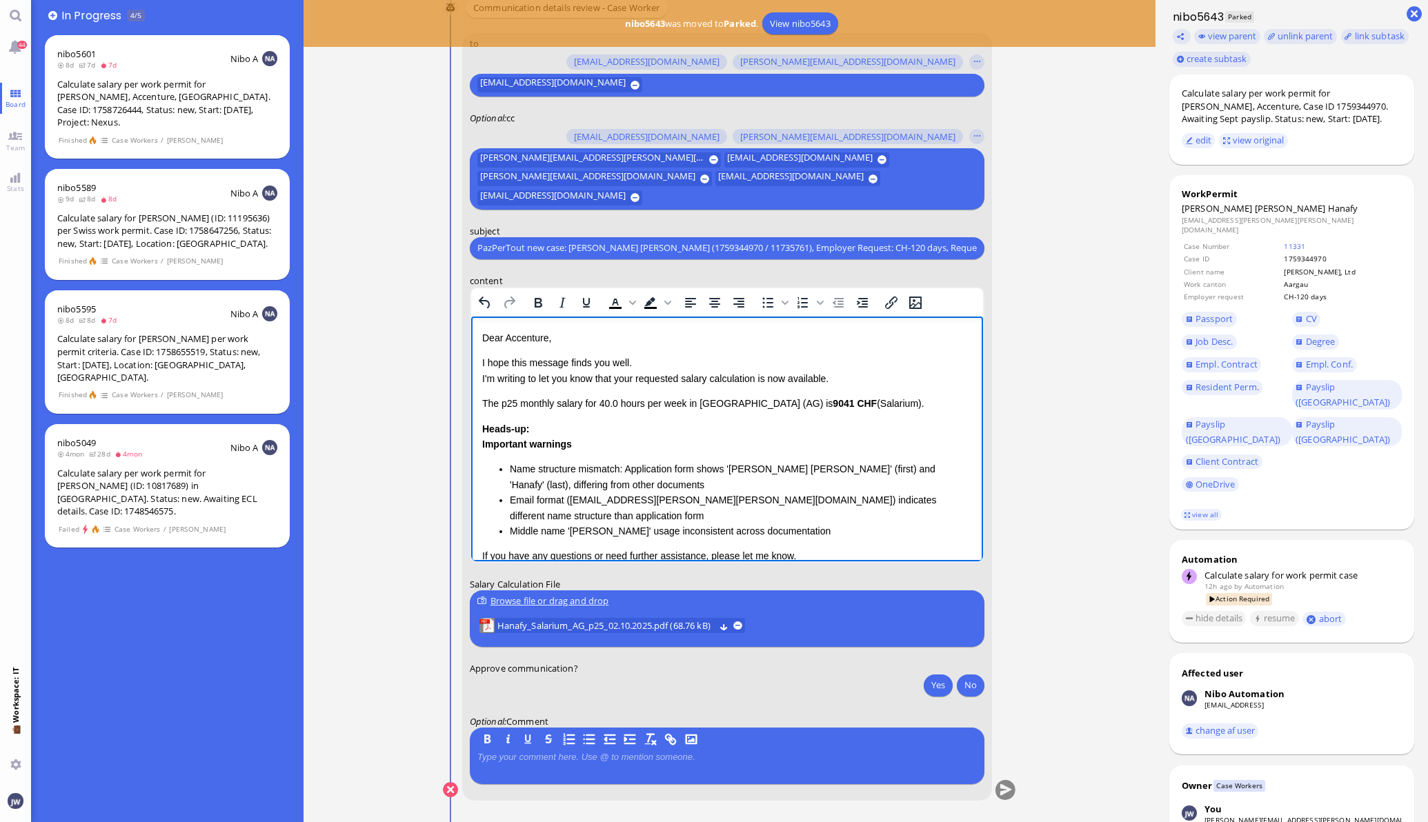
click at [518, 330] on p "Dear Accenture," at bounding box center [726, 337] width 490 height 15
click at [636, 375] on p "I hope this message finds you well. I'm writing to let you know that your reque…" at bounding box center [726, 370] width 490 height 31
click at [632, 376] on p "I hope this message finds you well. I'm writing to let you know that your reque…" at bounding box center [726, 370] width 490 height 31
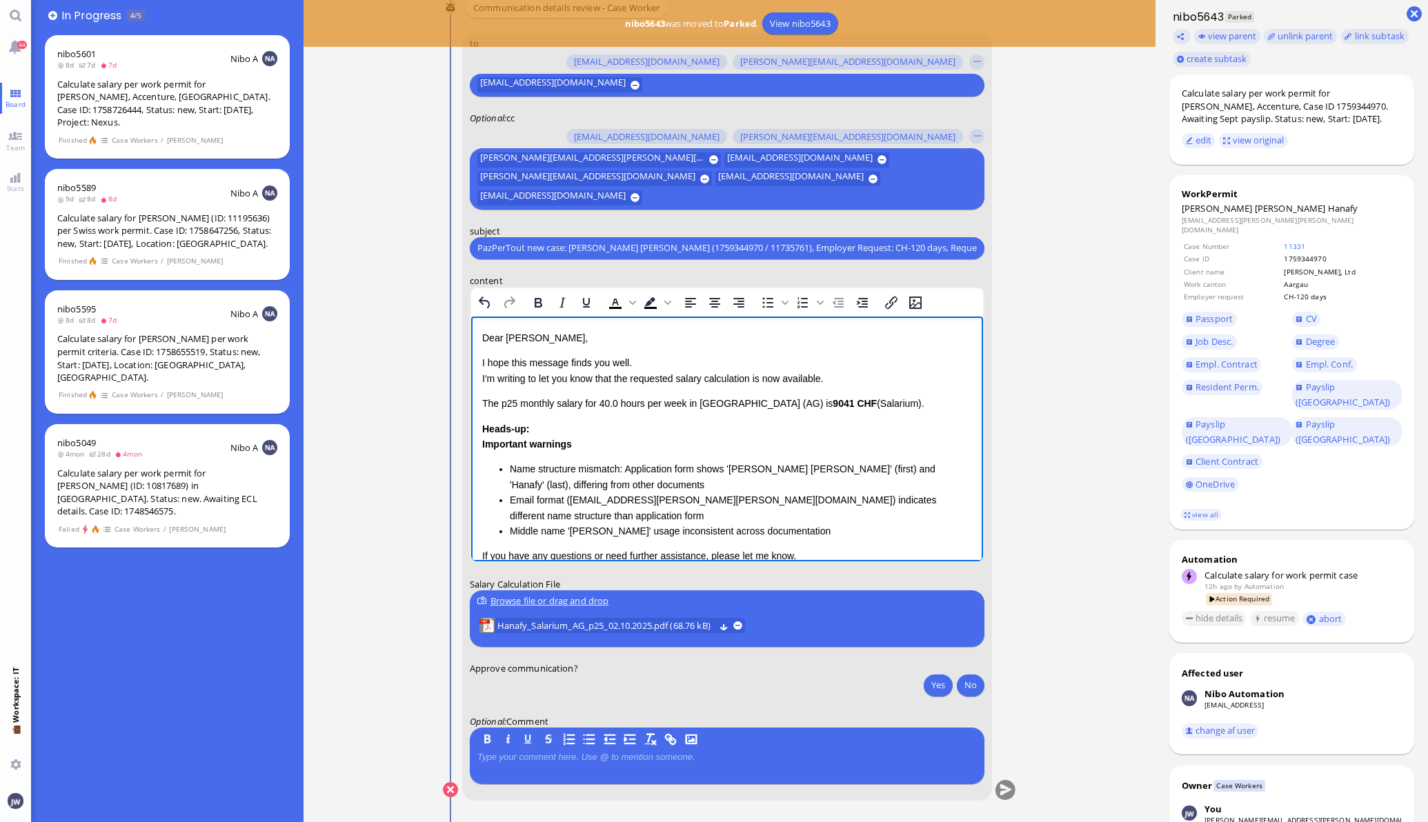
click at [752, 377] on p "I hope this message finds you well. I'm writing to let you know that the reques…" at bounding box center [726, 370] width 490 height 31
click at [758, 377] on p "I hope this message finds you well. I'm writing to let you know that the reques…" at bounding box center [726, 370] width 490 height 31
click at [794, 377] on p "I hope this message finds you well. I'm writing to let you know that the reques…" at bounding box center [726, 370] width 490 height 31
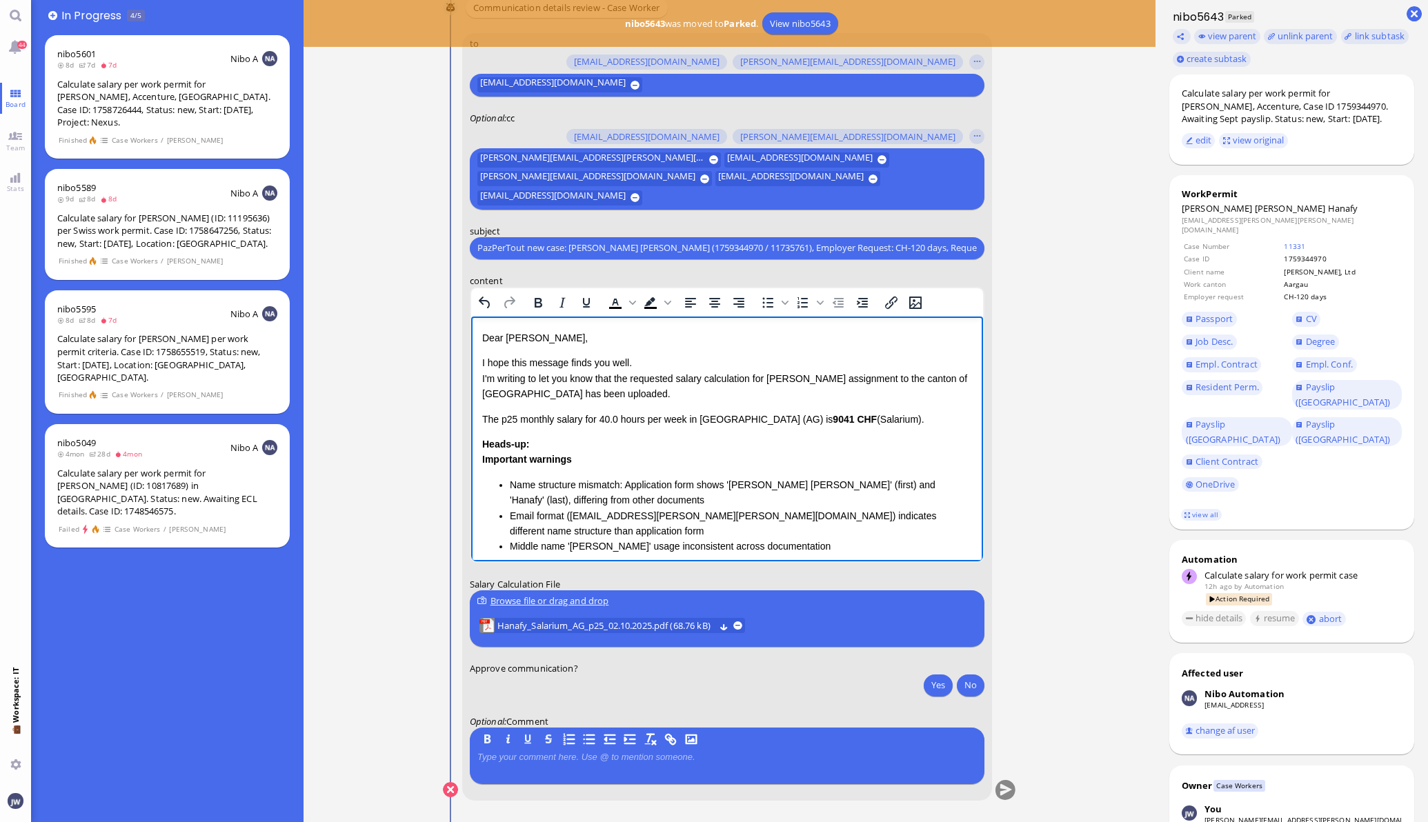
click at [643, 396] on p "I hope this message finds you well. I'm writing to let you know that the reques…" at bounding box center [726, 378] width 490 height 46
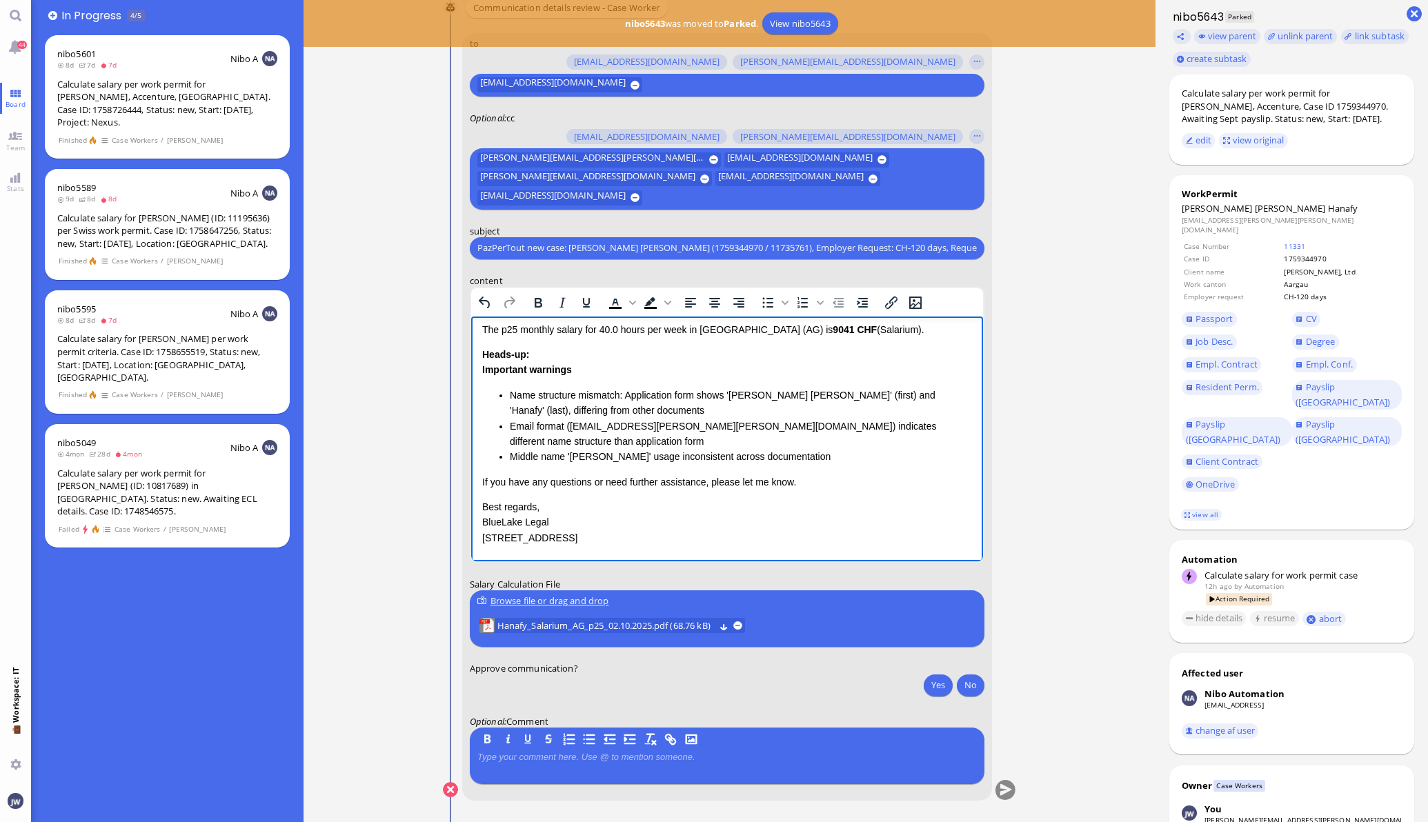
scroll to position [116, 0]
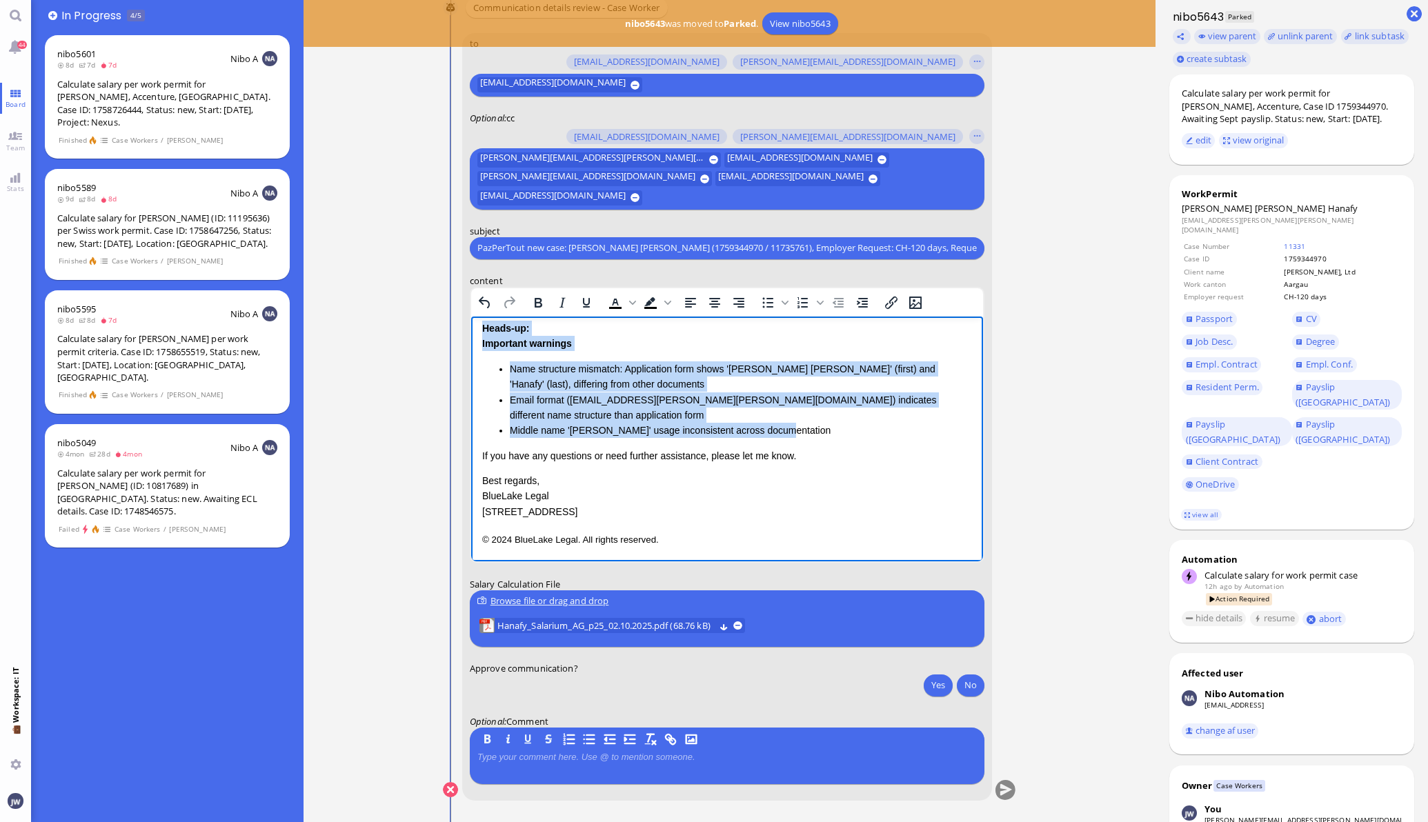
click at [785, 430] on li "Middle name '[PERSON_NAME]' usage inconsistent across documentation" at bounding box center [740, 429] width 462 height 15
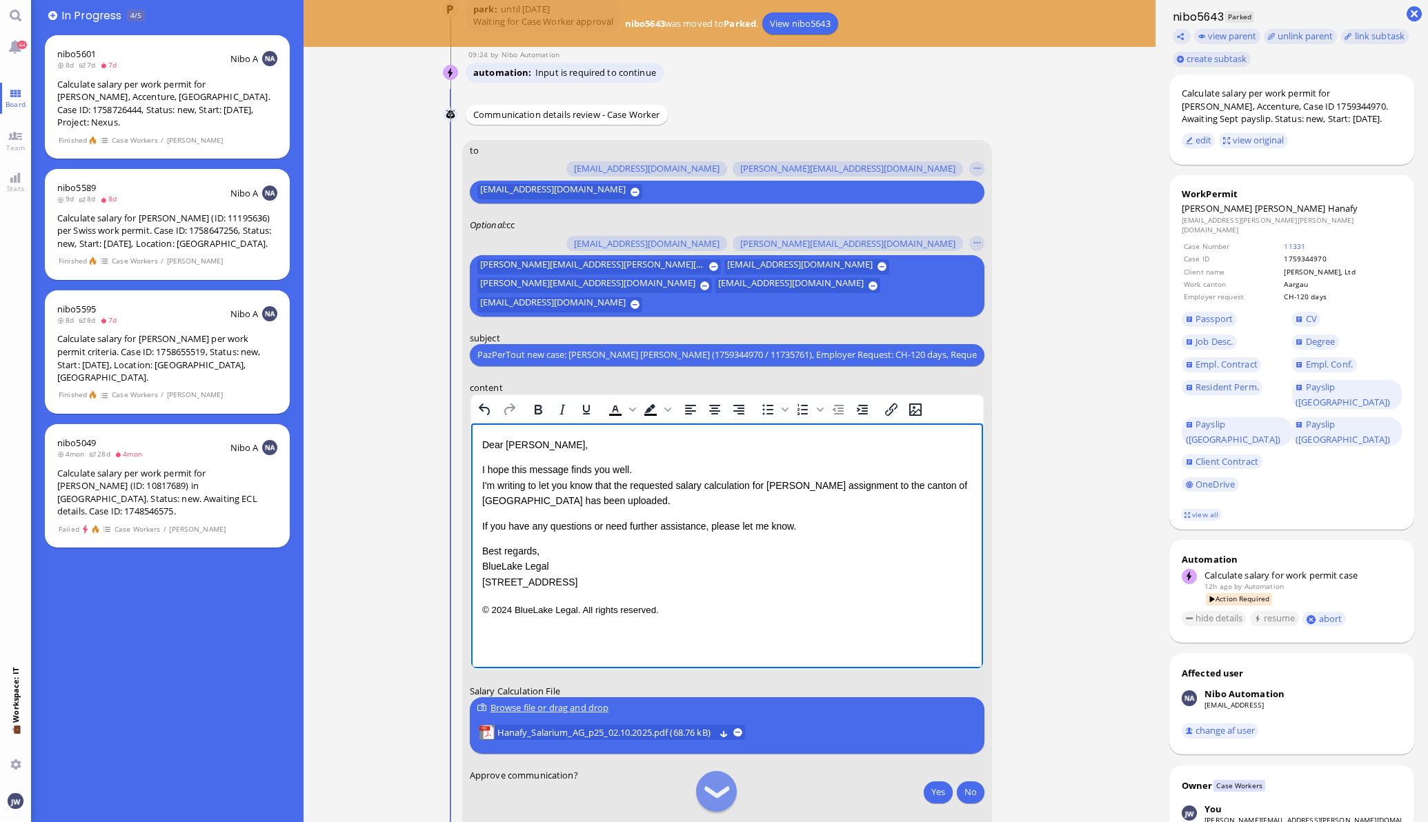
scroll to position [-86, 0]
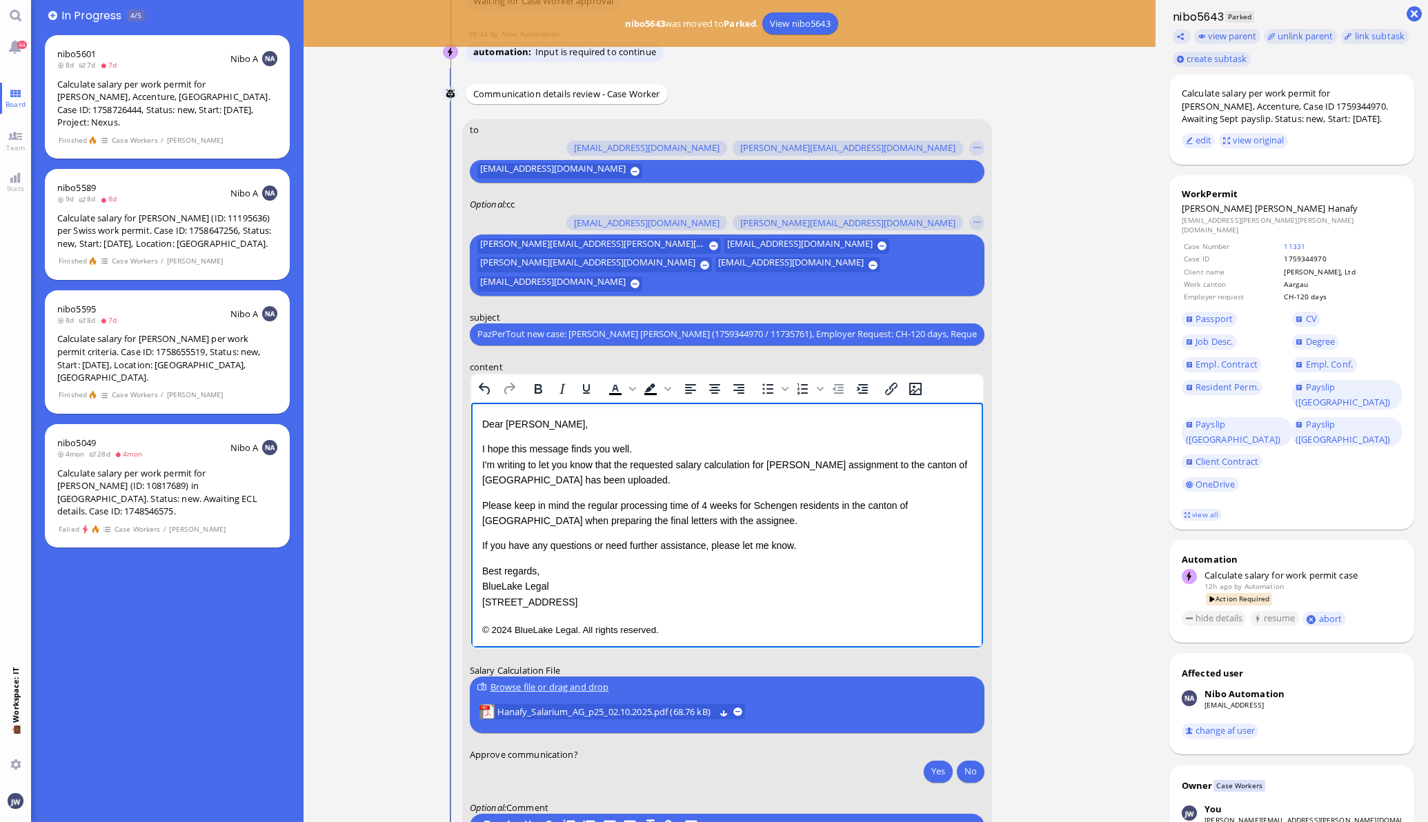
click at [797, 547] on p "If you have any questions or need further assistance, please let me know." at bounding box center [726, 544] width 490 height 15
click at [677, 632] on p "© 2024 BlueLake Legal. All rights reserved." at bounding box center [726, 629] width 490 height 18
click at [711, 567] on html "Dear [PERSON_NAME], I hope this message finds you well. I'm writing to let you …" at bounding box center [726, 484] width 512 height 165
click at [672, 523] on p "Please keep in mind the regular processing time of 4 weeks for Schengen residen…" at bounding box center [726, 512] width 490 height 31
click at [928, 772] on button "Yes" at bounding box center [938, 771] width 29 height 22
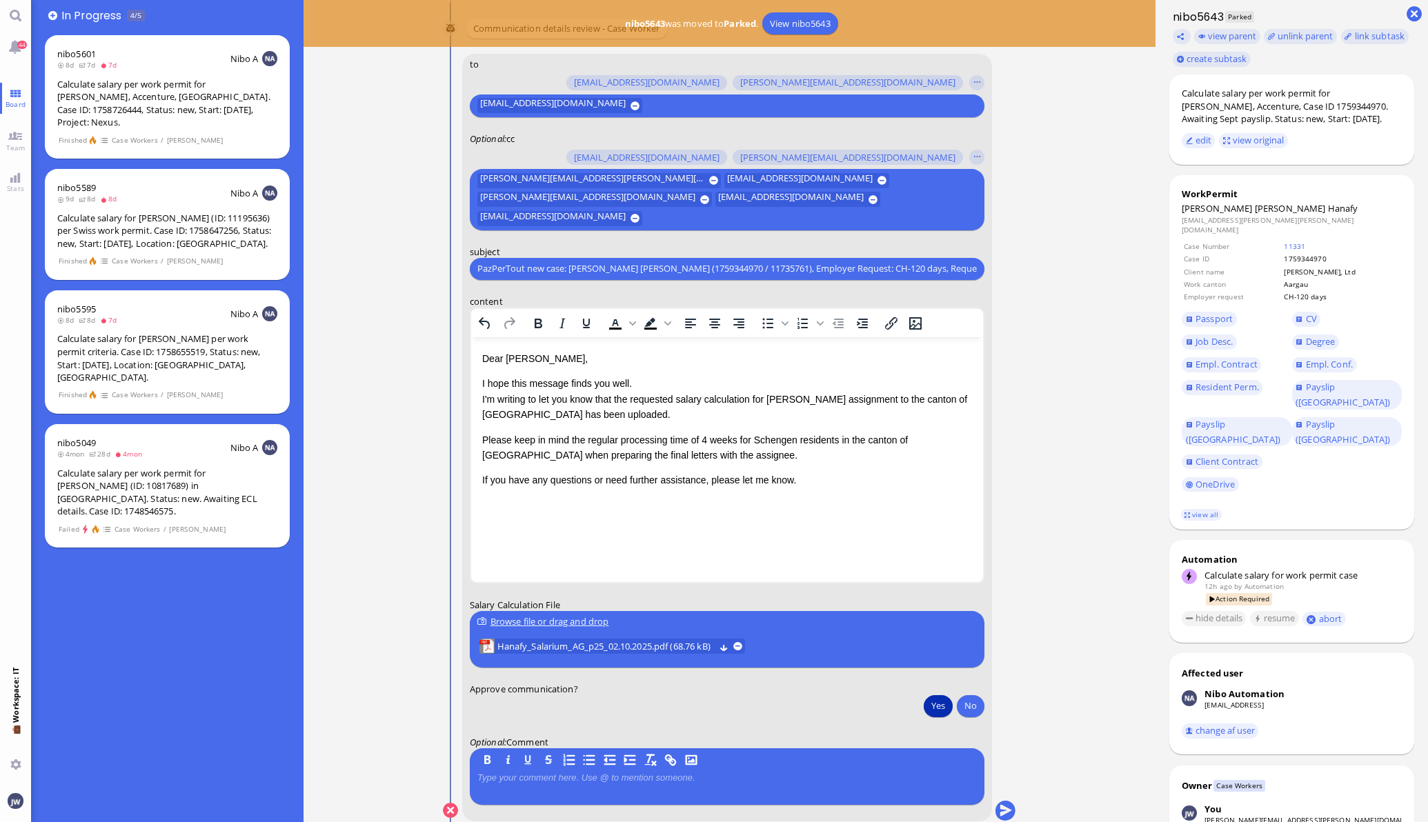
scroll to position [0, 0]
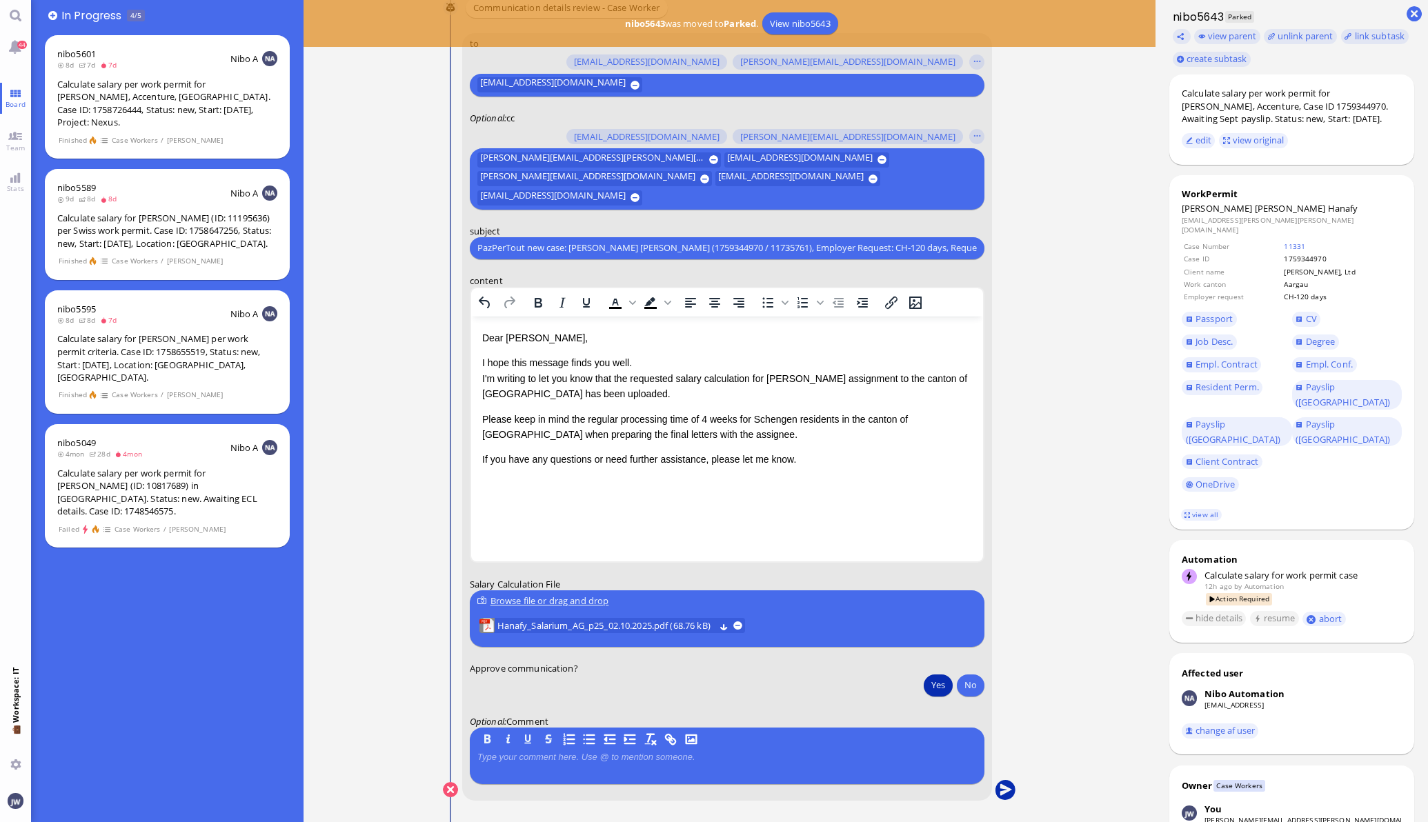
click at [996, 786] on button "submit" at bounding box center [1005, 790] width 21 height 21
